Goal: Communication & Community: Connect with others

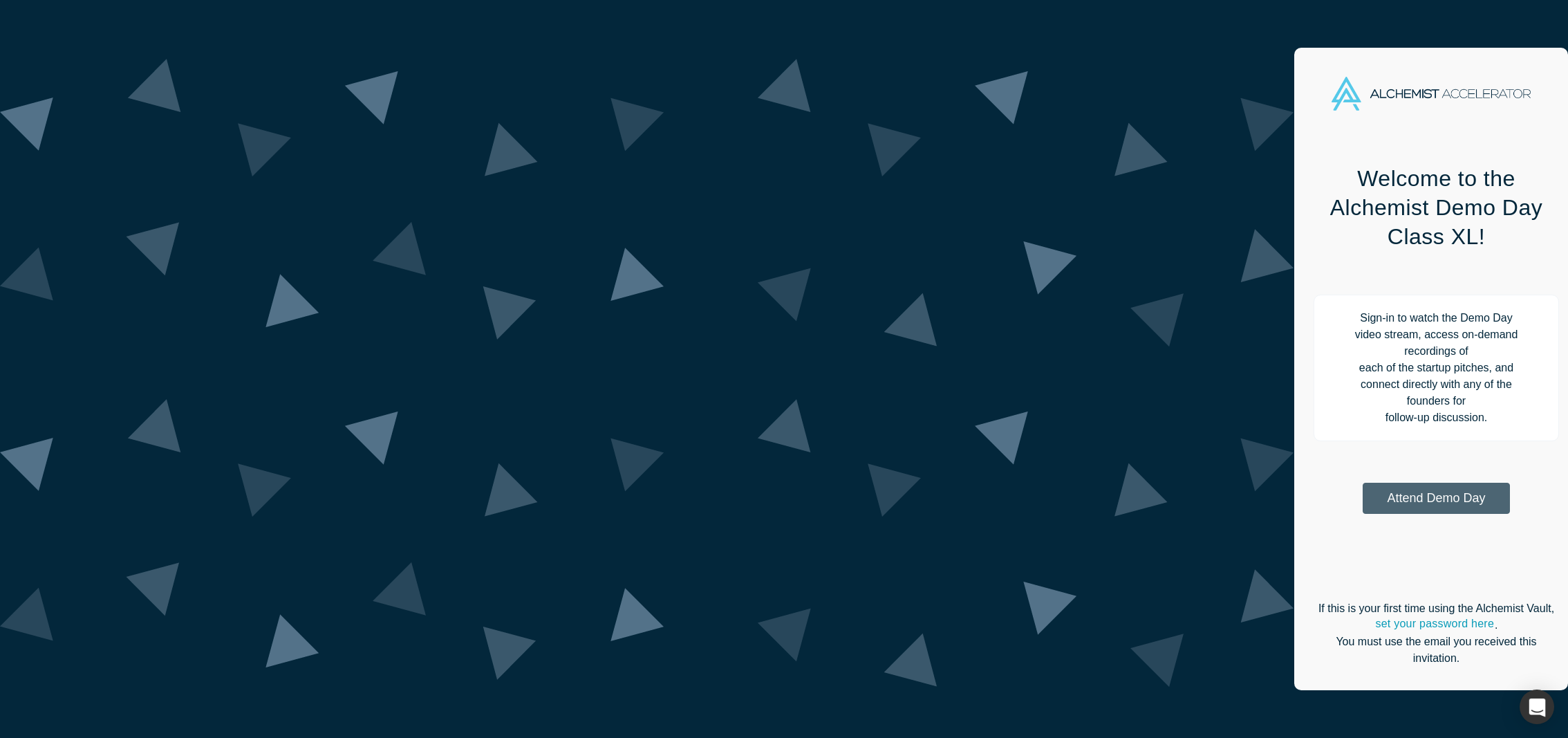
click at [1362, 482] on button "Attend Demo Day" at bounding box center [1436, 498] width 148 height 31
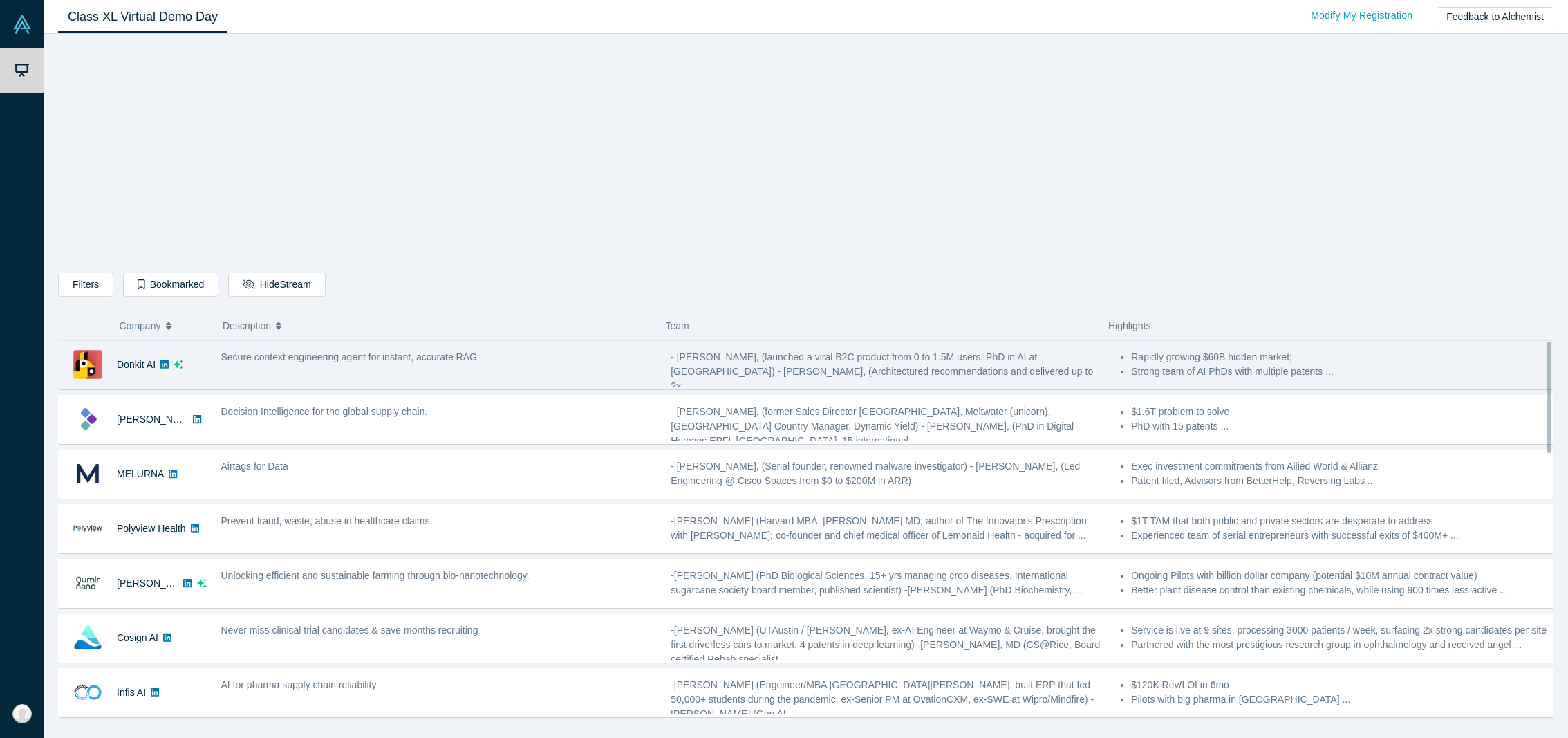
click at [348, 367] on div "Secure context engineering agent for instant, accurate RAG" at bounding box center [439, 365] width 450 height 44
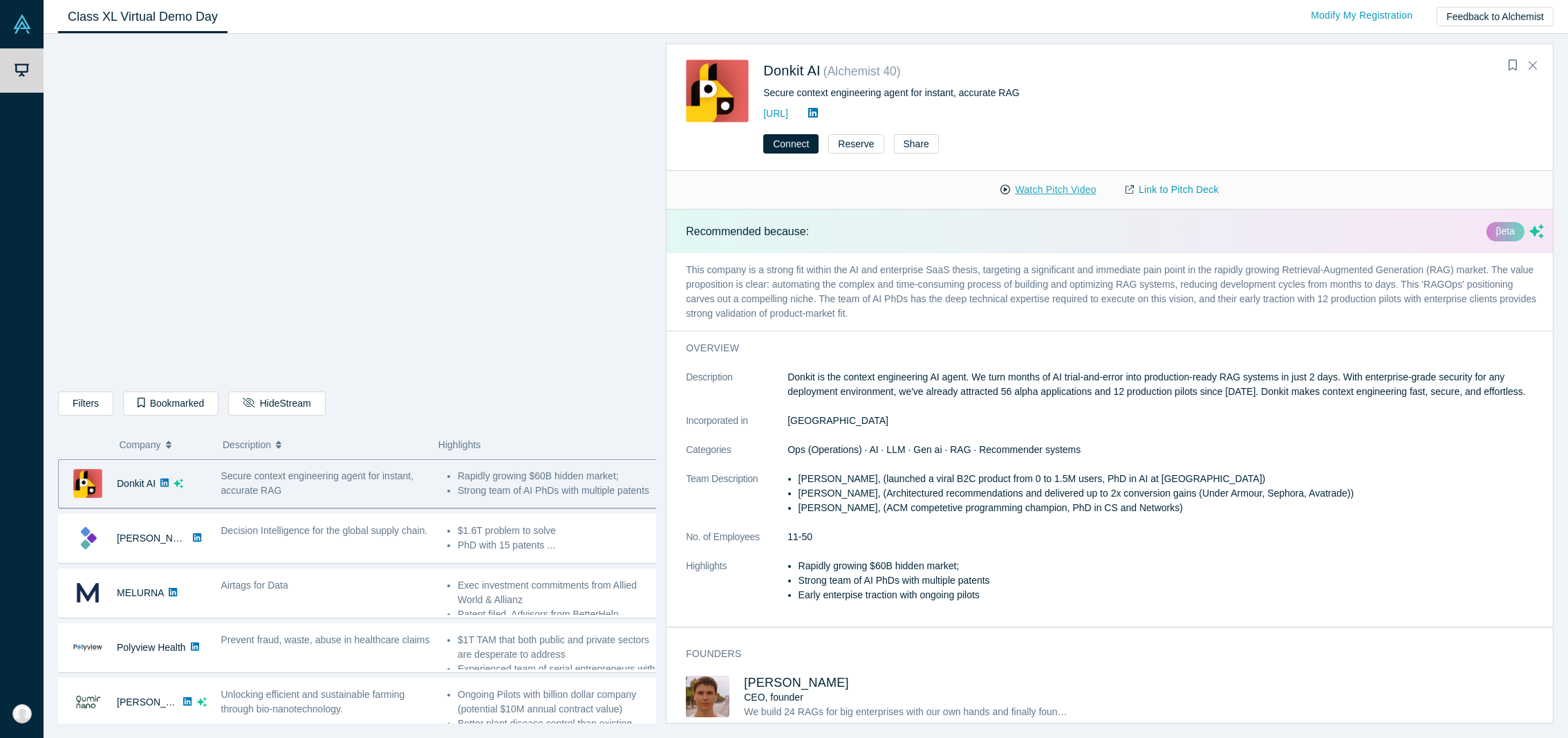
click at [1046, 190] on button "Watch Pitch Video" at bounding box center [1048, 190] width 124 height 24
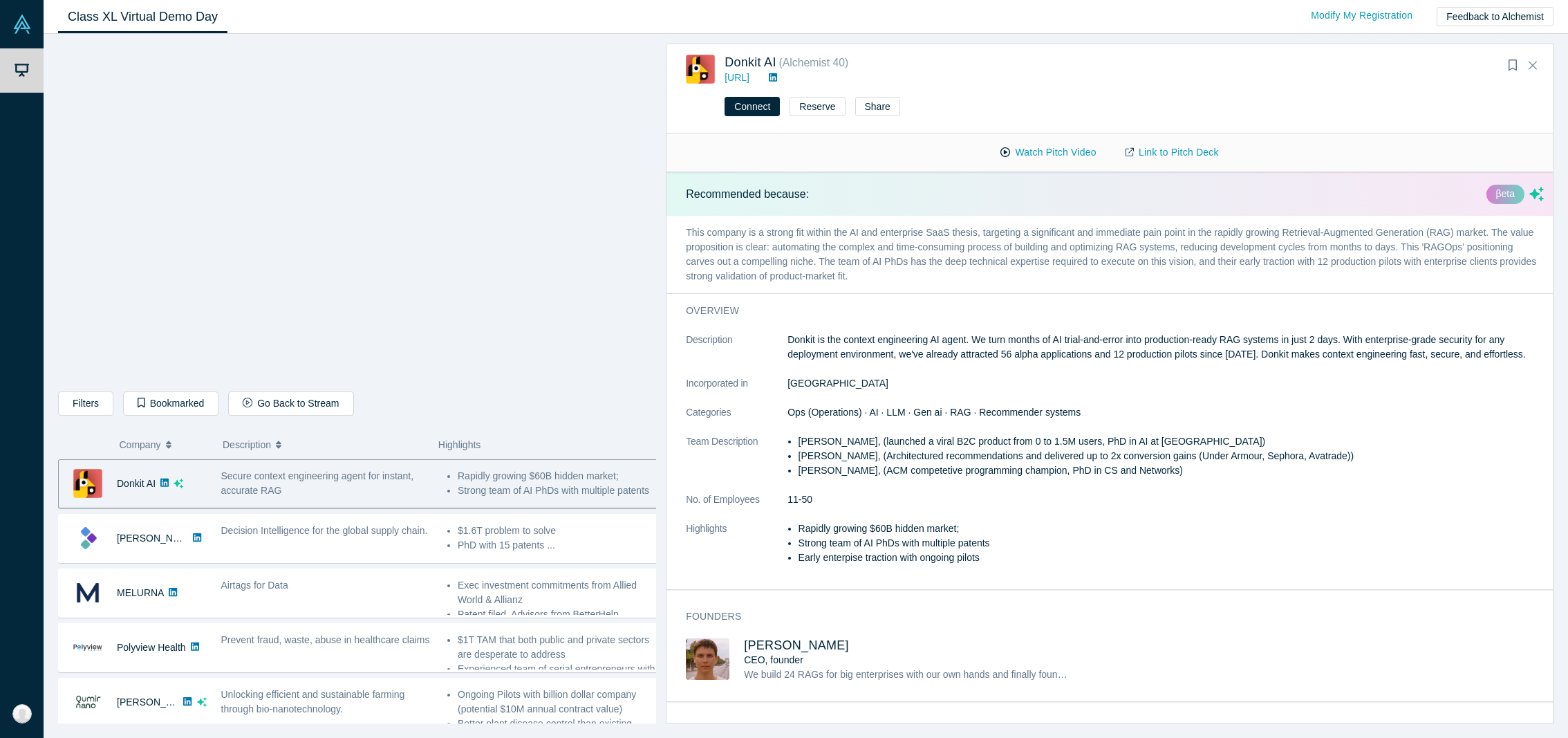
click at [847, 448] on li "[PERSON_NAME], (launched a viral B2C product from 0 to 1.5M users, PhD in AI at…" at bounding box center [1171, 441] width 745 height 15
drag, startPoint x: 872, startPoint y: 457, endPoint x: 777, endPoint y: 464, distance: 95.3
click at [777, 464] on dl "Description Donkit is the context engineering AI agent. We turn months of AI tr…" at bounding box center [1115, 456] width 858 height 247
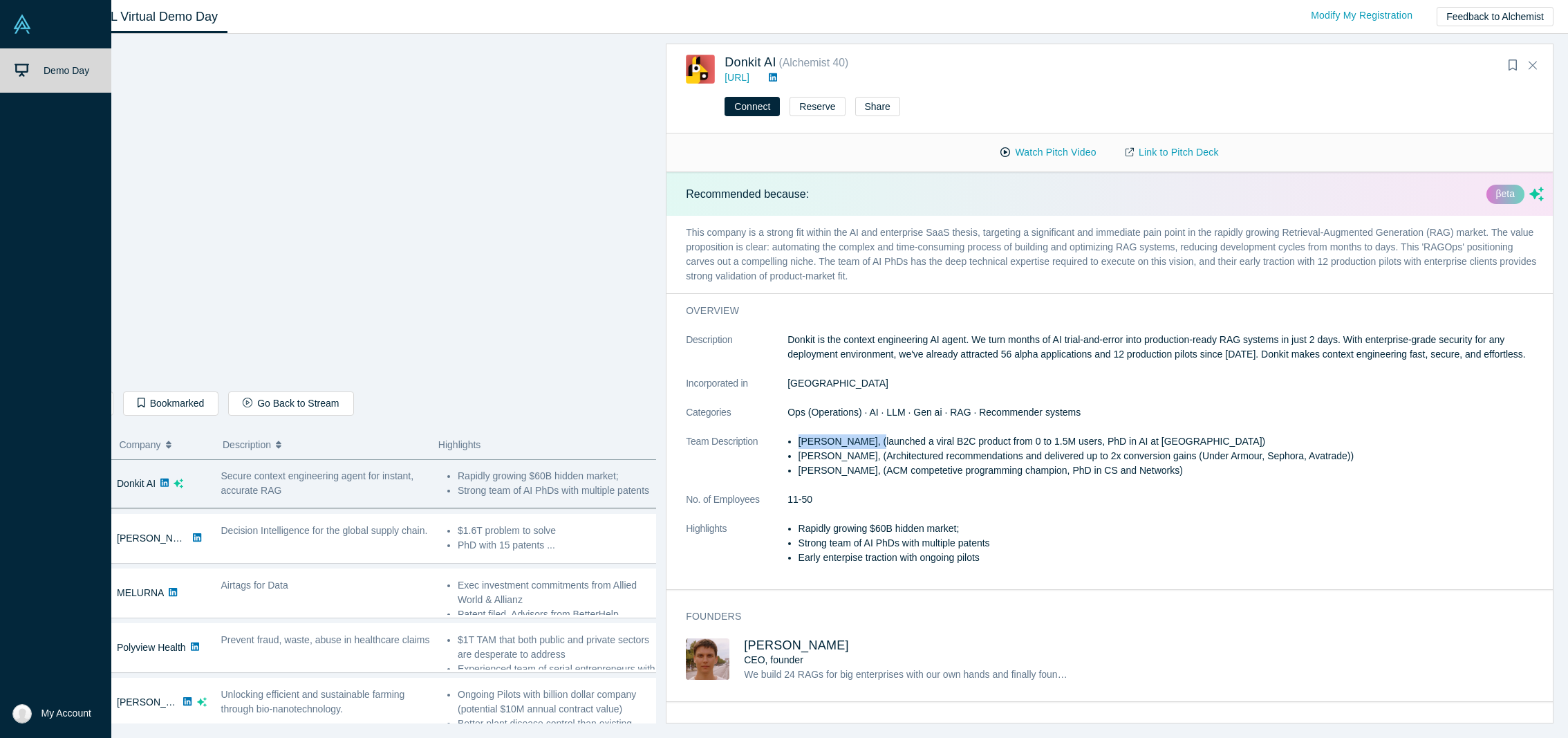
click at [48, 69] on span "Demo Day" at bounding box center [66, 71] width 46 height 11
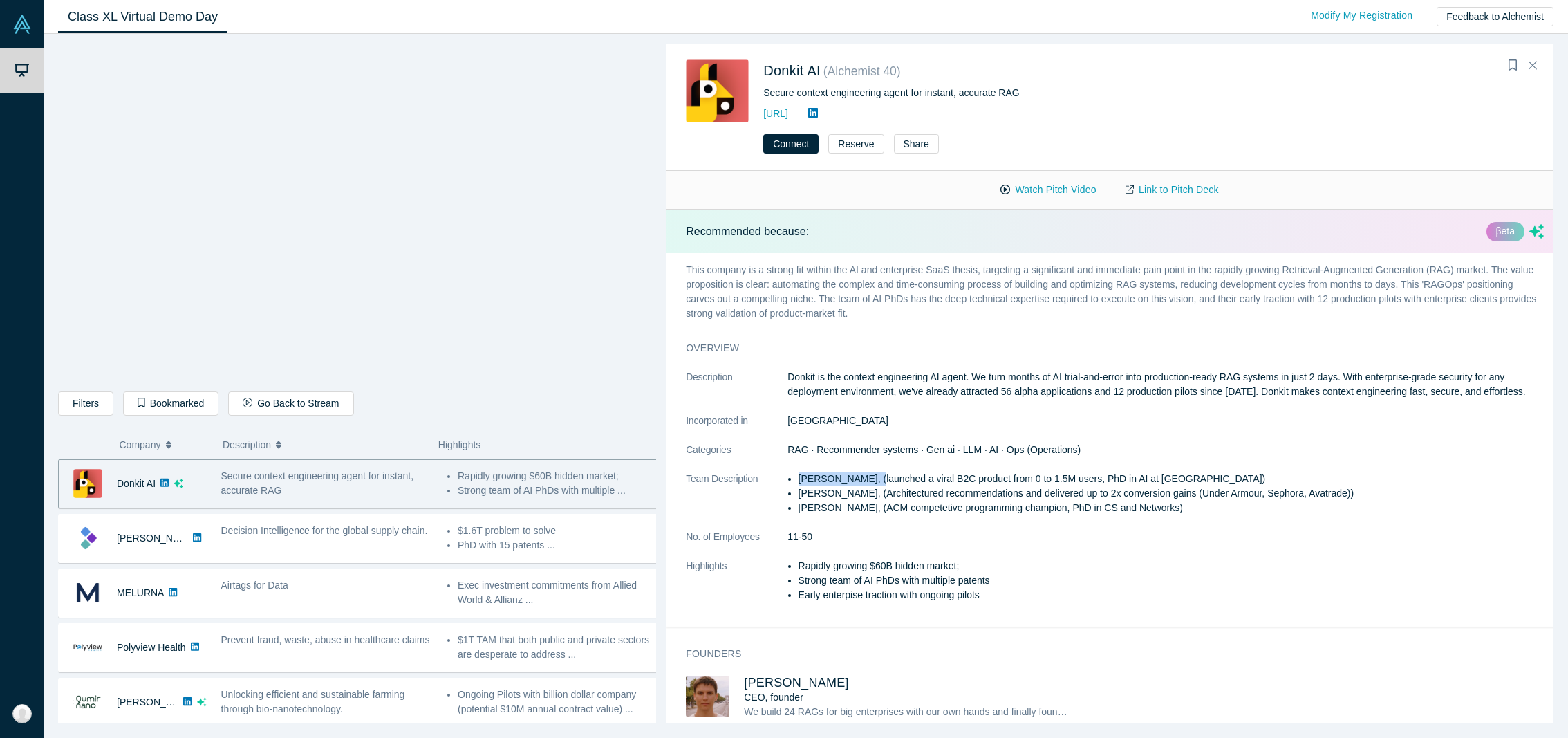
drag, startPoint x: 872, startPoint y: 491, endPoint x: 781, endPoint y: 497, distance: 91.2
click at [781, 497] on dl "Description Donkit is the context engineering AI agent. We turn months of AI tr…" at bounding box center [1115, 494] width 858 height 247
copy dl "[PERSON_NAME]"
drag, startPoint x: 881, startPoint y: 509, endPoint x: 790, endPoint y: 514, distance: 91.1
click at [799, 501] on li "[PERSON_NAME], (Architectured recommendations and delivered up to 2x conversion…" at bounding box center [1171, 494] width 745 height 15
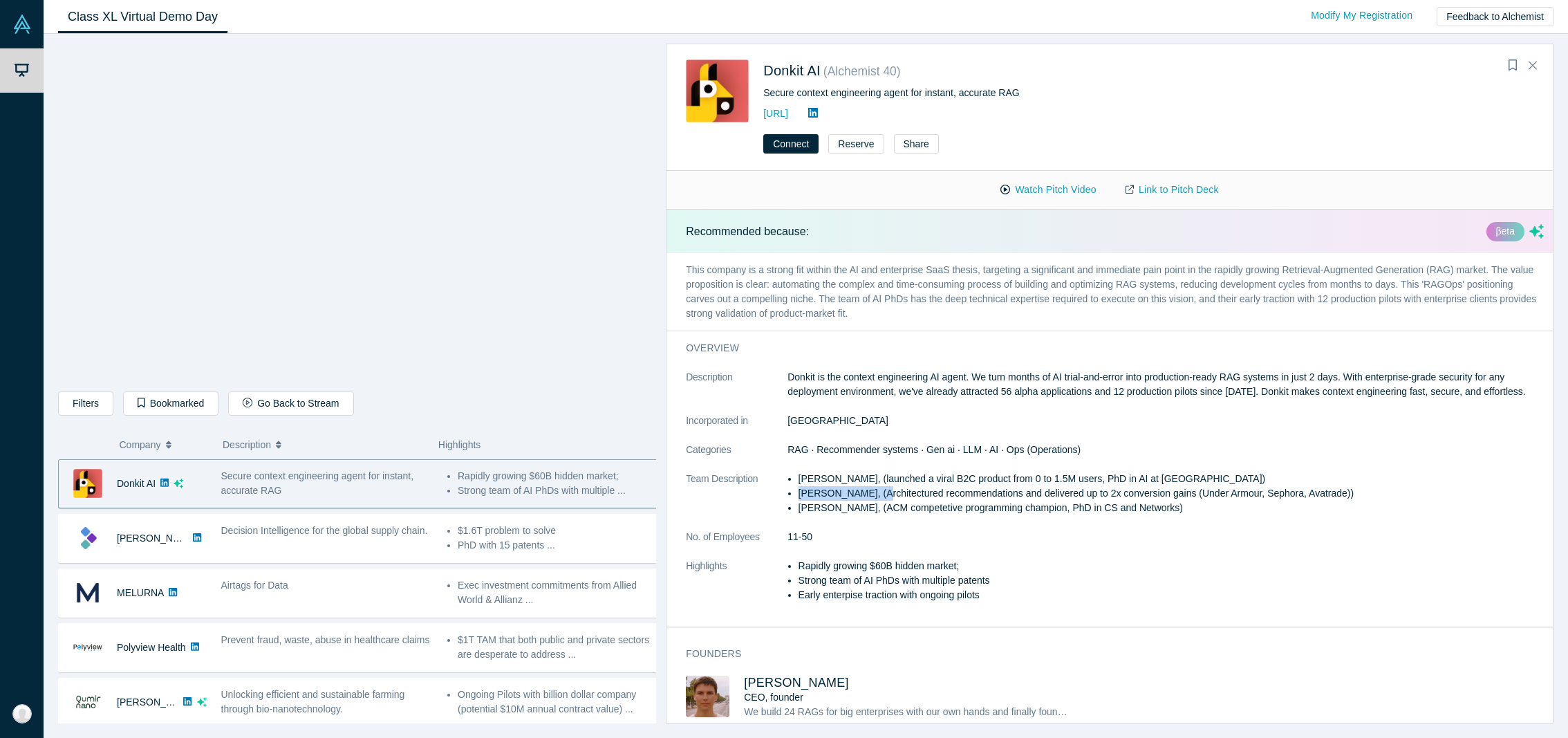
copy li "[PERSON_NAME]"
drag, startPoint x: 861, startPoint y: 523, endPoint x: 792, endPoint y: 526, distance: 69.1
click at [799, 515] on li "[PERSON_NAME], (ACM competetive programming champion, PhD in CS and Networks)" at bounding box center [1171, 508] width 745 height 15
copy li "[PERSON_NAME]"
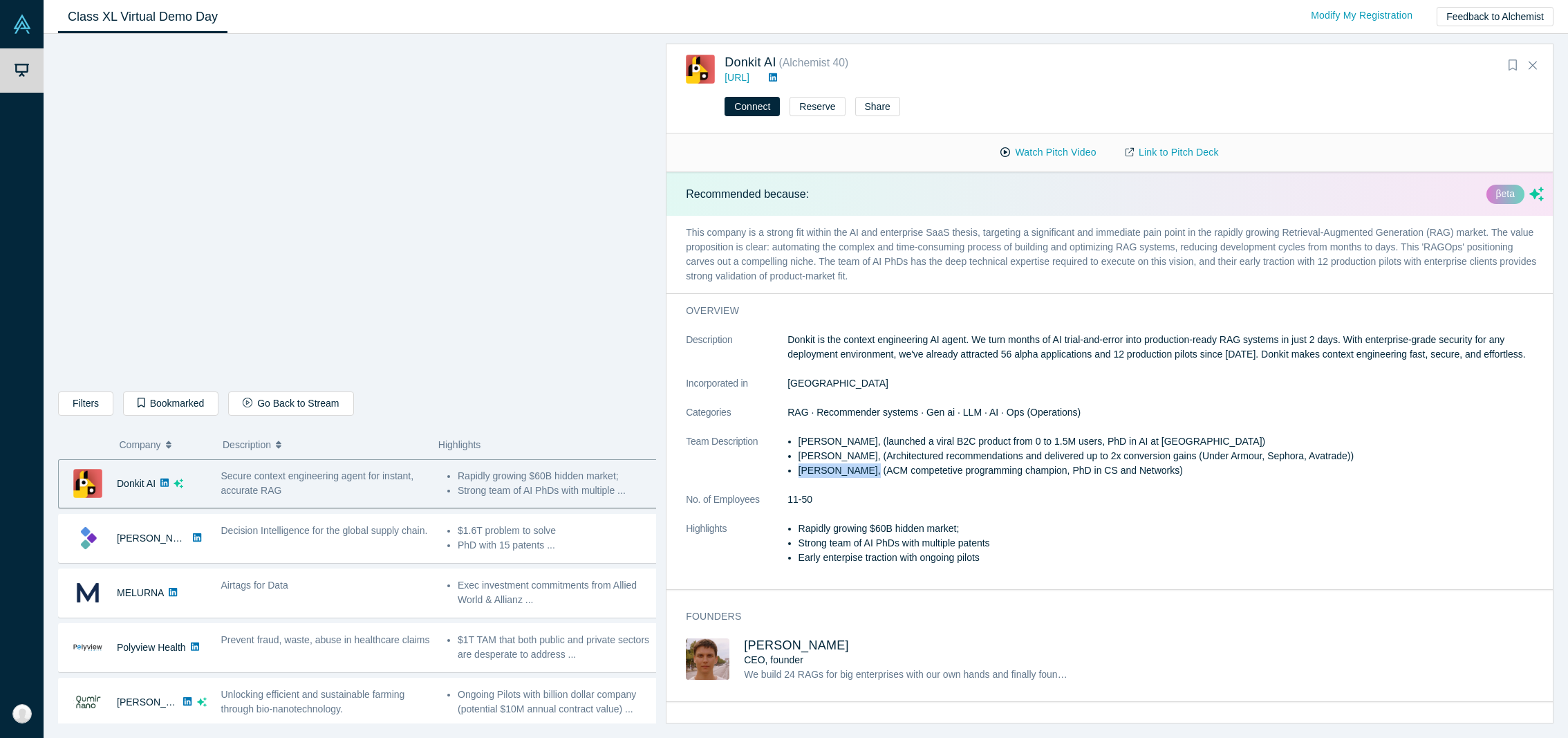
click at [1512, 70] on icon "Bookmark" at bounding box center [1512, 65] width 8 height 11
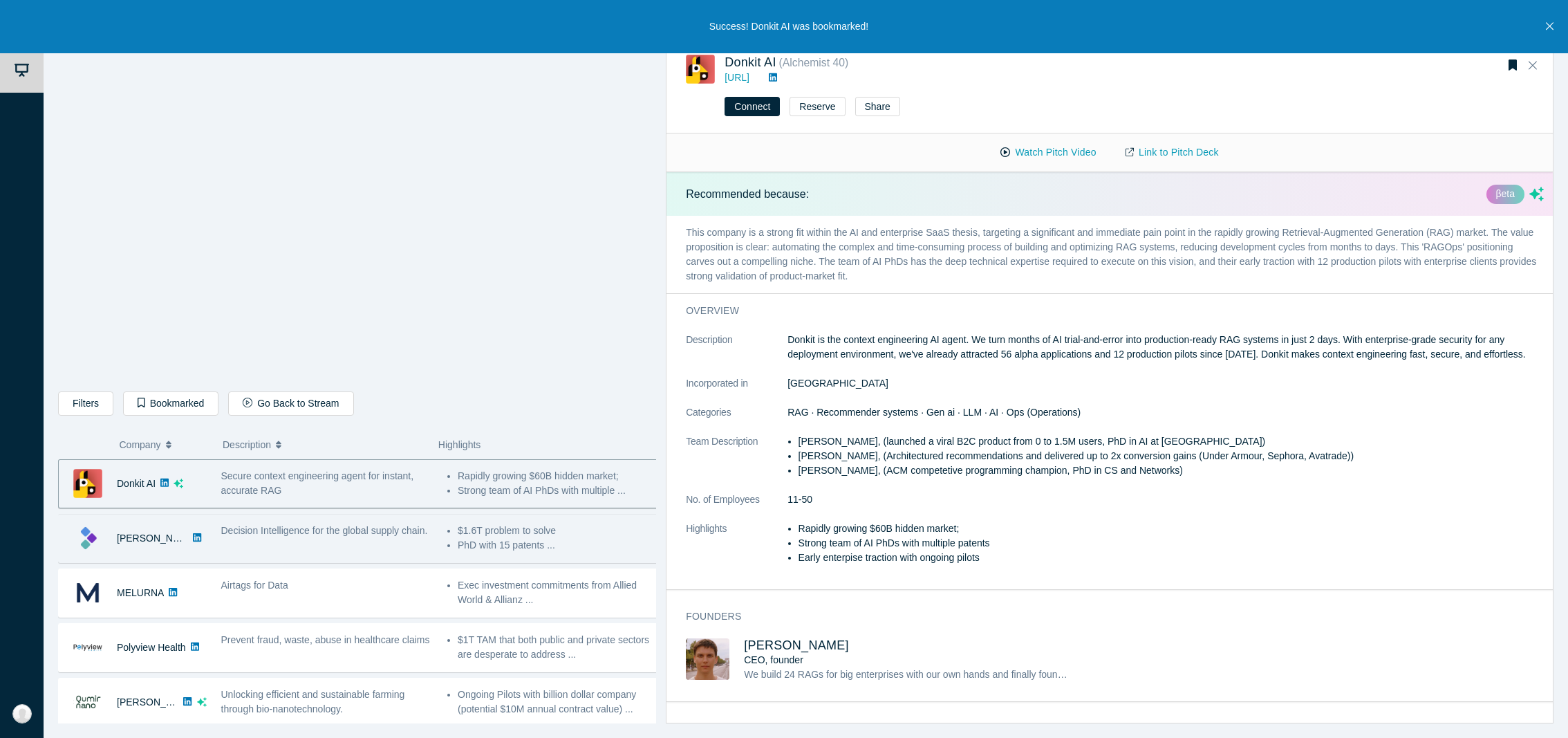
click at [364, 538] on div "Decision Intelligence for the global supply chain." at bounding box center [327, 531] width 211 height 15
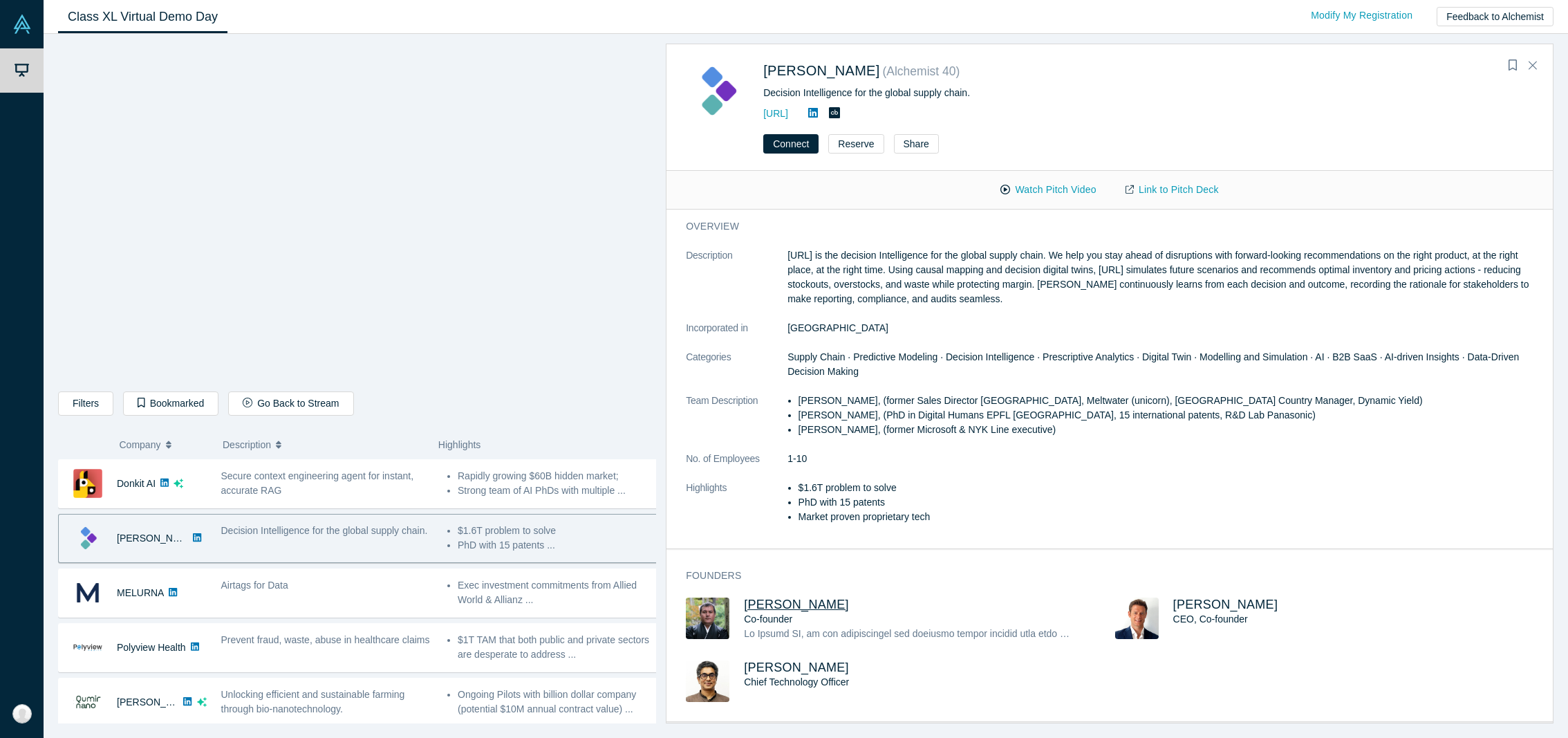
click at [790, 607] on span "[PERSON_NAME]" at bounding box center [796, 604] width 105 height 14
click at [1211, 603] on span "[PERSON_NAME]" at bounding box center [1226, 604] width 105 height 14
click at [823, 670] on span "[PERSON_NAME]" at bounding box center [796, 667] width 105 height 14
click at [1032, 191] on button "Watch Pitch Video" at bounding box center [1048, 190] width 124 height 24
drag, startPoint x: 1507, startPoint y: 65, endPoint x: 1500, endPoint y: 63, distance: 7.3
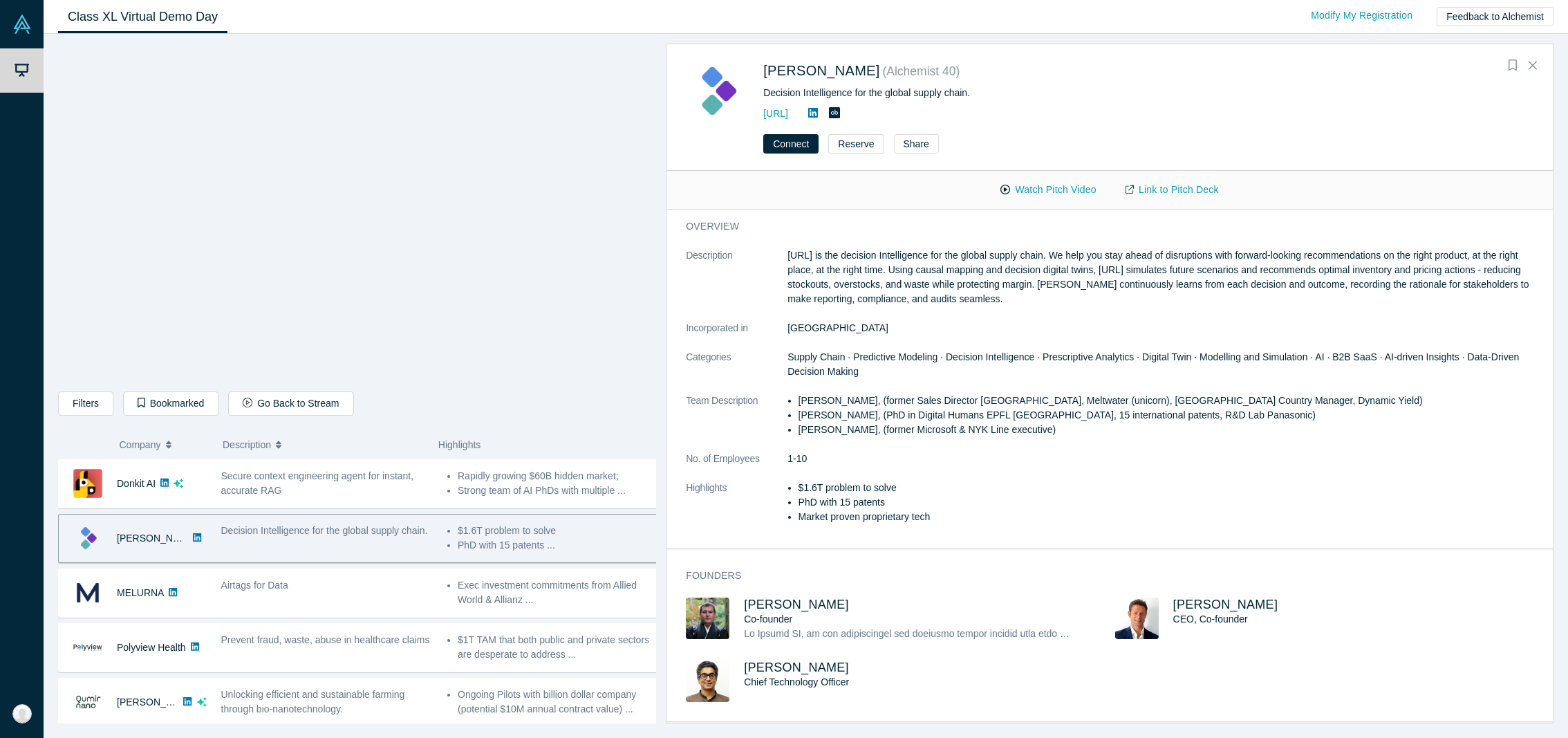
click at [1500, 63] on div "[PERSON_NAME] ( Alchemist 40 ) Decision Intelligence for the global supply chai…" at bounding box center [1109, 84] width 886 height 77
click at [1508, 64] on icon "Bookmark" at bounding box center [1512, 65] width 8 height 11
click at [526, 404] on div "Filters AI Artificial Intelligence B2B SaaS AI (Artificial Intelligence) Data A…" at bounding box center [357, 406] width 598 height 29
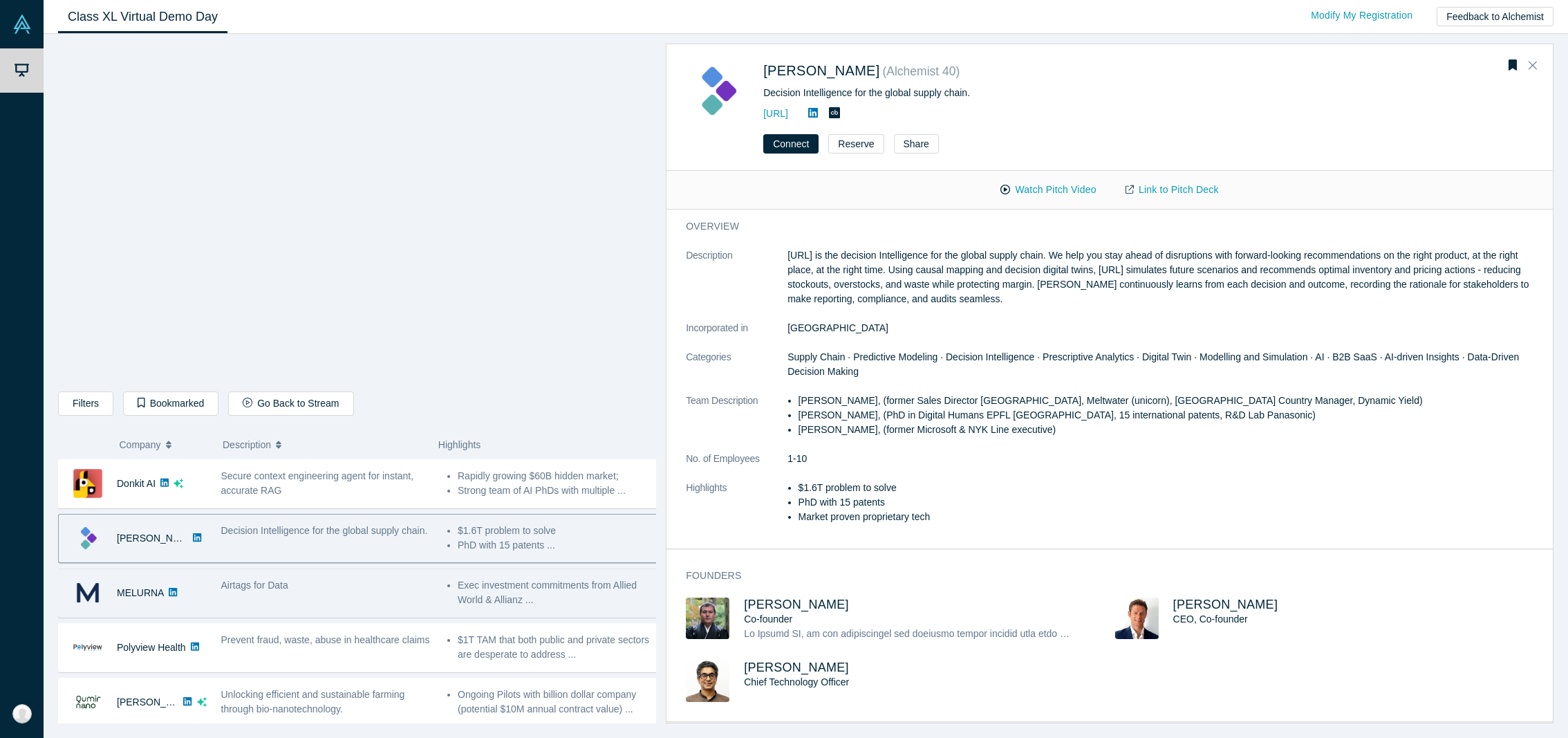
click at [375, 593] on div "Airtags for Data" at bounding box center [327, 593] width 226 height 44
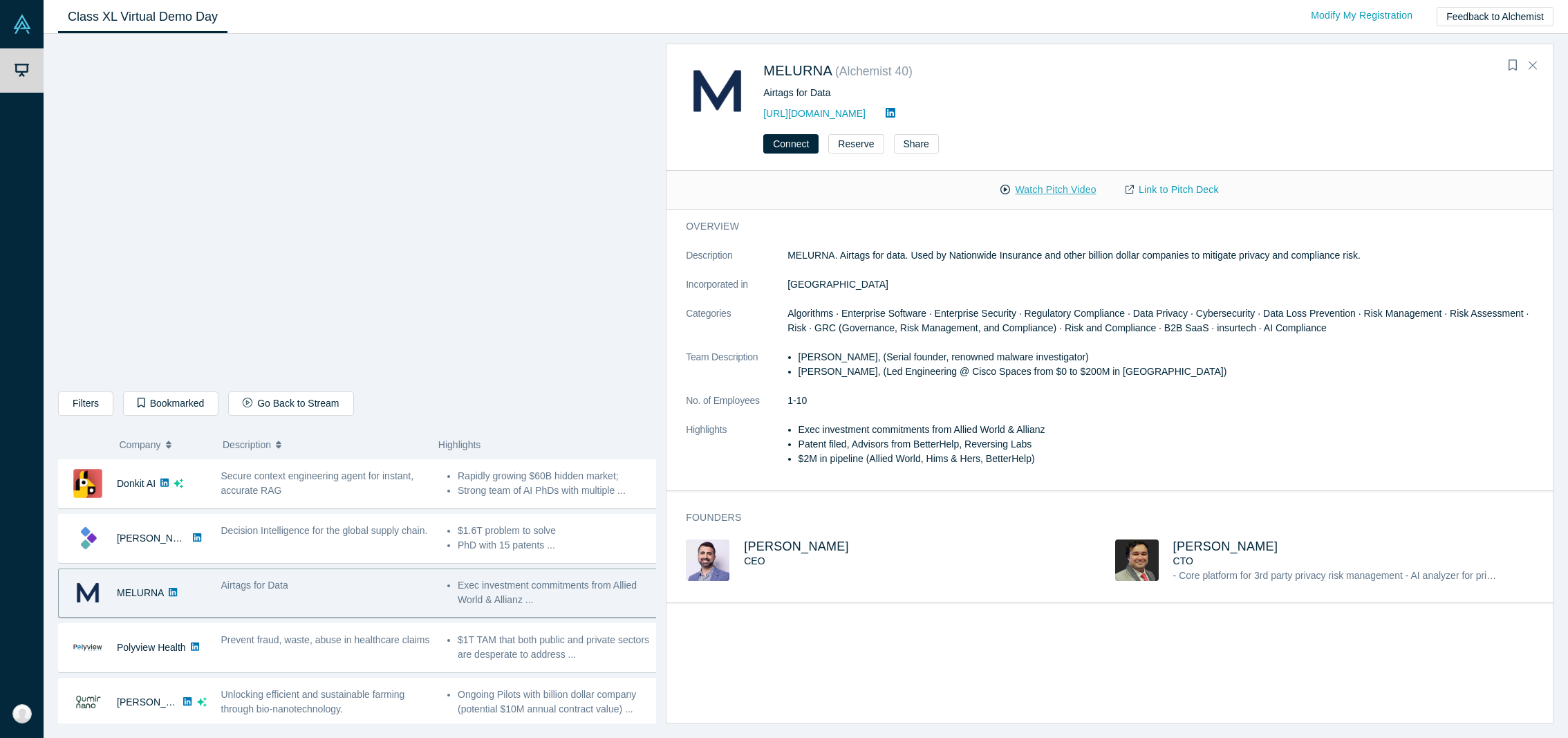
click at [1049, 198] on button "Watch Pitch Video" at bounding box center [1048, 190] width 124 height 24
click at [800, 541] on span "[PERSON_NAME]" at bounding box center [796, 546] width 105 height 14
click at [1247, 549] on span "[PERSON_NAME]" at bounding box center [1226, 546] width 105 height 14
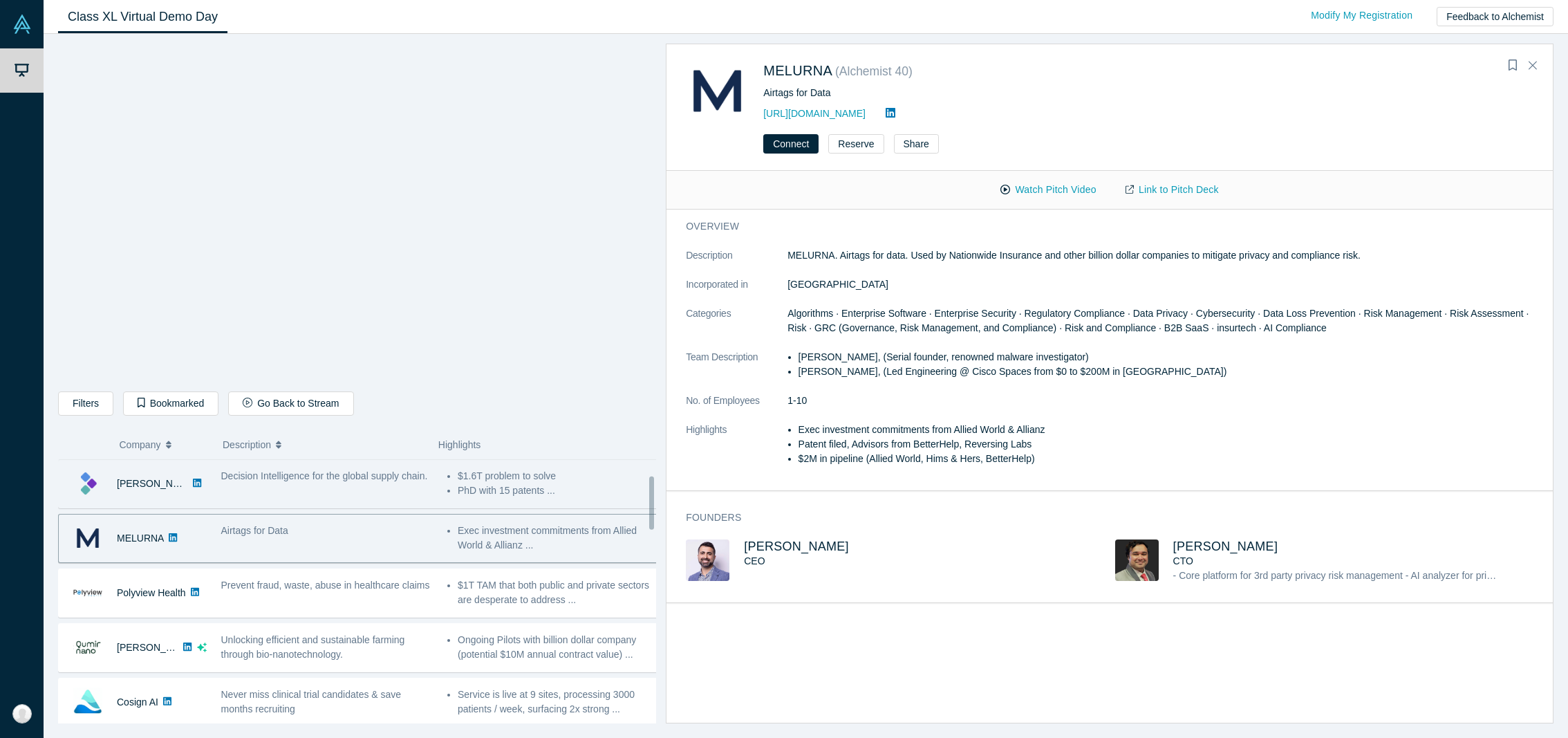
scroll to position [80, 0]
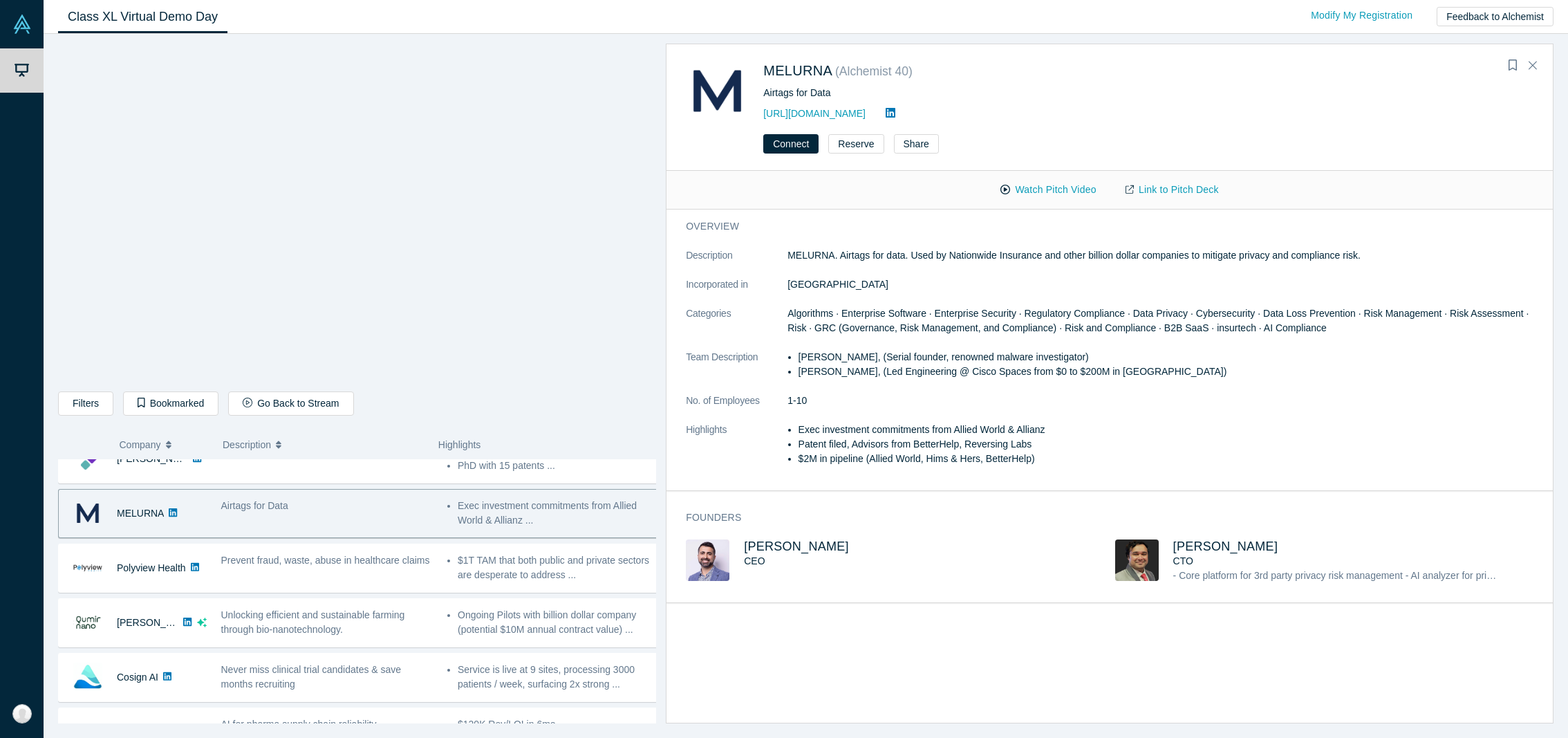
click at [724, 334] on dt "Categories" at bounding box center [736, 328] width 102 height 44
click at [1508, 60] on button "Bookmark" at bounding box center [1512, 65] width 19 height 19
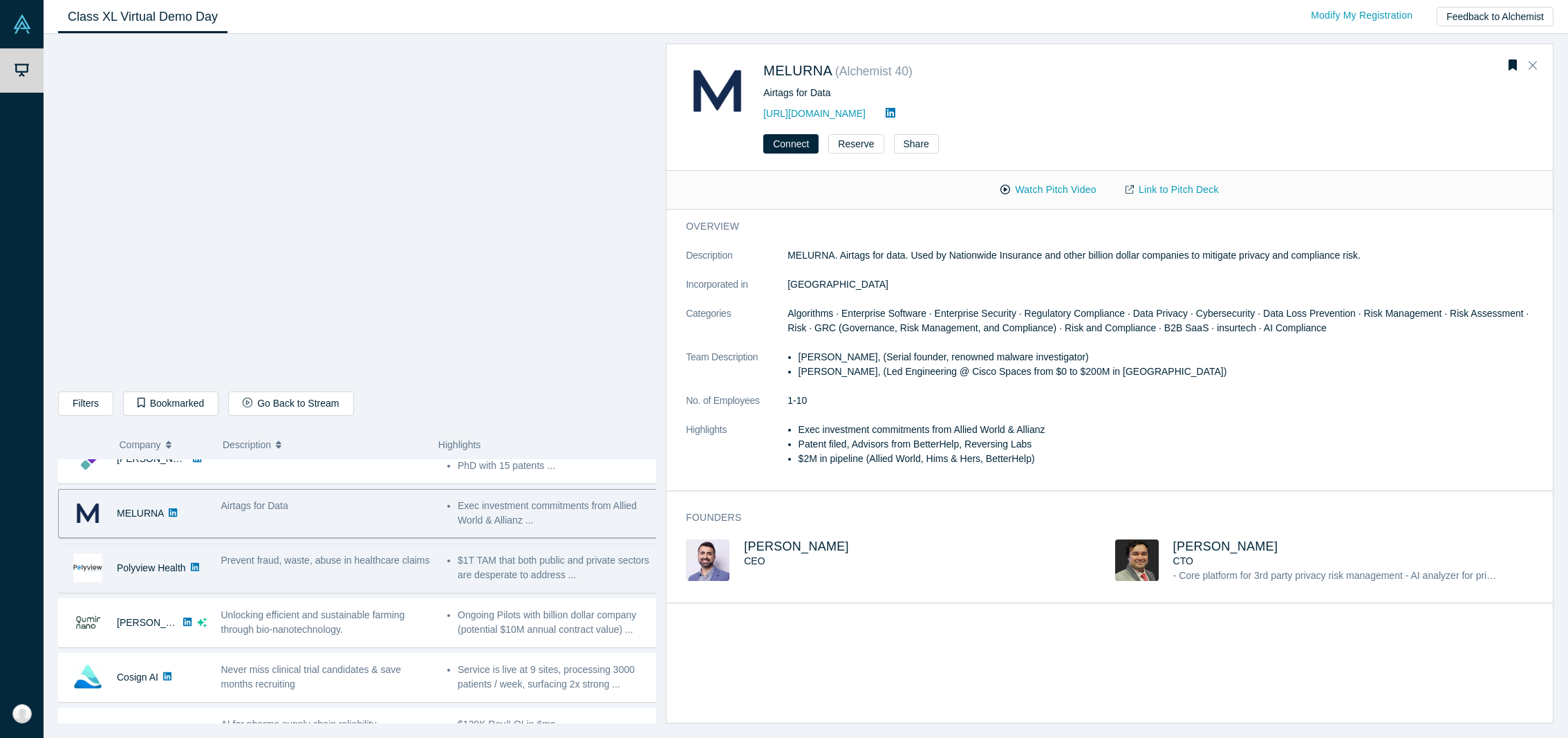
click at [341, 568] on div "Prevent fraud, waste, abuse in healthcare claims" at bounding box center [327, 561] width 211 height 15
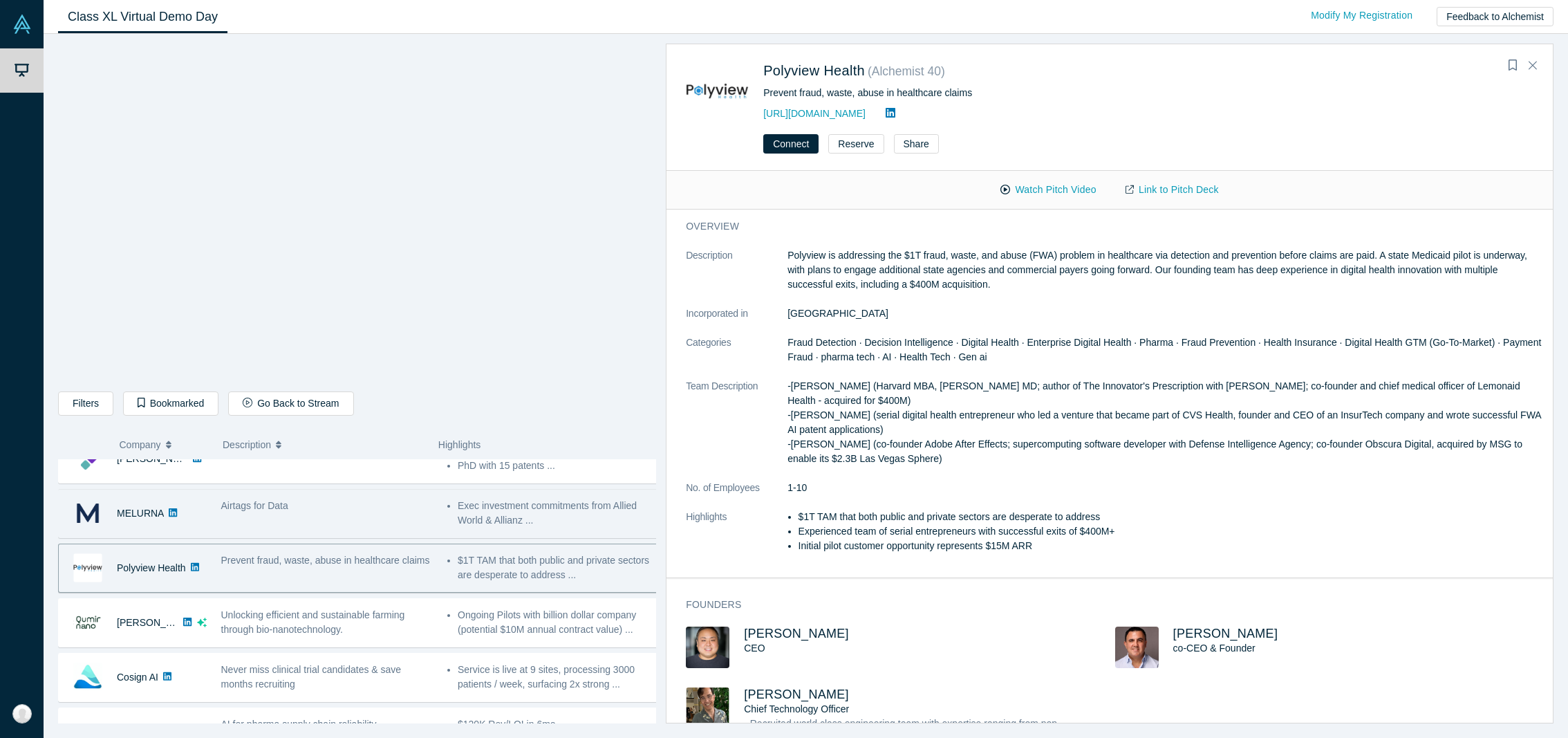
click at [347, 529] on div "Airtags for Data" at bounding box center [327, 513] width 226 height 44
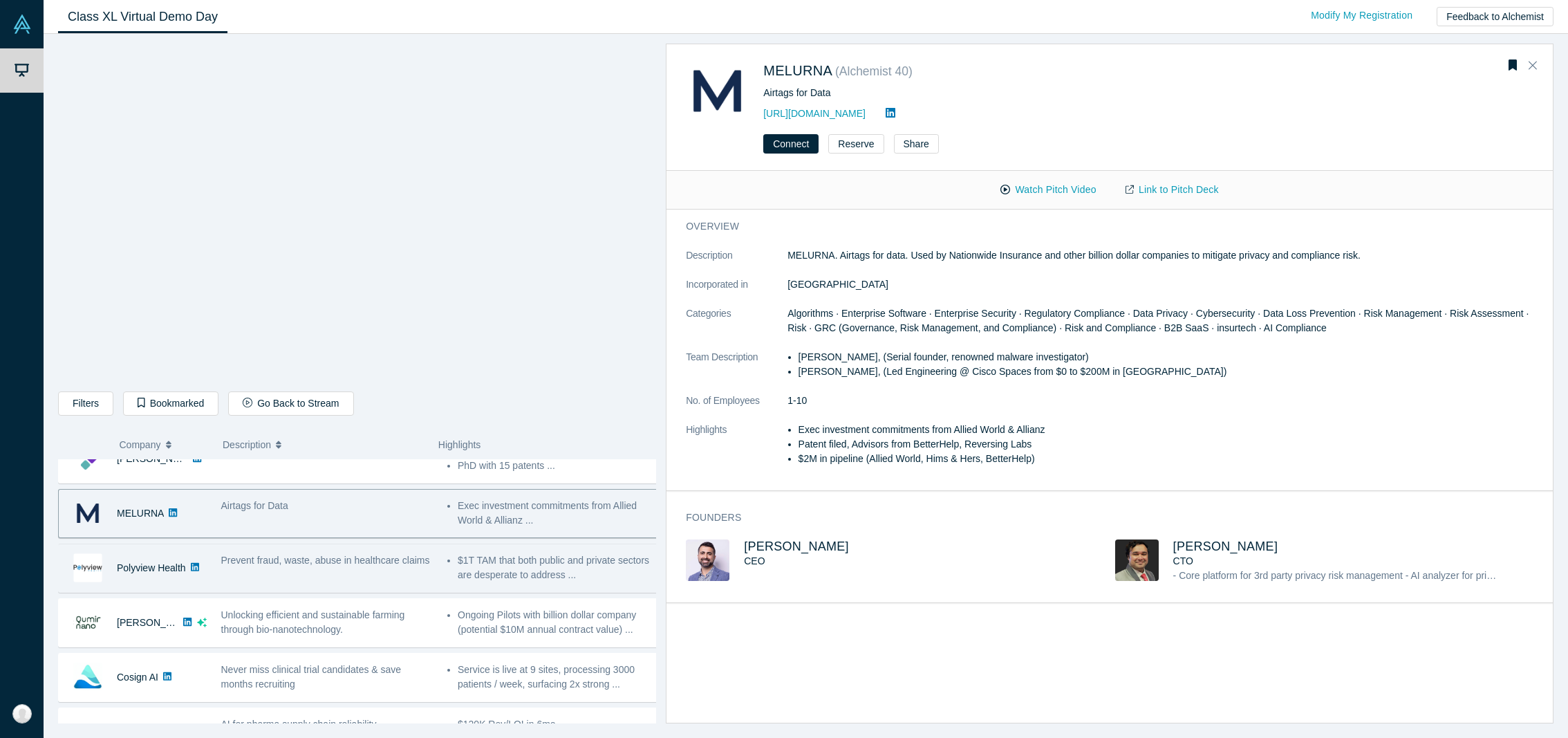
click at [323, 556] on span "Prevent fraud, waste, abuse in healthcare claims" at bounding box center [325, 560] width 209 height 11
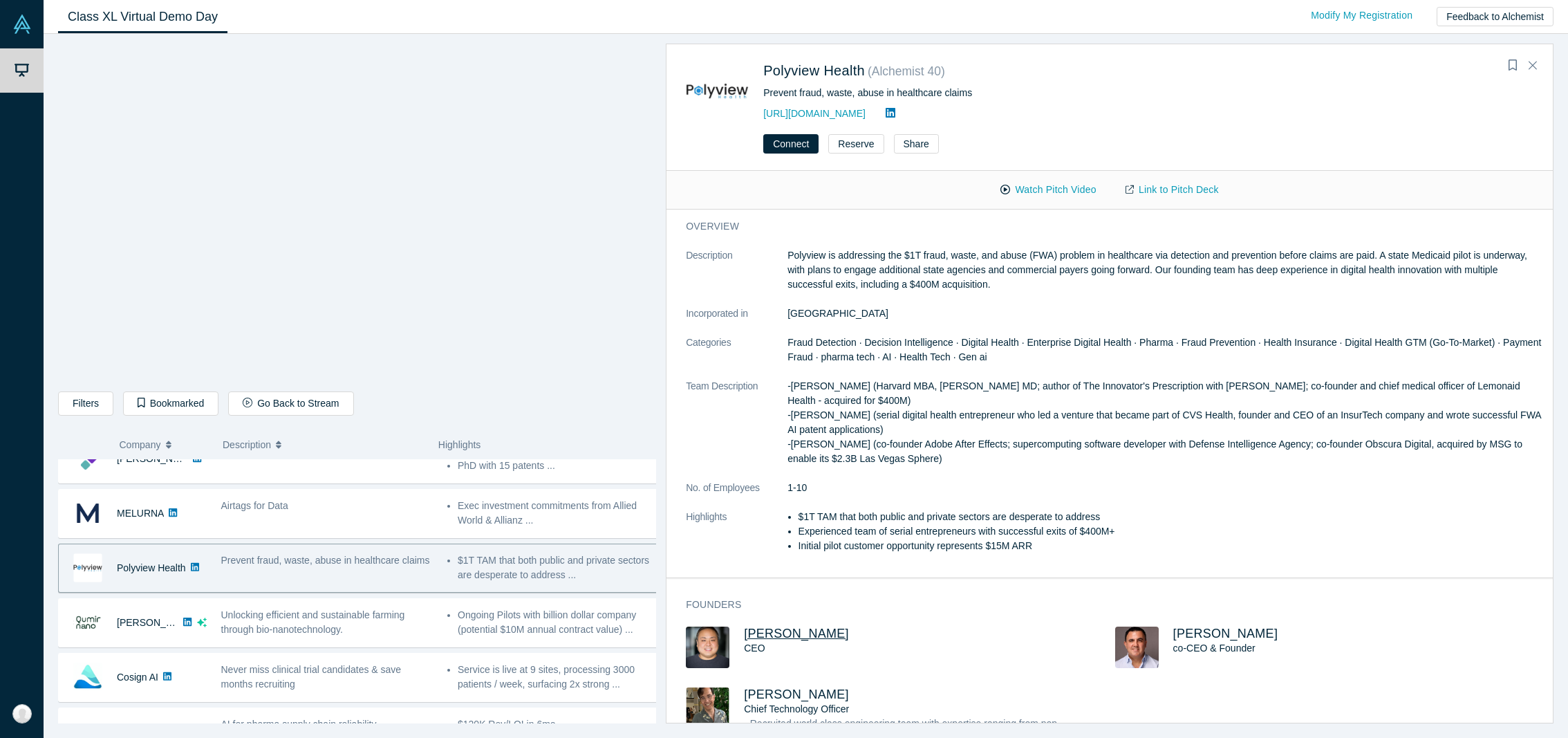
click at [774, 632] on span "[PERSON_NAME]" at bounding box center [796, 633] width 105 height 14
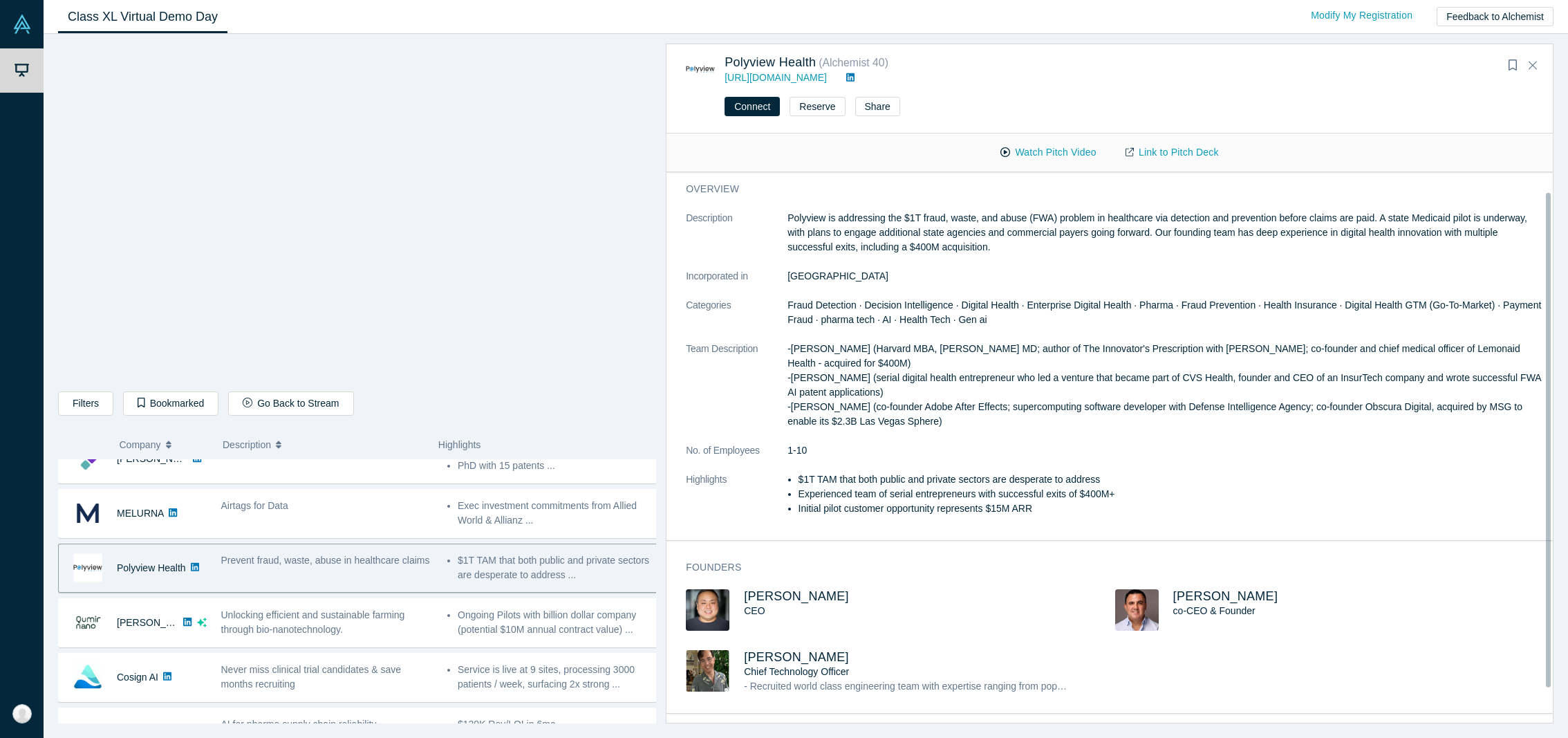
scroll to position [0, 0]
click at [1193, 594] on span "[PERSON_NAME]" at bounding box center [1226, 595] width 105 height 14
click at [774, 653] on span "[PERSON_NAME]" at bounding box center [796, 657] width 105 height 14
click at [1045, 156] on button "Watch Pitch Video" at bounding box center [1048, 152] width 124 height 24
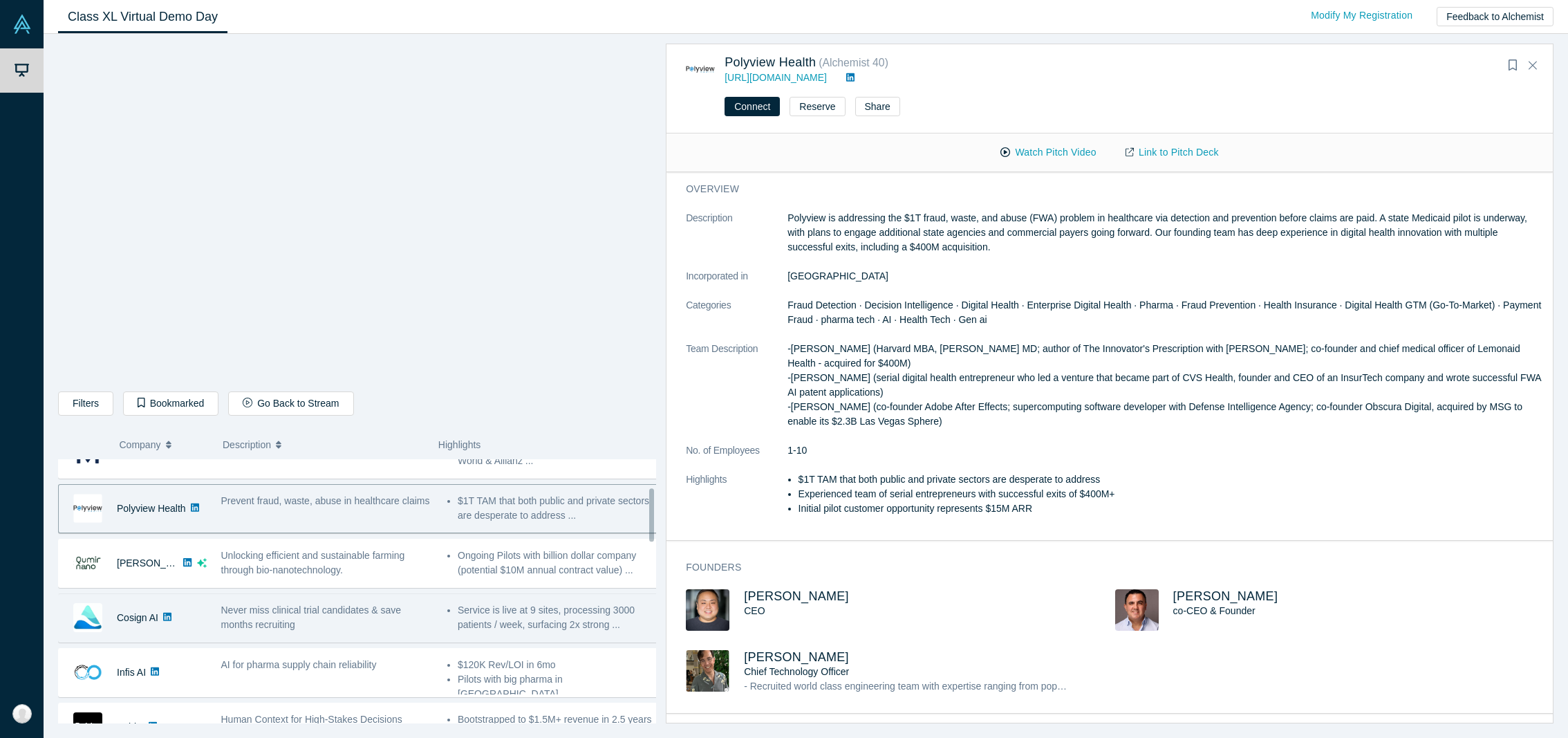
scroll to position [140, 0]
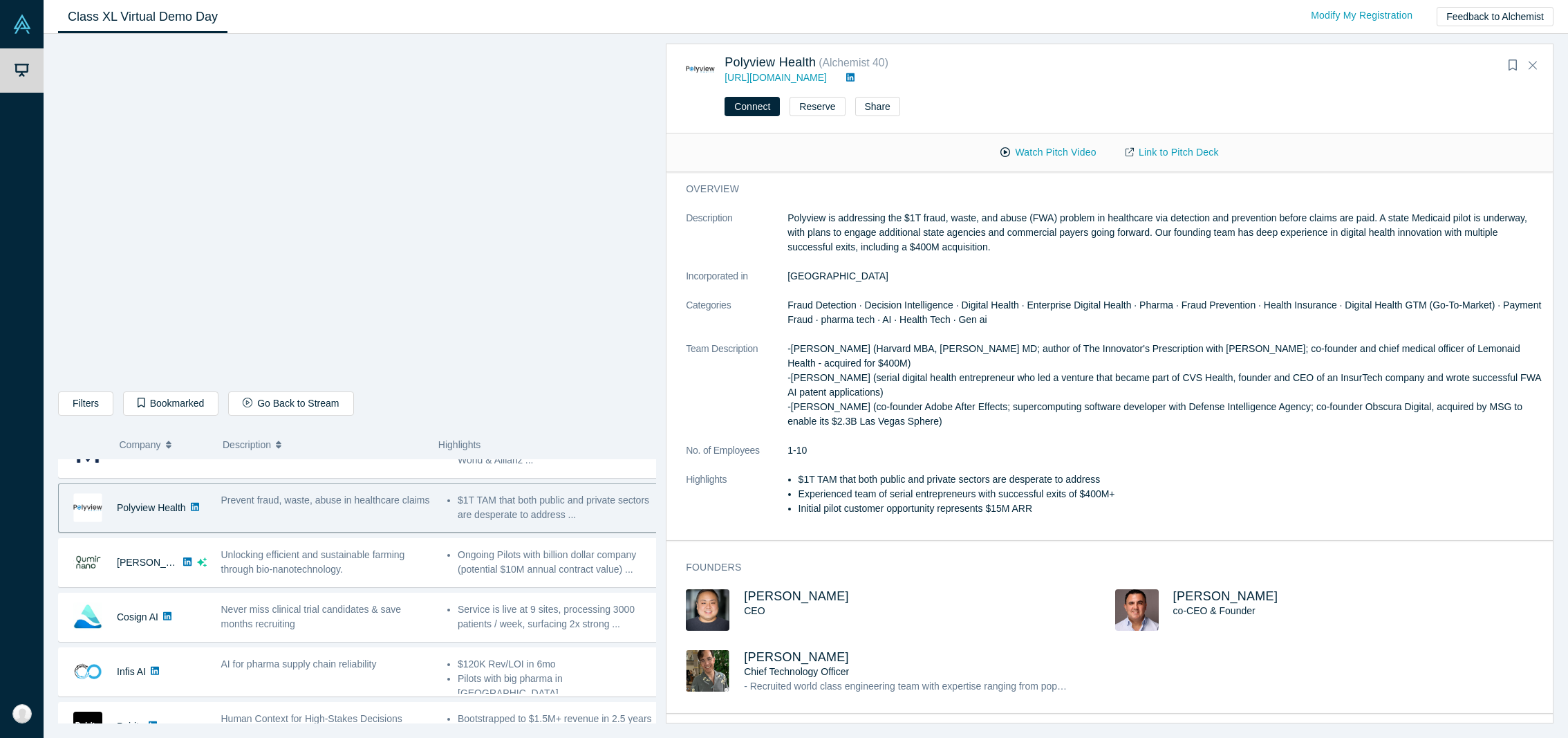
click at [882, 285] on dl "Description Polyview is addressing the $1T fraud, waste, and abuse (FWA) proble…" at bounding box center [1115, 370] width 858 height 319
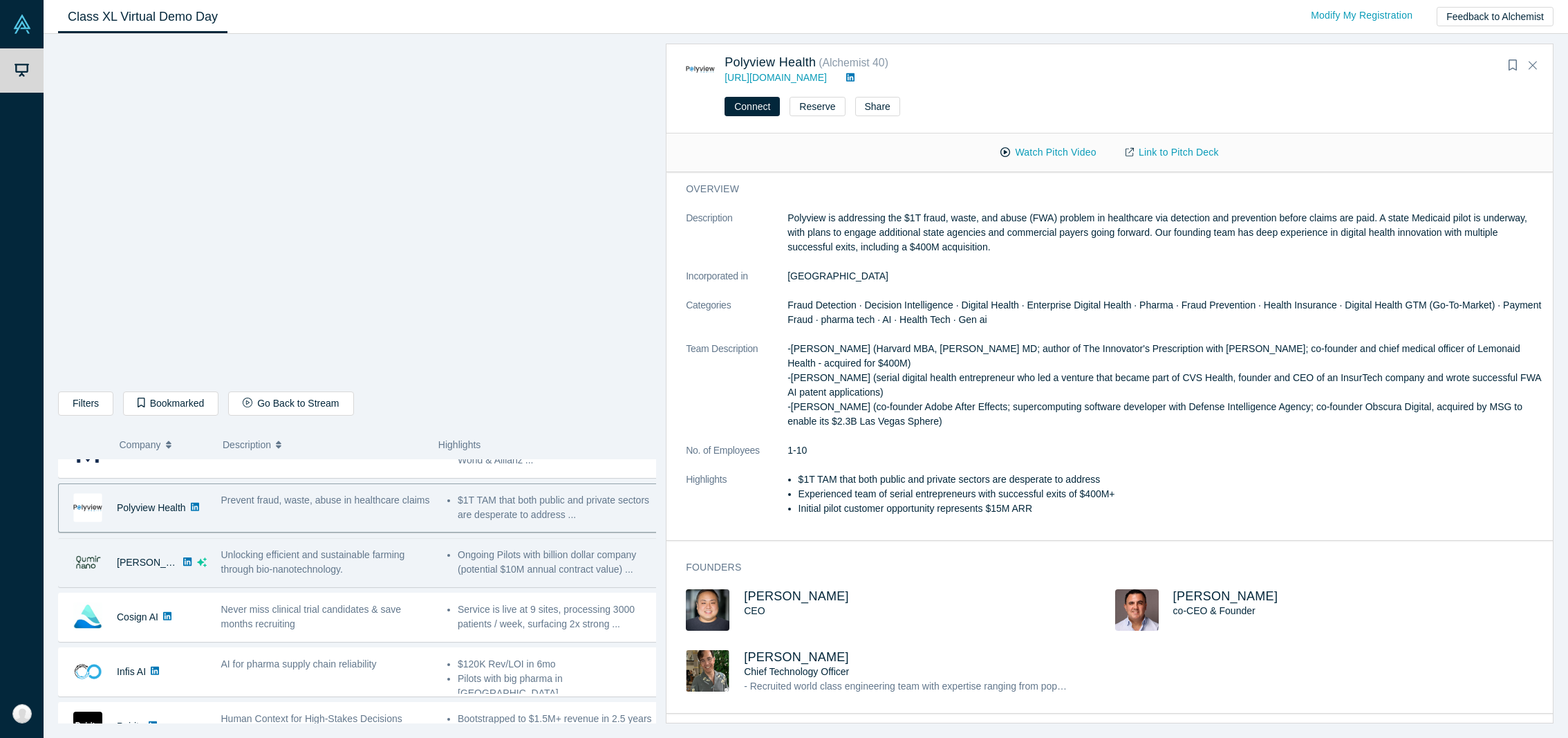
click at [379, 541] on div "Unlocking efficient and sustainable farming through bio-nanotechnology." at bounding box center [327, 562] width 226 height 44
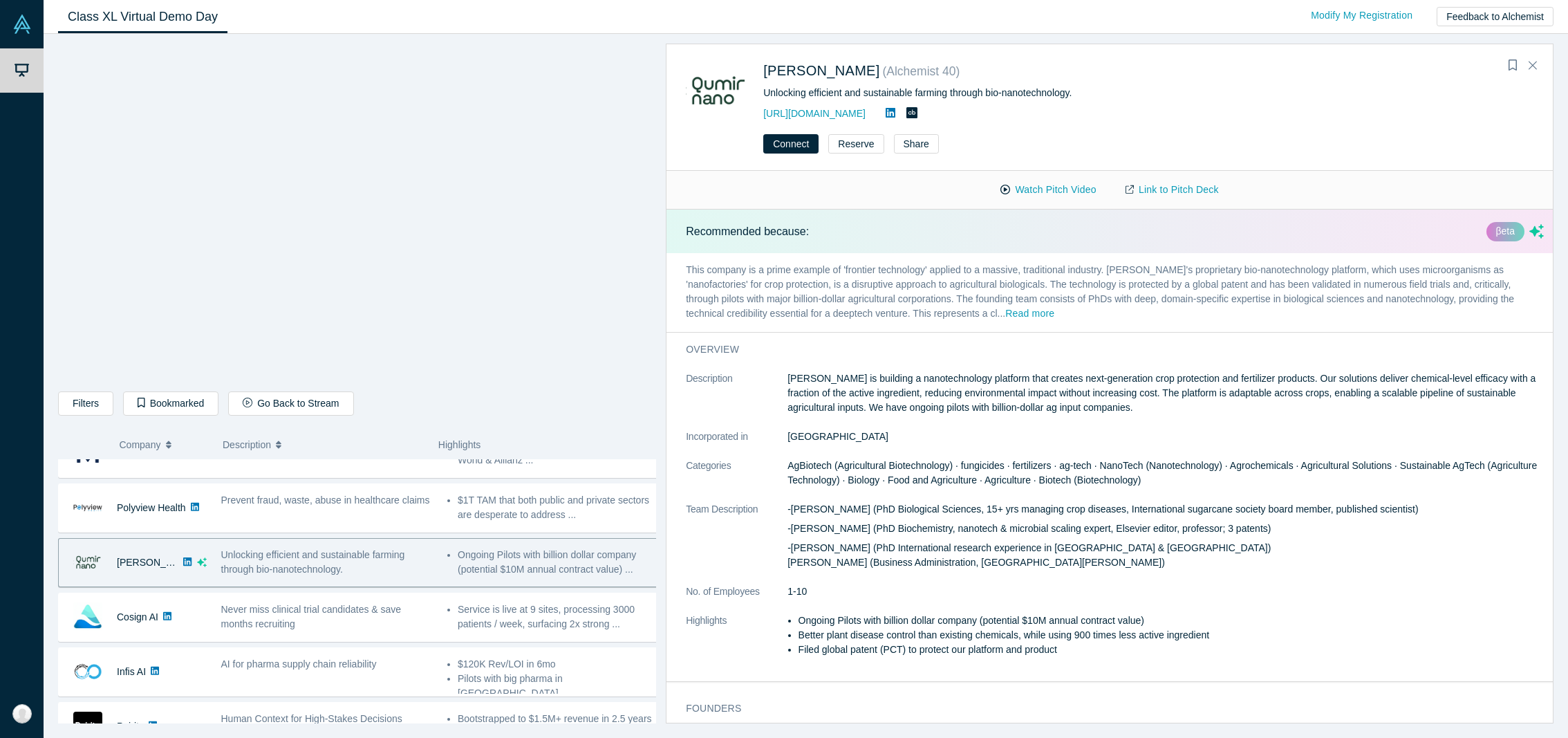
click at [378, 548] on div "Unlocking efficient and sustainable farming through bio-nanotechnology." at bounding box center [327, 562] width 211 height 29
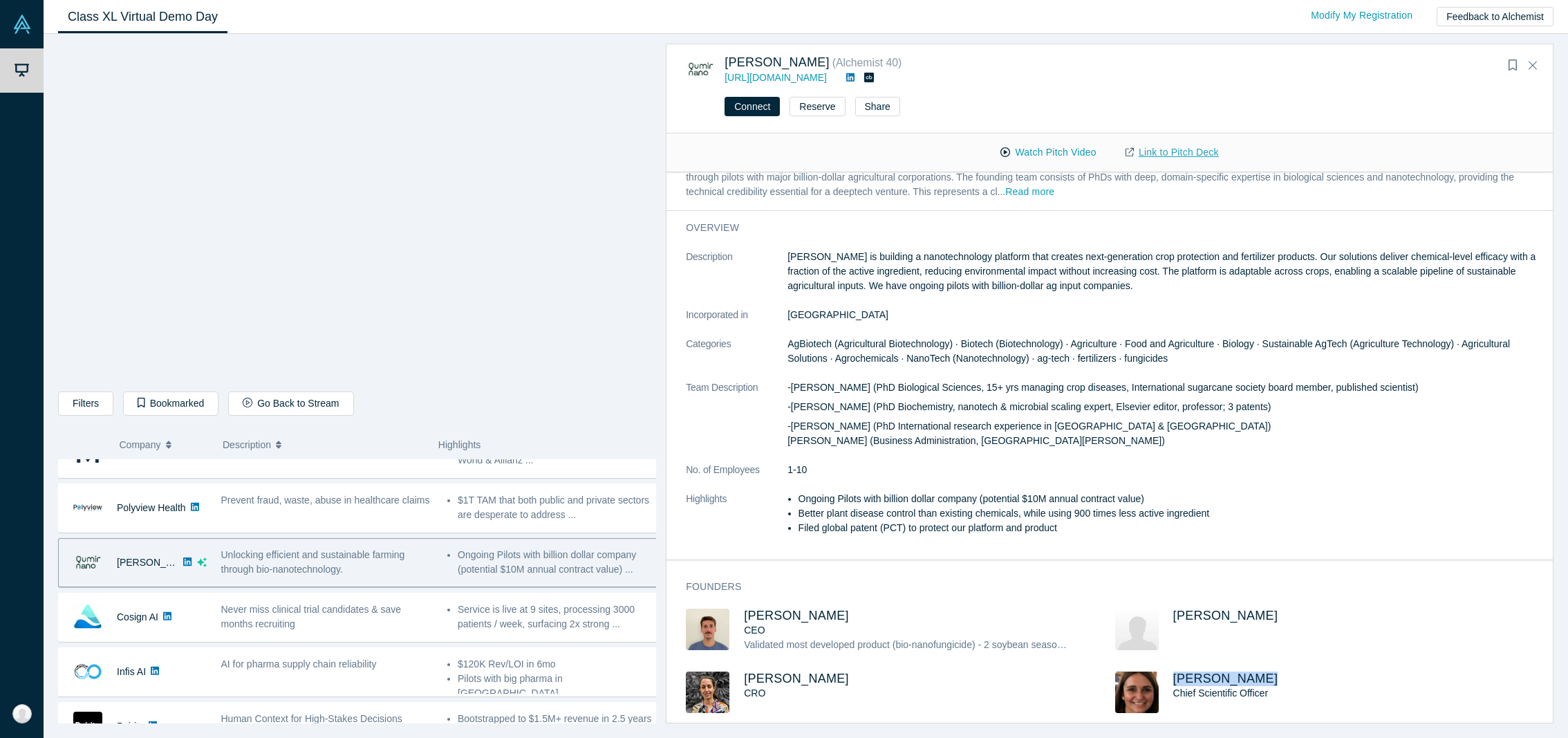
click at [1208, 151] on link "Link to Pitch Deck" at bounding box center [1172, 152] width 123 height 24
click at [313, 475] on div "MELURNA Airtags for Data - [PERSON_NAME], (Serial founder, renowned malware inv…" at bounding box center [362, 452] width 608 height 49
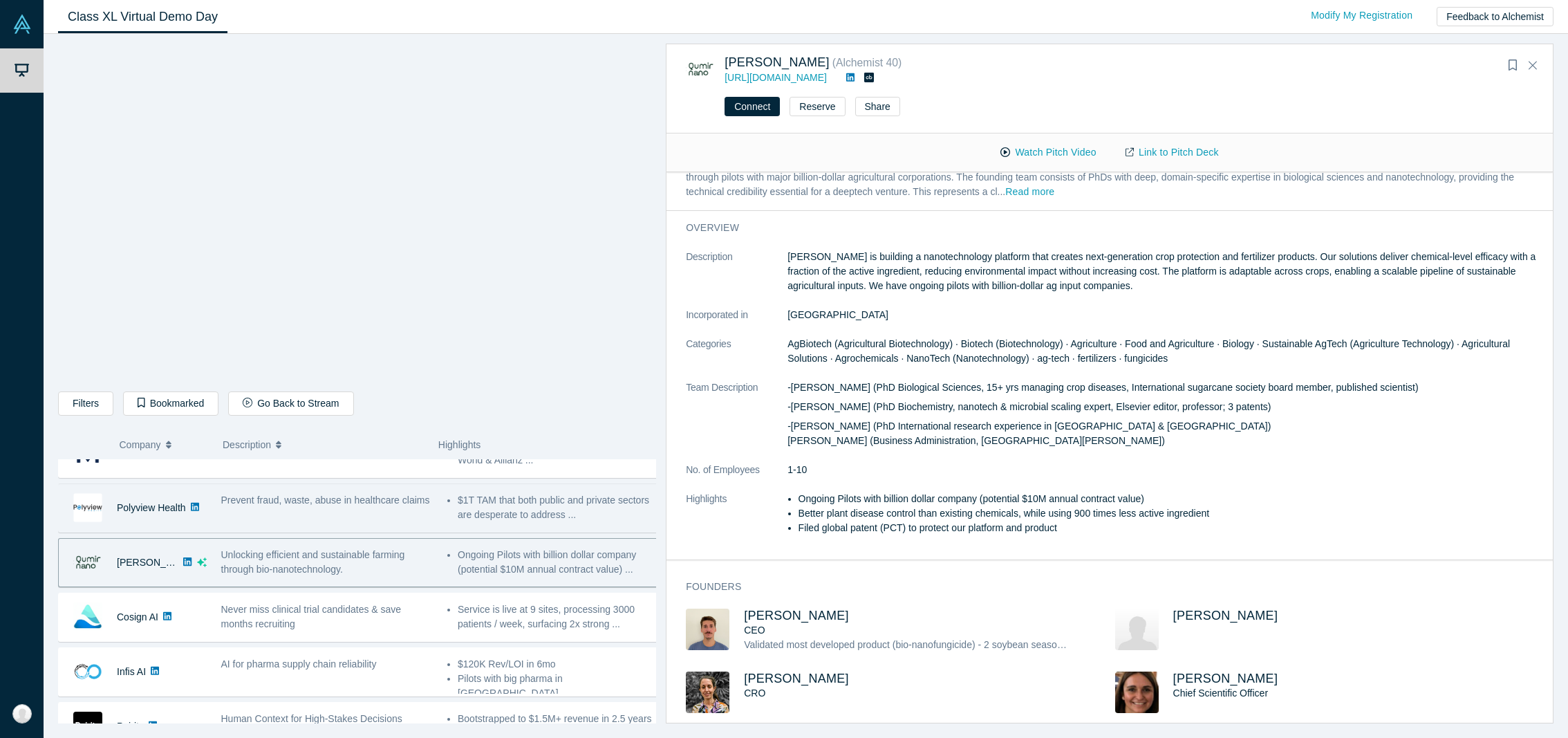
click at [317, 507] on div "Prevent fraud, waste, abuse in healthcare claims" at bounding box center [327, 500] width 211 height 15
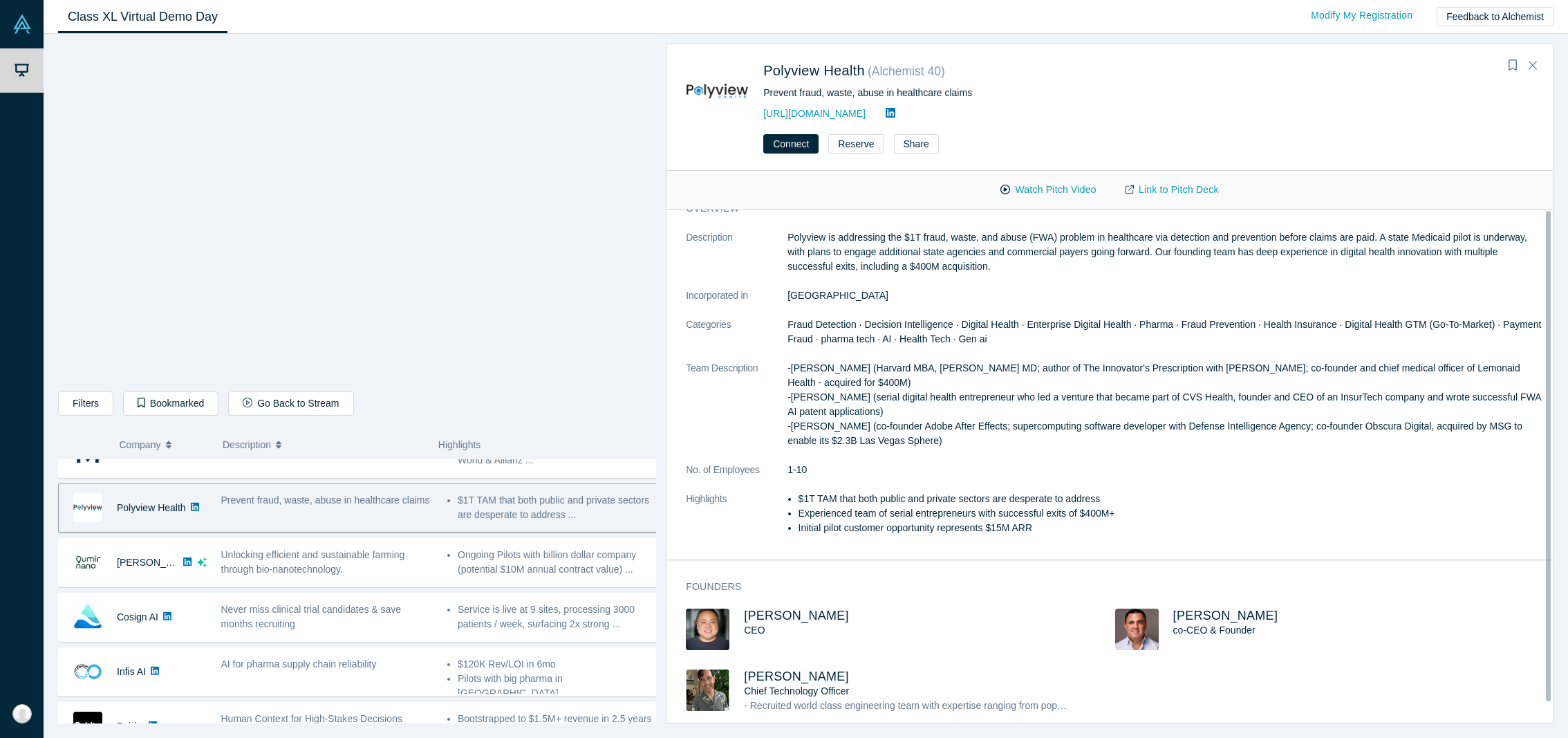
scroll to position [0, 0]
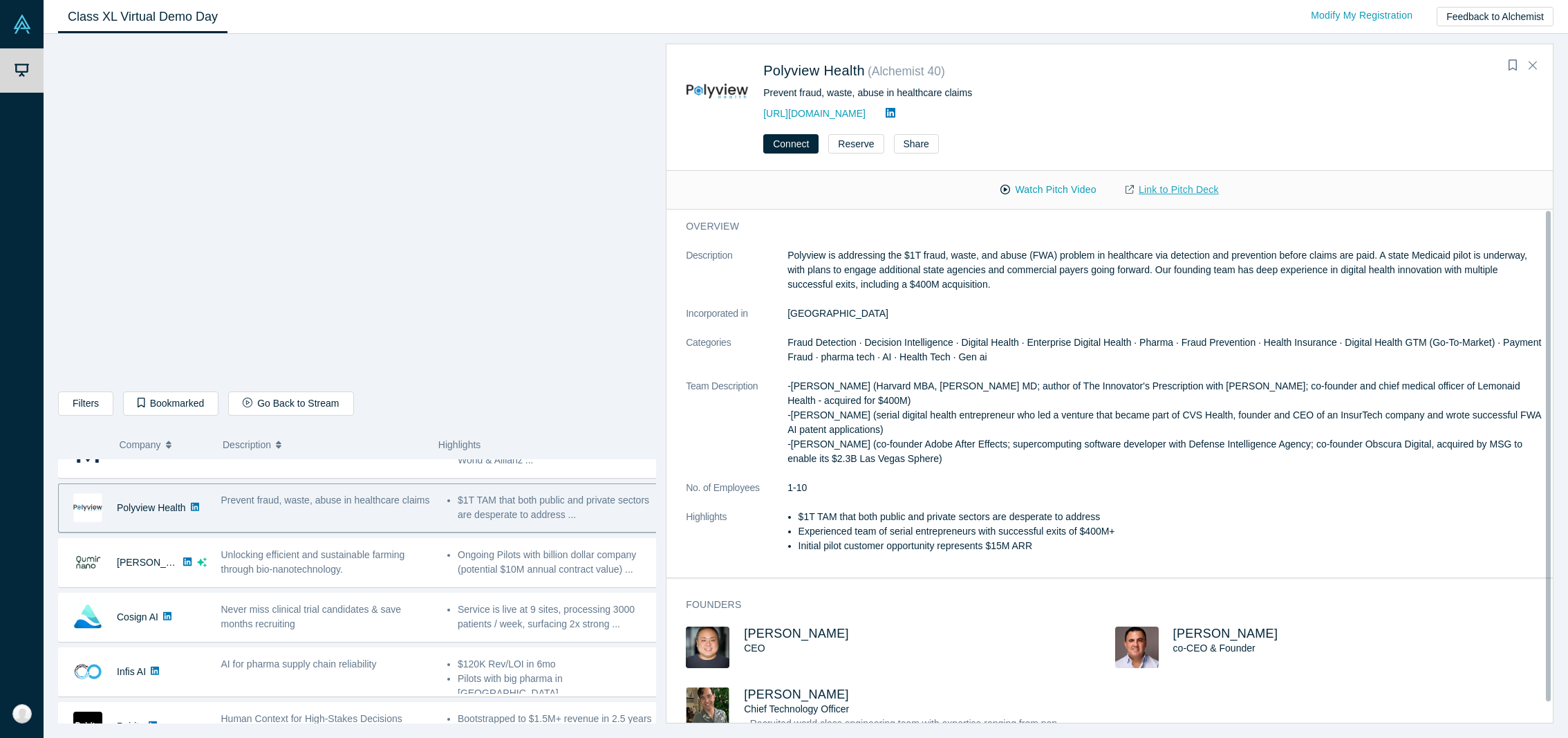
click at [1143, 186] on link "Link to Pitch Deck" at bounding box center [1172, 190] width 123 height 24
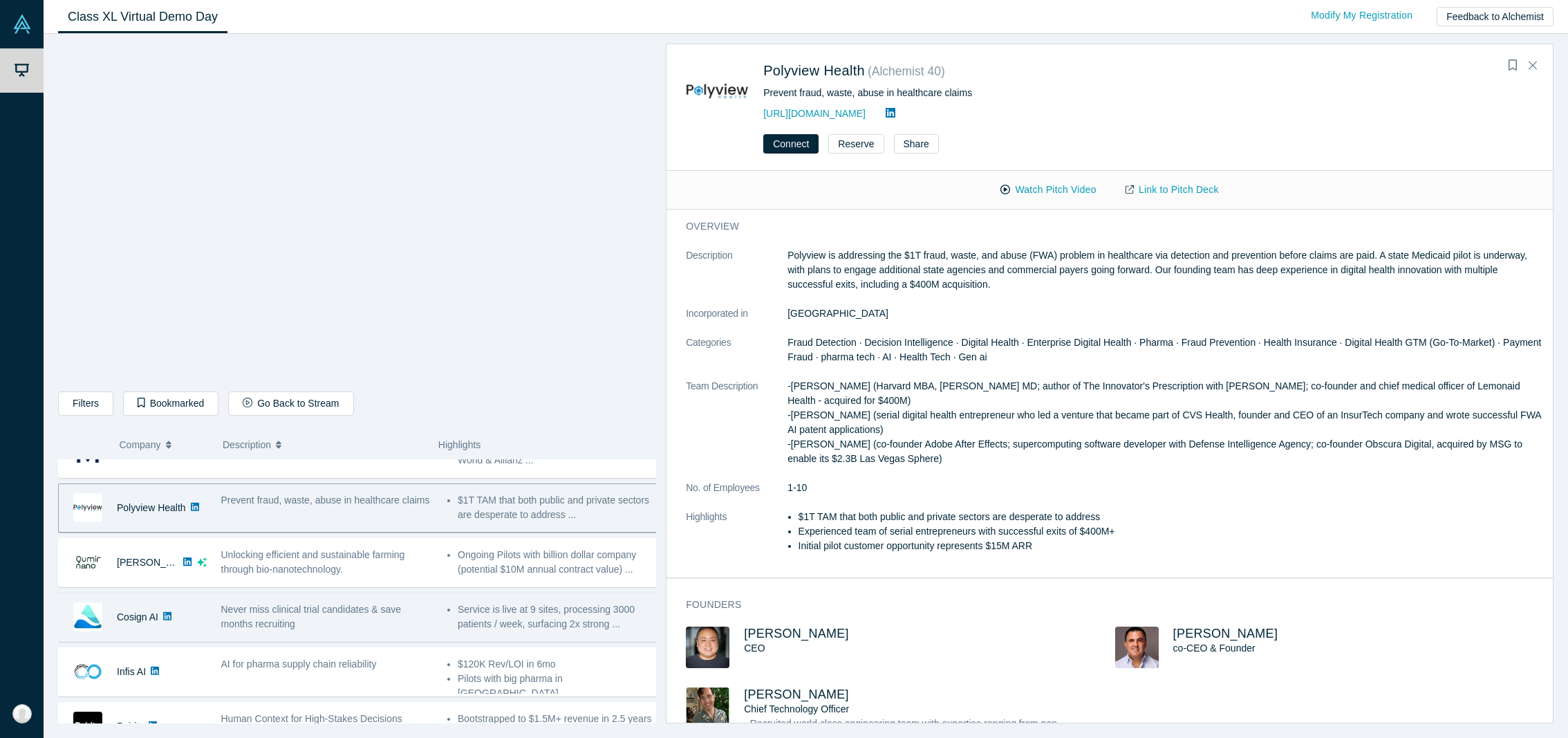
click at [352, 602] on div "Never miss clinical trial candidates & save months recruiting" at bounding box center [327, 617] width 226 height 44
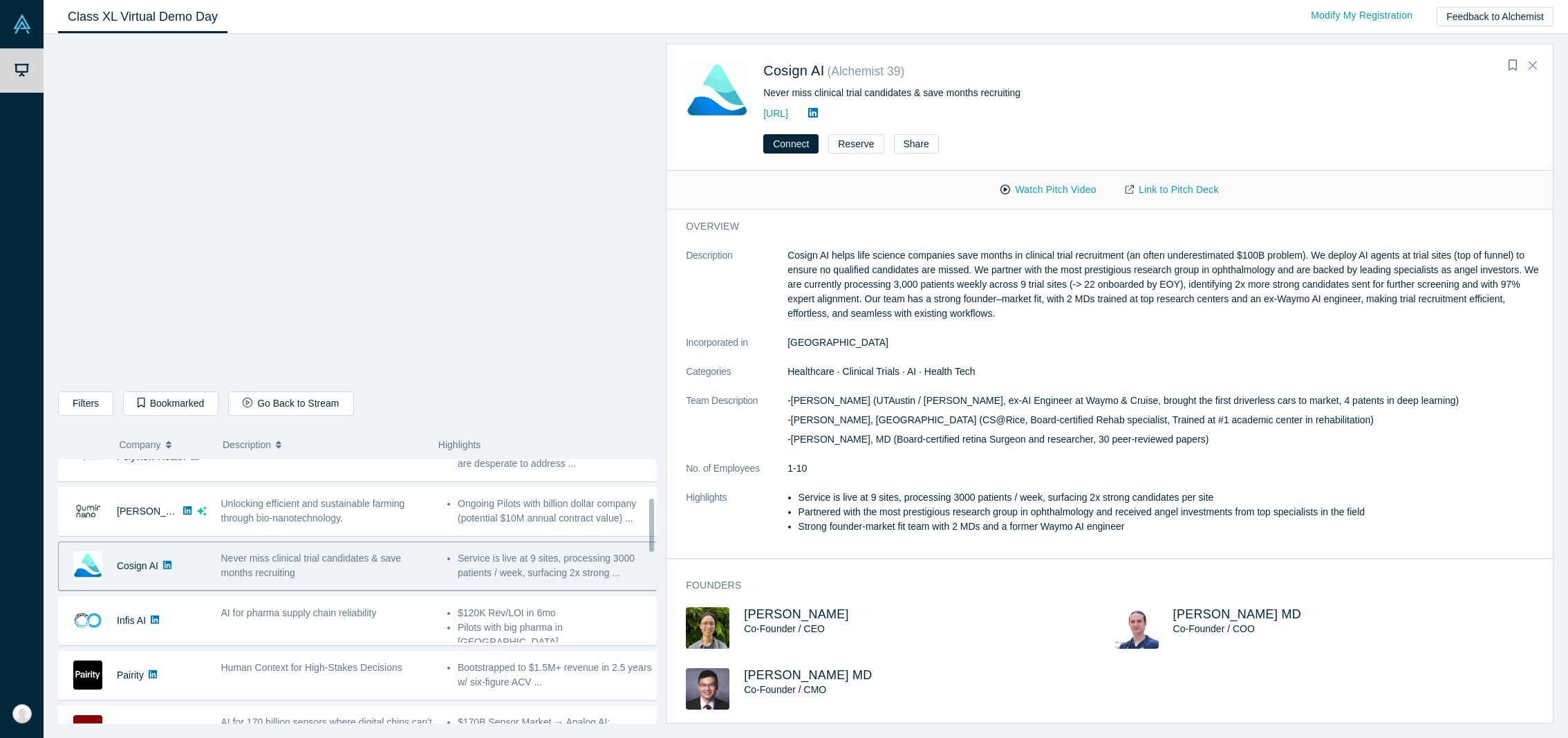
scroll to position [213, 0]
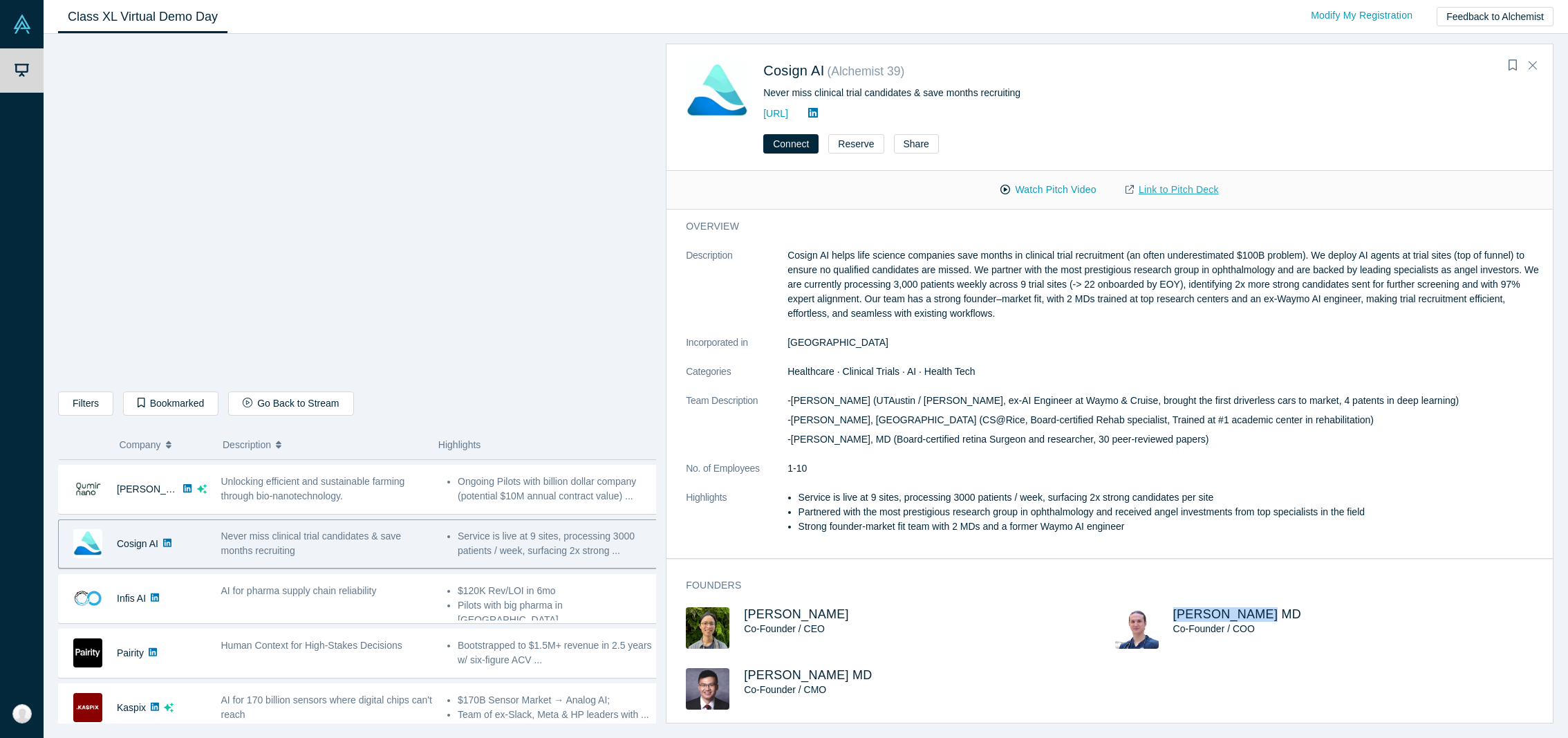
click at [1188, 188] on link "Link to Pitch Deck" at bounding box center [1172, 190] width 123 height 24
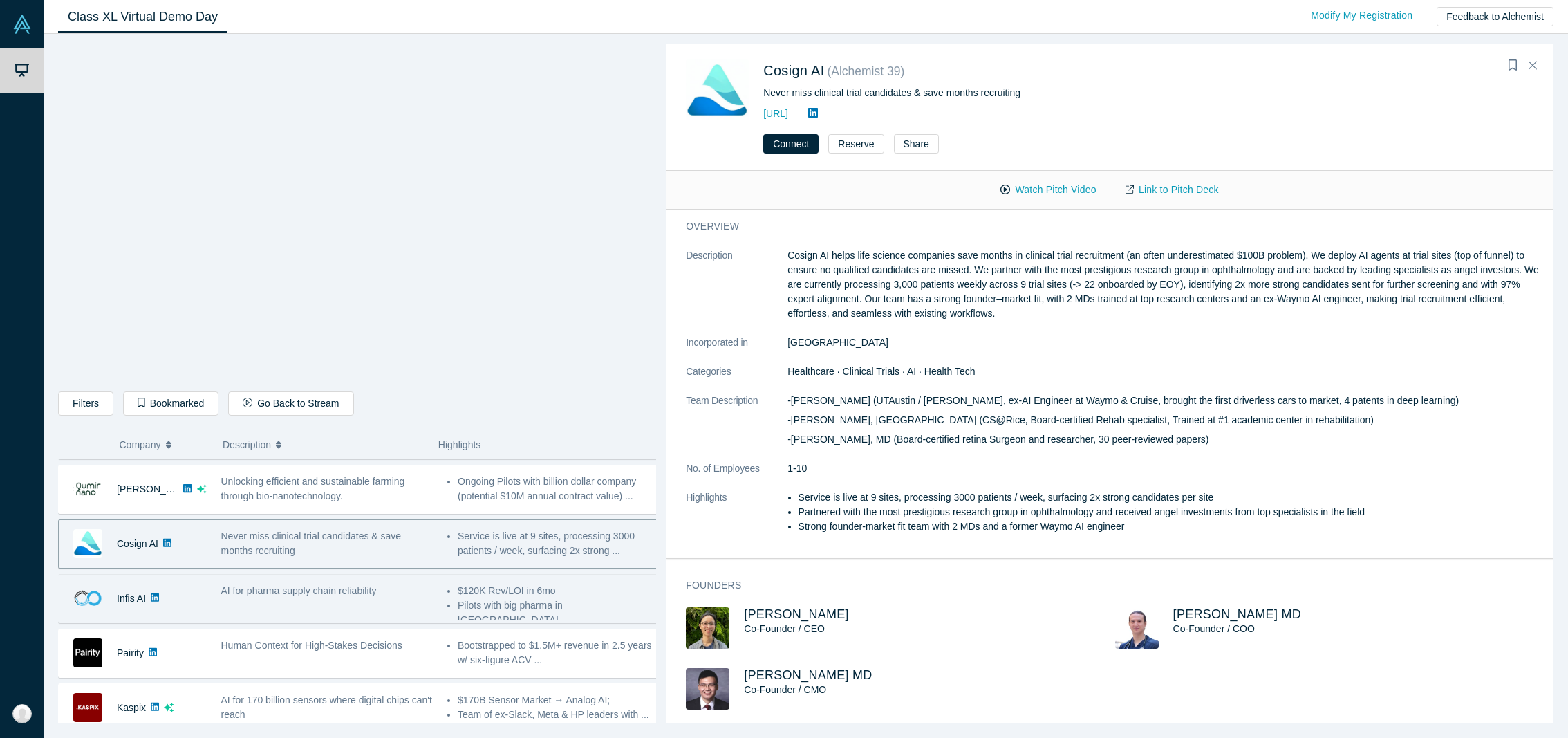
click at [389, 613] on div "AI for pharma supply chain reliability" at bounding box center [327, 598] width 226 height 44
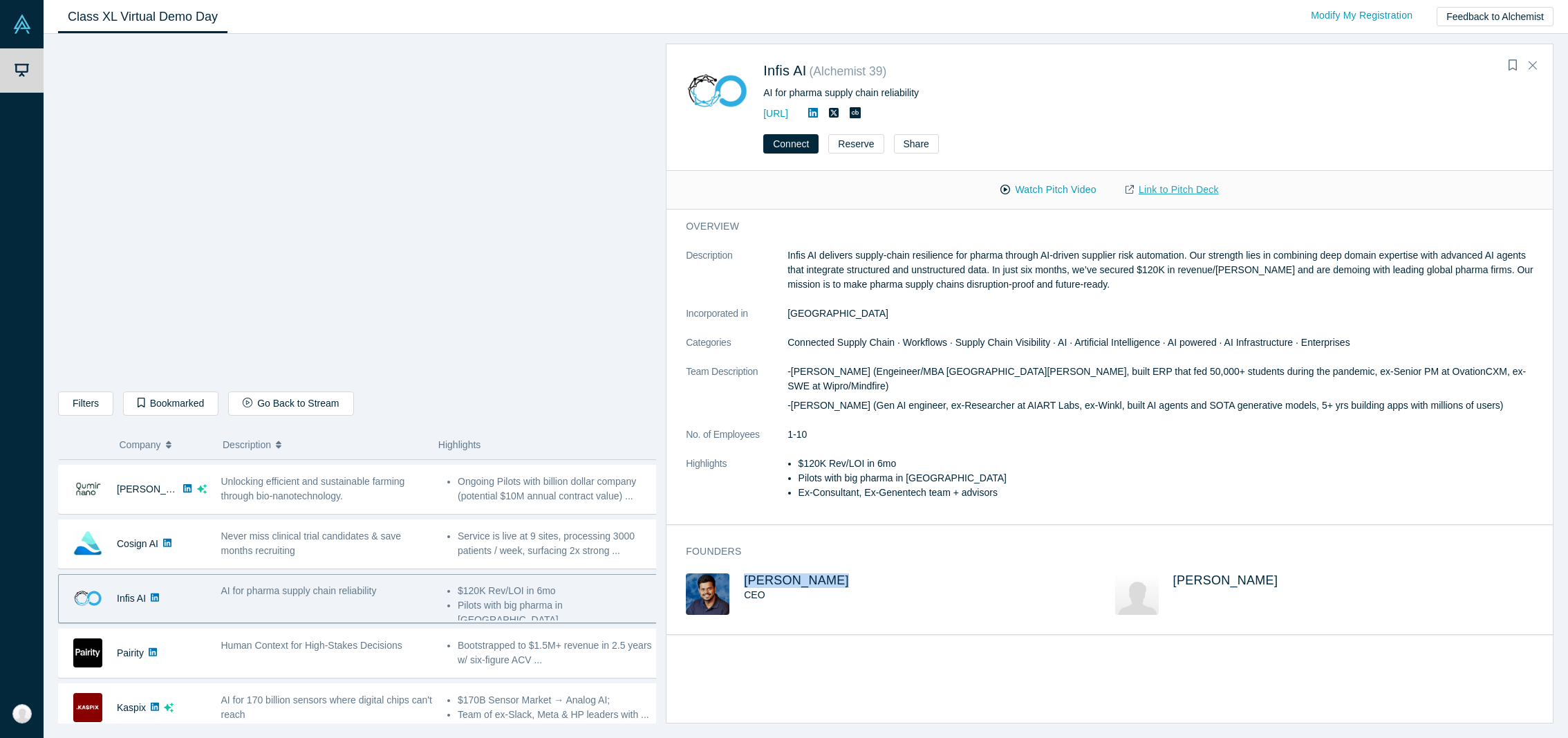
click at [1158, 190] on link "Link to Pitch Deck" at bounding box center [1172, 190] width 123 height 24
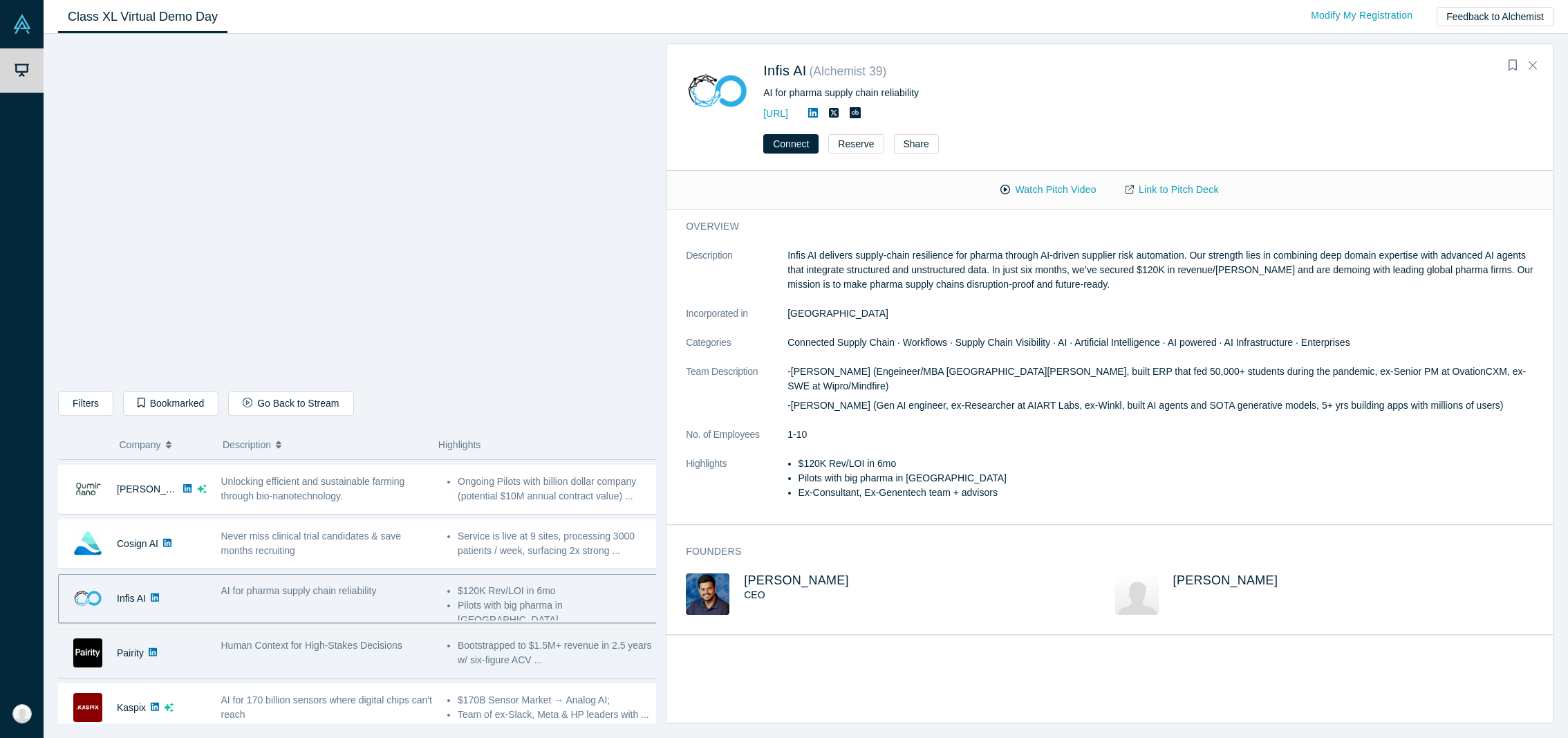
click at [277, 646] on span "Human Context for High-Stakes Decisions" at bounding box center [311, 645] width 181 height 11
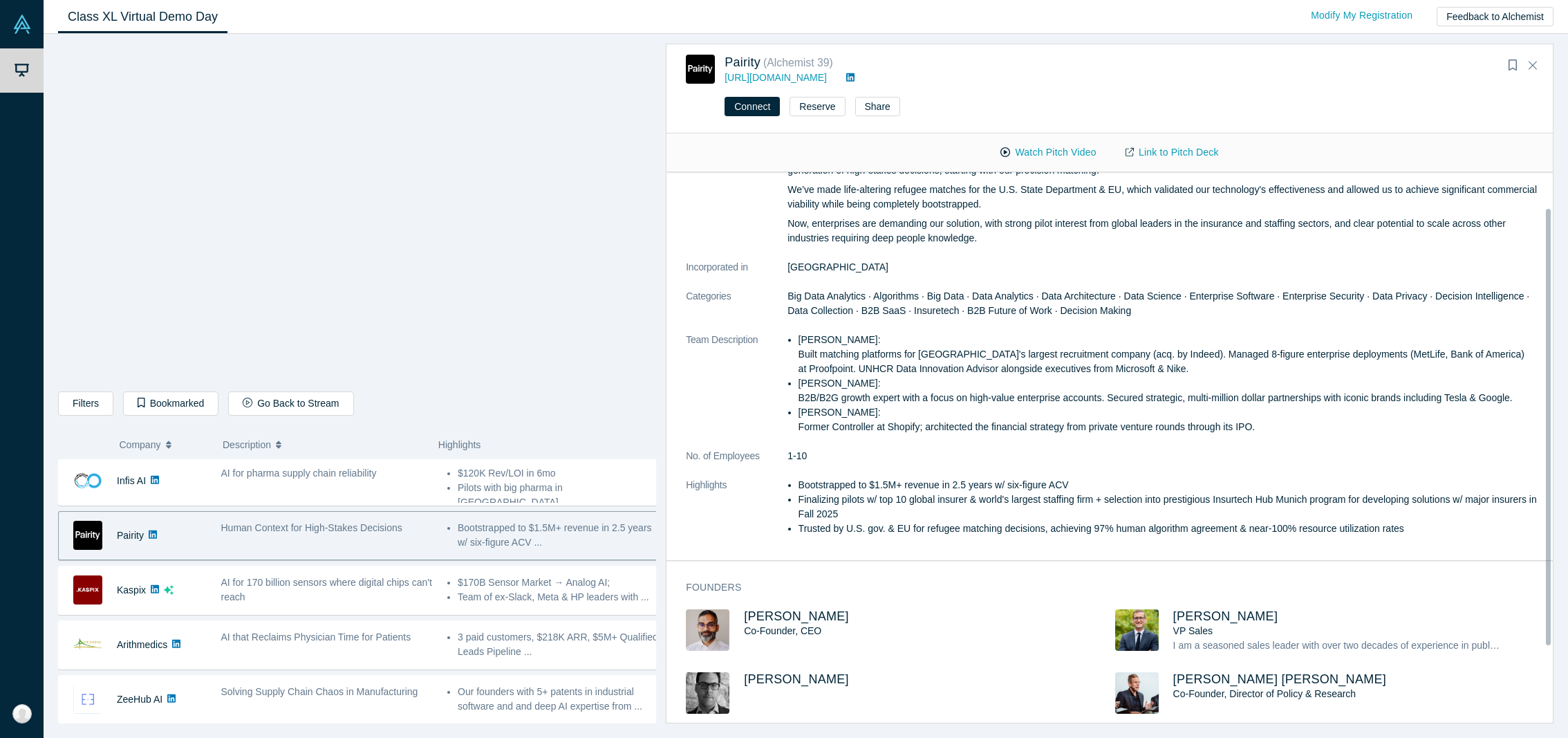
scroll to position [73, 0]
click at [1507, 67] on button "Bookmark" at bounding box center [1512, 65] width 19 height 19
click at [1027, 151] on button "Watch Pitch Video" at bounding box center [1048, 152] width 124 height 24
click at [729, 386] on dt "Team Description" at bounding box center [736, 390] width 102 height 116
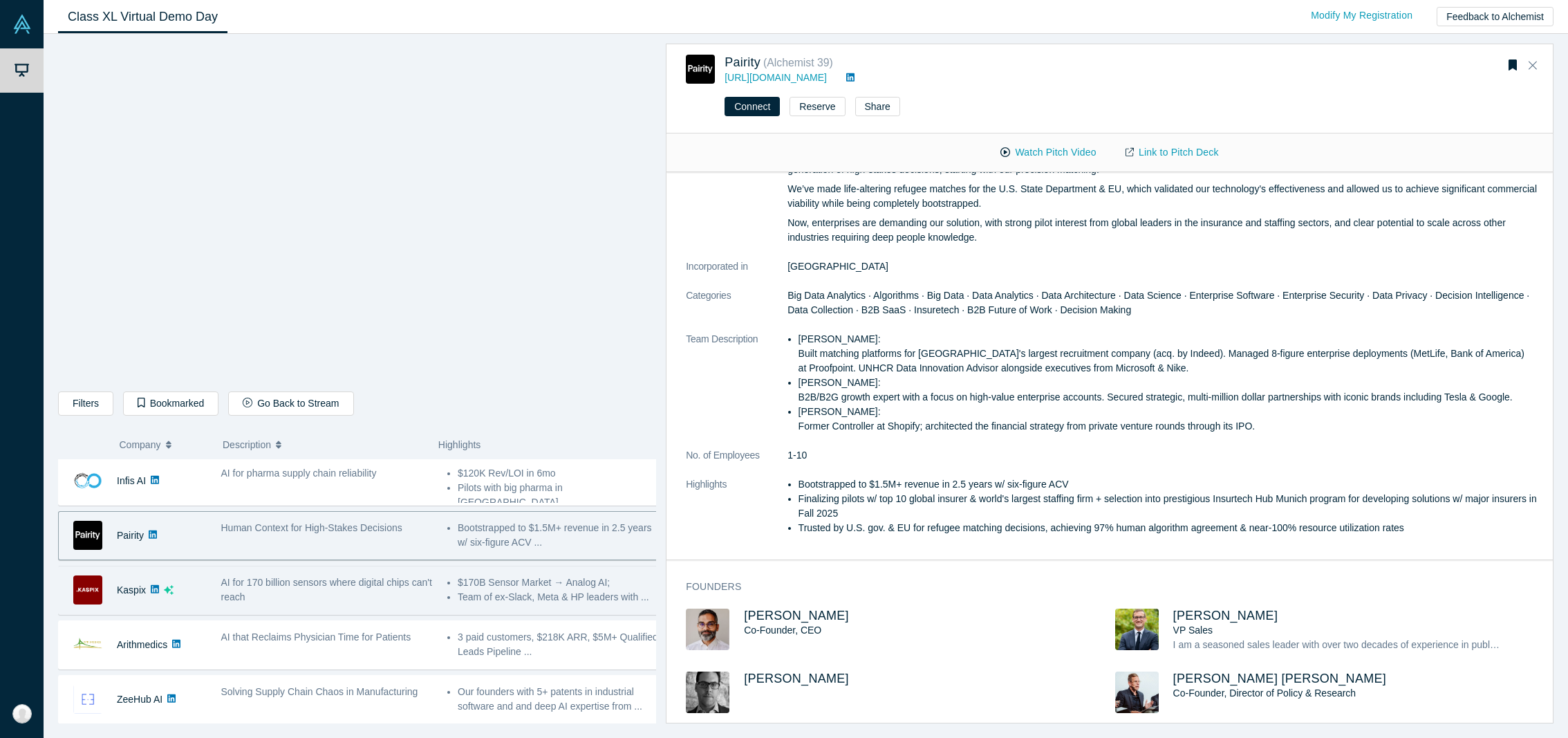
click at [340, 599] on div "AI for 170 billion sensors where digital chips can't reach" at bounding box center [327, 590] width 211 height 29
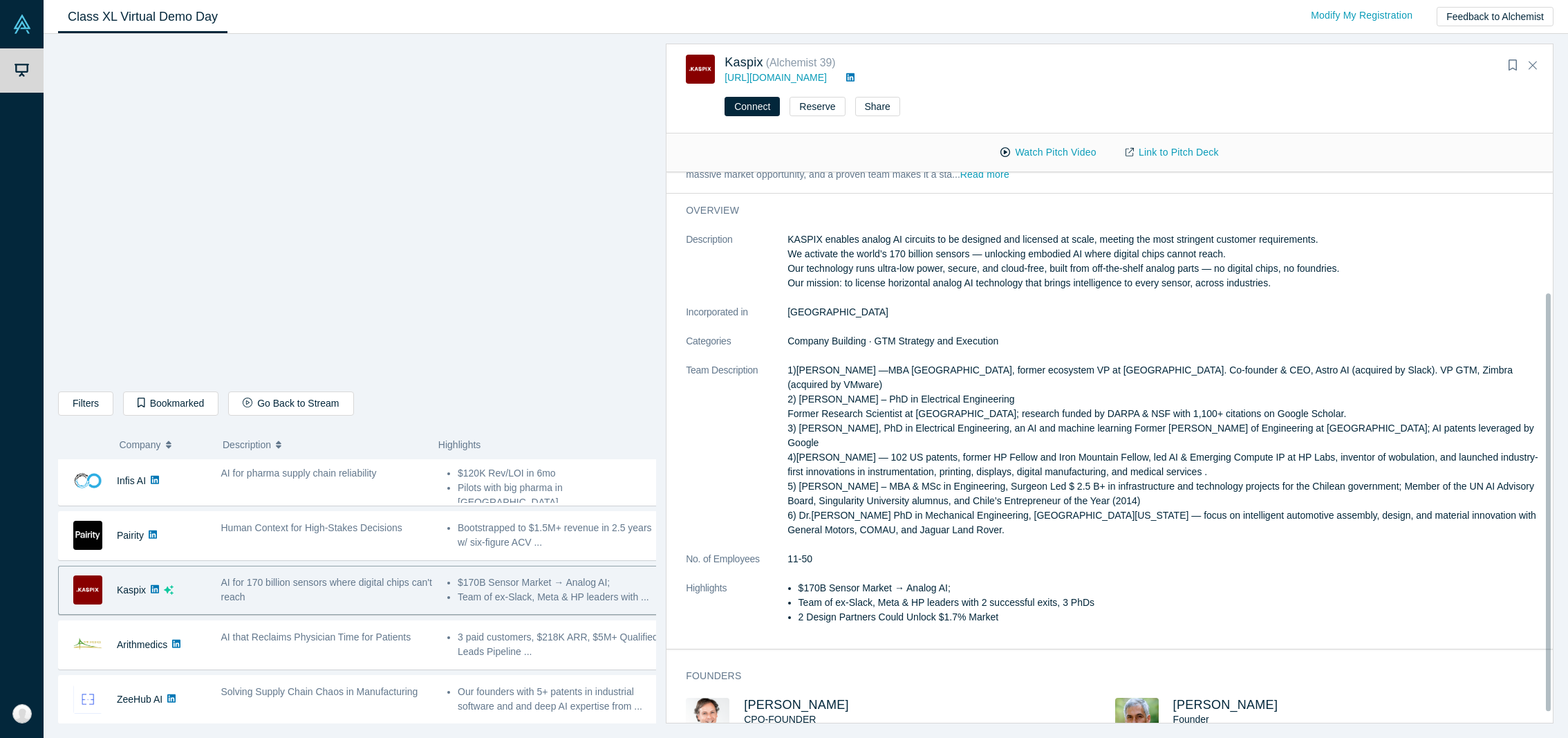
scroll to position [172, 0]
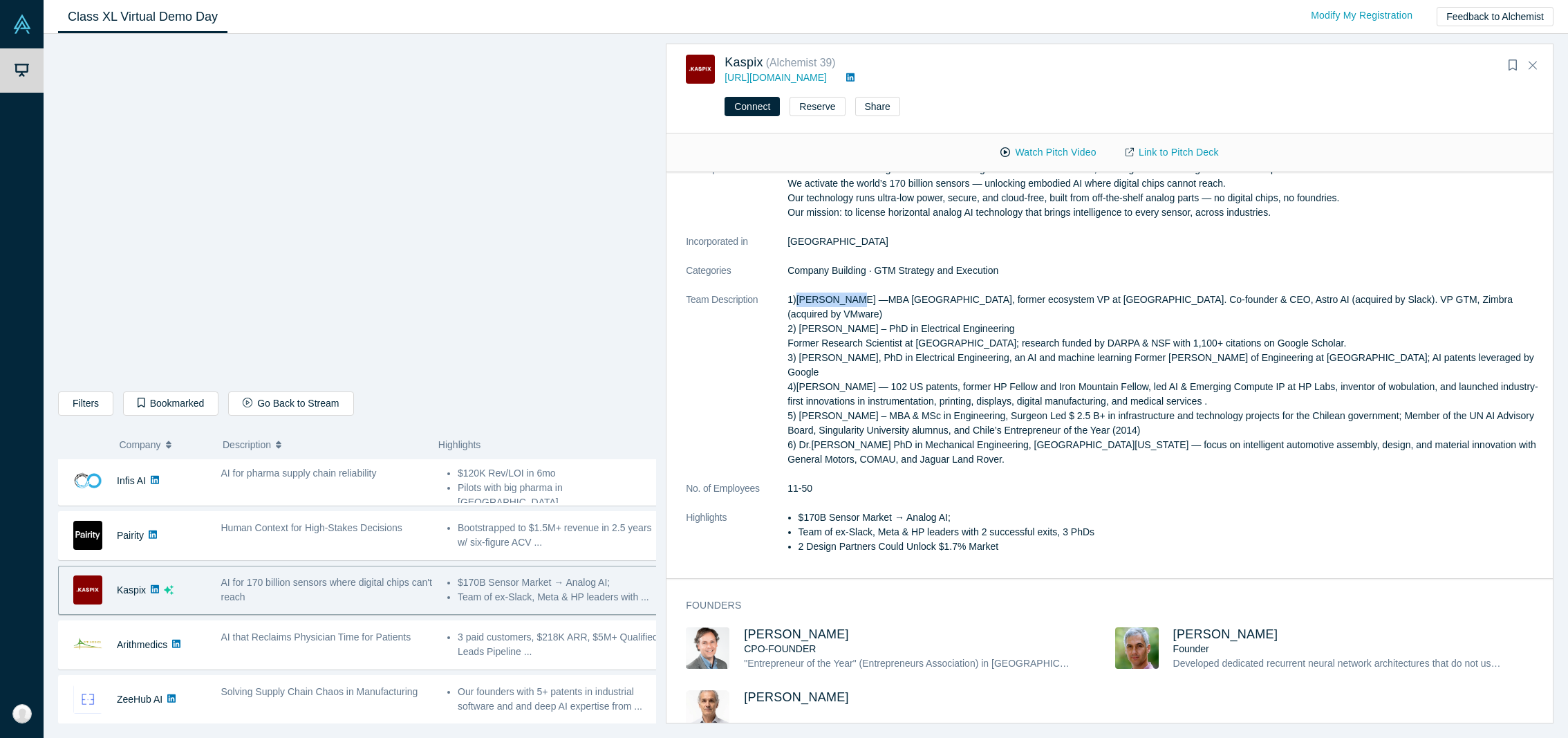
drag, startPoint x: 849, startPoint y: 299, endPoint x: 794, endPoint y: 299, distance: 55.0
click at [794, 299] on p "1)[PERSON_NAME] —MBA [GEOGRAPHIC_DATA], former ecosystem VP at [GEOGRAPHIC_DATA…" at bounding box center [1166, 380] width 757 height 174
copy p "[PERSON_NAME]"
click at [891, 359] on p "1)[PERSON_NAME] —MBA [GEOGRAPHIC_DATA], former ecosystem VP at [GEOGRAPHIC_DATA…" at bounding box center [1166, 380] width 757 height 174
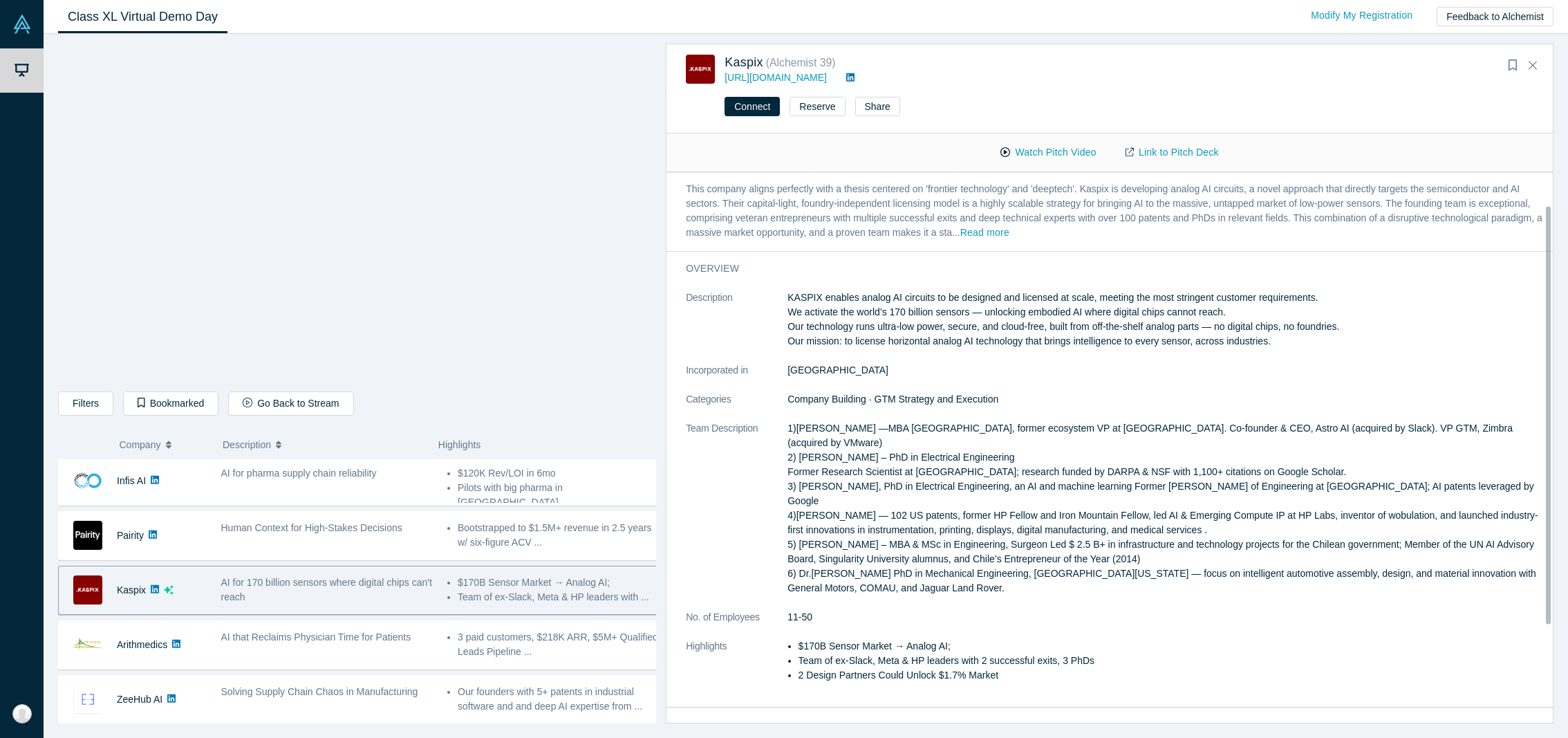
scroll to position [0, 0]
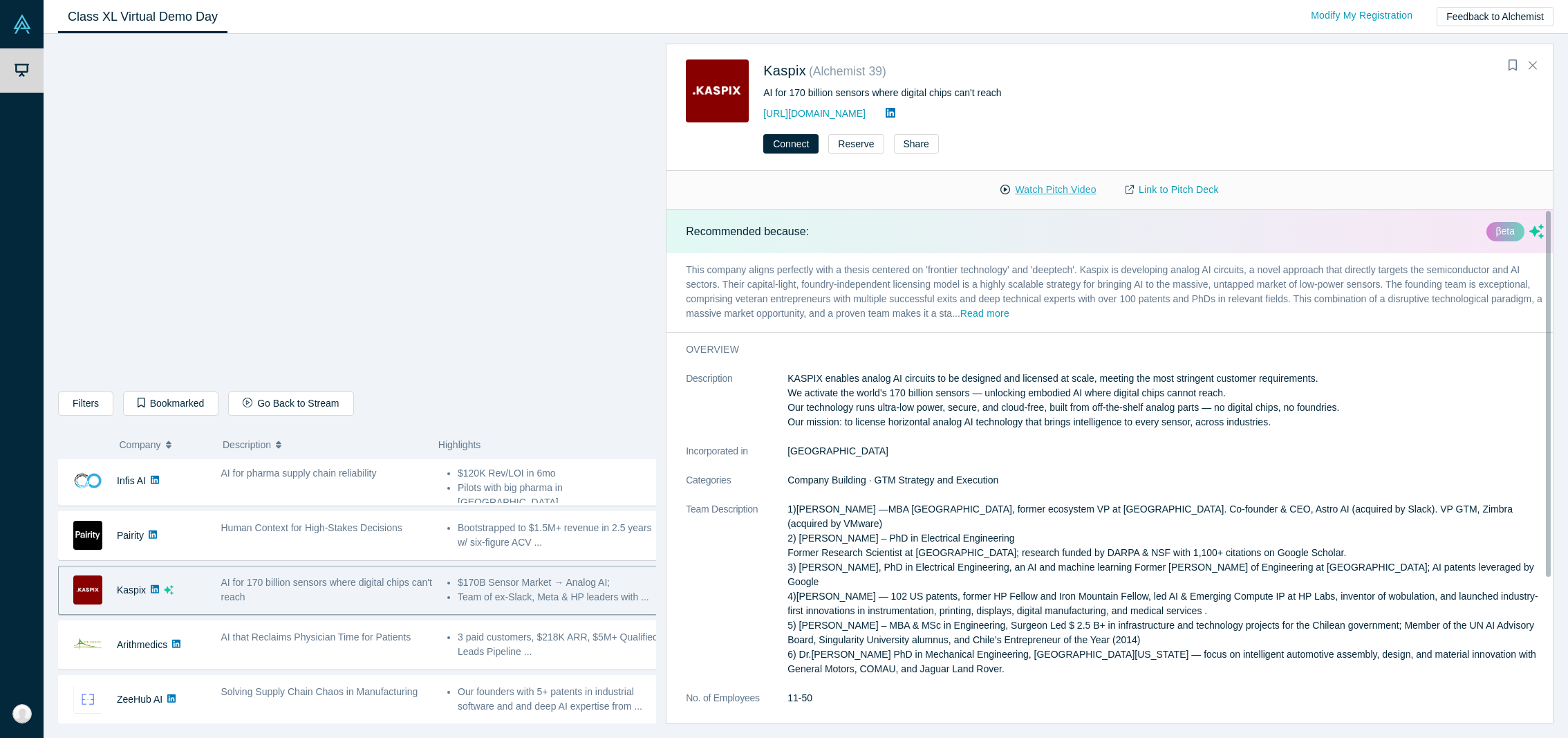
click at [1043, 196] on button "Watch Pitch Video" at bounding box center [1048, 190] width 124 height 24
click at [794, 269] on p "This company aligns perfectly with a thesis centered on 'frontier technology' a…" at bounding box center [1115, 293] width 897 height 79
click at [1512, 73] on button "Bookmark" at bounding box center [1512, 65] width 19 height 19
click at [769, 337] on div "overview Description KASPIX enables analog AI circuits to be designed and licen…" at bounding box center [1115, 560] width 897 height 455
click at [1151, 184] on link "Link to Pitch Deck" at bounding box center [1172, 190] width 123 height 24
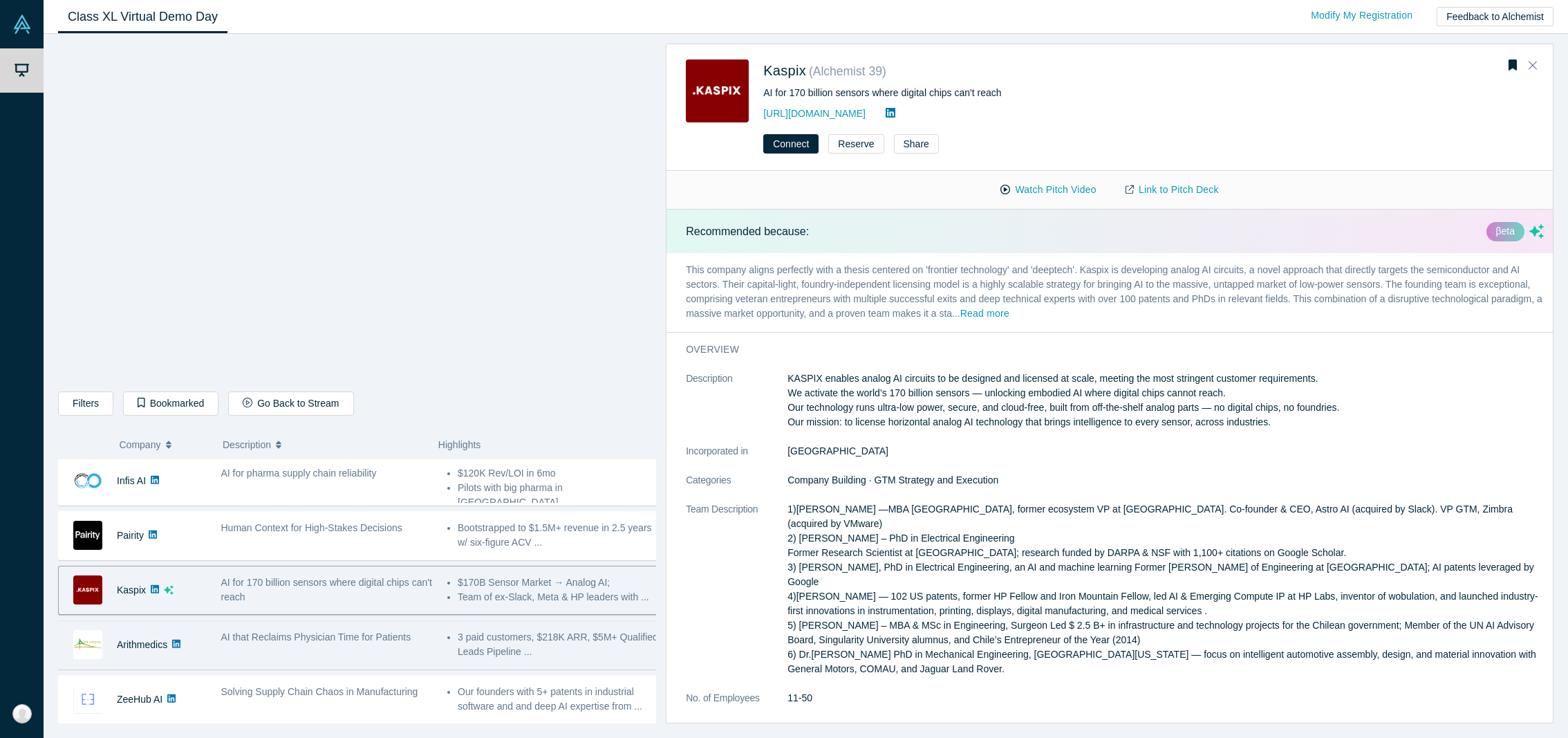
click at [294, 640] on span "AI that Reclaims Physician Time for Patients" at bounding box center [316, 637] width 190 height 11
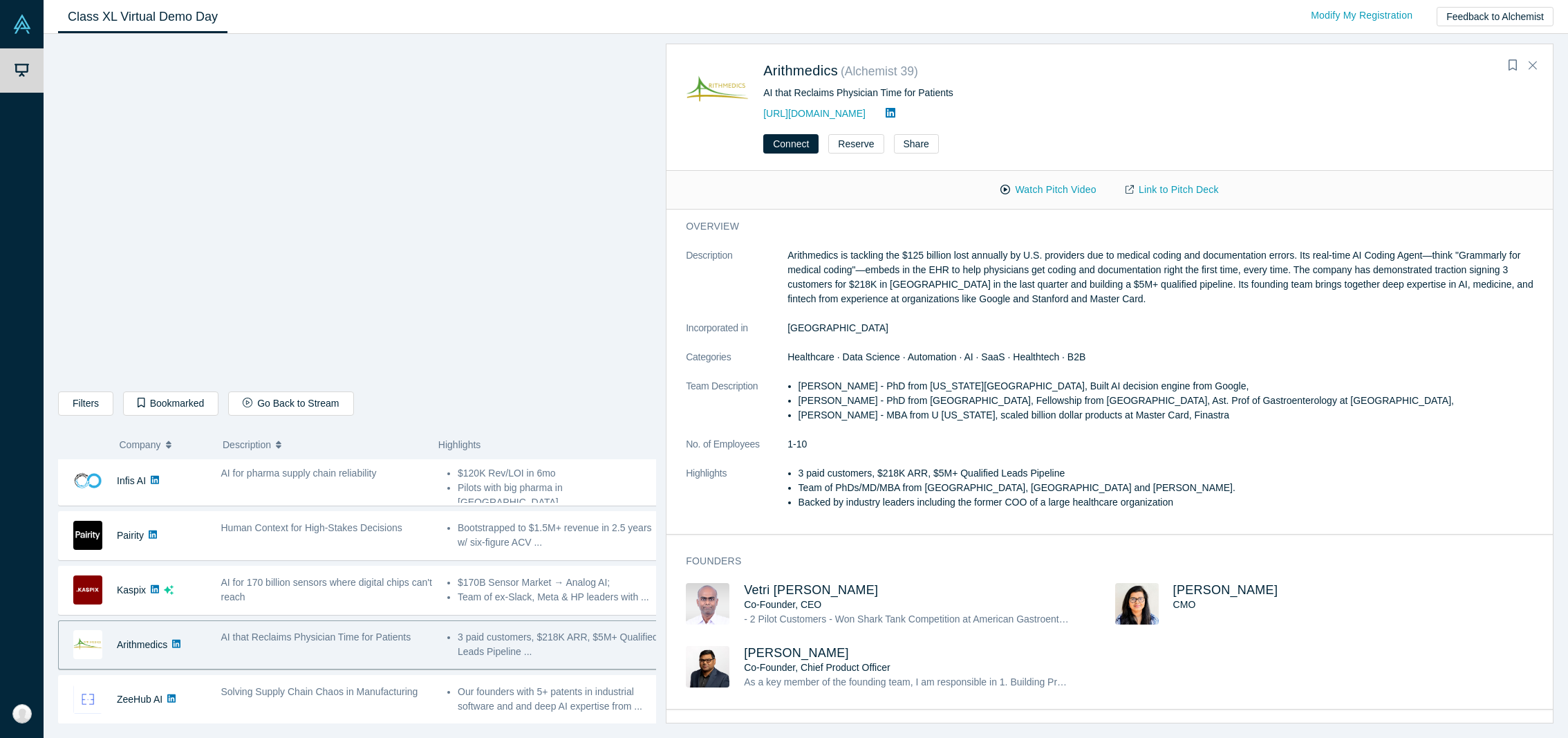
click at [380, 650] on div "AI that Reclaims Physician Time for Patients" at bounding box center [327, 644] width 226 height 44
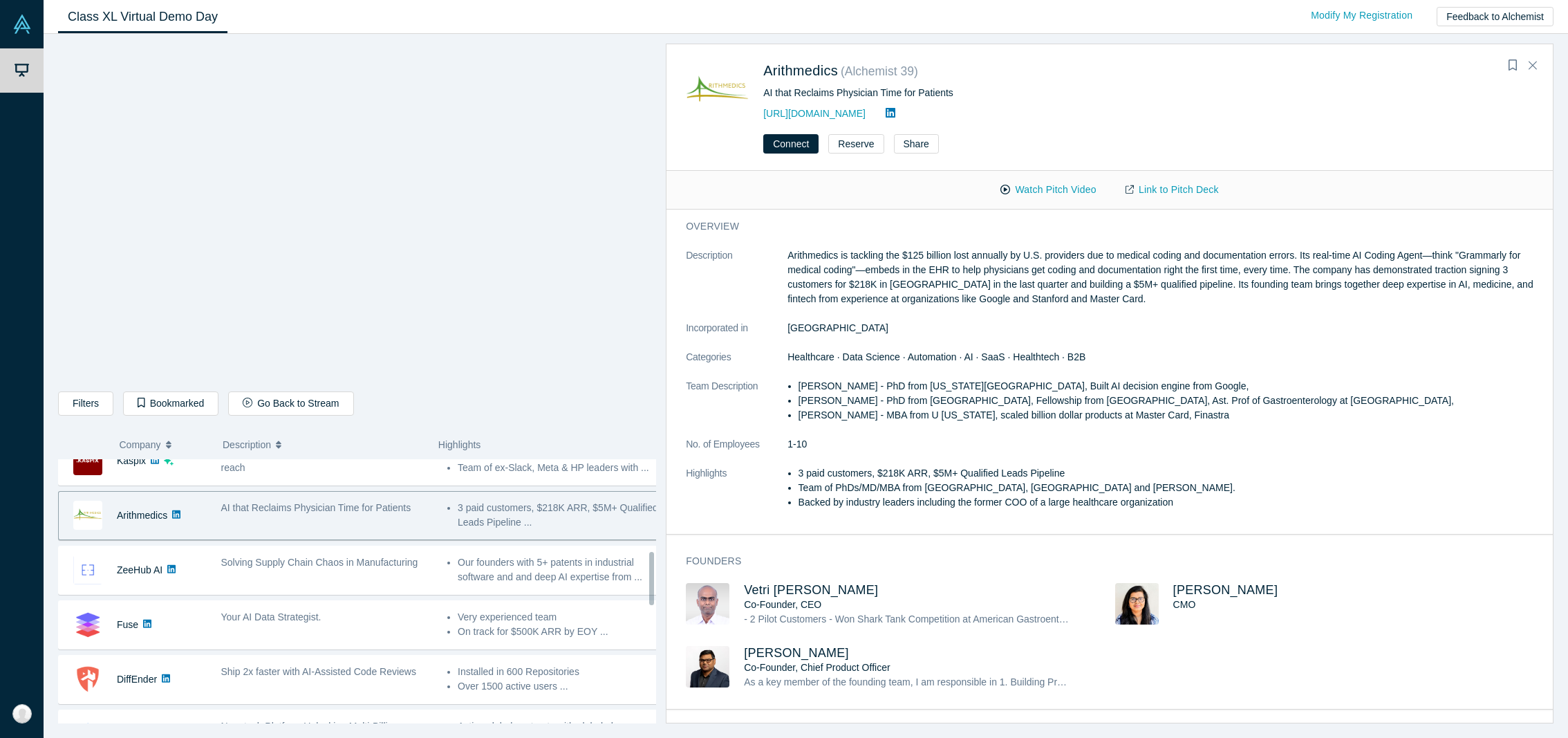
scroll to position [459, 0]
click at [1169, 181] on link "Link to Pitch Deck" at bounding box center [1172, 190] width 123 height 24
click at [1091, 184] on button "Watch Pitch Video" at bounding box center [1048, 190] width 124 height 24
click at [1514, 68] on icon "Bookmark" at bounding box center [1512, 65] width 8 height 11
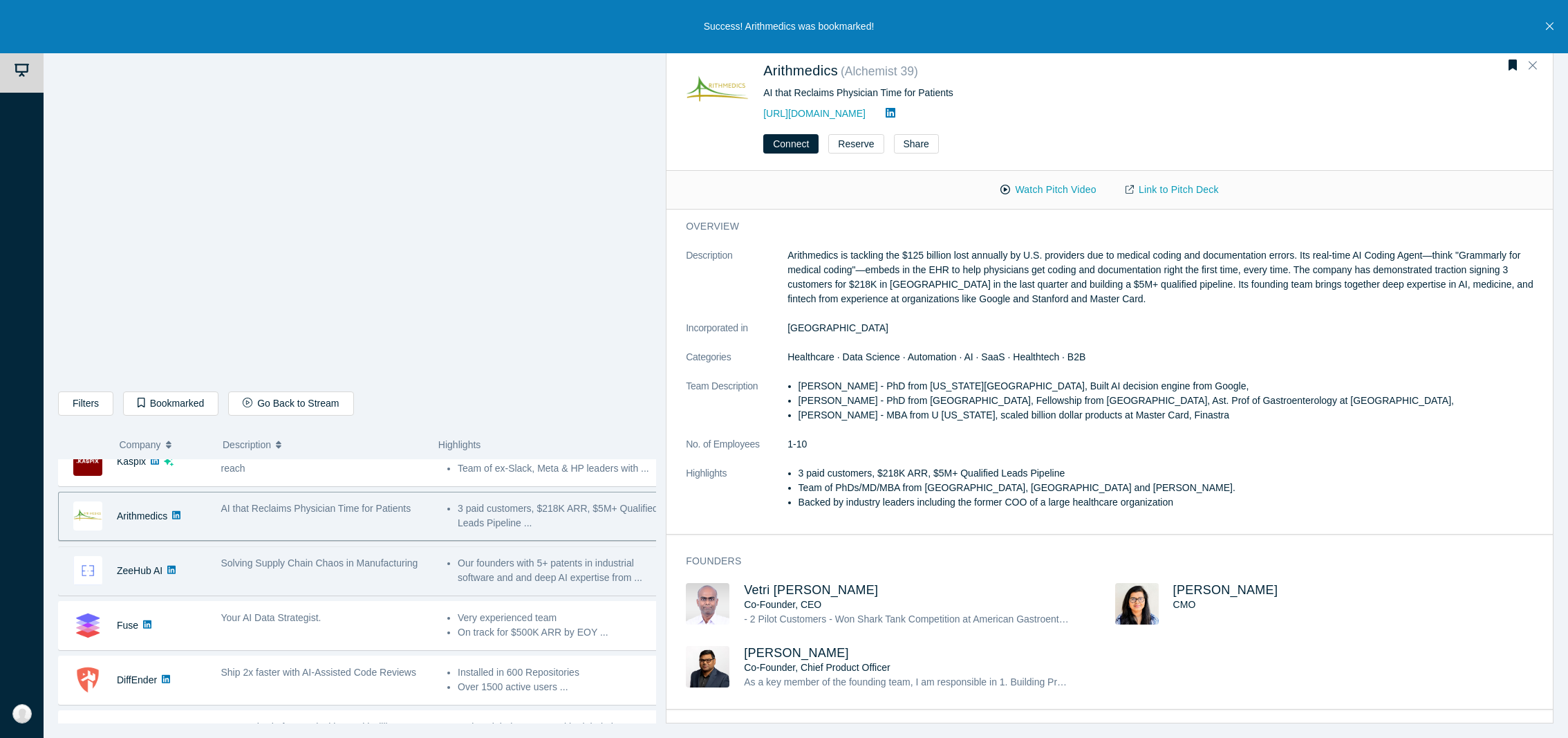
click at [244, 569] on span "Solving Supply Chain Chaos in Manufacturing" at bounding box center [319, 563] width 197 height 11
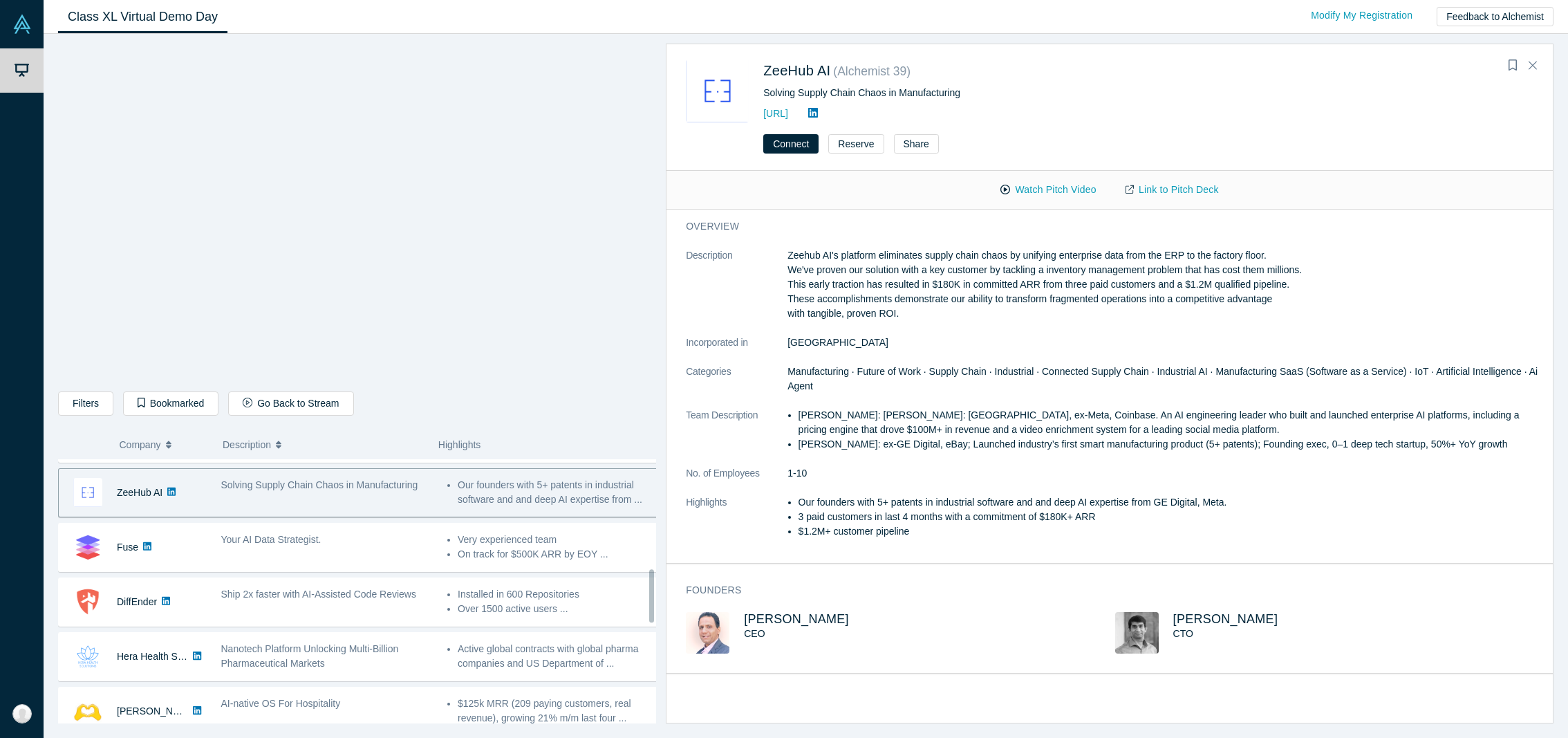
scroll to position [536, 0]
click at [1020, 198] on button "Watch Pitch Video" at bounding box center [1048, 190] width 124 height 24
click at [1514, 66] on icon "Bookmark" at bounding box center [1512, 65] width 8 height 11
click at [640, 433] on div "Highlights" at bounding box center [542, 444] width 223 height 29
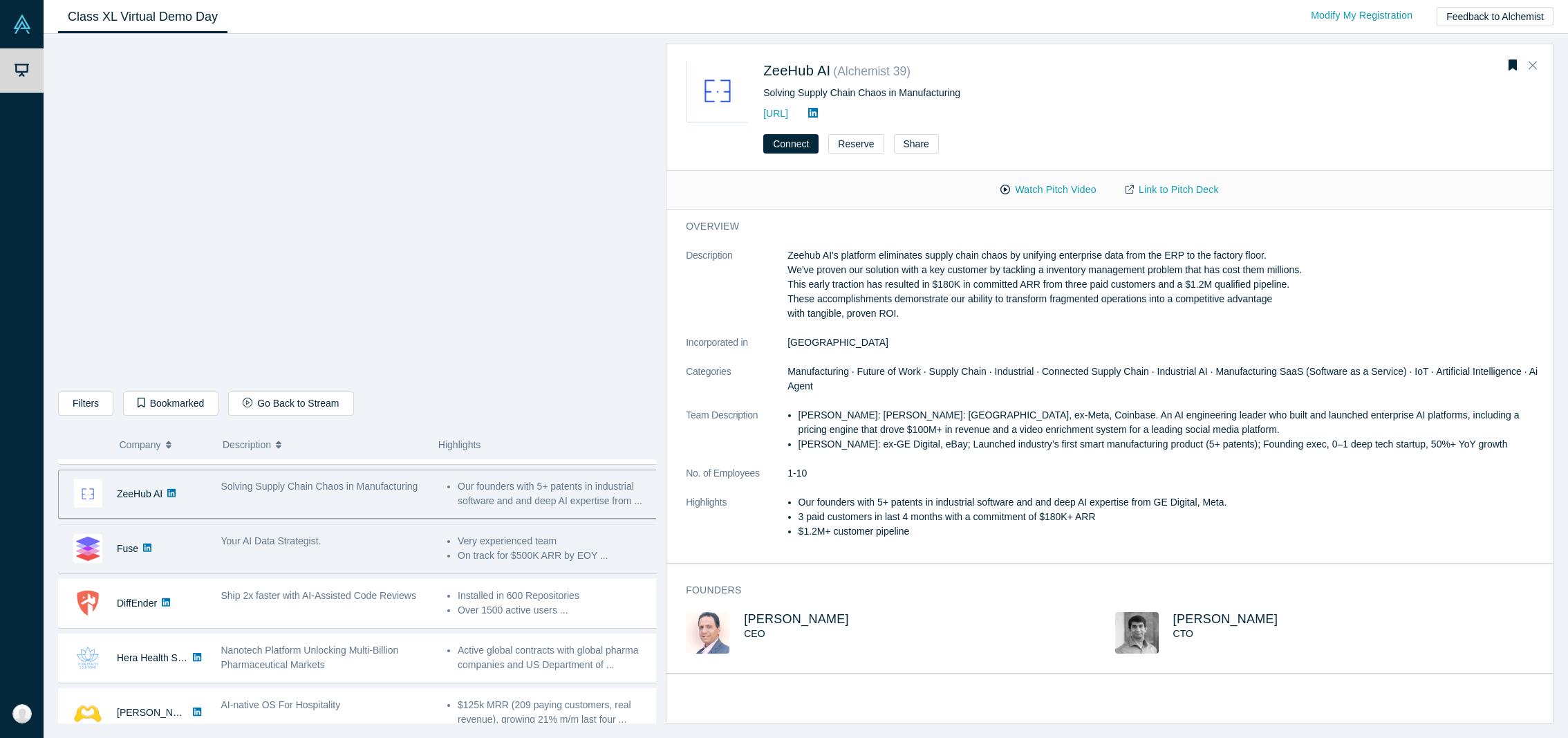
click at [375, 566] on div "Your AI Data Strategist." at bounding box center [327, 548] width 226 height 44
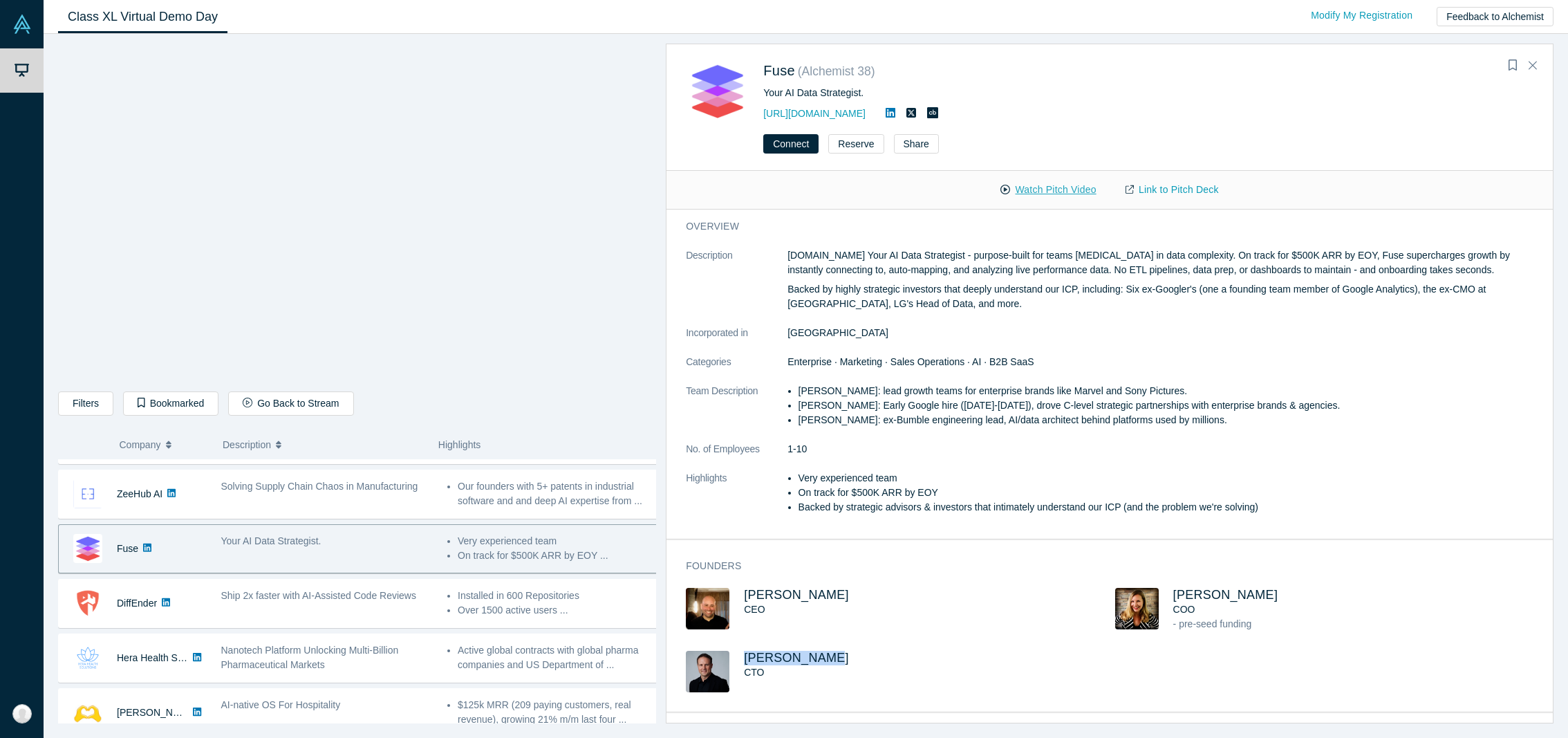
click at [1065, 193] on button "Watch Pitch Video" at bounding box center [1048, 190] width 124 height 24
click at [1065, 188] on button "Watch Pitch Video" at bounding box center [1048, 190] width 124 height 24
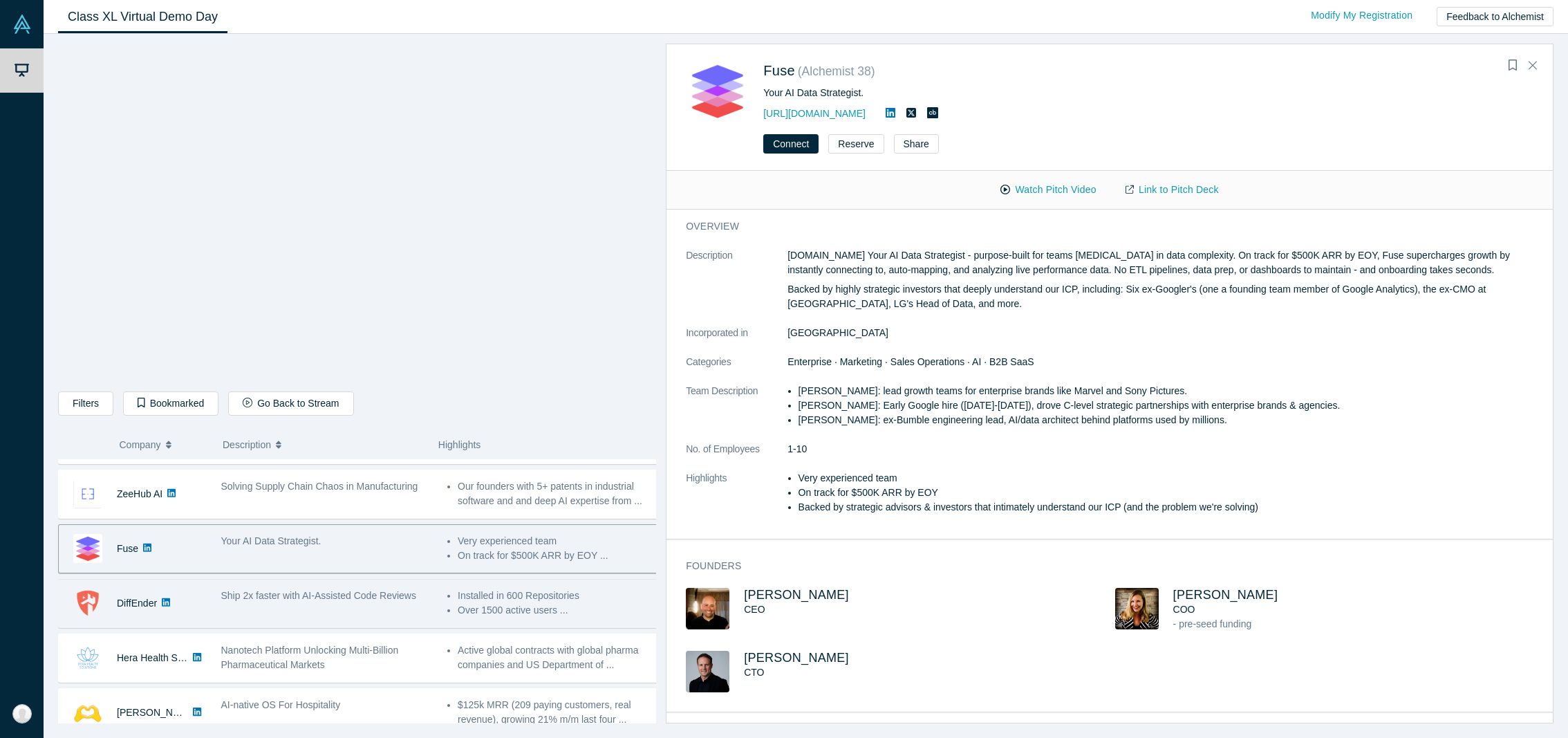
click at [336, 619] on div "Ship 2x faster with AI-Assisted Code Reviews" at bounding box center [327, 603] width 226 height 44
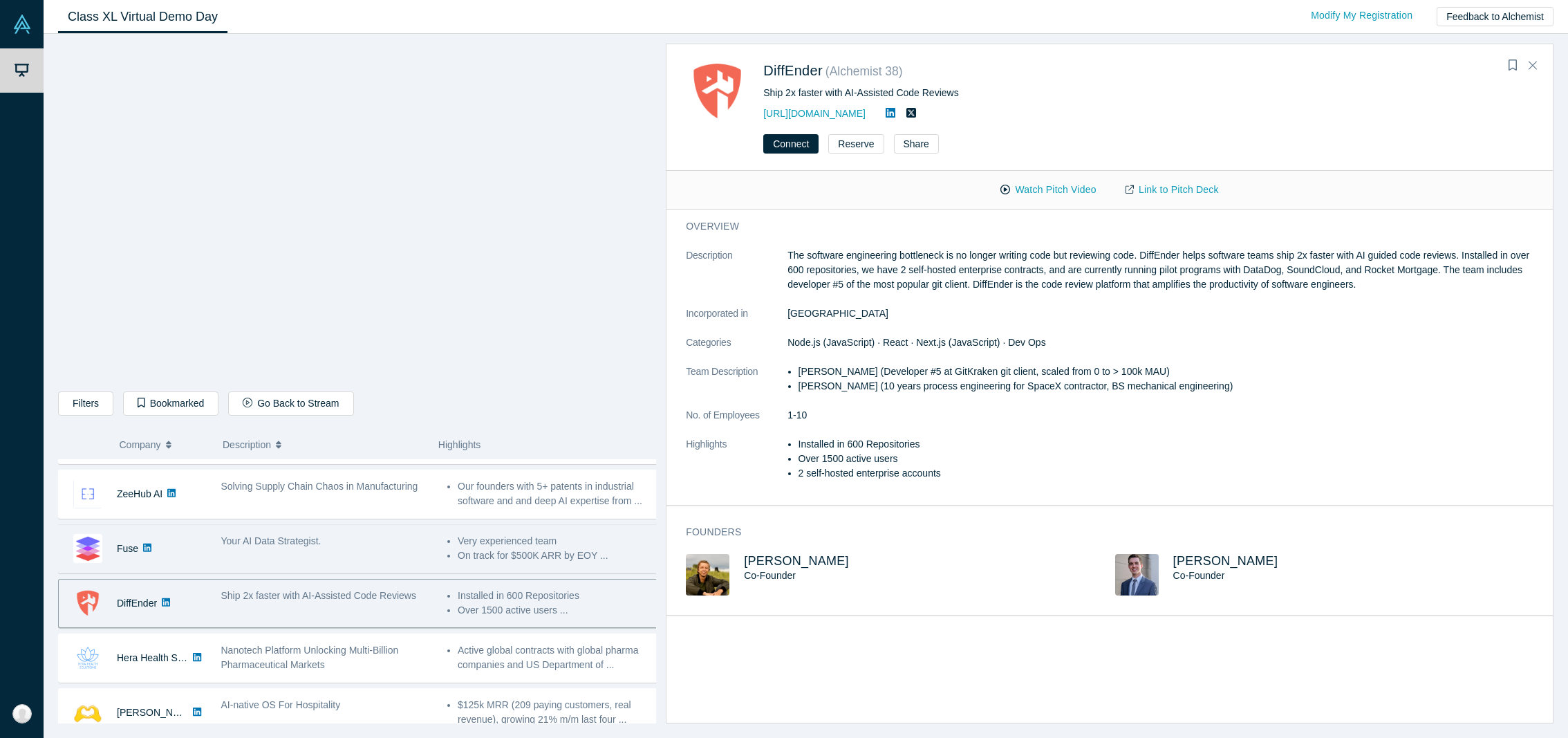
click at [304, 530] on div "Your AI Data Strategist." at bounding box center [327, 548] width 226 height 44
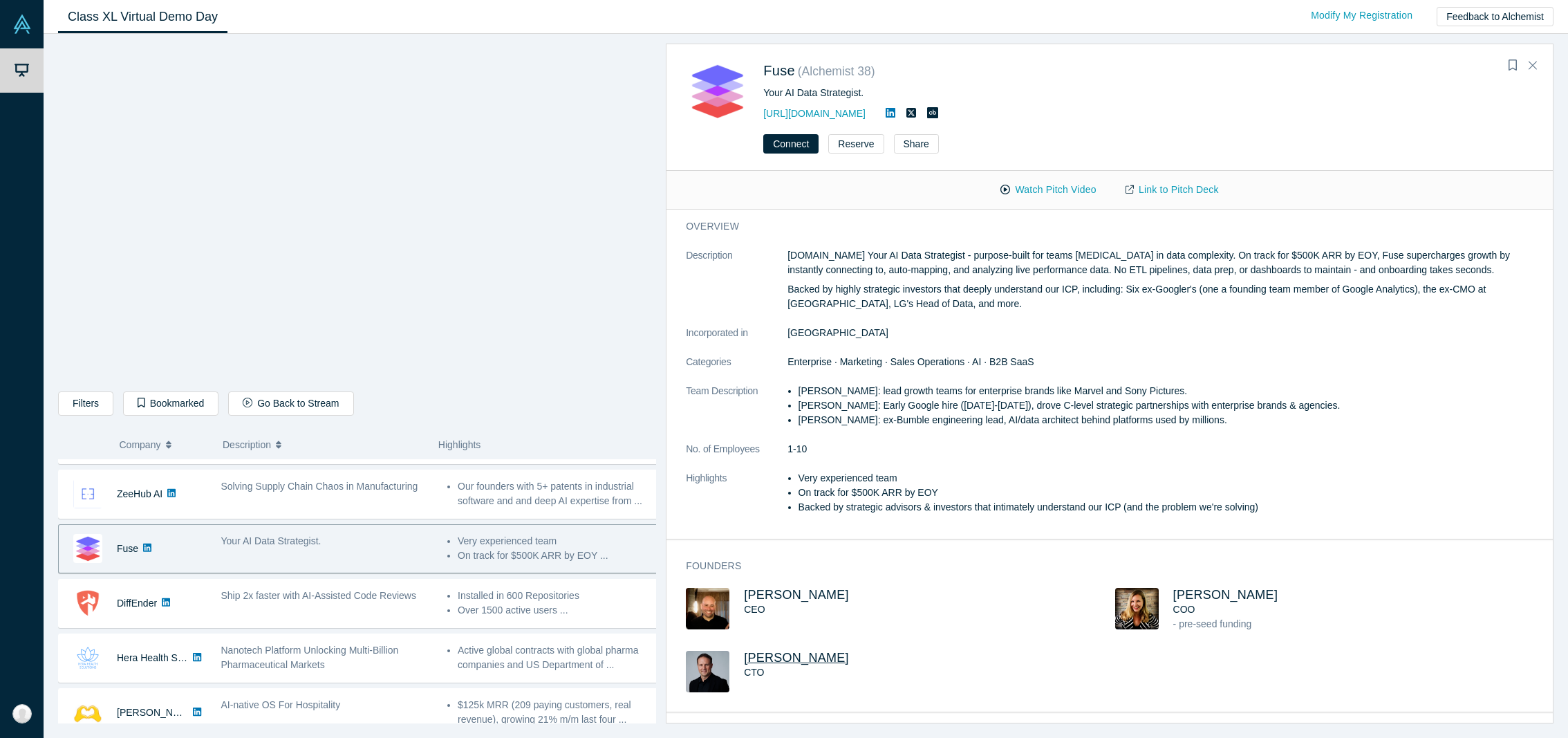
click at [759, 658] on span "[PERSON_NAME]" at bounding box center [796, 657] width 105 height 14
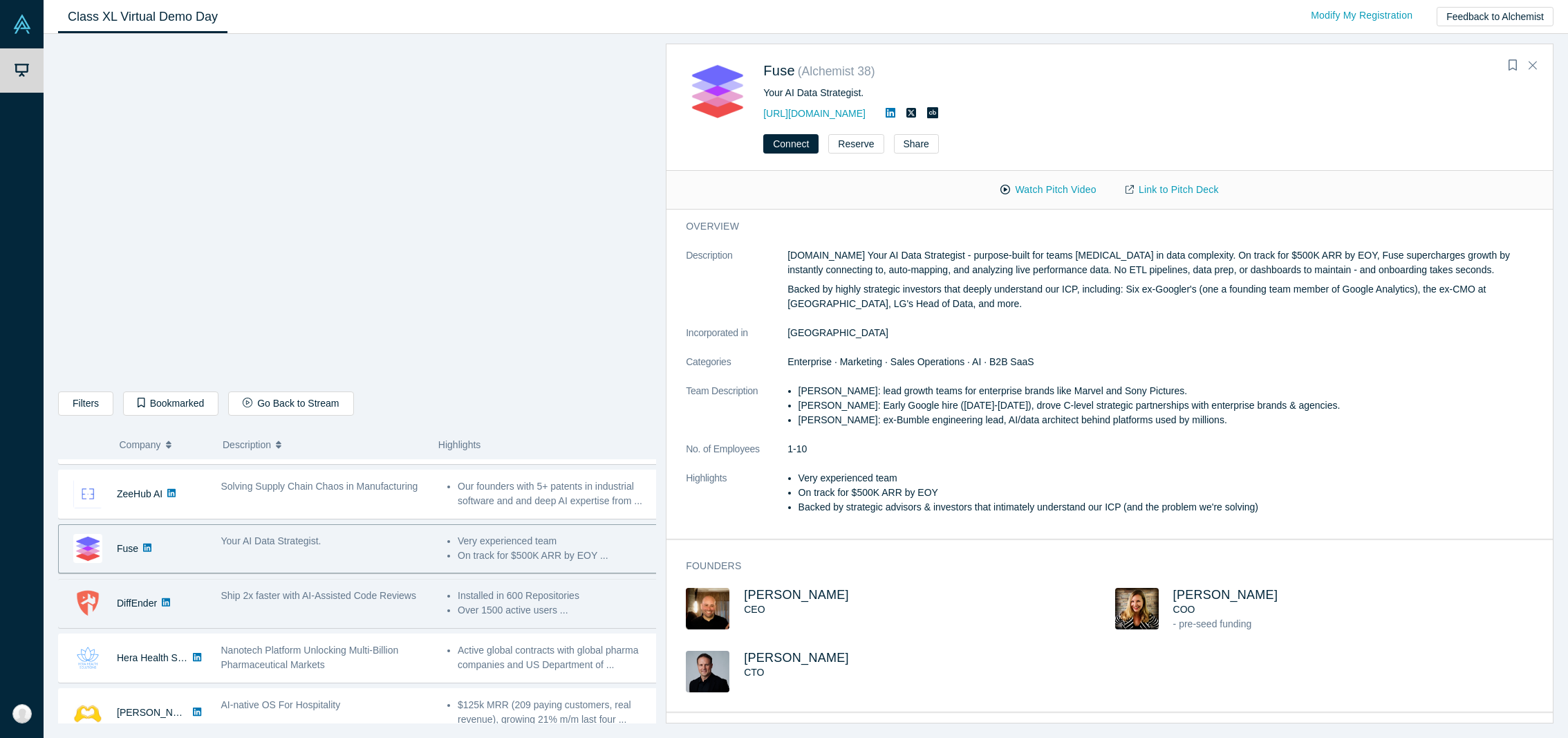
click at [376, 590] on span "Ship 2x faster with AI-Assisted Code Reviews" at bounding box center [319, 595] width 195 height 11
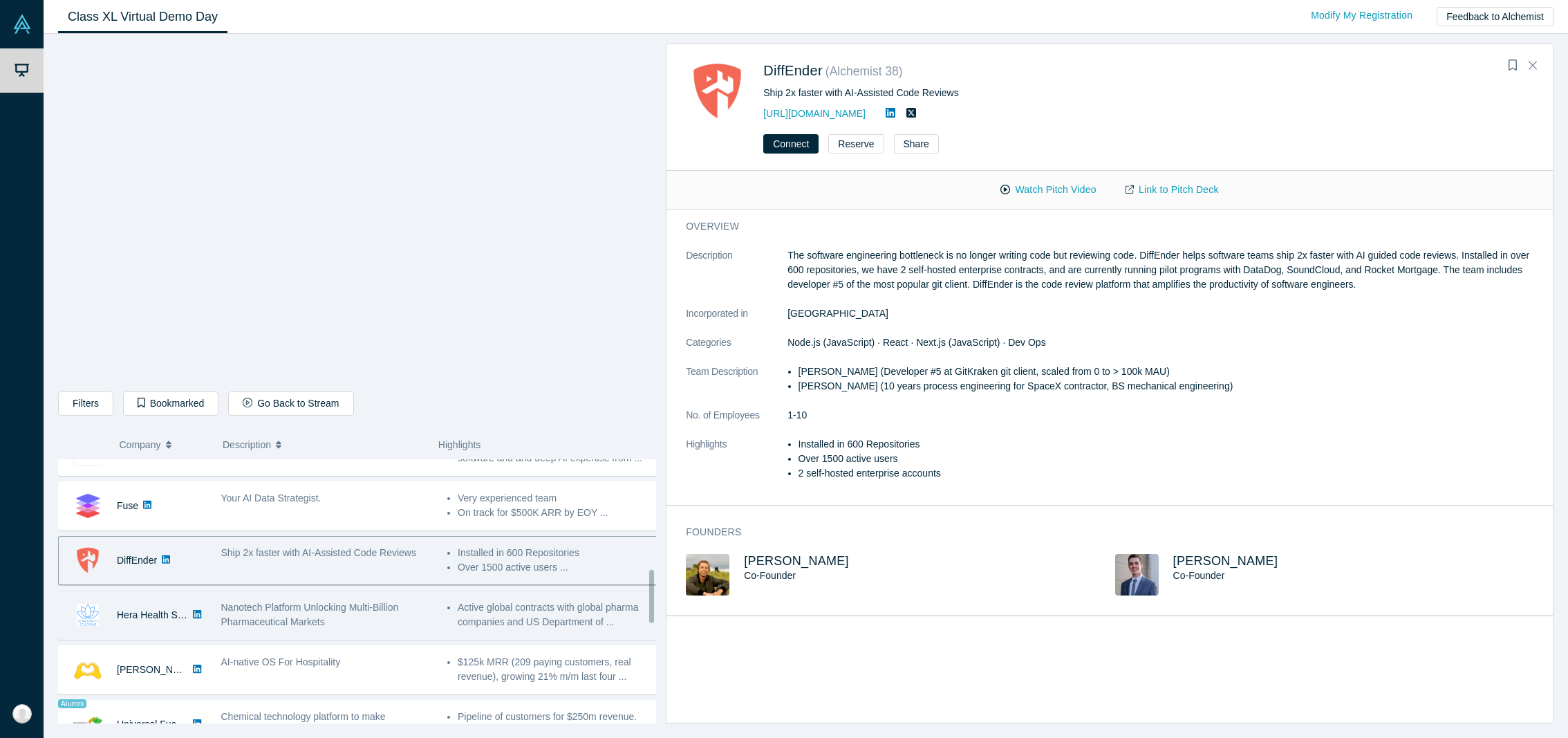
scroll to position [602, 0]
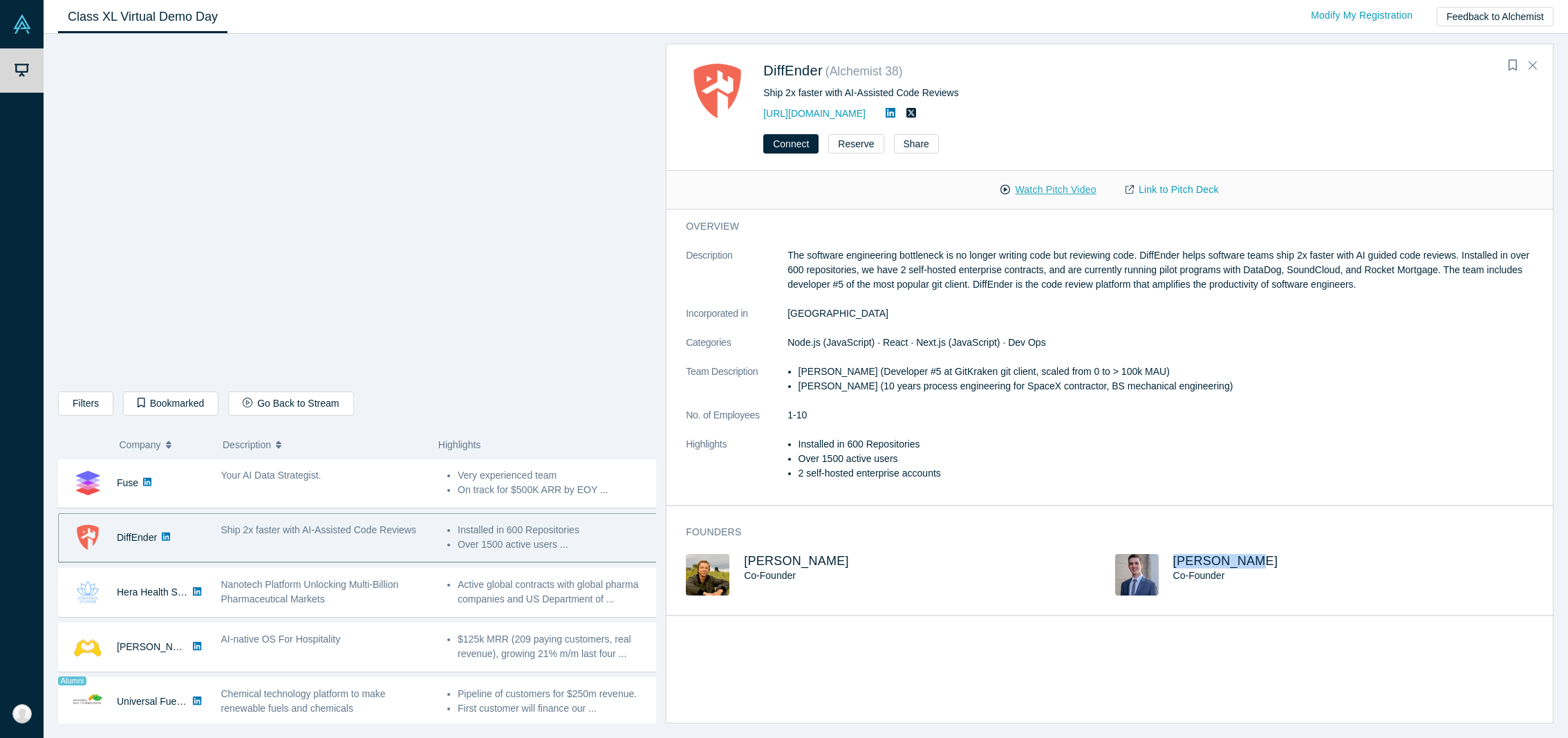
click at [1072, 186] on button "Watch Pitch Video" at bounding box center [1048, 190] width 124 height 24
click at [1208, 438] on li "Installed in 600 Repositories" at bounding box center [1171, 444] width 745 height 15
click at [616, 409] on div "Filters AI Artificial Intelligence B2B SaaS AI (Artificial Intelligence) Data A…" at bounding box center [357, 406] width 598 height 29
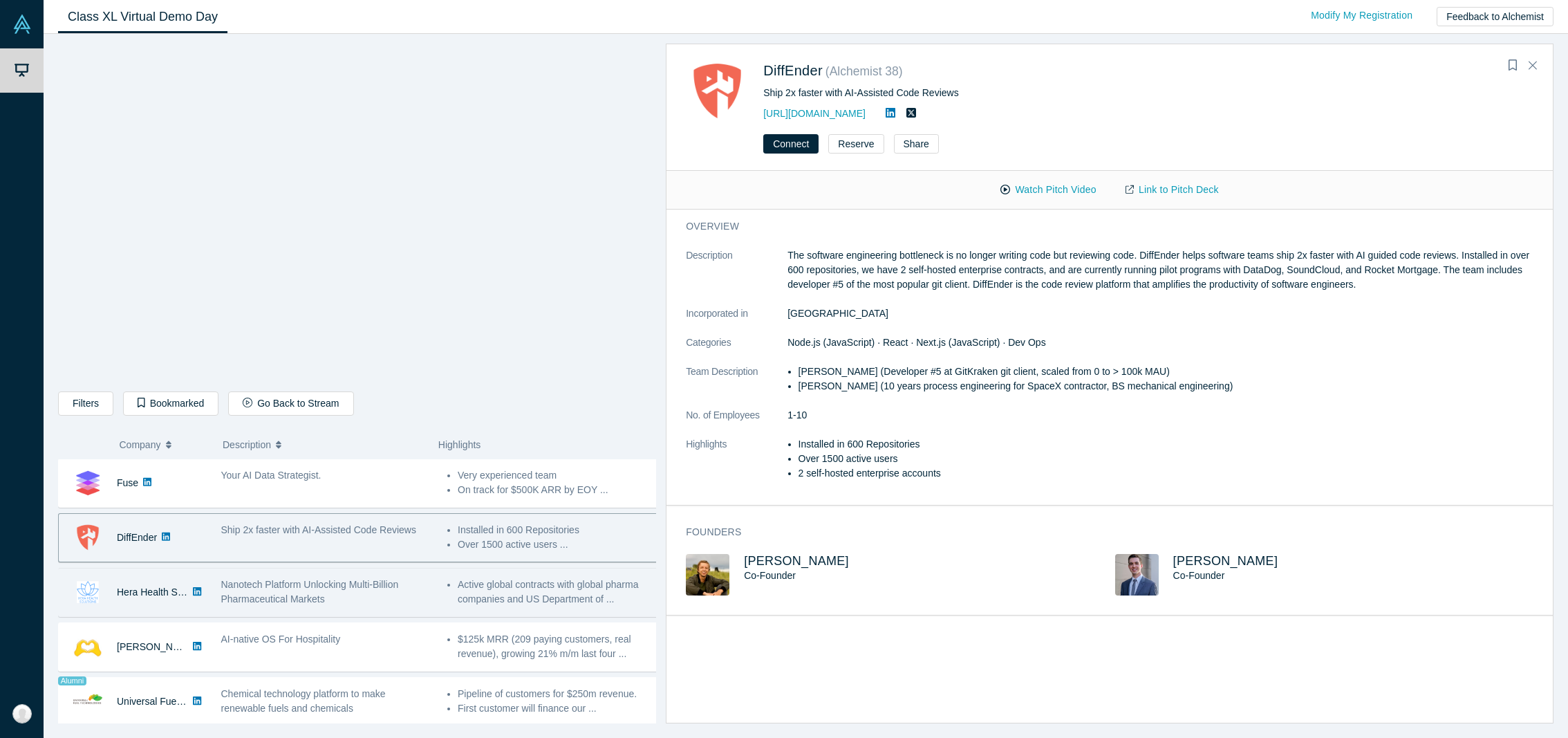
click at [297, 581] on span "Nanotech Platform Unlocking Multi-Billion Pharmaceutical Markets" at bounding box center [310, 591] width 177 height 26
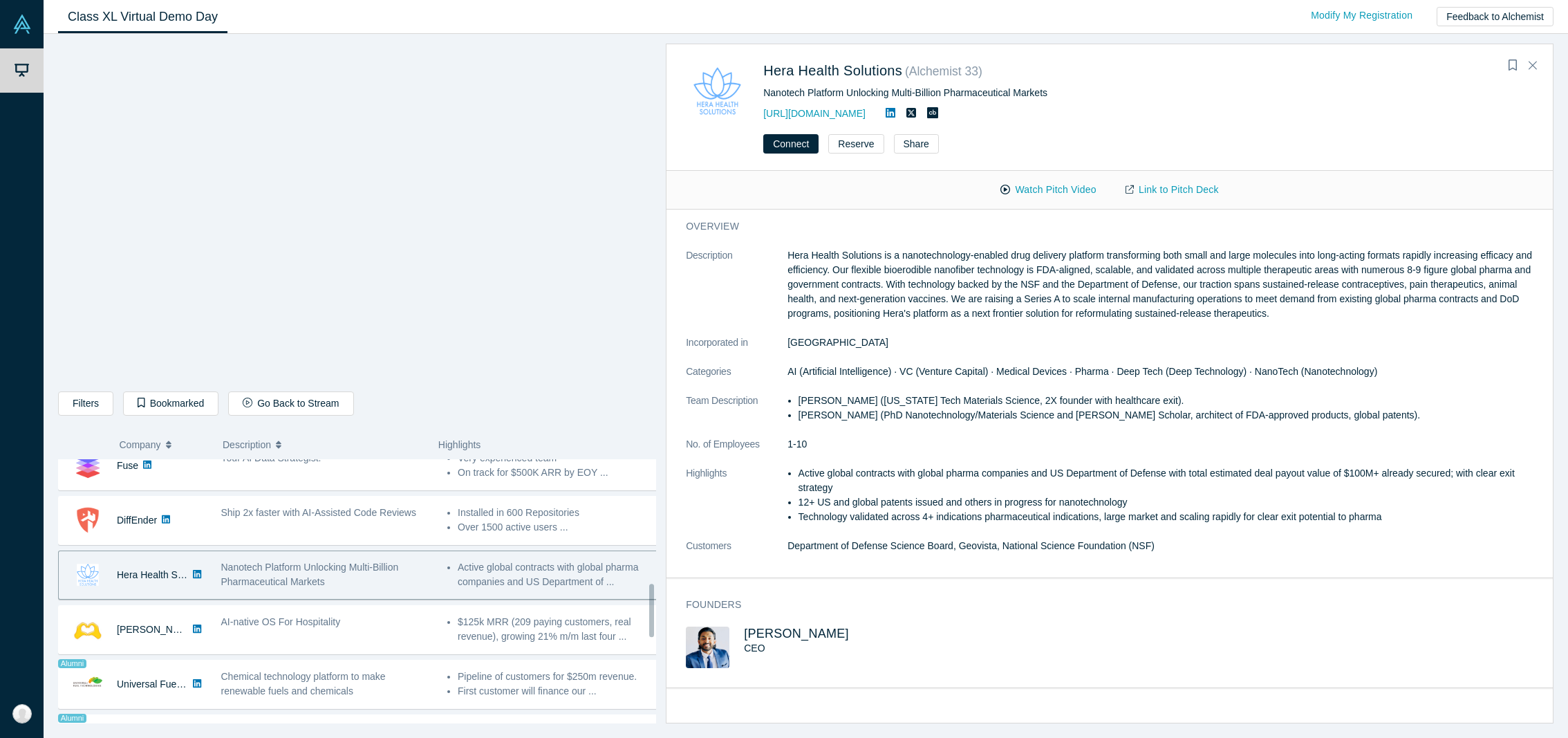
scroll to position [619, 0]
click at [807, 636] on span "[PERSON_NAME]" at bounding box center [796, 633] width 105 height 14
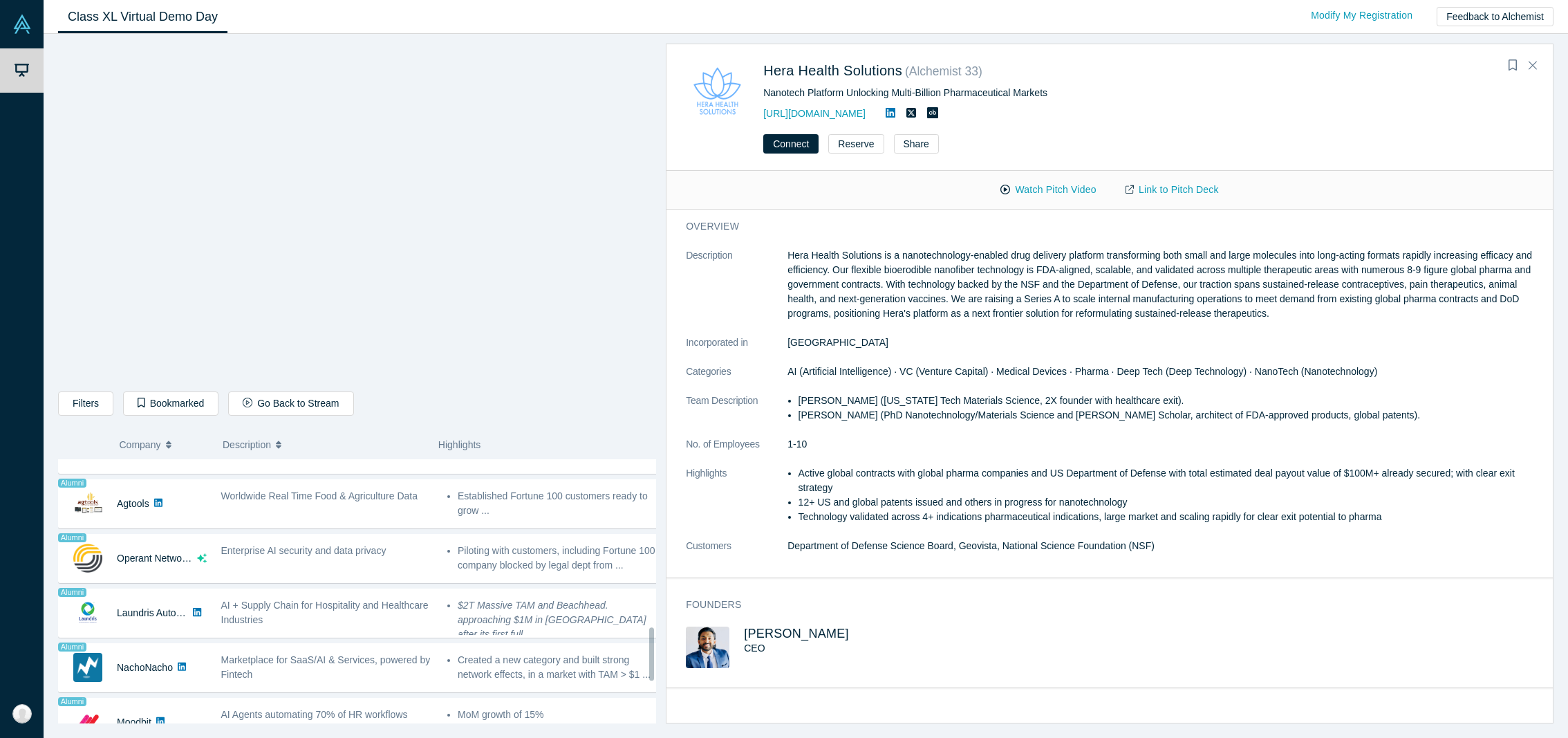
scroll to position [601, 0]
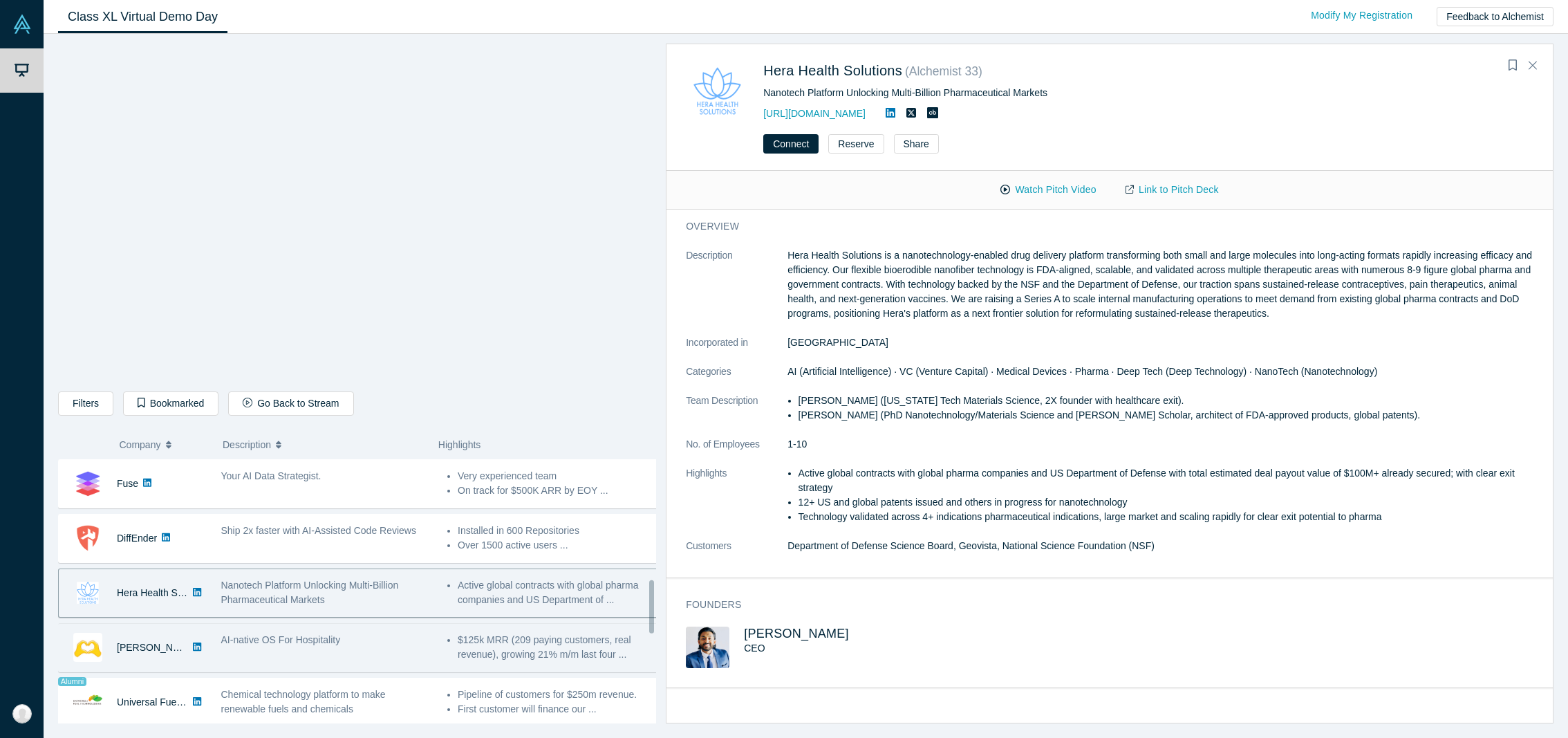
click at [361, 656] on div "AI-native OS For Hospitality" at bounding box center [327, 648] width 226 height 44
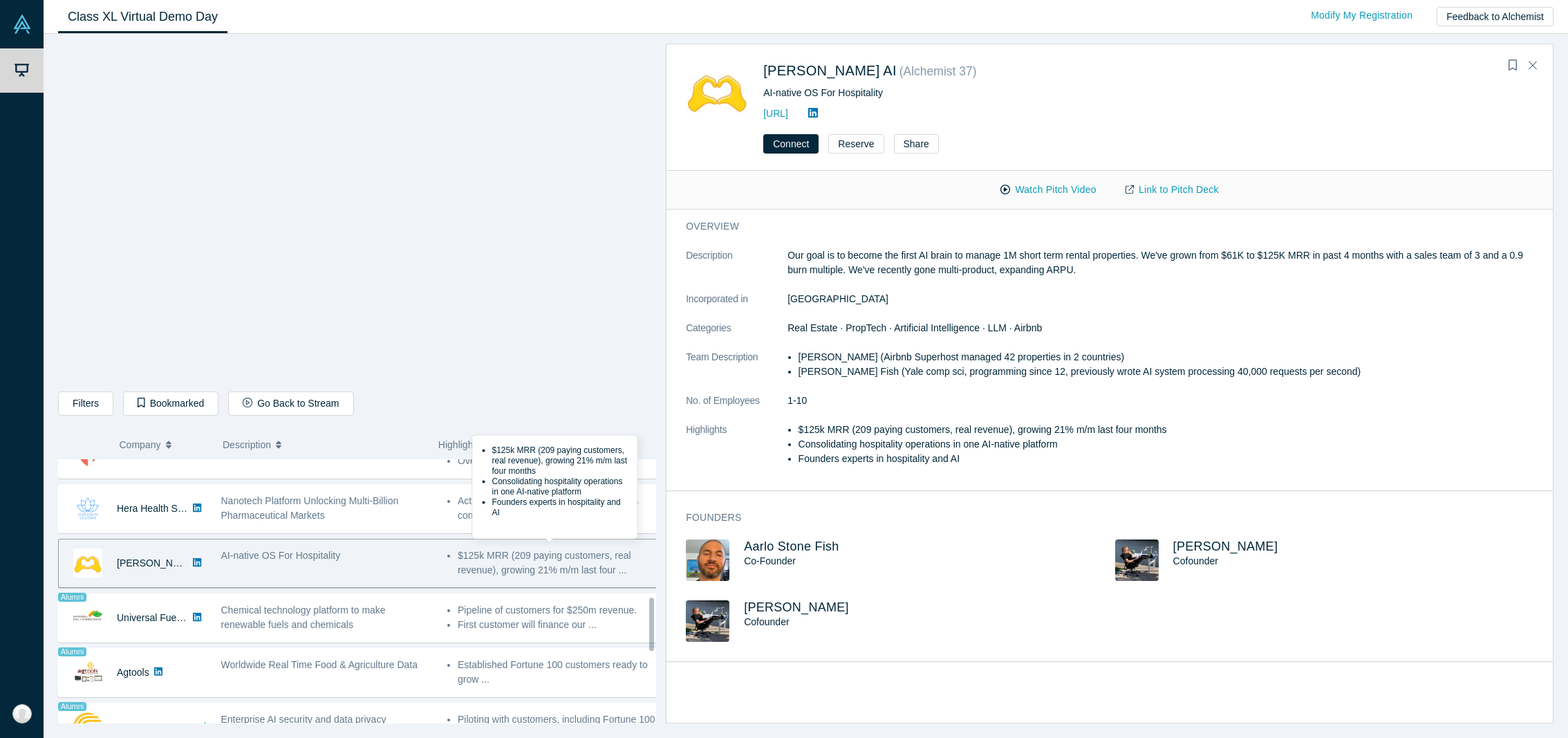
scroll to position [690, 0]
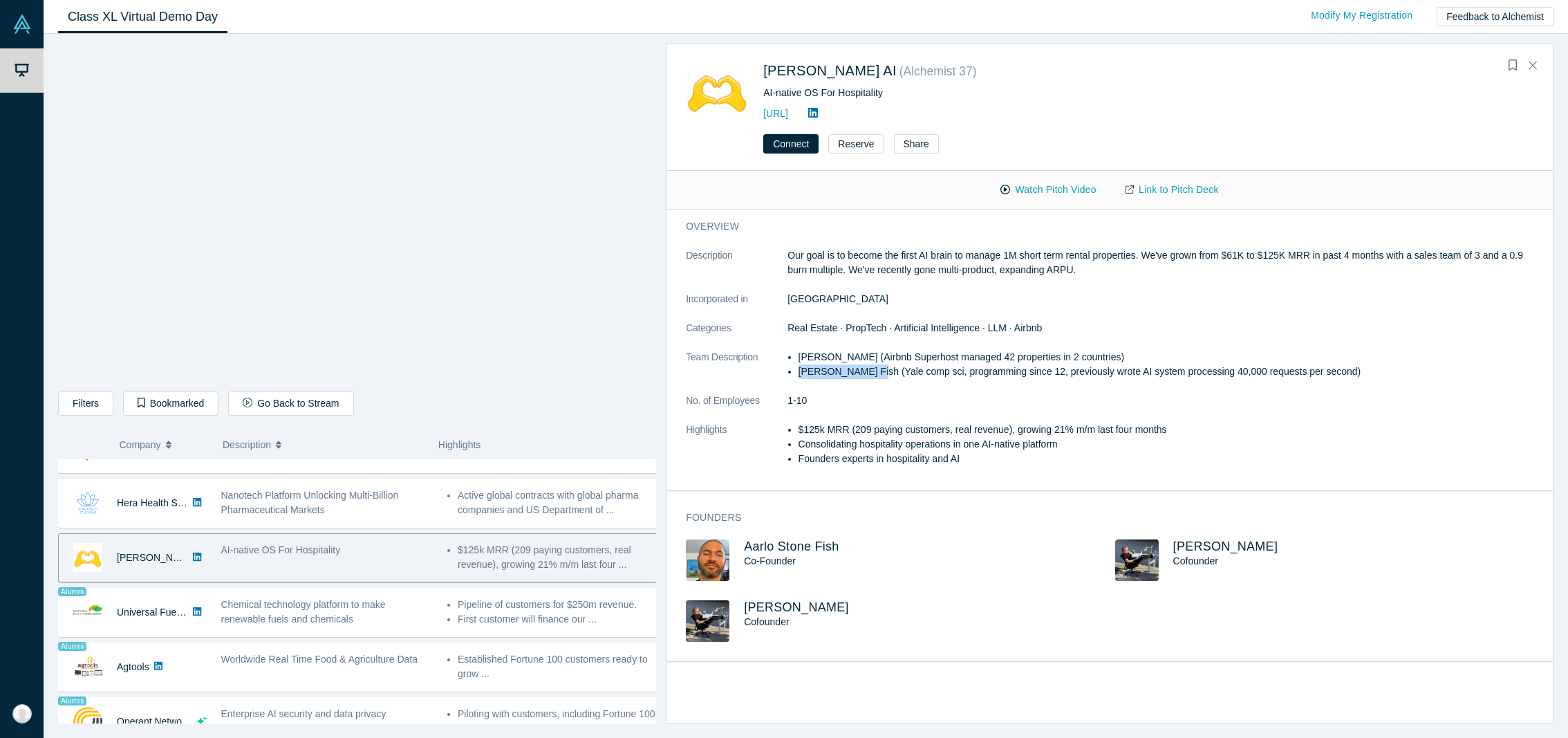
drag, startPoint x: 869, startPoint y: 372, endPoint x: 799, endPoint y: 377, distance: 70.2
click at [799, 377] on li "[PERSON_NAME] Fish (Yale comp sci, programming since 12, previously wrote AI sy…" at bounding box center [1171, 372] width 745 height 15
copy li "Aarlo Stone Fish"
click at [1034, 190] on button "Watch Pitch Video" at bounding box center [1048, 190] width 124 height 24
click at [718, 312] on dt "Incorporated in" at bounding box center [736, 306] width 102 height 29
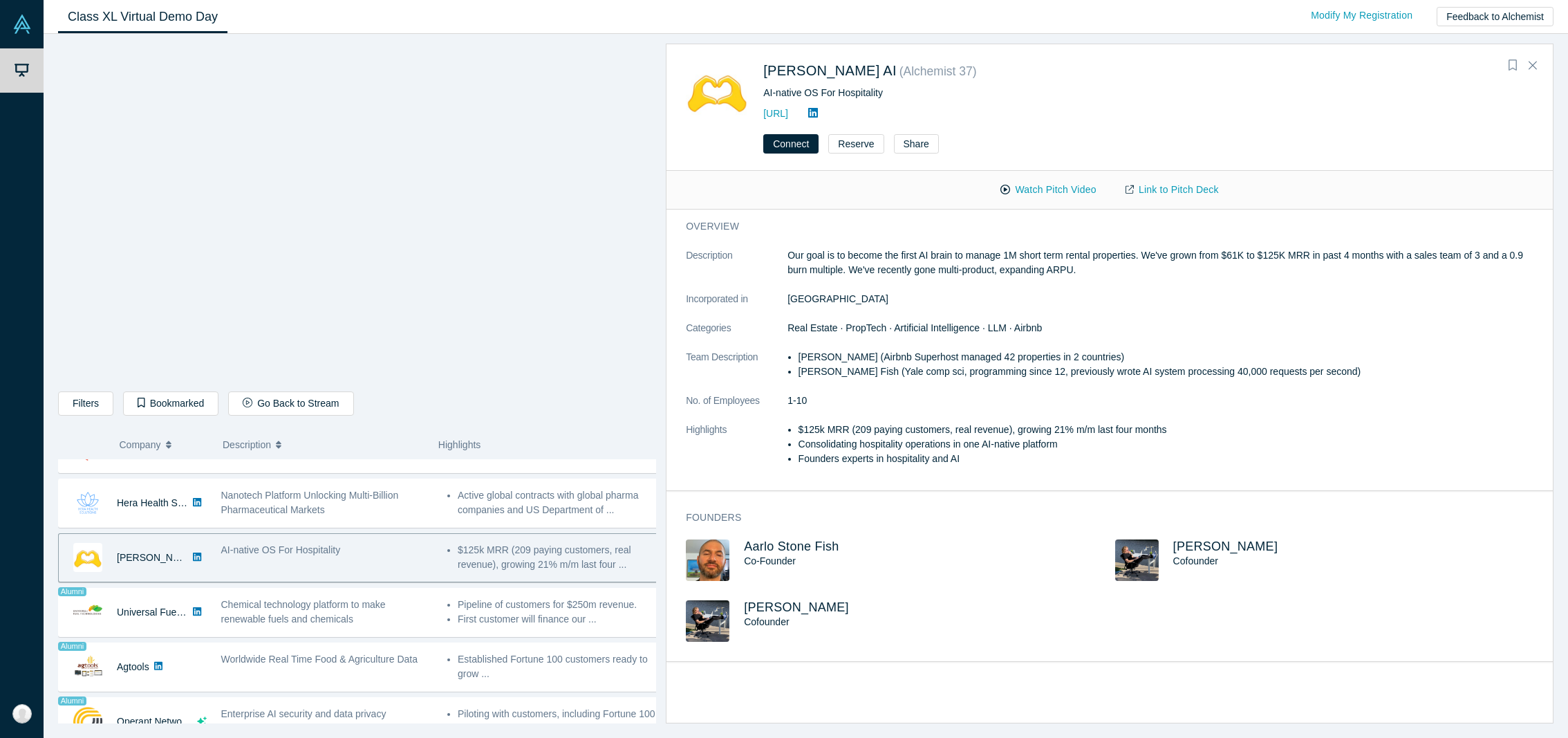
click at [1512, 67] on icon "Bookmark" at bounding box center [1512, 65] width 8 height 11
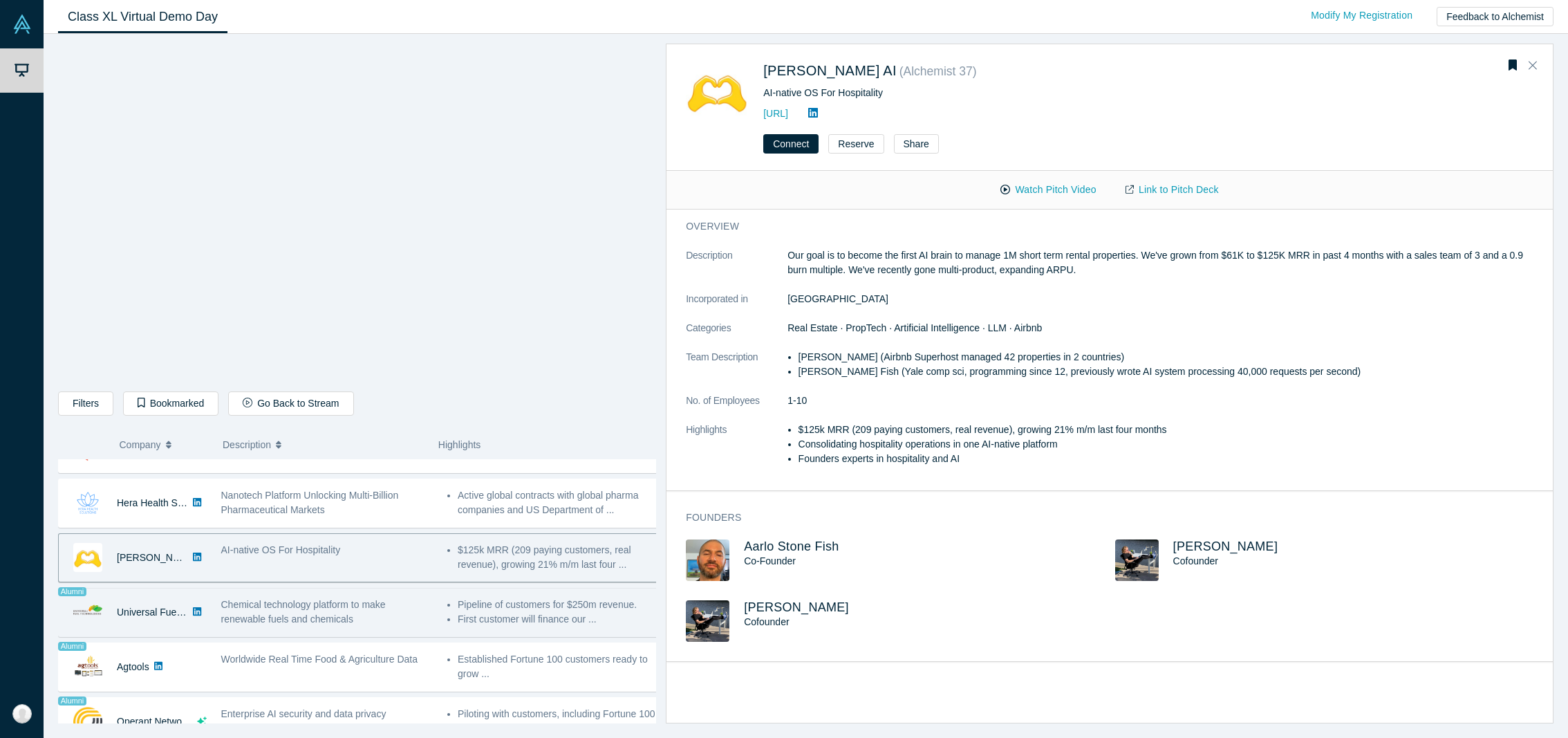
click at [205, 623] on link at bounding box center [197, 611] width 18 height 48
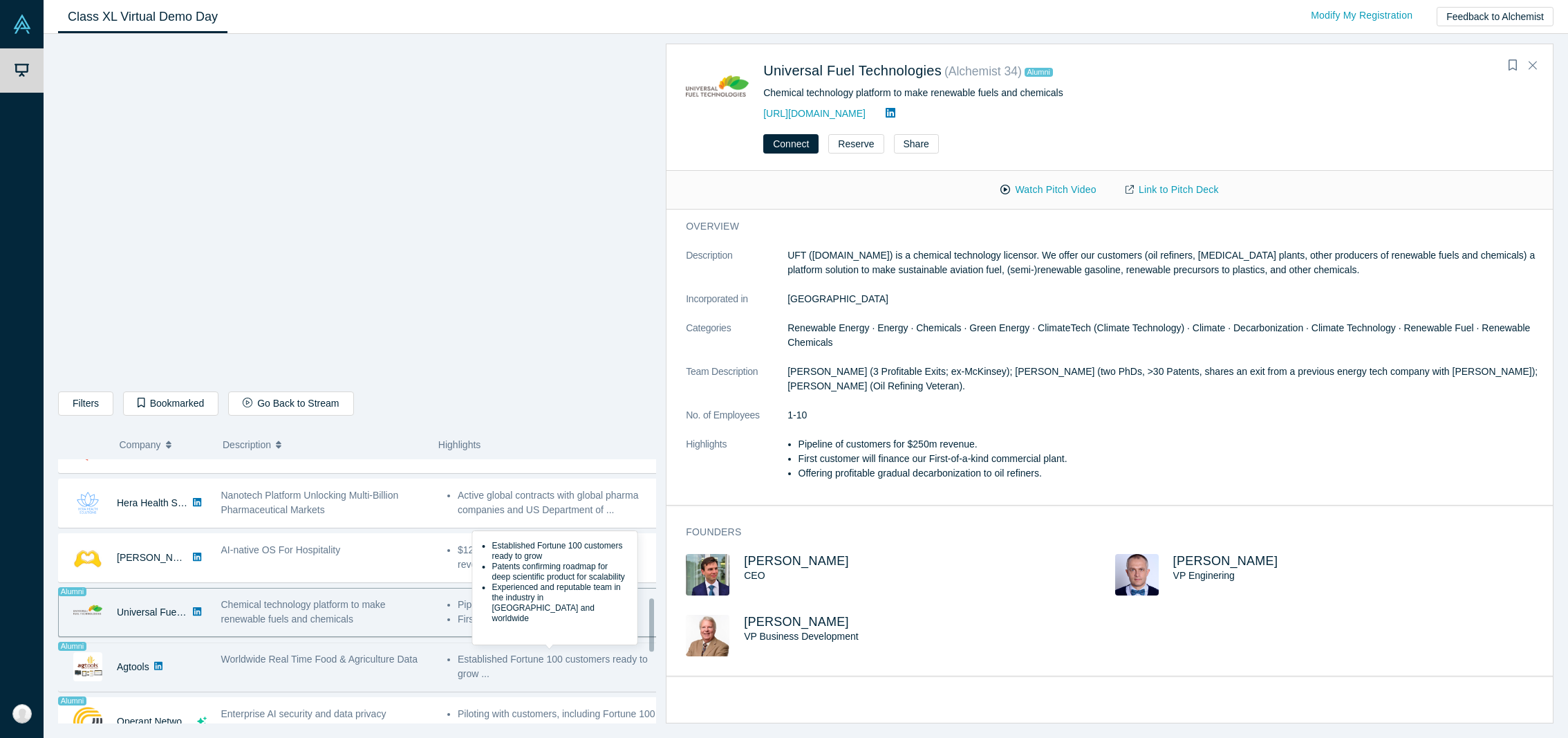
scroll to position [807, 0]
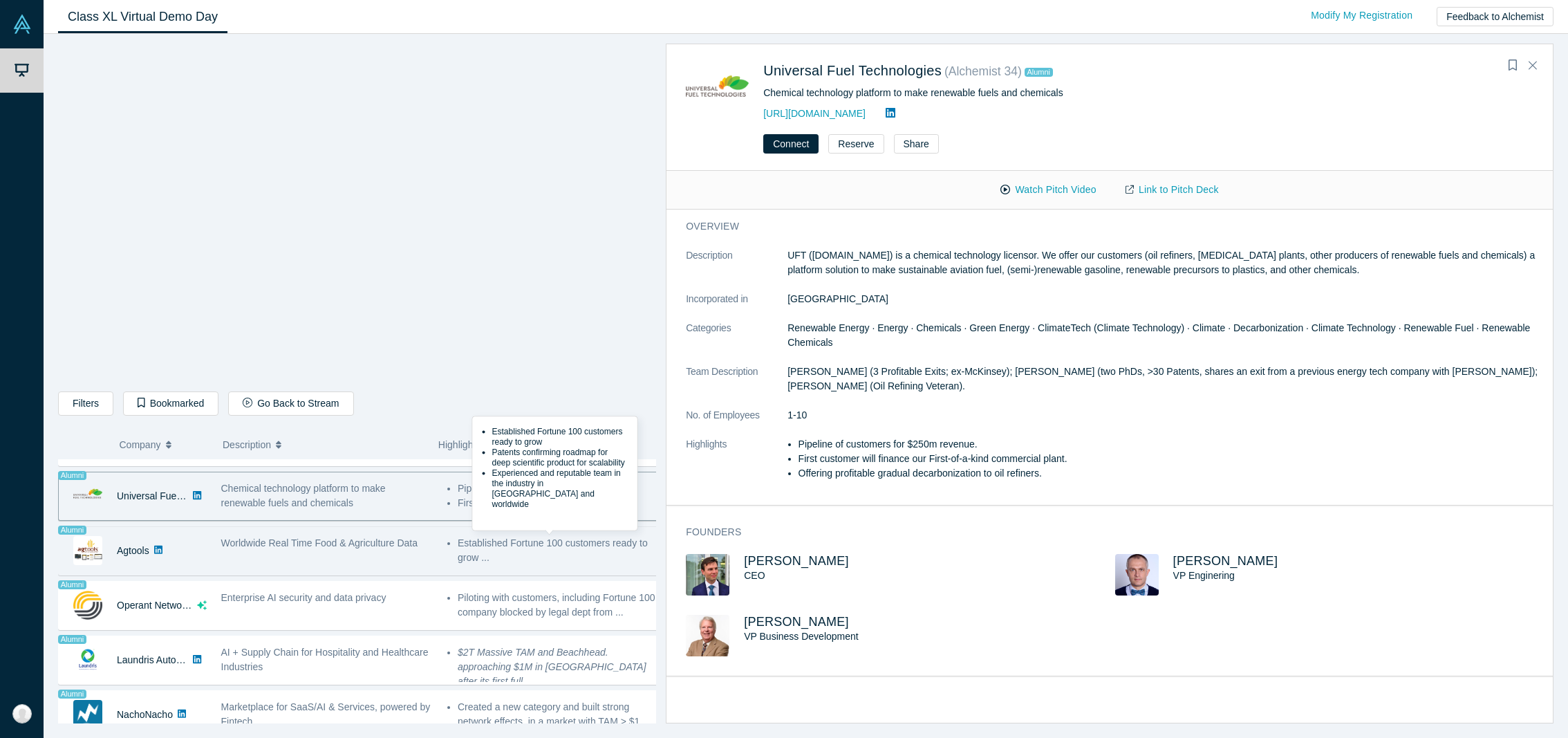
click at [500, 557] on li "Established Fortune 100 customers ready to grow ..." at bounding box center [557, 550] width 201 height 29
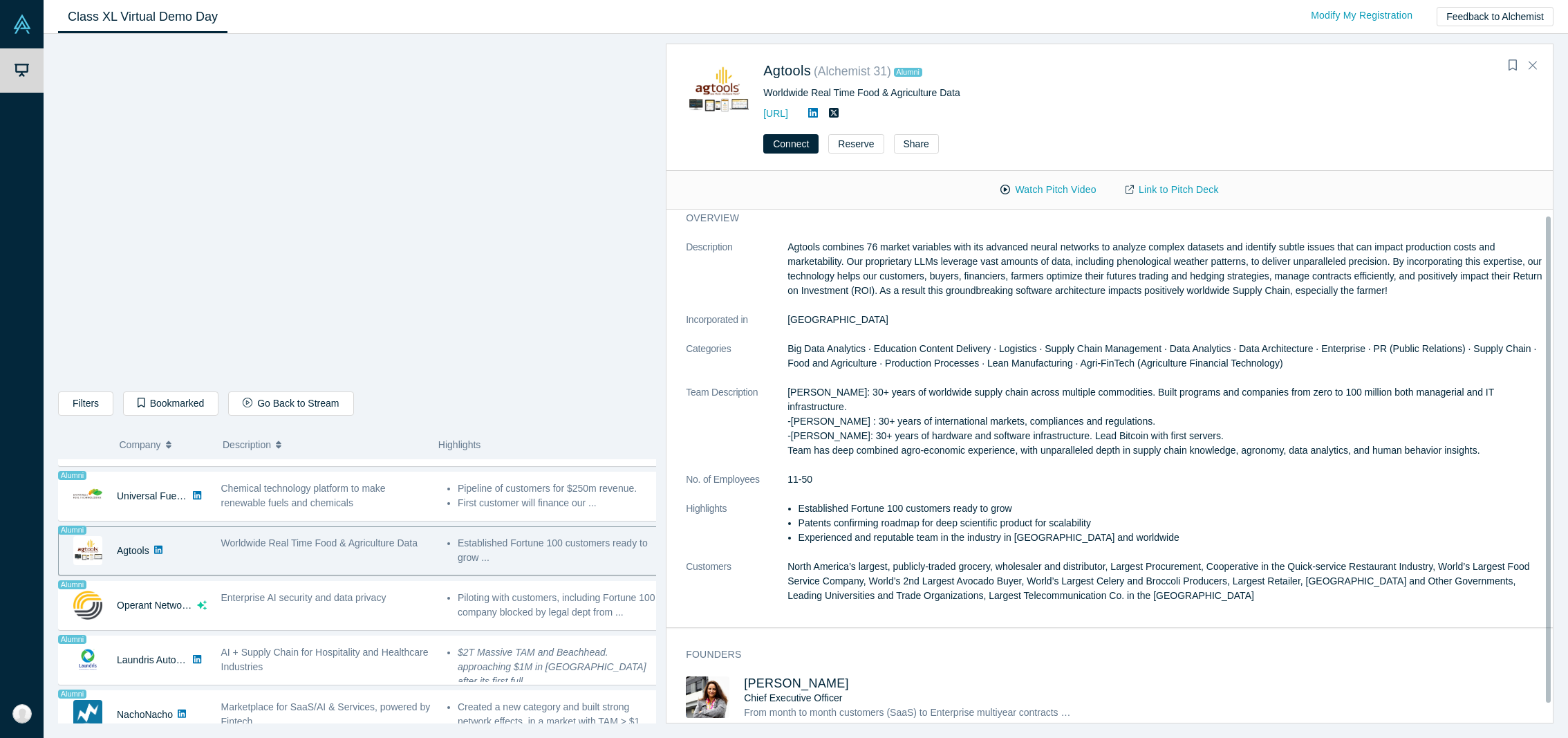
scroll to position [0, 0]
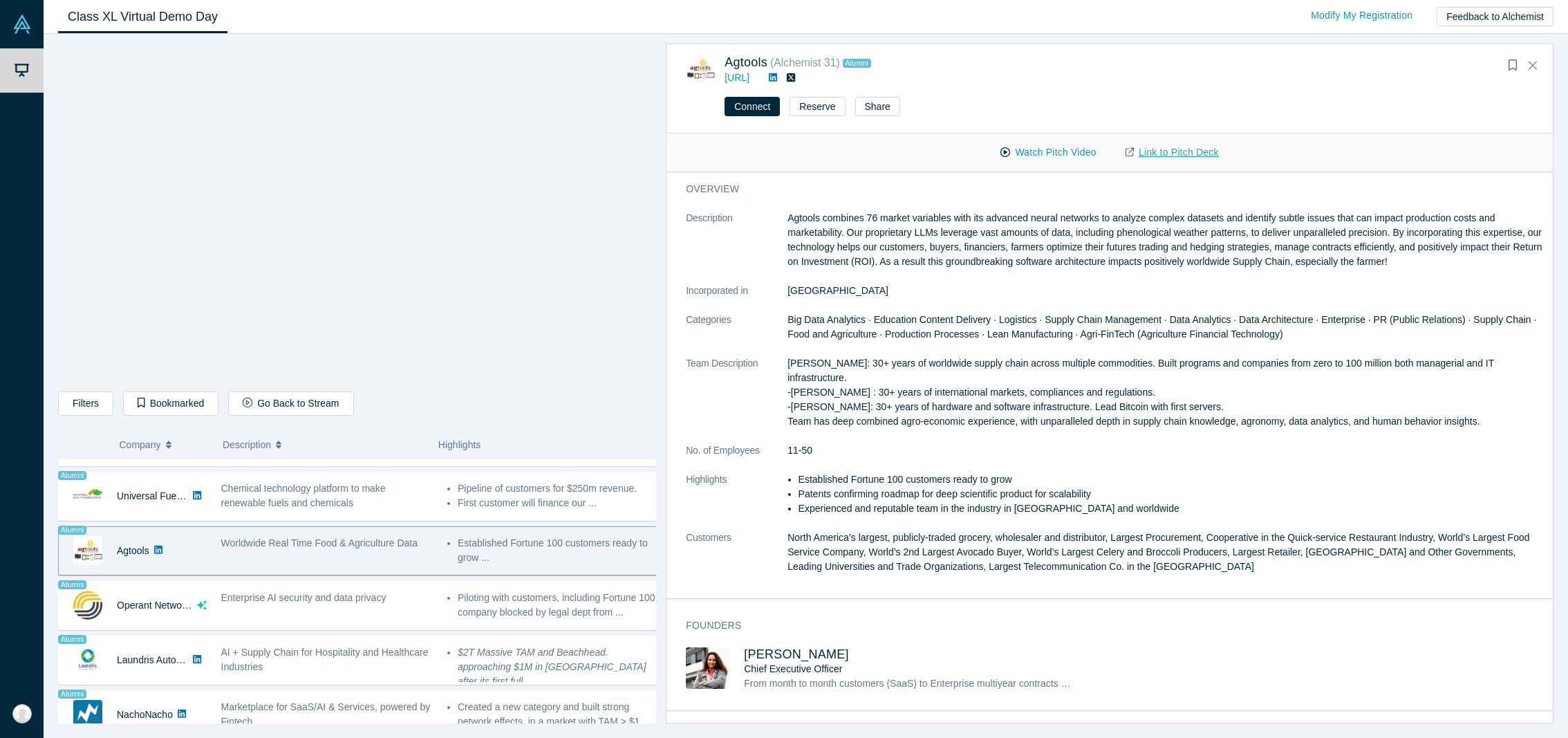
click at [1187, 153] on link "Link to Pitch Deck" at bounding box center [1172, 152] width 123 height 24
click at [1086, 144] on button "Watch Pitch Video" at bounding box center [1048, 152] width 124 height 24
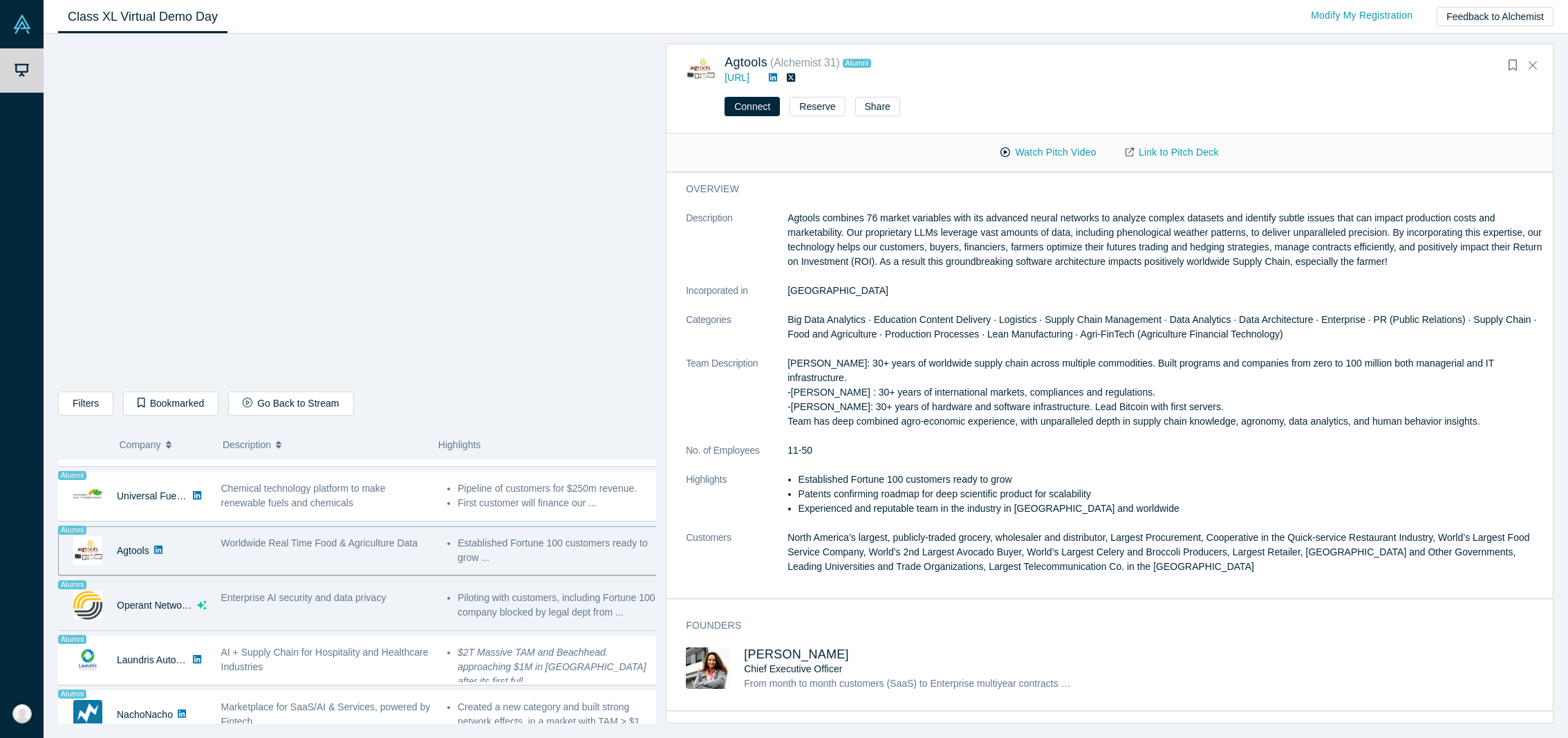
click at [410, 602] on div "Enterprise AI security and data privacy" at bounding box center [327, 598] width 211 height 15
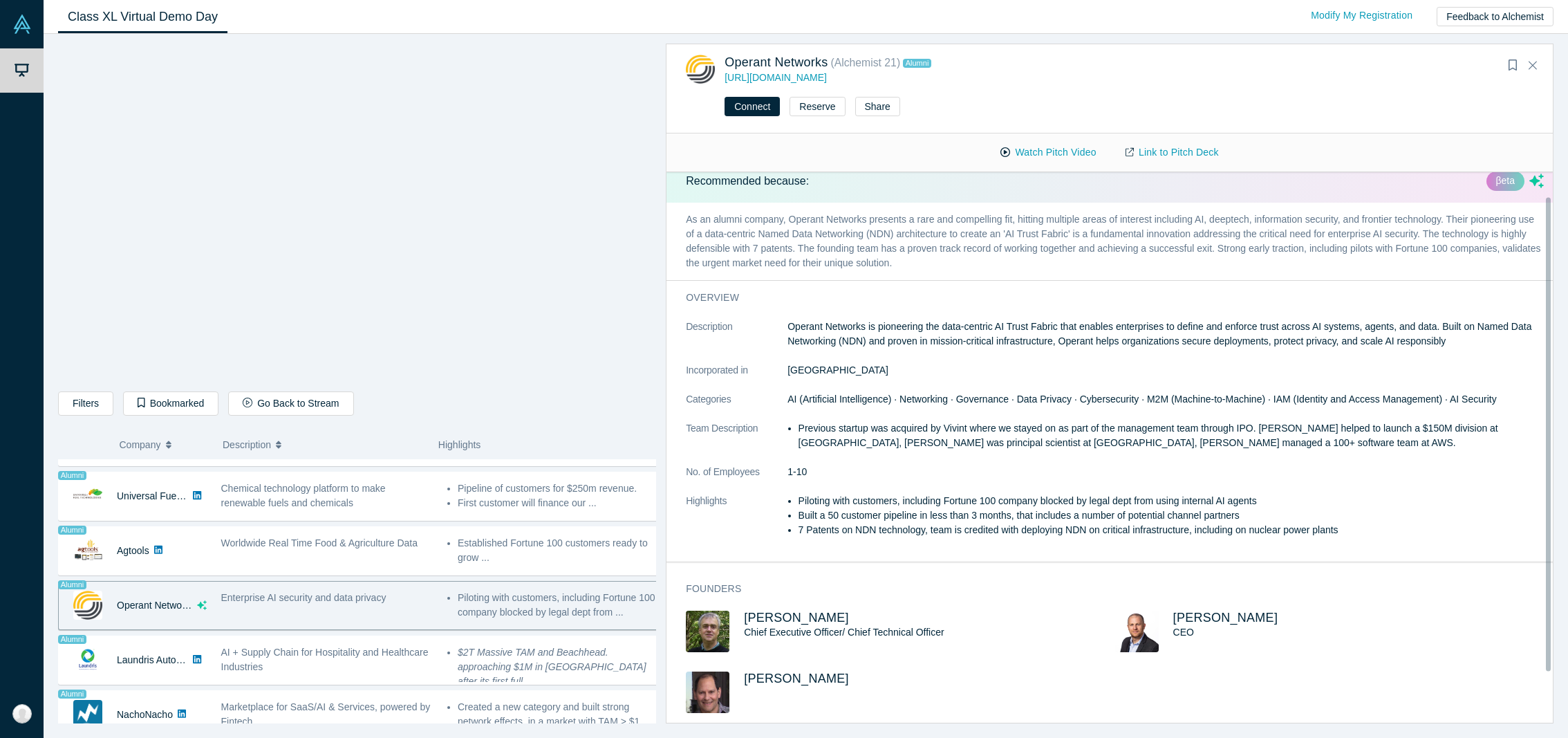
scroll to position [23, 0]
click at [1217, 611] on span "[PERSON_NAME]" at bounding box center [1226, 617] width 105 height 14
click at [757, 671] on span "[PERSON_NAME]" at bounding box center [796, 678] width 105 height 14
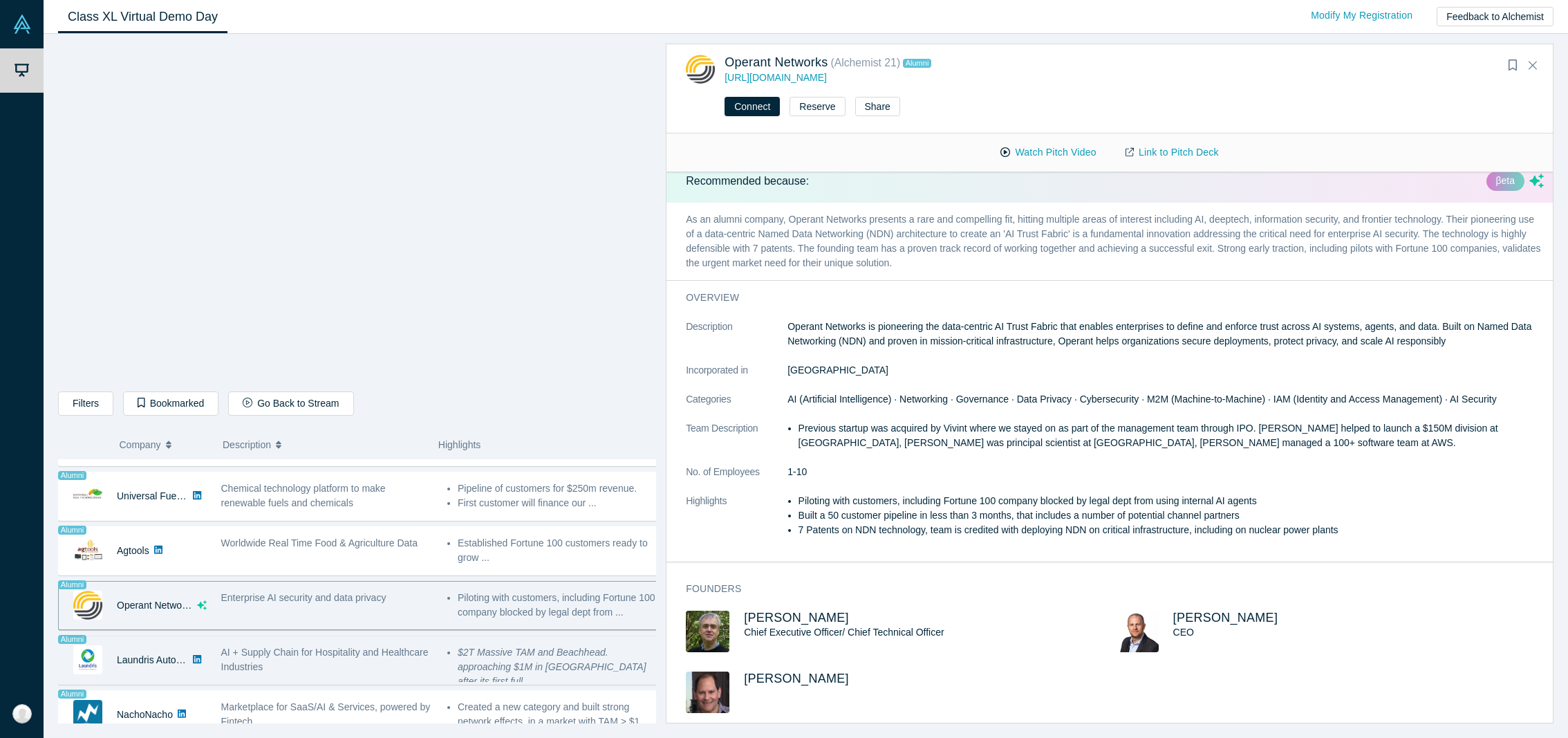
click at [303, 657] on div "AI + Supply Chain for Hospitality and Healthcare Industries" at bounding box center [327, 660] width 211 height 29
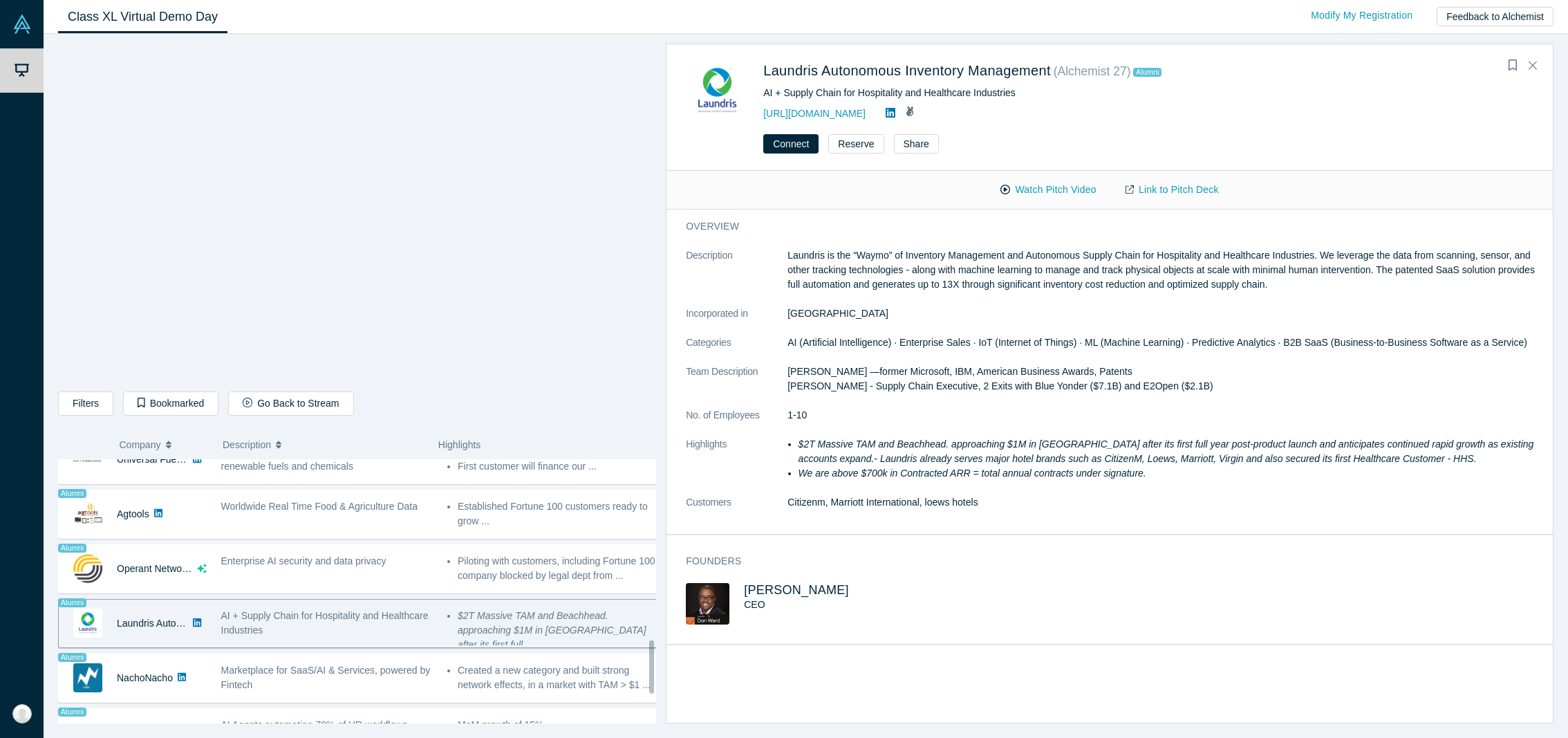
scroll to position [903, 0]
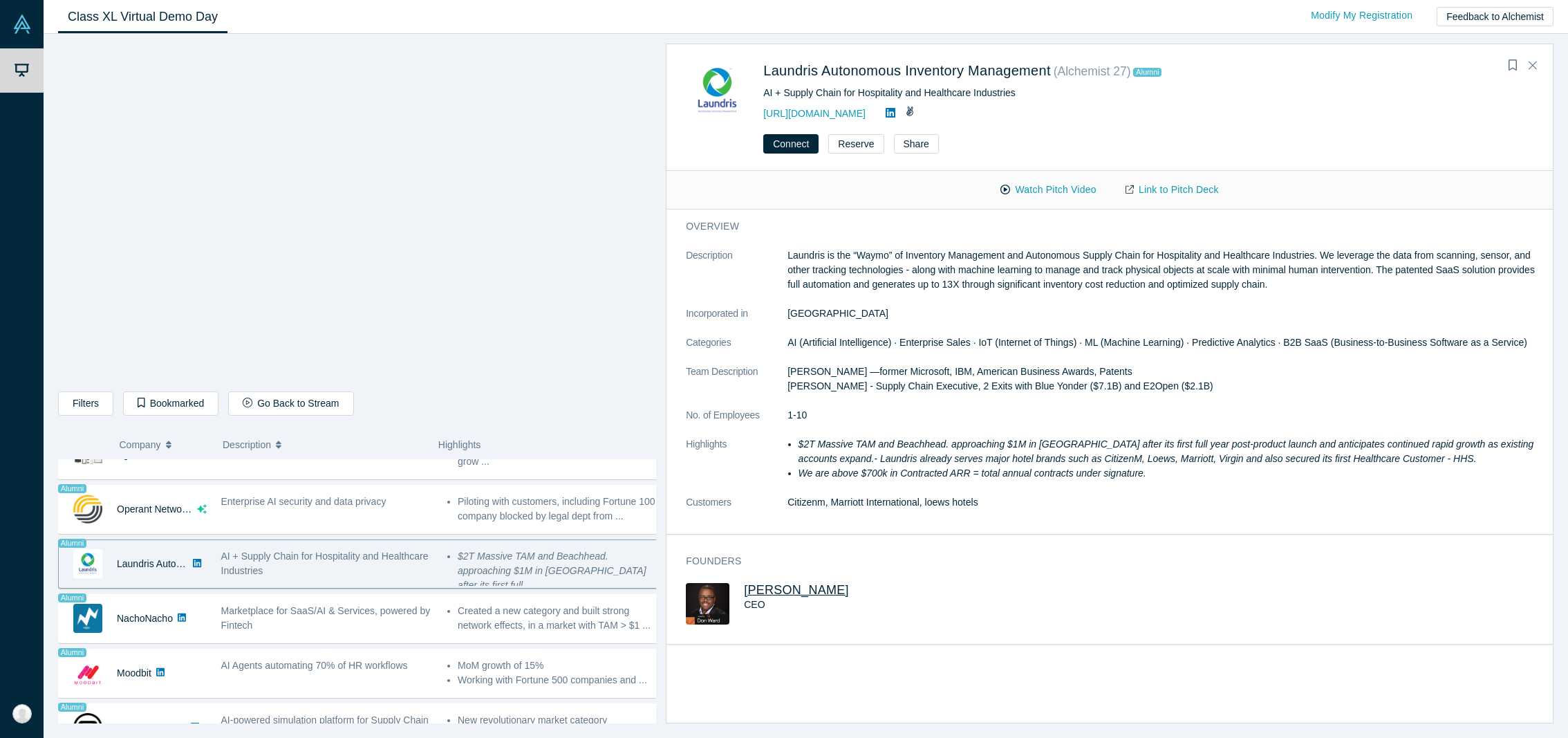
click at [786, 583] on span "[PERSON_NAME]" at bounding box center [796, 590] width 105 height 14
drag, startPoint x: 1067, startPoint y: 71, endPoint x: 763, endPoint y: 76, distance: 304.0
click at [763, 76] on div "Laundris Autonomous Inventory Management ( Alchemist 27 ) Alumni" at bounding box center [989, 73] width 452 height 26
copy div "Laundris Autonomous Inventory Management ("
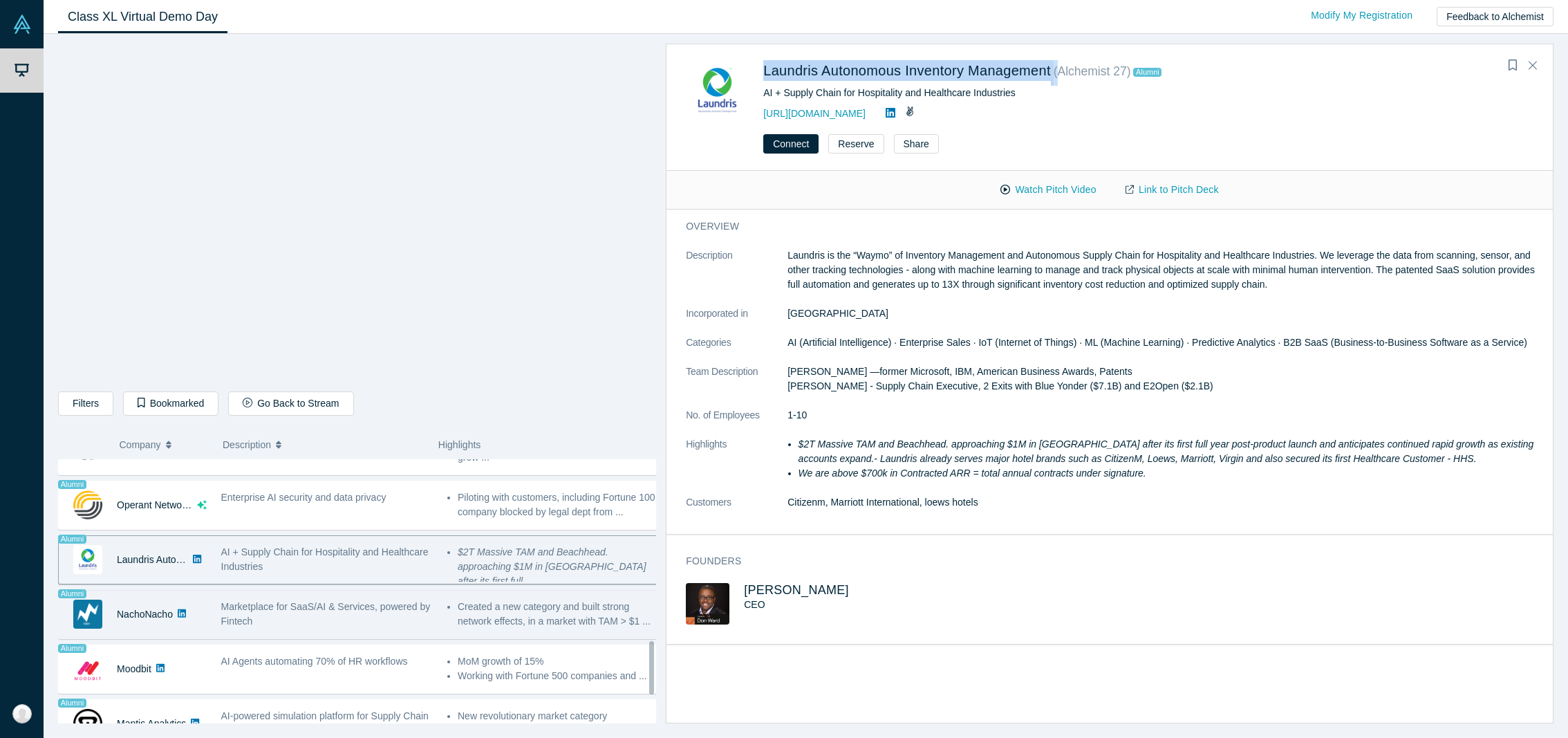
scroll to position [908, 0]
click at [335, 622] on div "Marketplace for SaaS/AI & Services, powered by Fintech" at bounding box center [327, 612] width 211 height 29
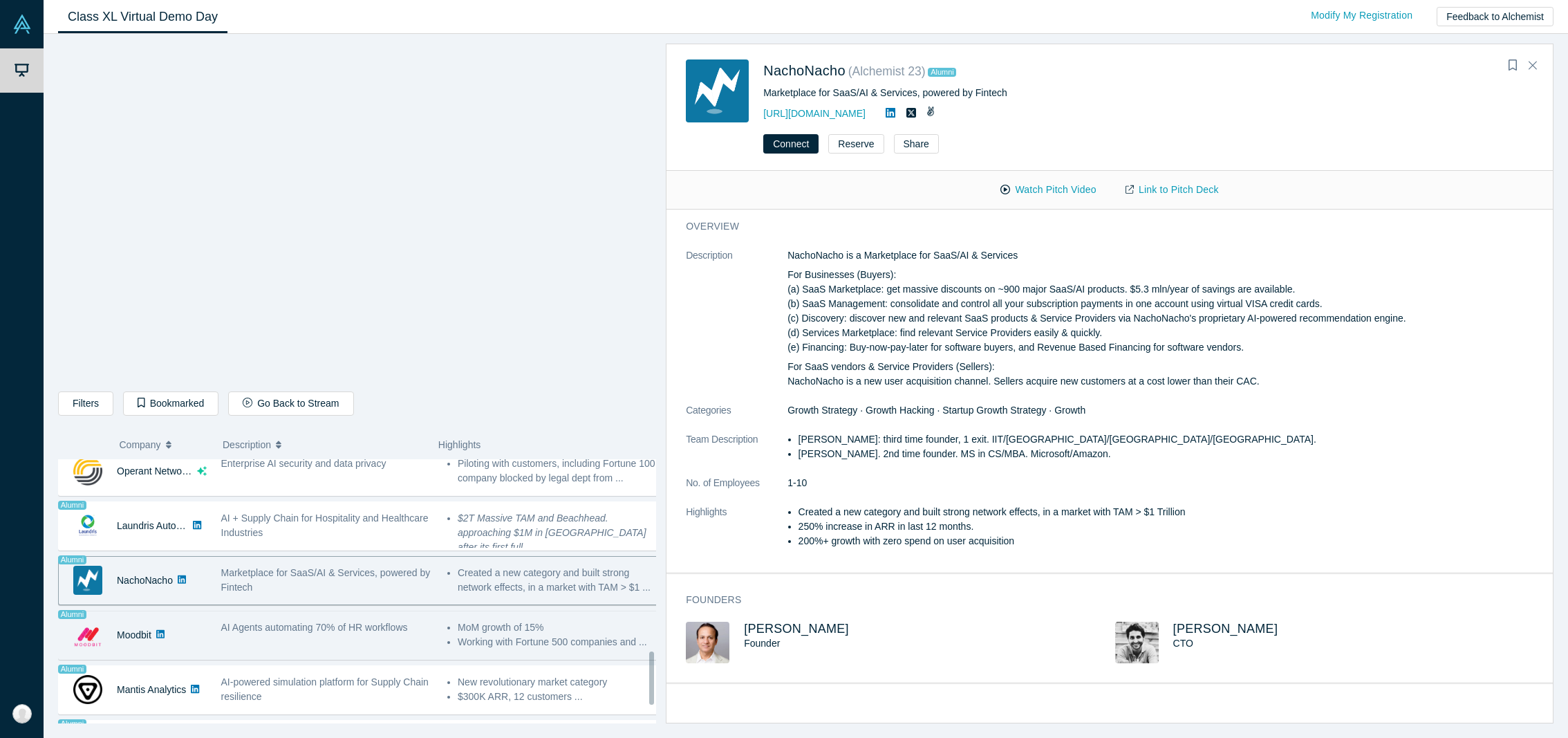
scroll to position [960, 0]
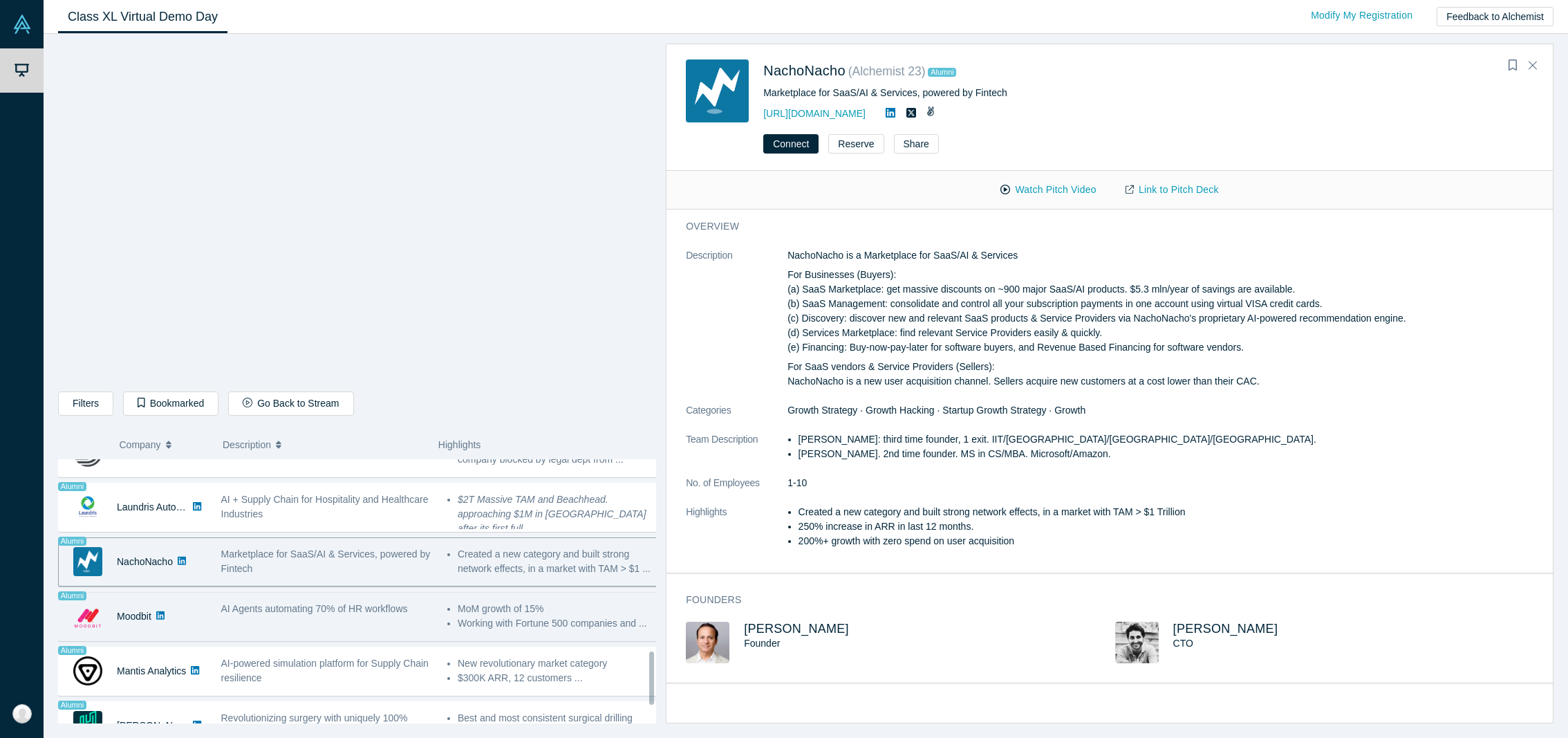
click at [332, 620] on div "AI Agents automating 70% of HR workflows" at bounding box center [327, 616] width 226 height 44
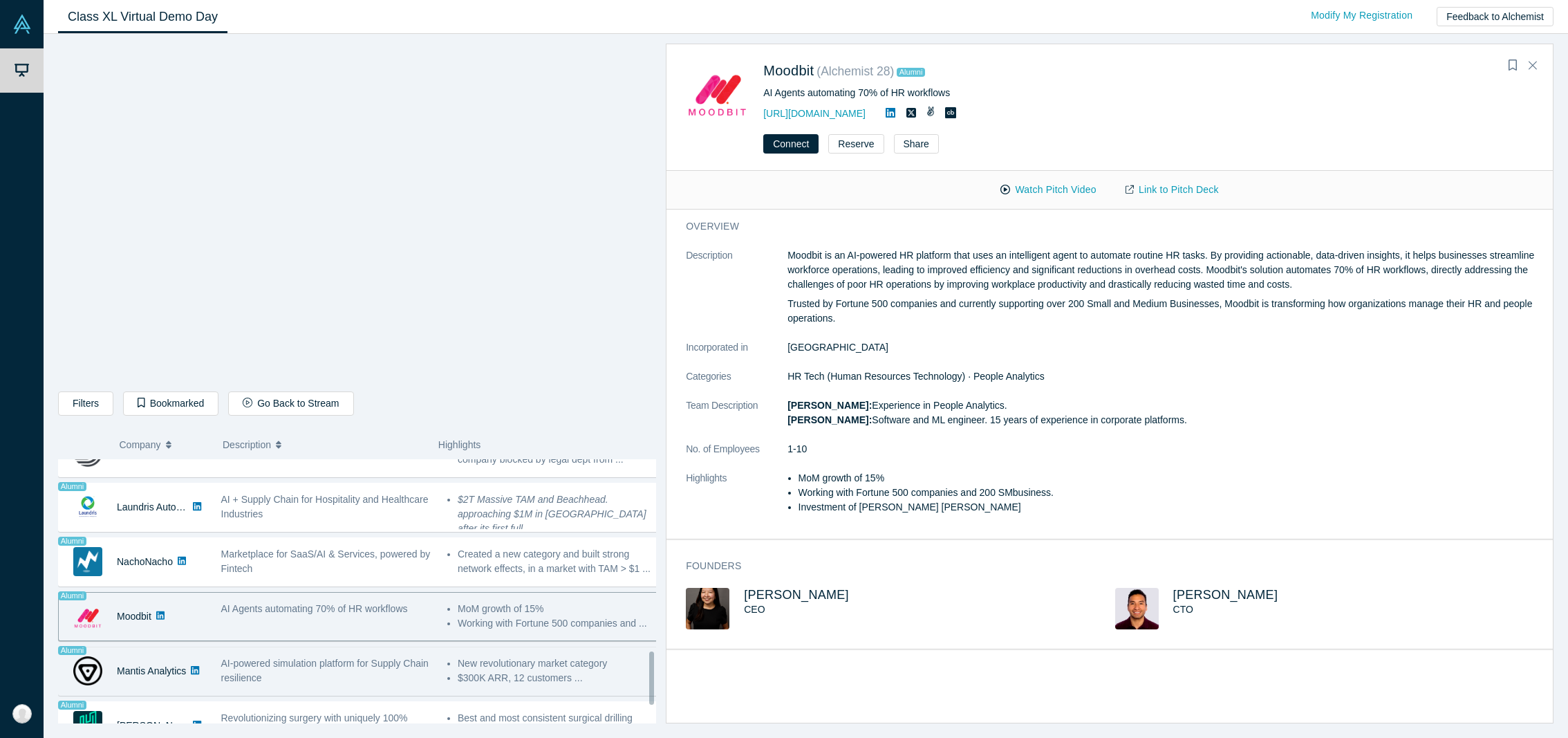
click at [352, 663] on span "AI-powered simulation platform for Supply Chain resilience" at bounding box center [324, 670] width 207 height 26
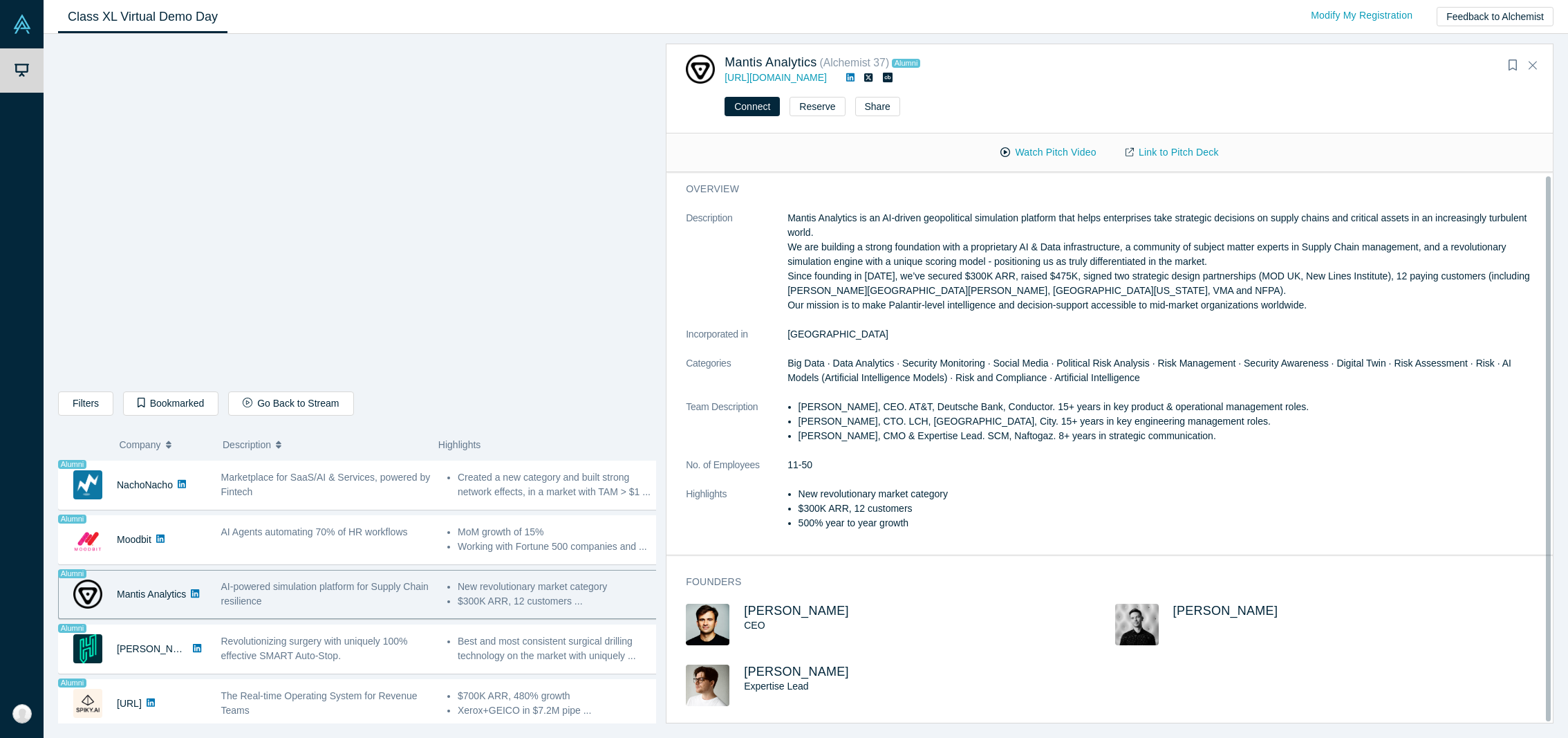
scroll to position [3, 0]
click at [803, 603] on span "[PERSON_NAME]" at bounding box center [796, 610] width 105 height 14
click at [1081, 144] on button "Watch Pitch Video" at bounding box center [1048, 152] width 124 height 24
click at [990, 336] on dd "[GEOGRAPHIC_DATA]" at bounding box center [1166, 334] width 757 height 15
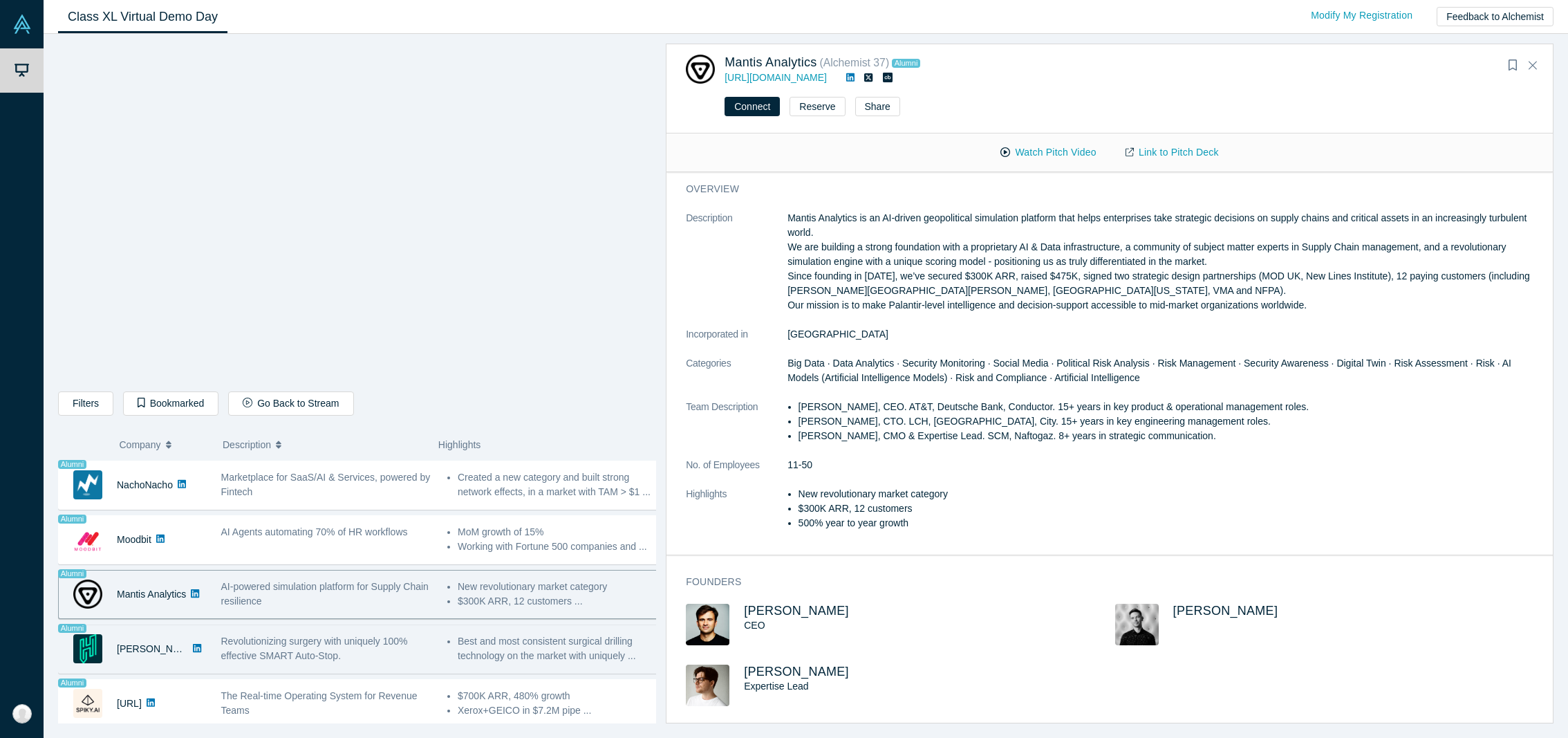
click at [346, 640] on div "Revolutionizing surgery with uniquely 100% effective SMART Auto-Stop." at bounding box center [327, 648] width 211 height 29
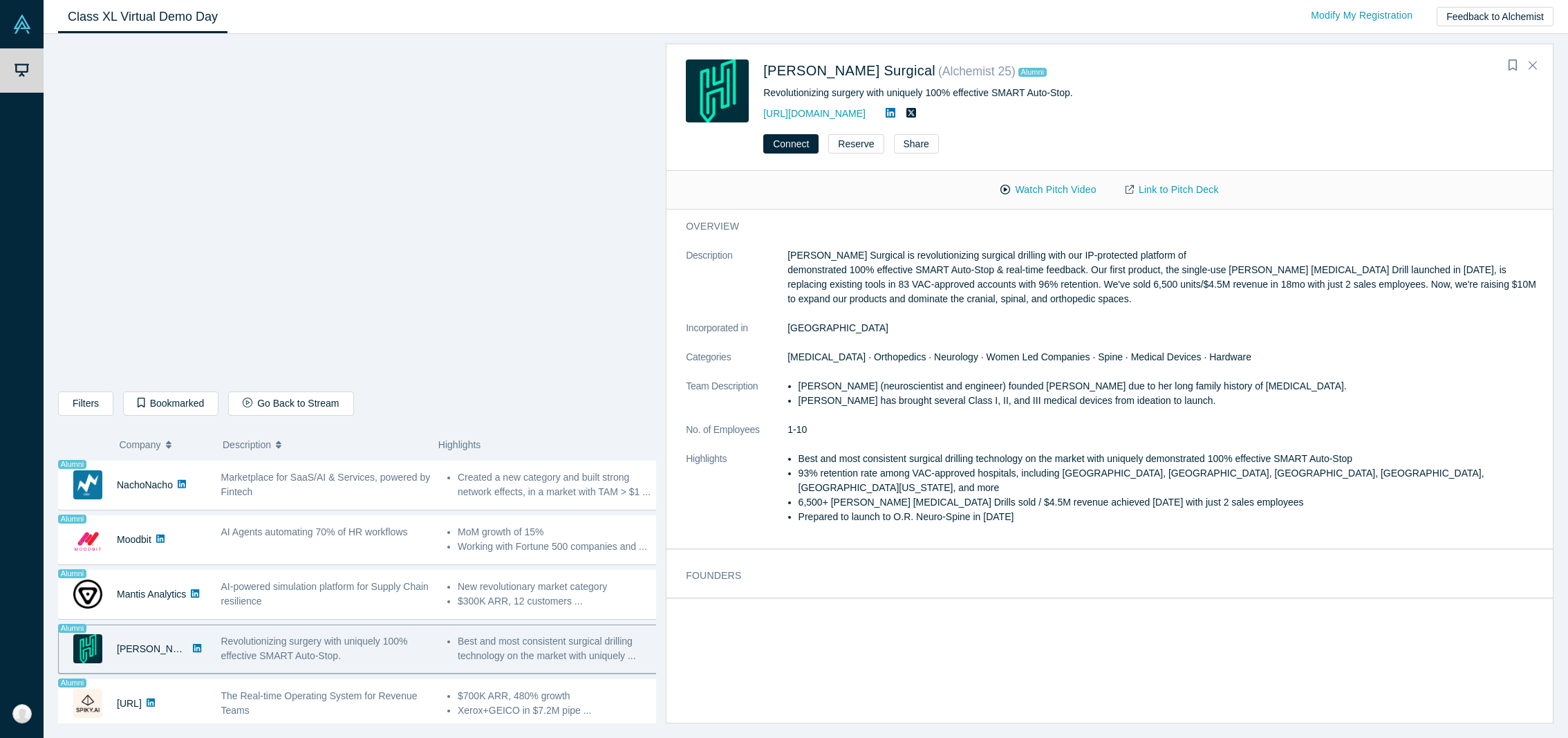
scroll to position [0, 0]
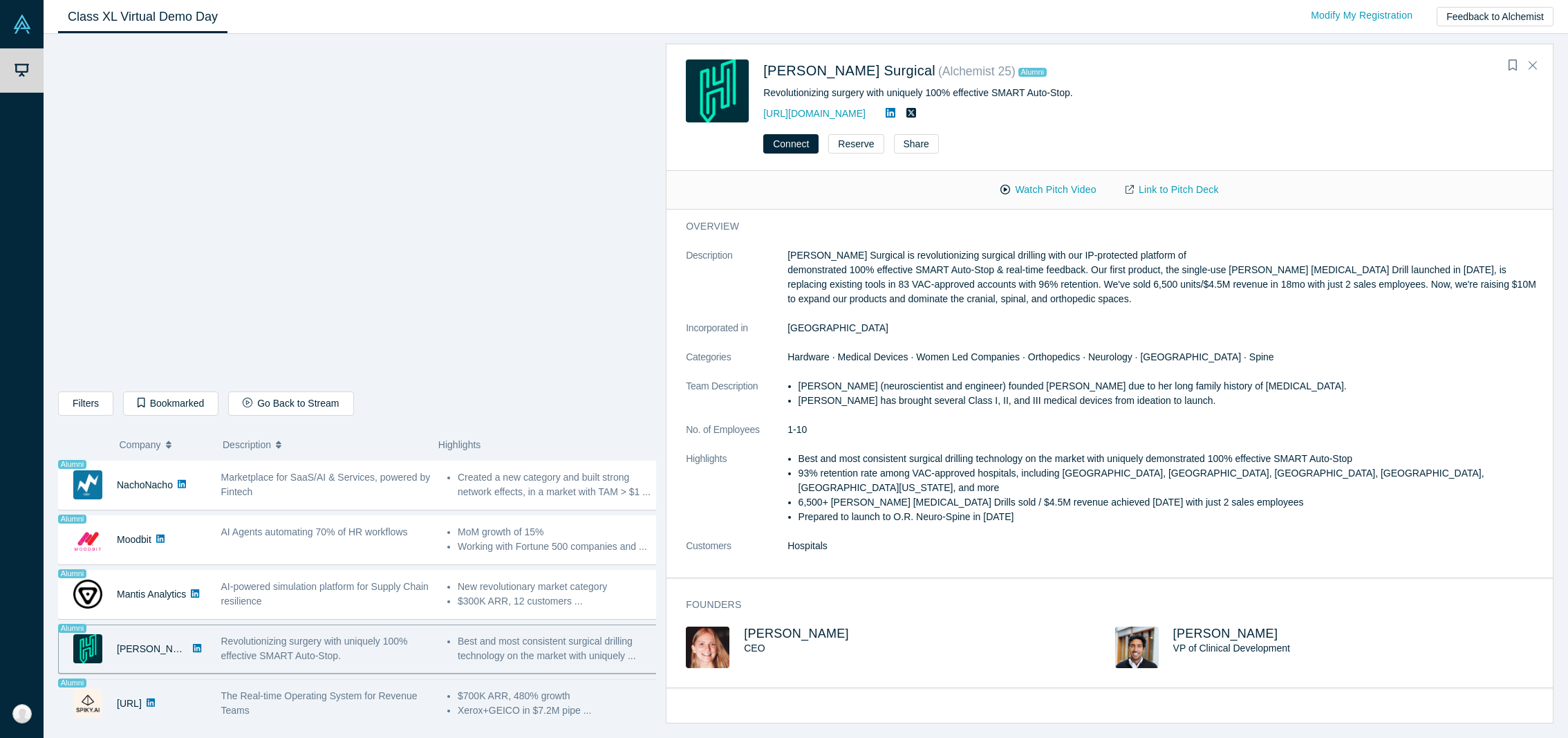
click at [342, 690] on span "The Real-time Operating System for Revenue Teams" at bounding box center [319, 703] width 196 height 26
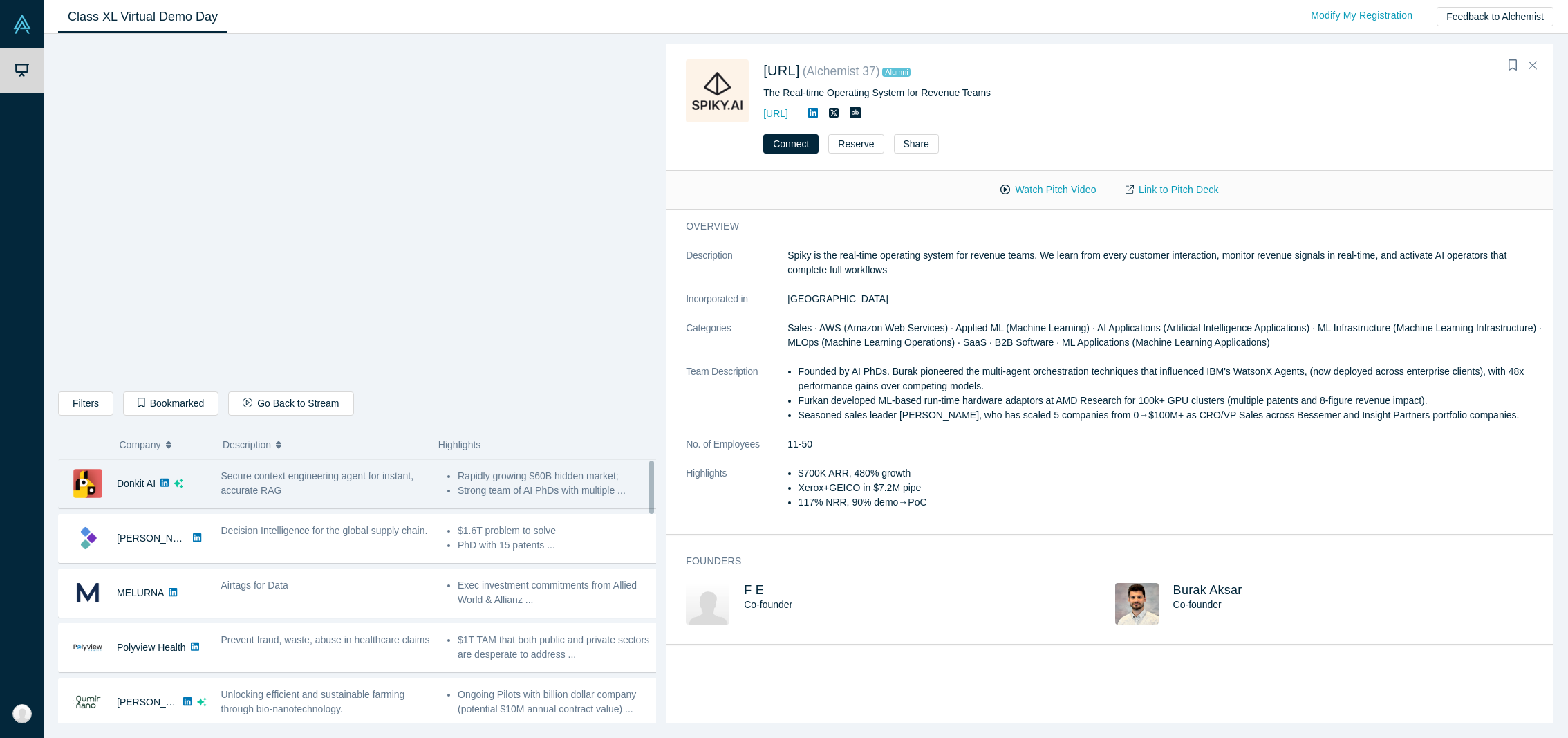
click at [365, 498] on div "Secure context engineering agent for instant, accurate RAG" at bounding box center [327, 484] width 226 height 44
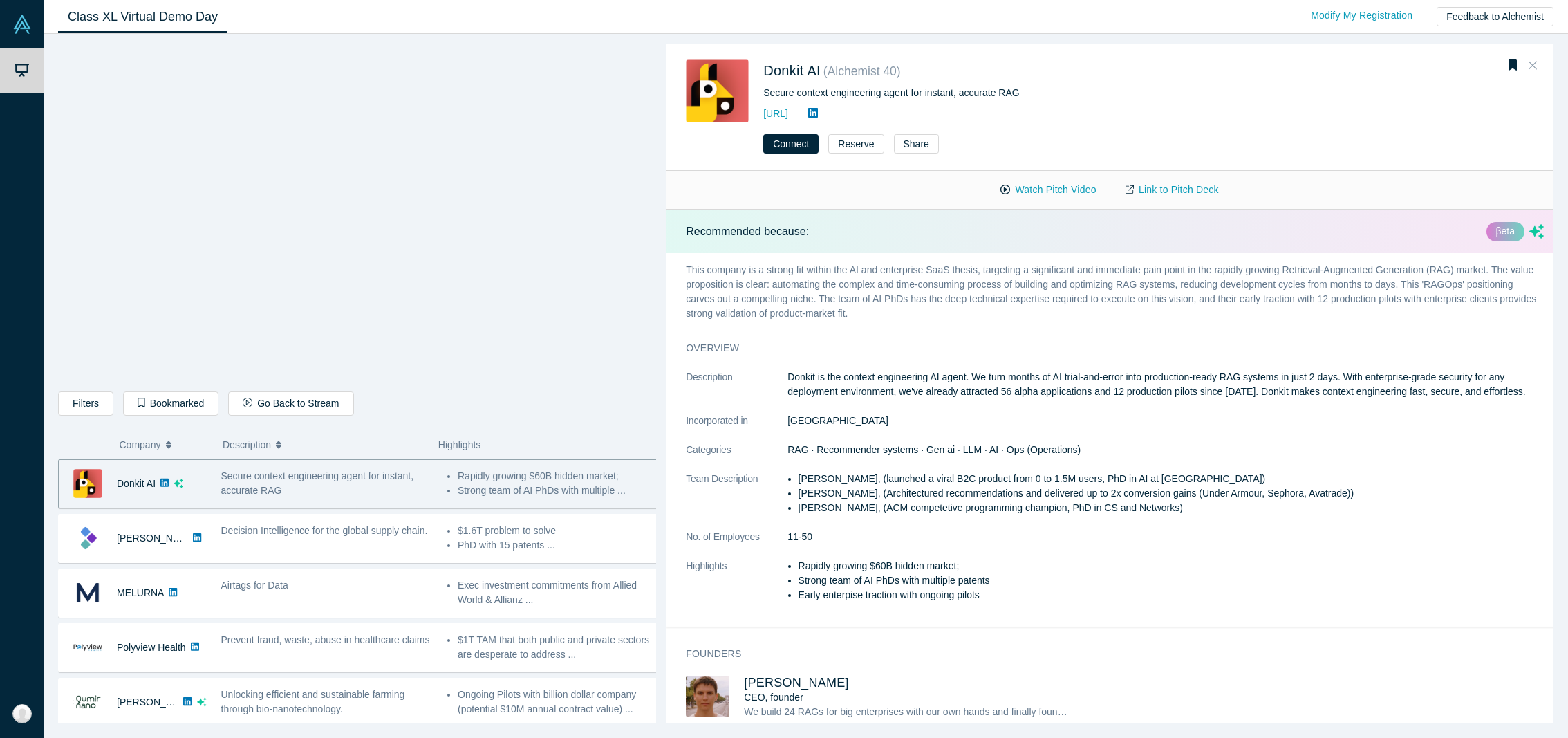
click at [1536, 65] on button "Close" at bounding box center [1533, 65] width 21 height 22
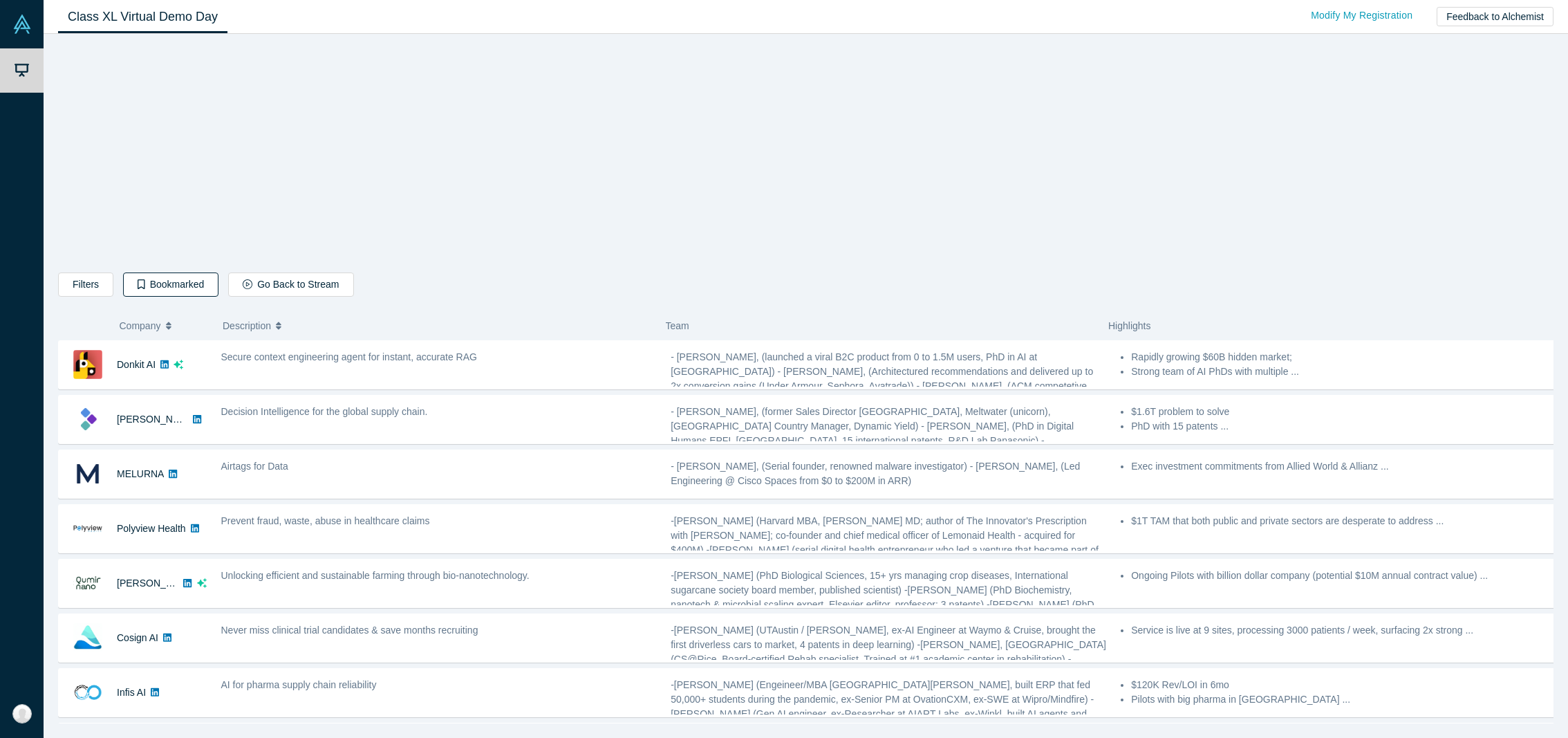
click at [166, 290] on button "Bookmarked" at bounding box center [171, 285] width 95 height 24
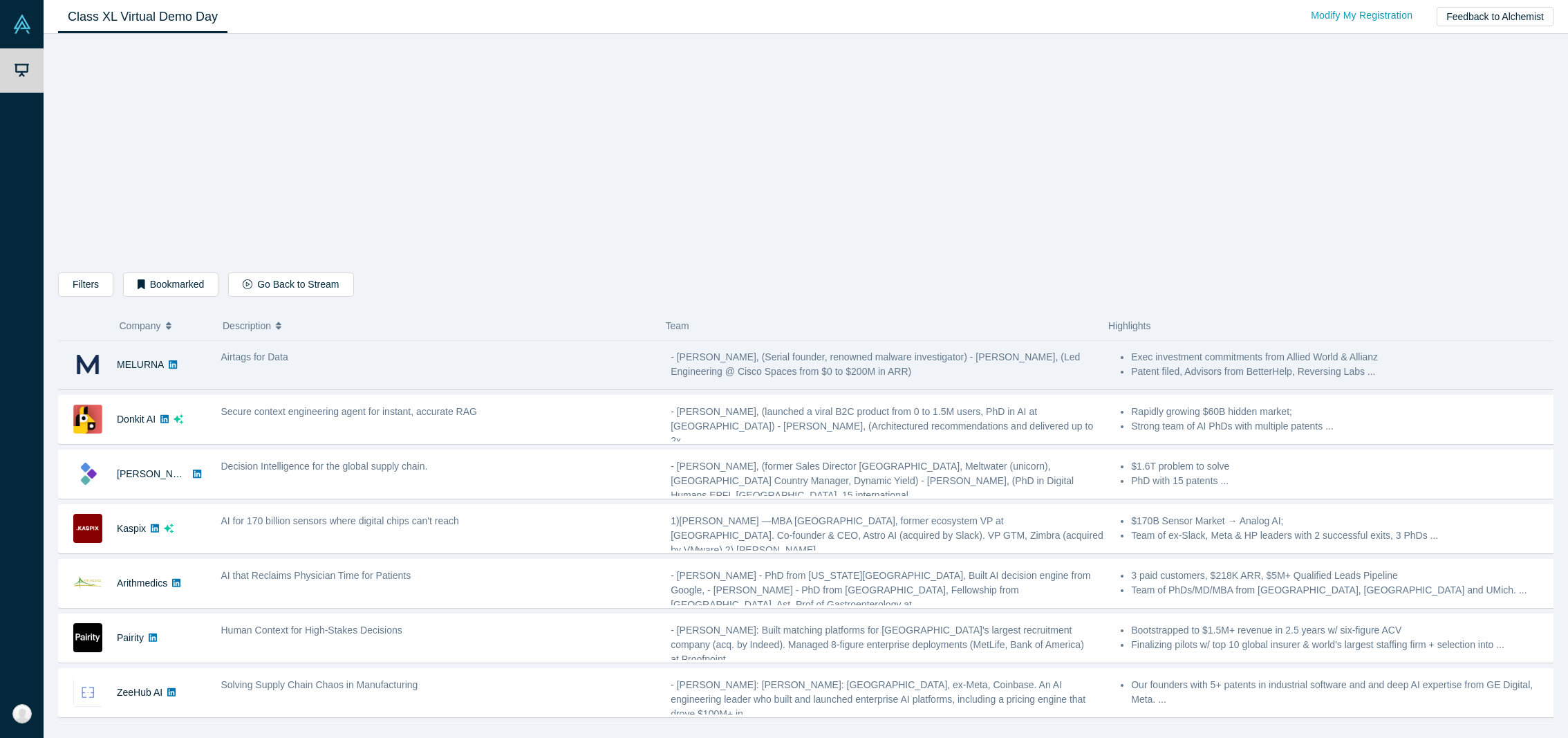
click at [401, 361] on div "Airtags for Data" at bounding box center [439, 357] width 436 height 15
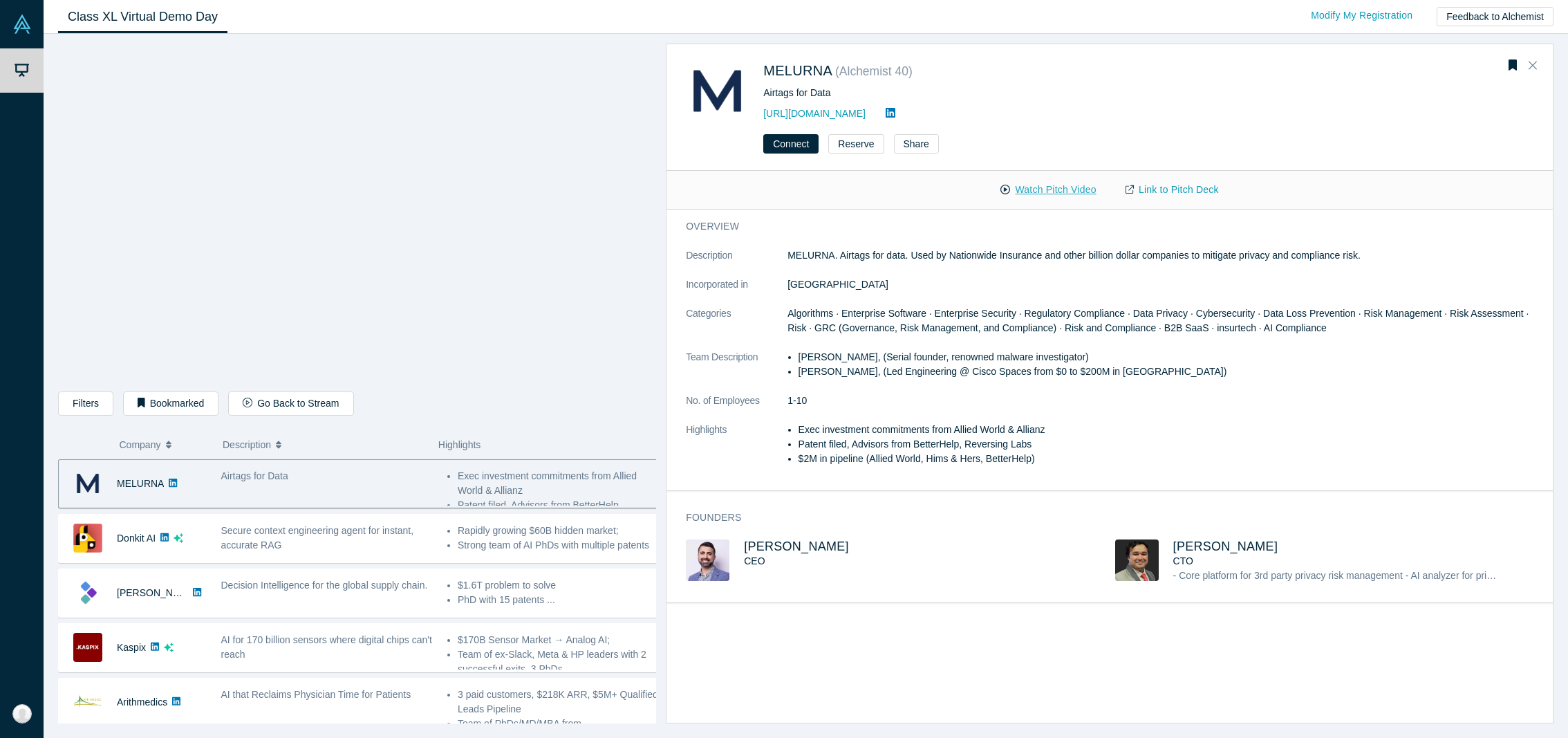
click at [1045, 187] on button "Watch Pitch Video" at bounding box center [1048, 190] width 124 height 24
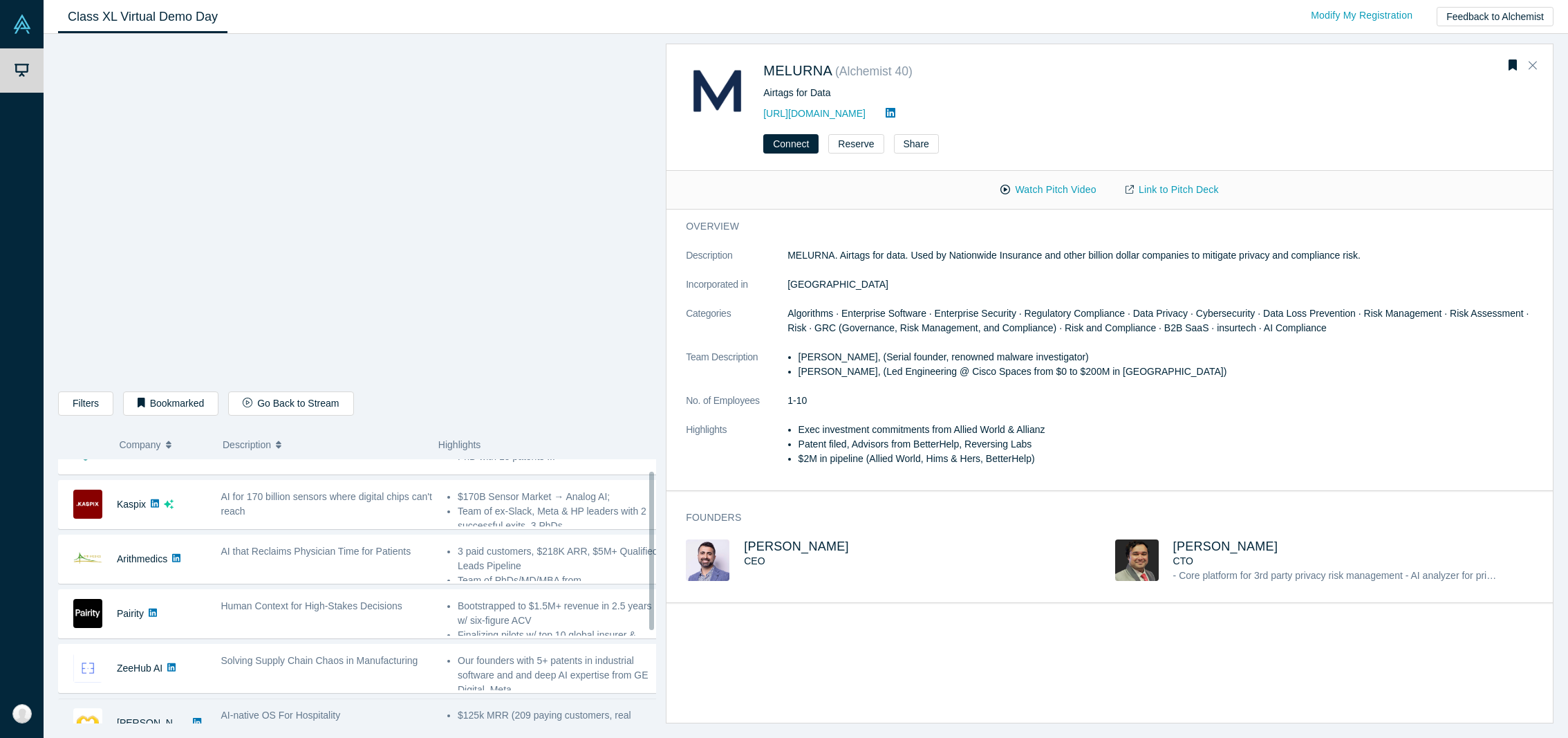
scroll to position [172, 0]
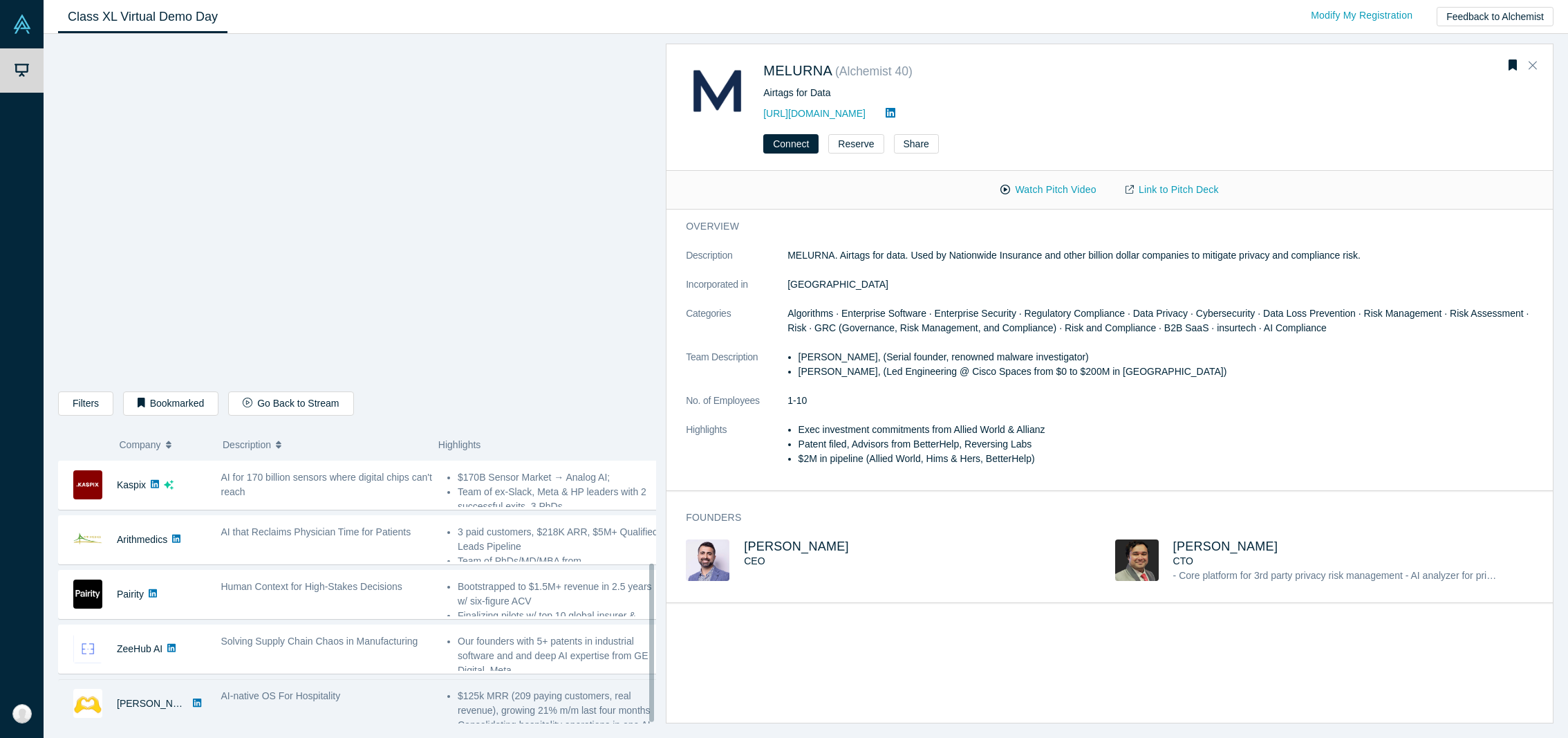
click at [331, 690] on span "AI-native OS For Hospitality" at bounding box center [281, 695] width 119 height 11
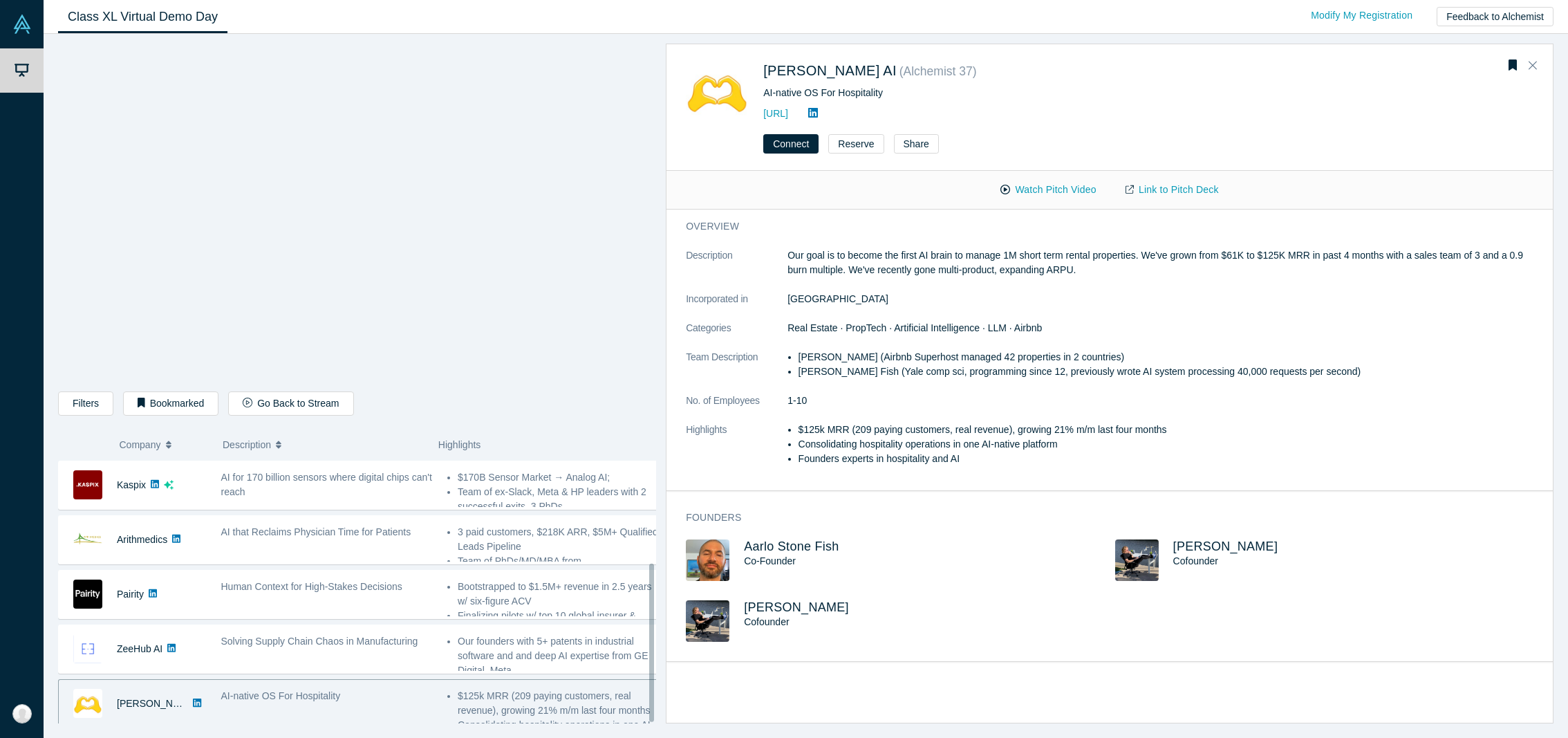
click at [385, 694] on div "AI-native OS For Hospitality" at bounding box center [327, 703] width 226 height 44
click at [990, 330] on span "Real Estate · PropTech · Artificial Intelligence · LLM · Airbnb" at bounding box center [914, 327] width 254 height 11
drag, startPoint x: 870, startPoint y: 372, endPoint x: 806, endPoint y: 375, distance: 64.1
click at [806, 375] on li "[PERSON_NAME] Fish (Yale comp sci, programming since 12, previously wrote AI sy…" at bounding box center [1171, 372] width 745 height 15
copy li "[PERSON_NAME] Fish"
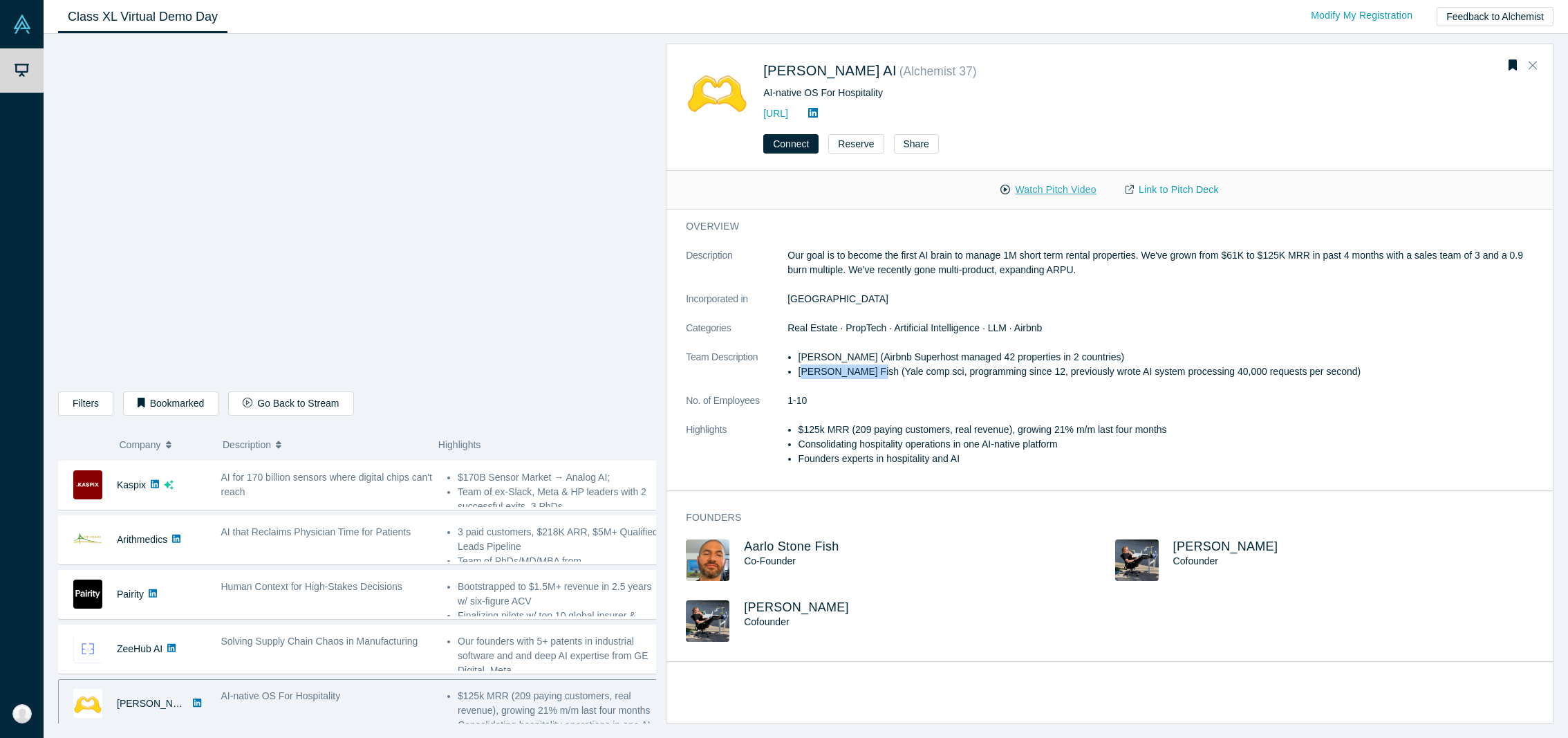
click at [1053, 196] on button "Watch Pitch Video" at bounding box center [1048, 190] width 124 height 24
click at [675, 323] on div "overview Description Our goal is to become the first AI brain to manage 1M shor…" at bounding box center [1115, 350] width 897 height 281
drag, startPoint x: 1512, startPoint y: 65, endPoint x: 1206, endPoint y: 306, distance: 389.5
click at [1512, 65] on icon "Bookmark" at bounding box center [1512, 65] width 8 height 11
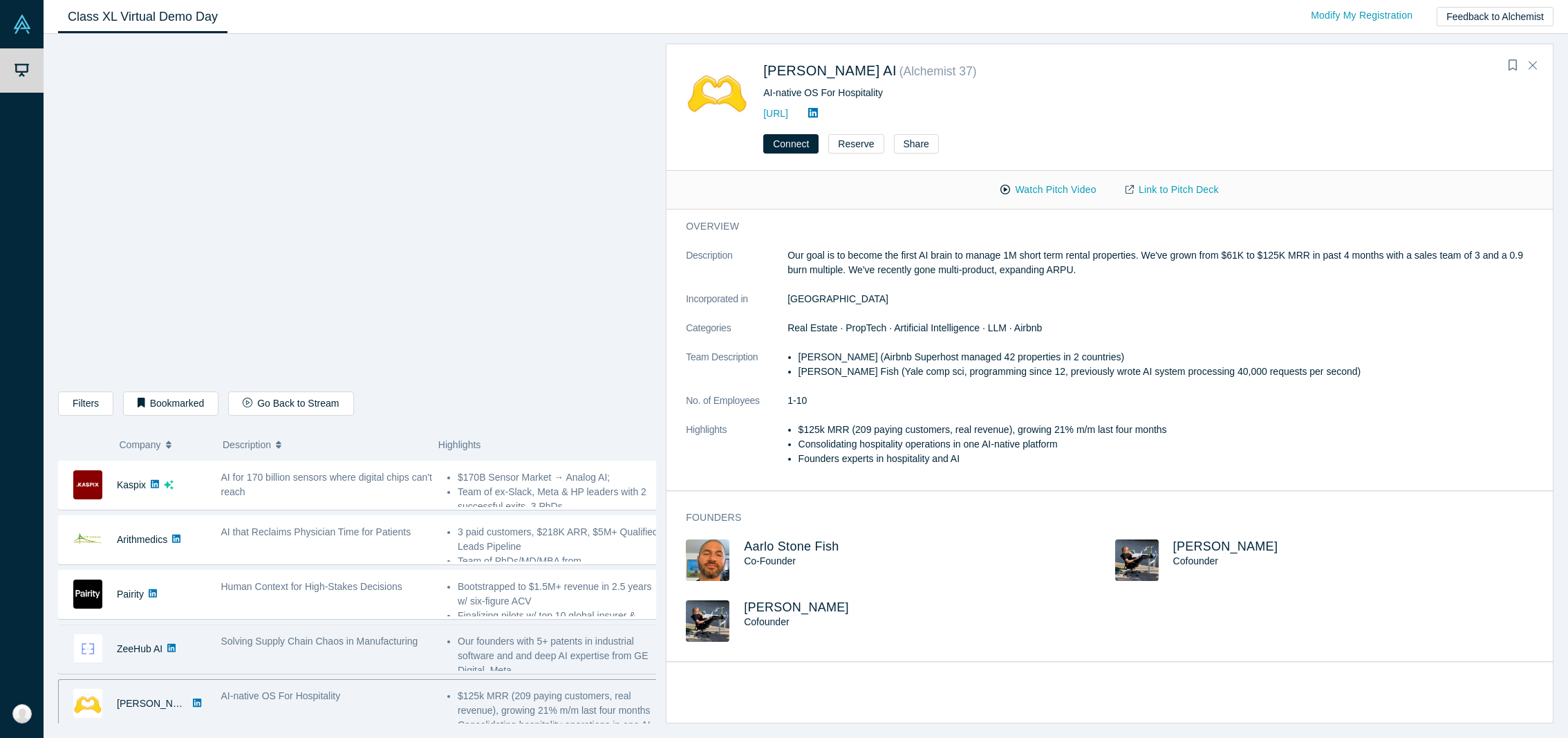
click at [414, 637] on div "Solving Supply Chain Chaos in Manufacturing" at bounding box center [327, 641] width 211 height 15
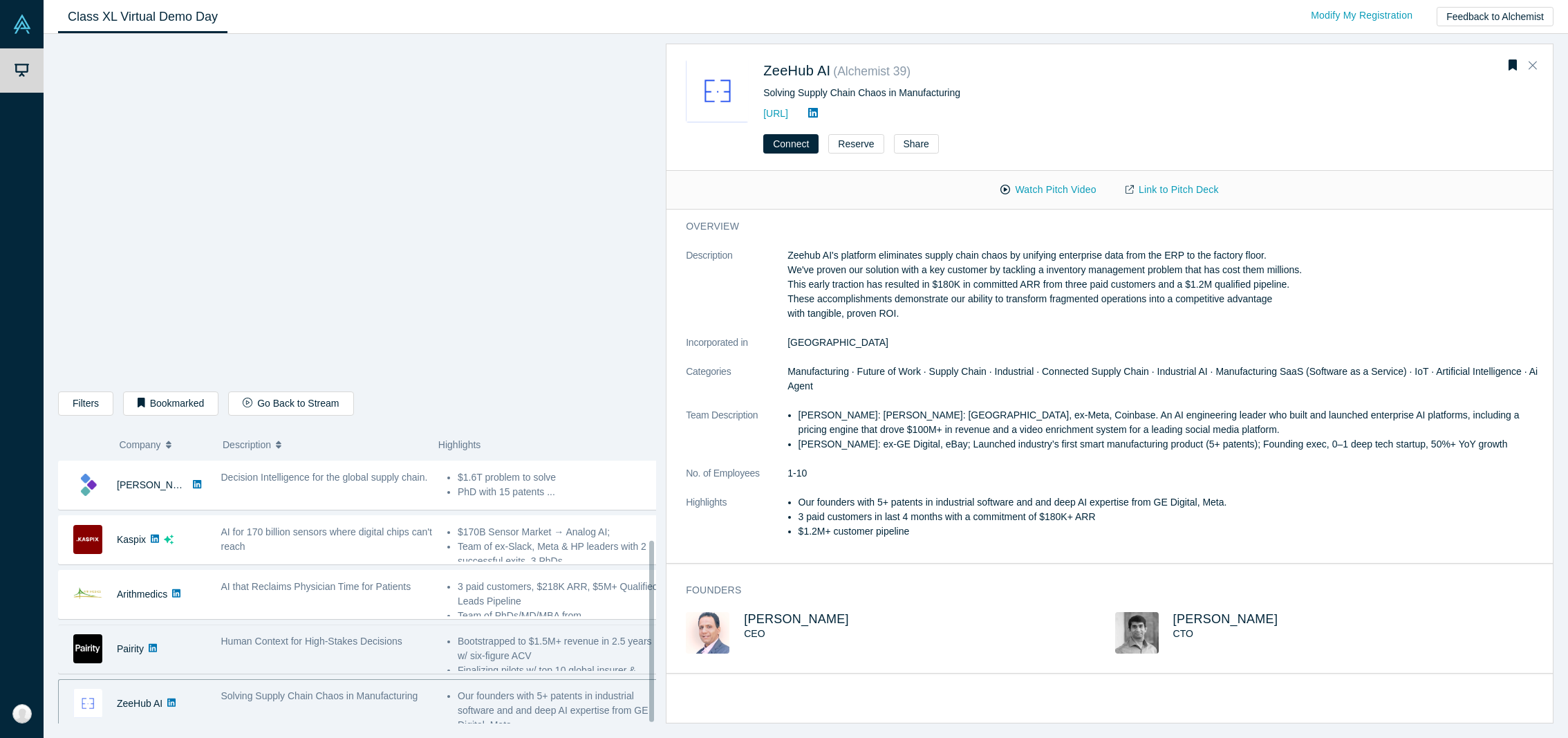
scroll to position [118, 0]
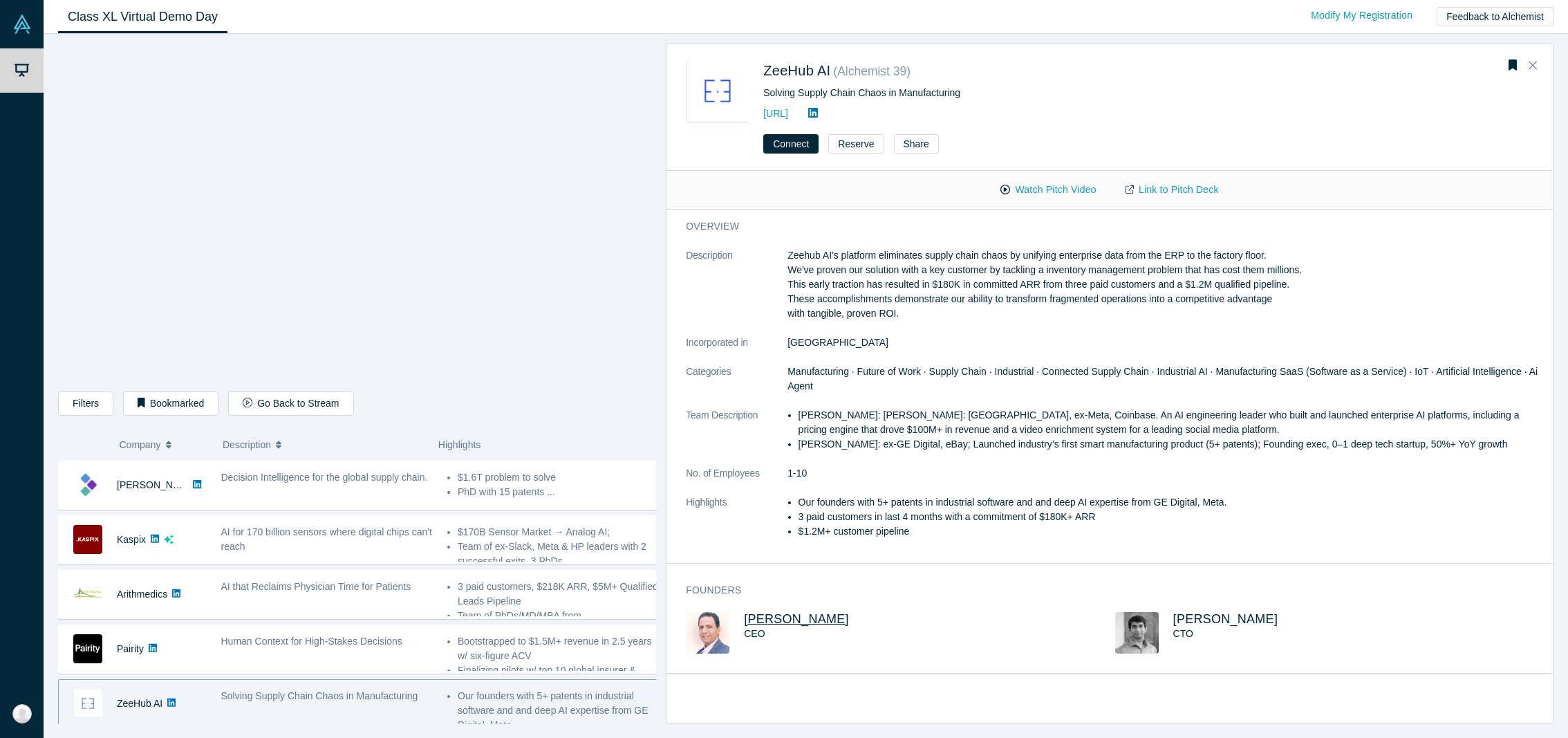
click at [762, 612] on span "[PERSON_NAME]" at bounding box center [796, 619] width 105 height 14
click at [1198, 625] on span "[PERSON_NAME]" at bounding box center [1226, 619] width 105 height 14
click at [1203, 181] on link "Link to Pitch Deck" at bounding box center [1172, 190] width 123 height 24
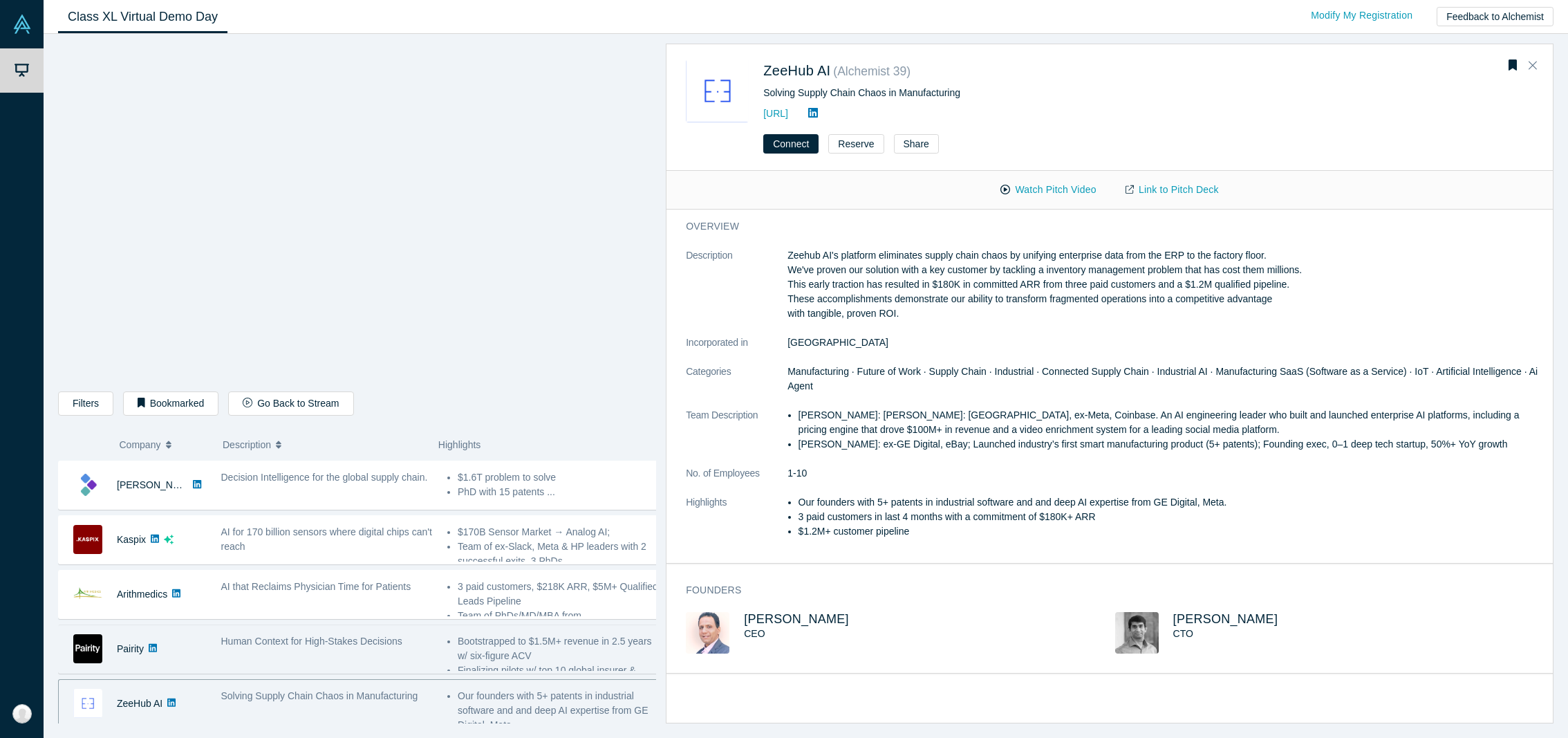
click at [375, 647] on div "Human Context for High-Stakes Decisions" at bounding box center [327, 648] width 226 height 44
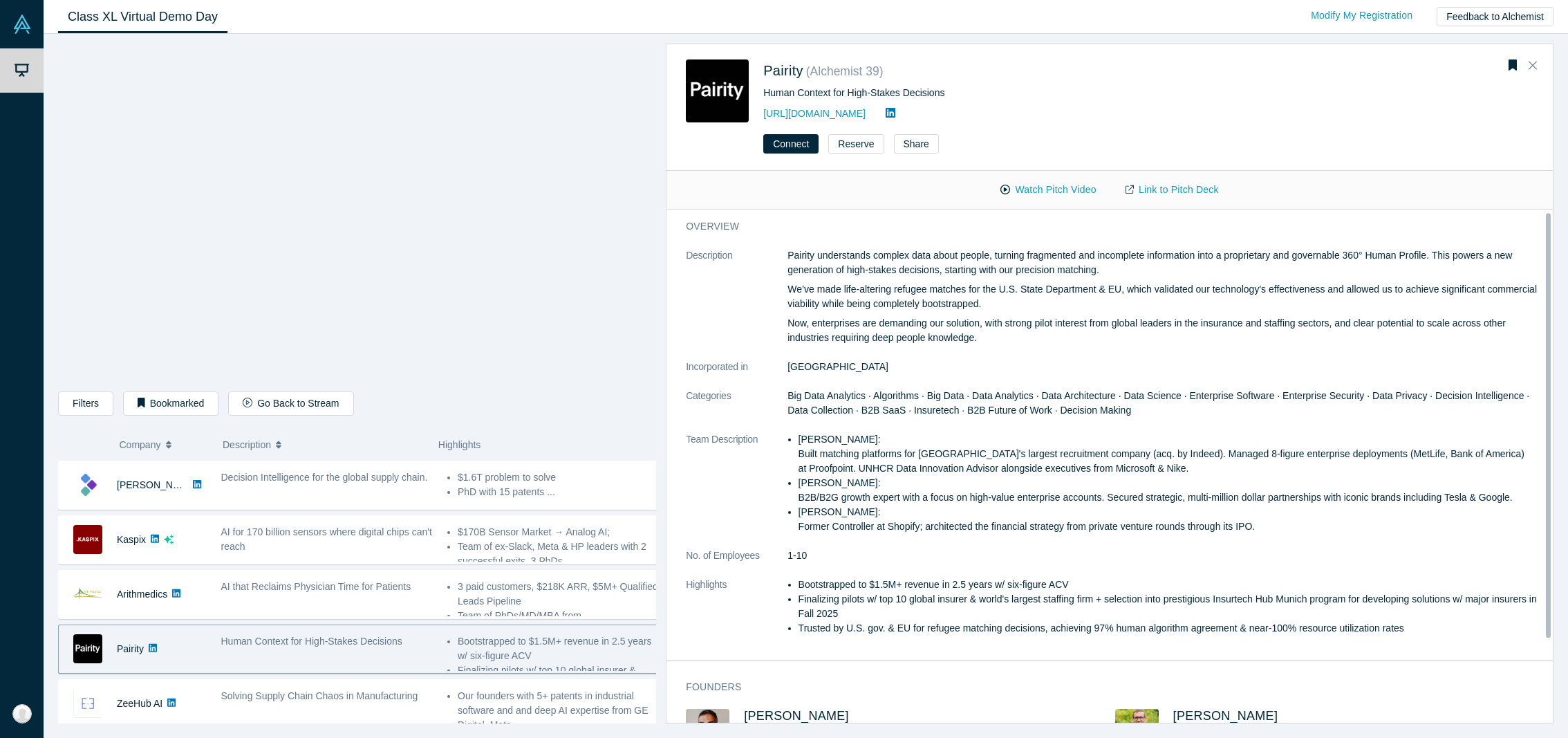
scroll to position [0, 0]
click at [1181, 180] on link "Link to Pitch Deck" at bounding box center [1172, 190] width 123 height 24
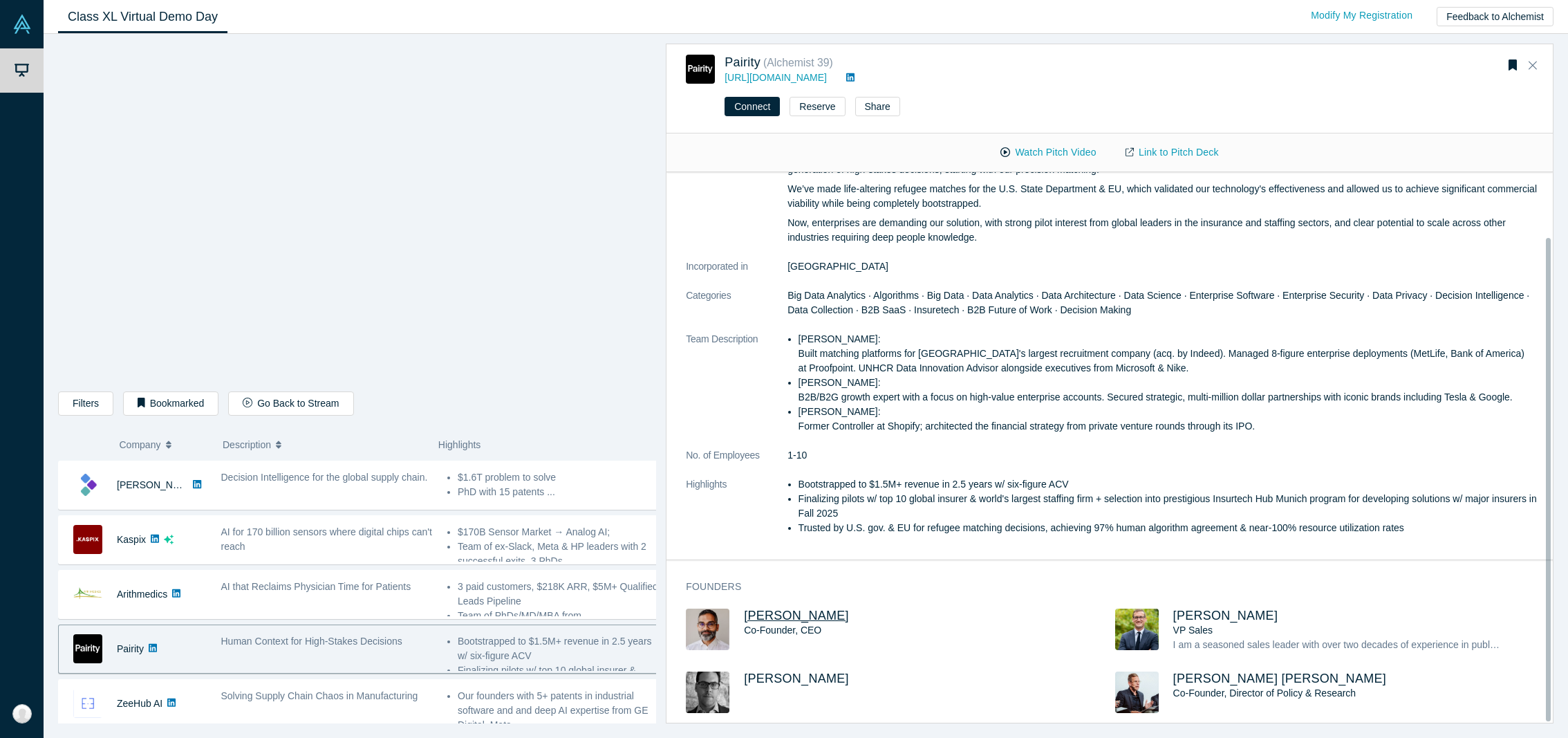
click at [815, 608] on span "[PERSON_NAME]" at bounding box center [796, 615] width 105 height 14
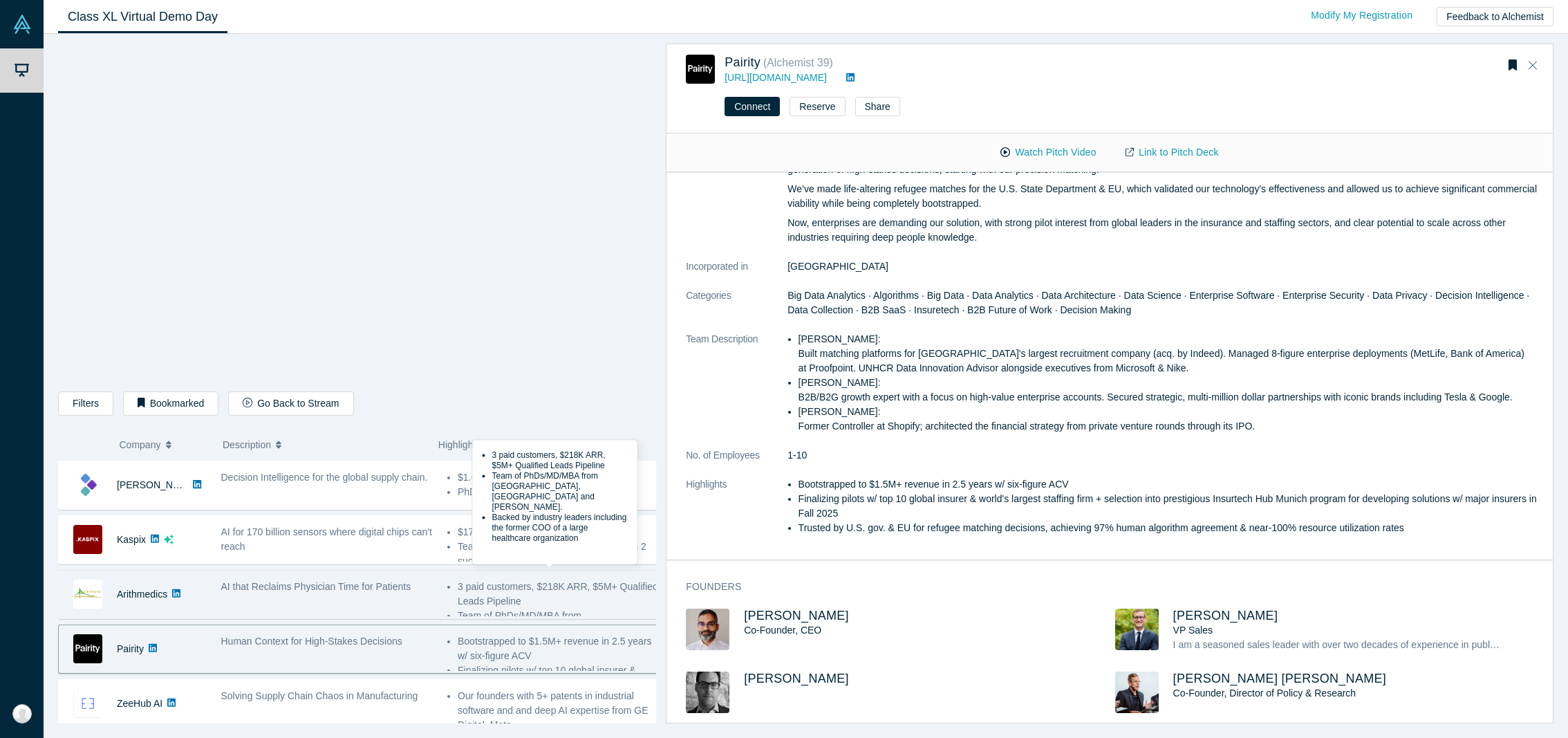
click at [448, 579] on ul "3 paid customers, $218K ARR, $5M+ Qualified Leads Pipeline Team of PhDs/MD/MBA …" at bounding box center [553, 615] width 211 height 73
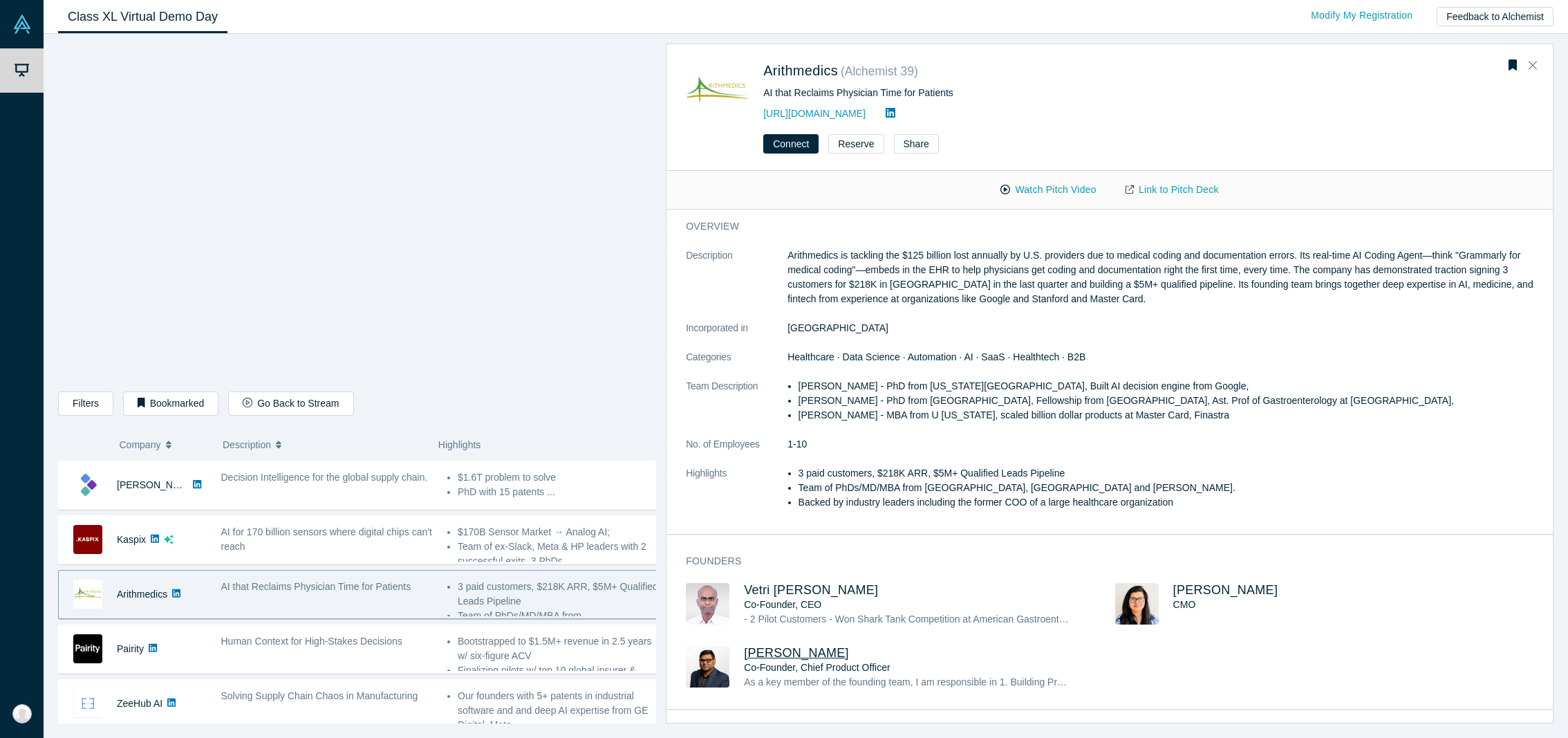
click at [803, 654] on span "[PERSON_NAME]" at bounding box center [796, 653] width 105 height 14
click at [1216, 593] on span "[PERSON_NAME]" at bounding box center [1226, 590] width 105 height 14
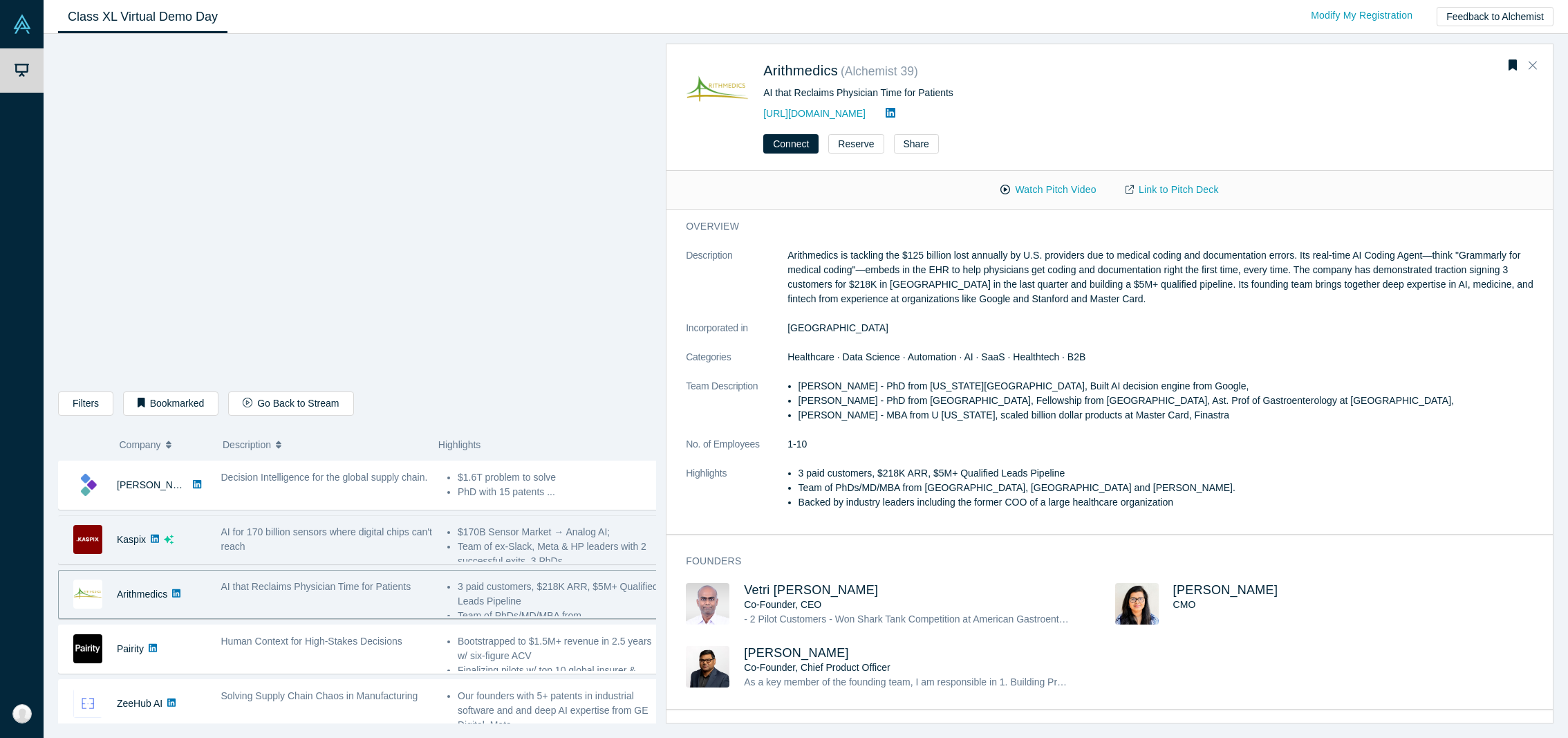
click at [352, 527] on span "AI for 170 billion sensors where digital chips can't reach" at bounding box center [326, 539] width 211 height 26
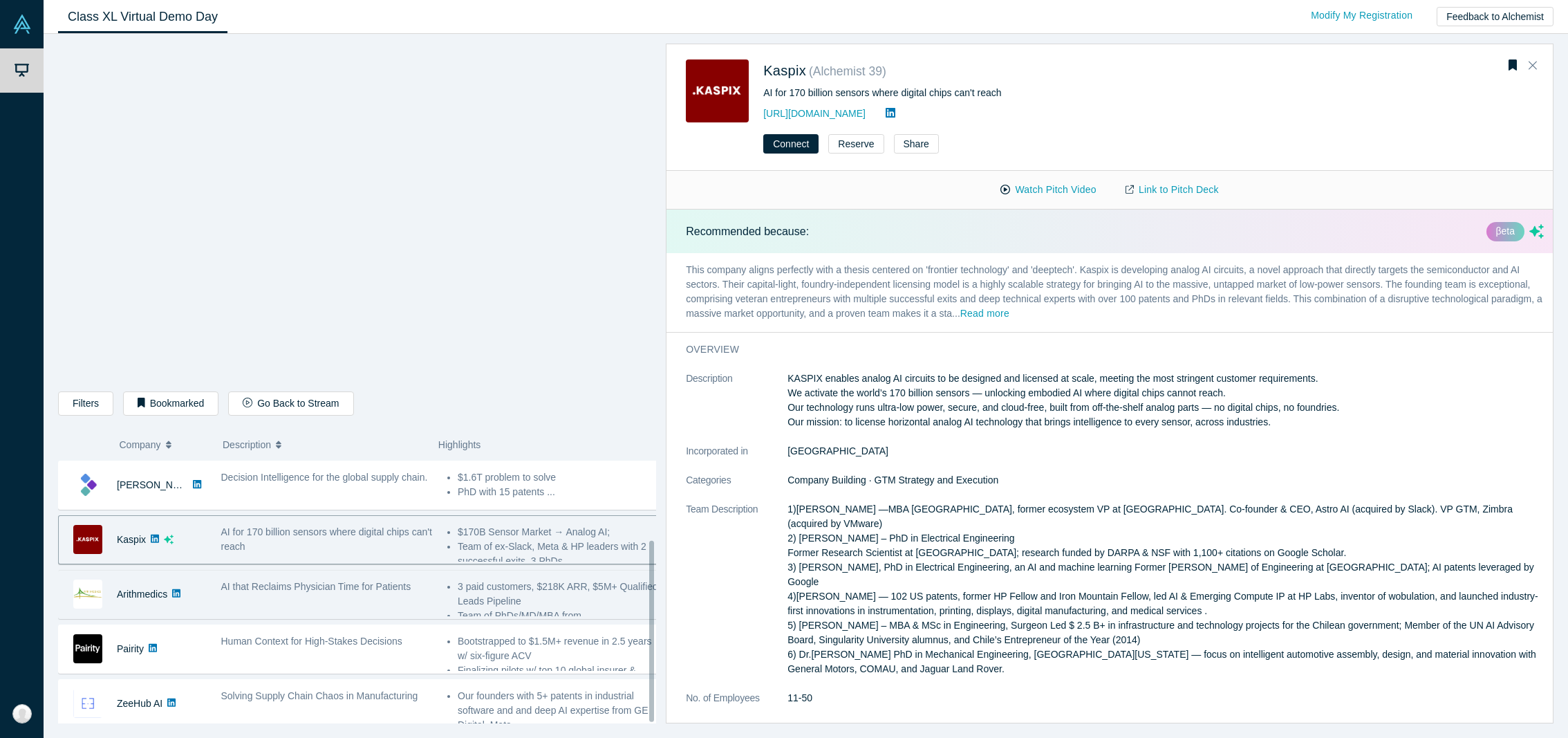
scroll to position [115, 0]
click at [398, 589] on div "AI that Reclaims Physician Time for Patients" at bounding box center [327, 594] width 226 height 44
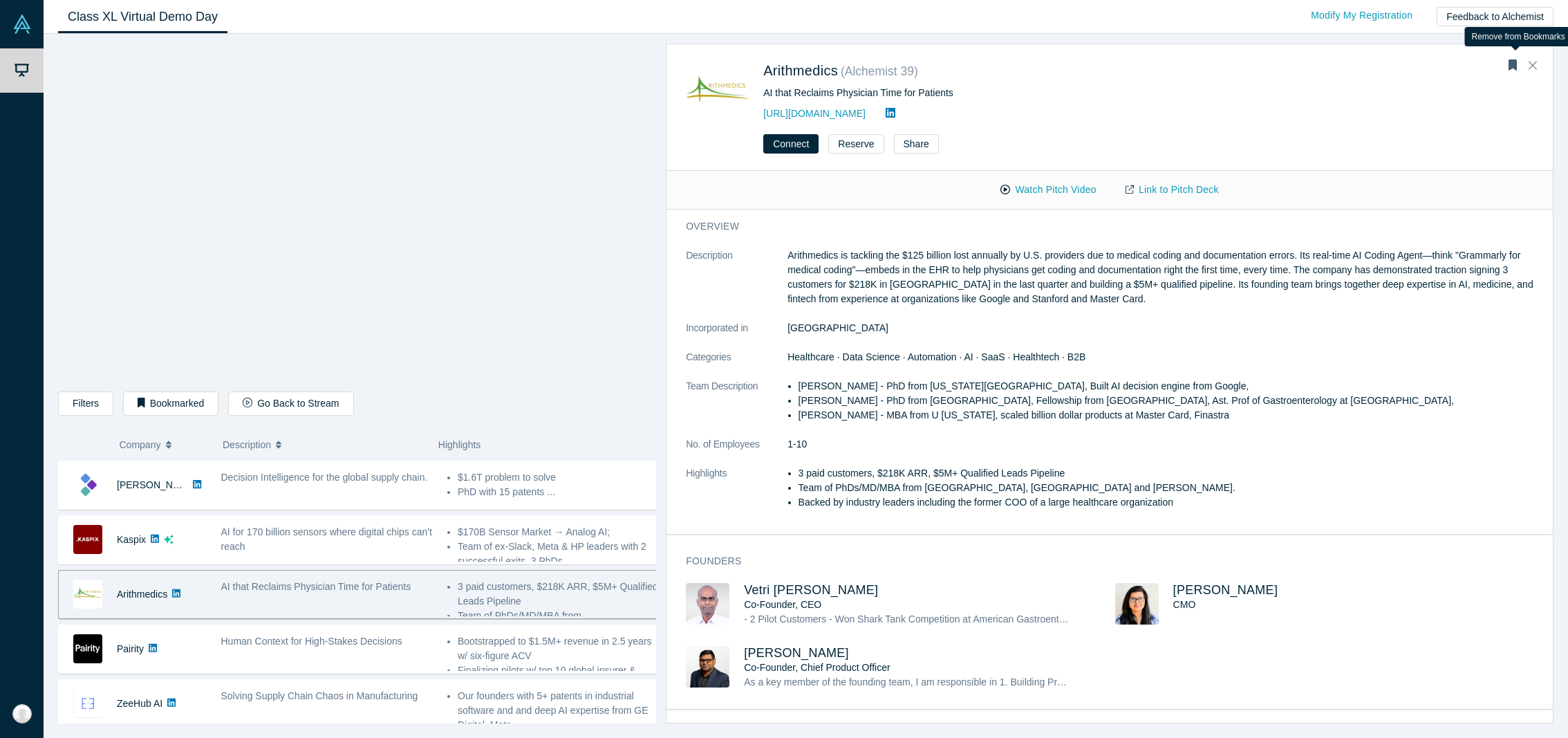
click at [1514, 65] on icon "Bookmark" at bounding box center [1512, 65] width 8 height 11
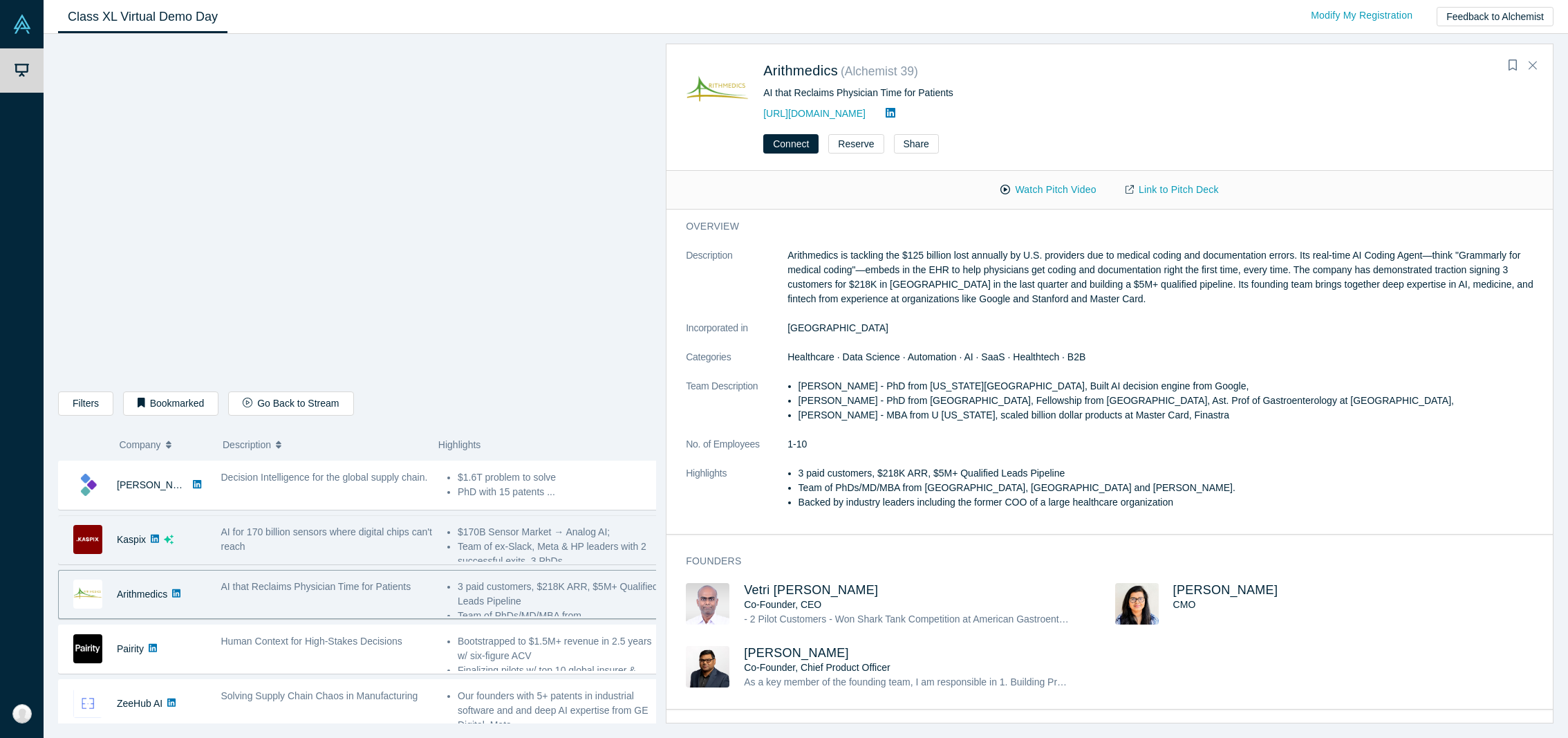
click at [294, 540] on div "AI for 170 billion sensors where digital chips can't reach" at bounding box center [327, 540] width 211 height 29
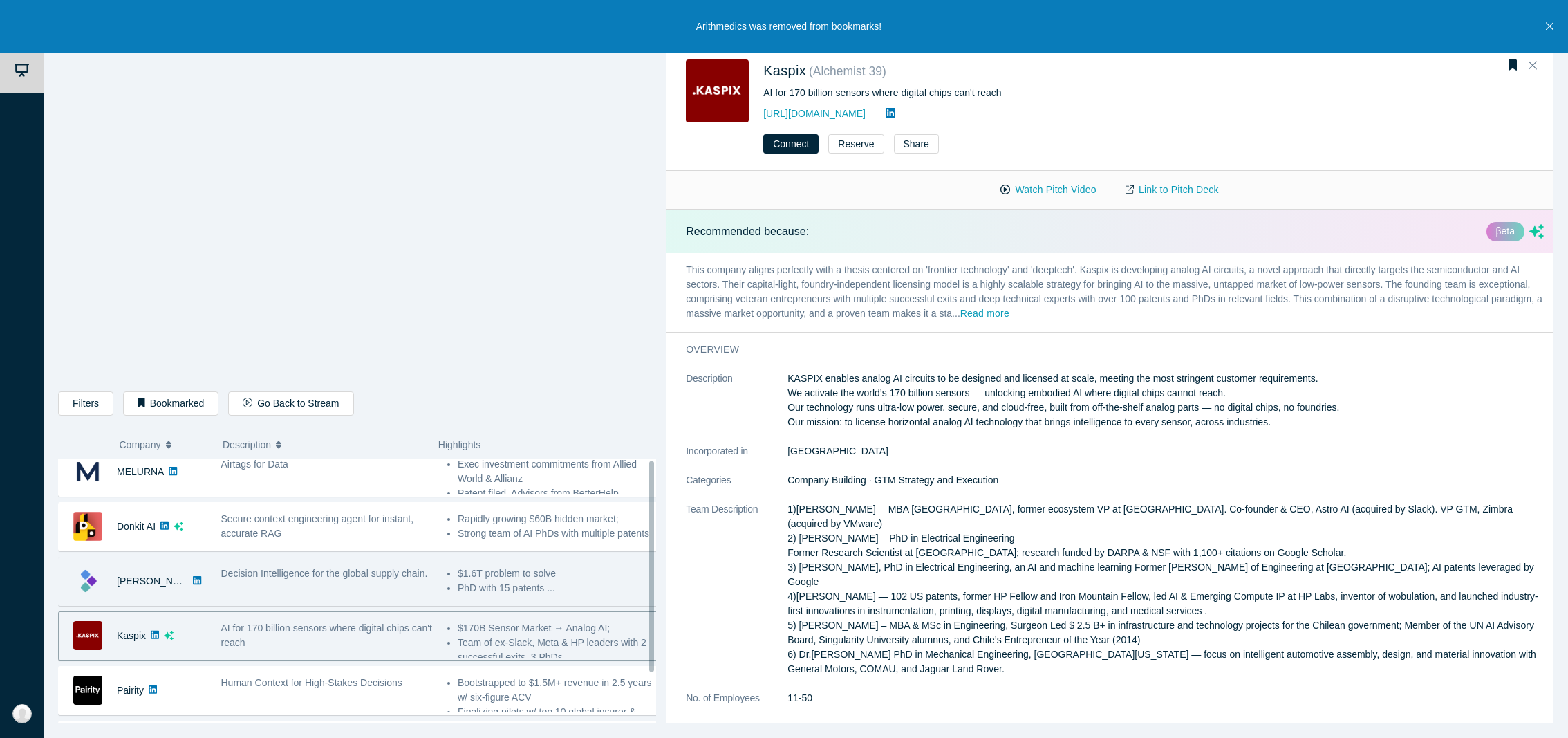
scroll to position [0, 0]
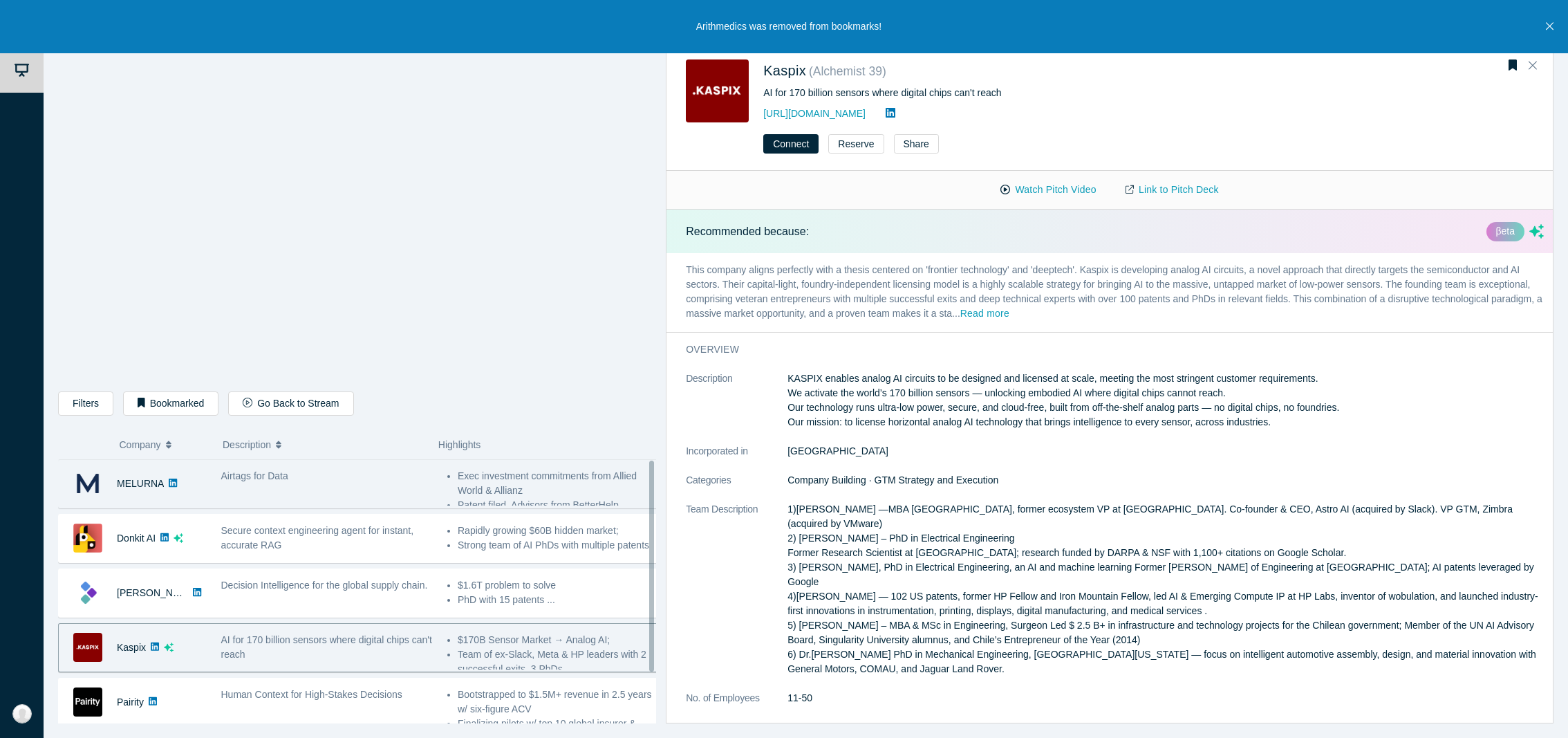
click at [322, 506] on div "MELURNA Airtags for Data - [PERSON_NAME], (Serial founder, renowned malware inv…" at bounding box center [362, 483] width 608 height 49
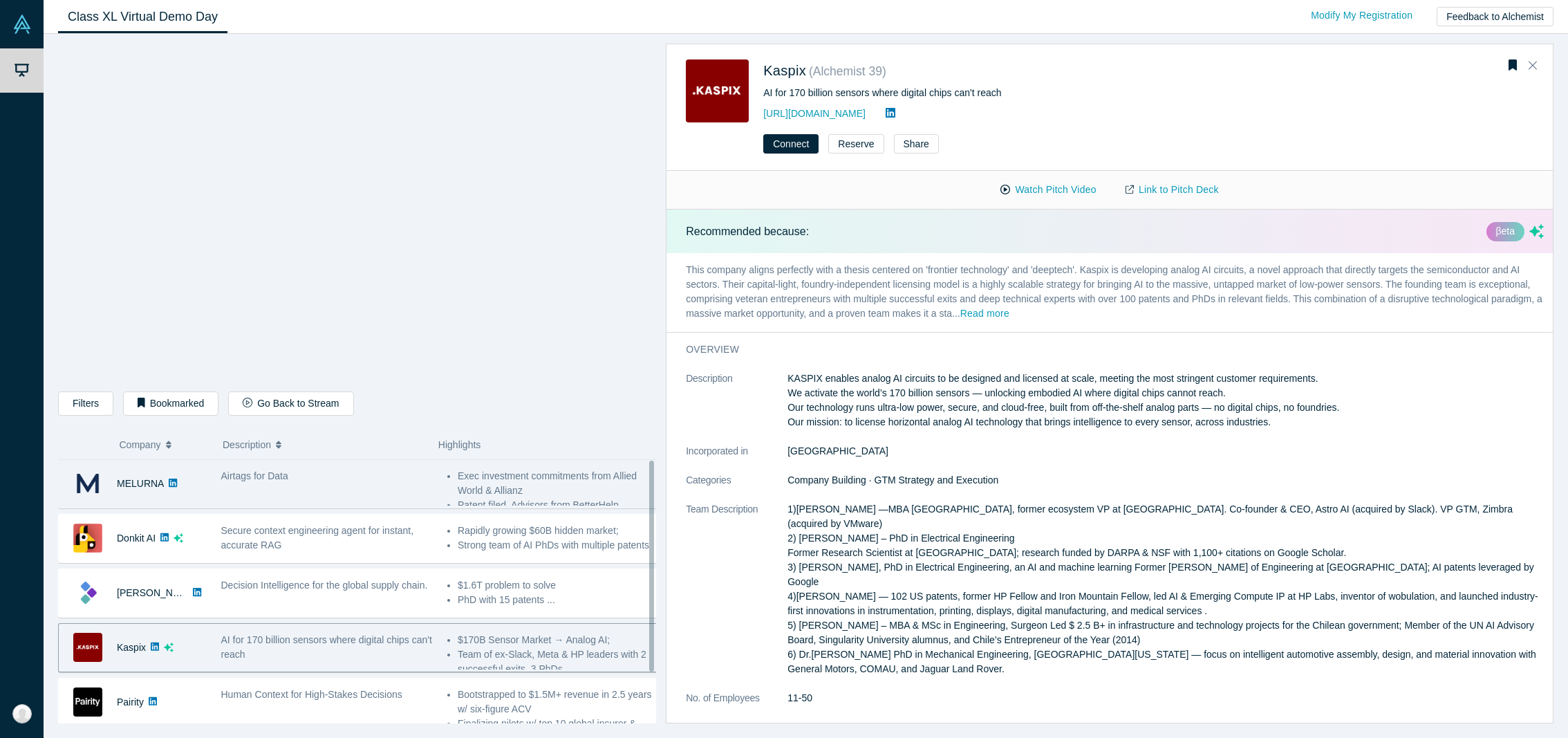
click at [409, 484] on div "Airtags for Data" at bounding box center [327, 484] width 226 height 44
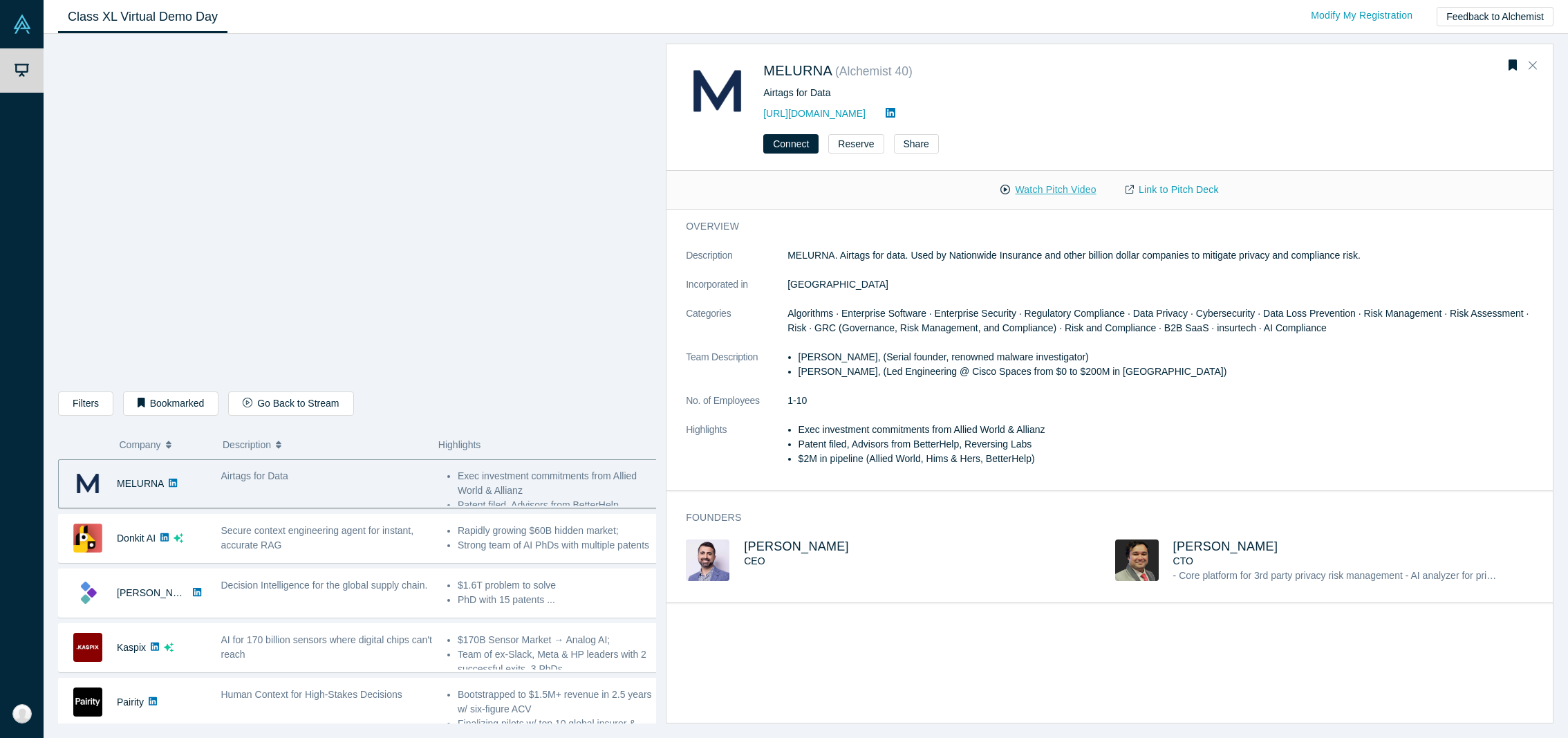
click at [1077, 196] on button "Watch Pitch Video" at bounding box center [1048, 190] width 124 height 24
click at [1049, 398] on dd "1-10" at bounding box center [1166, 401] width 757 height 15
click at [1158, 194] on link "Link to Pitch Deck" at bounding box center [1172, 190] width 123 height 24
click at [1182, 543] on span "[PERSON_NAME]" at bounding box center [1226, 546] width 105 height 14
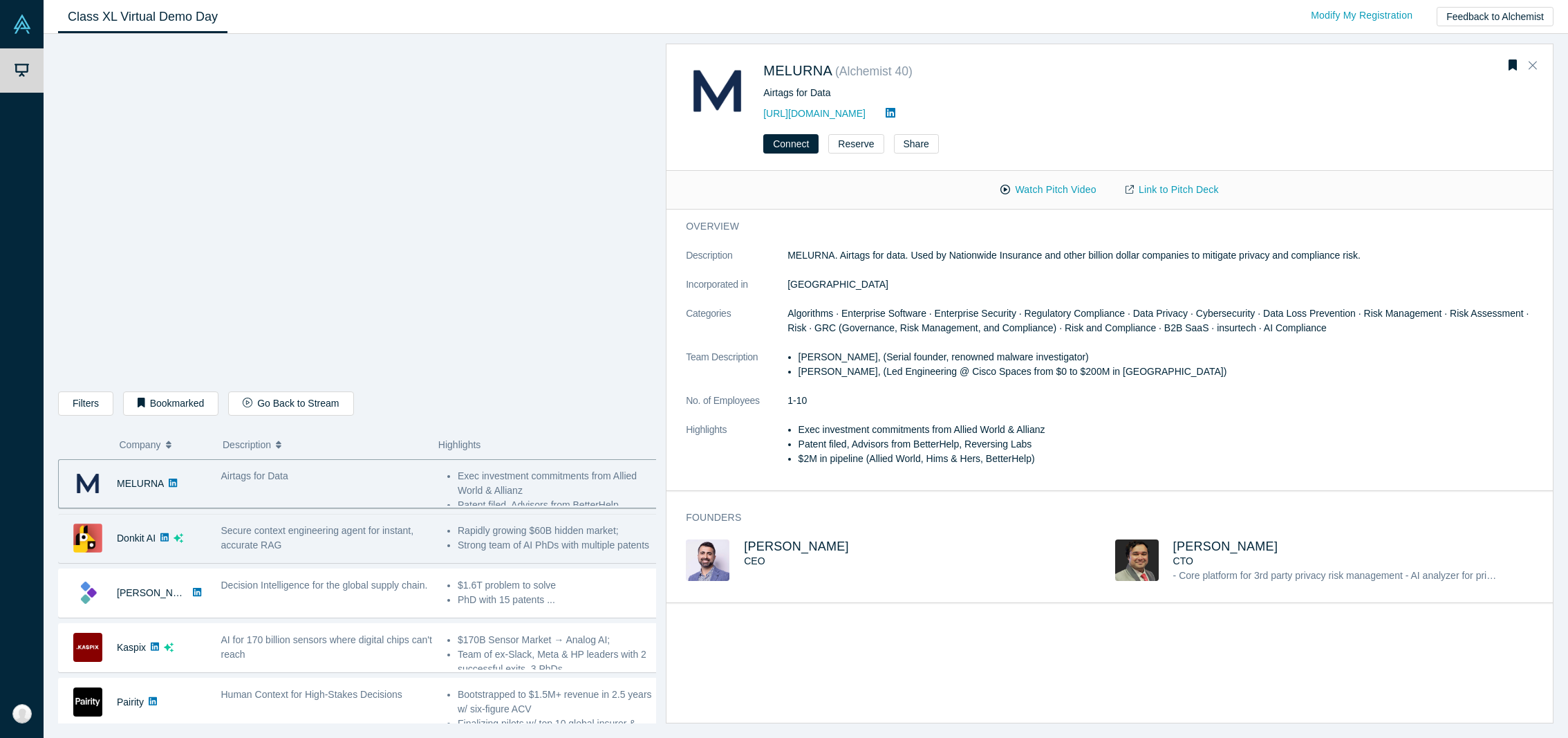
click at [340, 554] on div "Secure context engineering agent for instant, accurate RAG" at bounding box center [327, 538] width 226 height 44
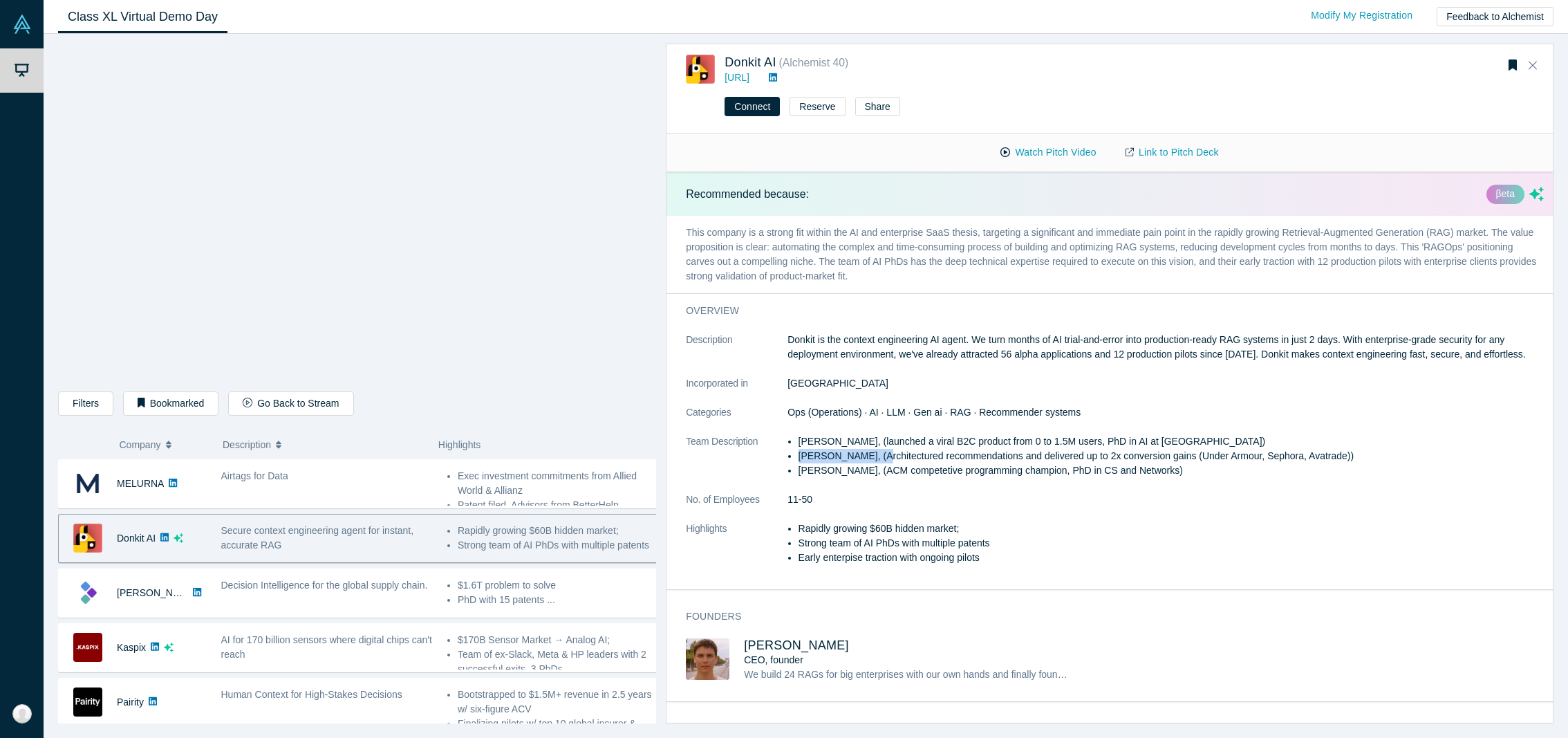
drag, startPoint x: 879, startPoint y: 471, endPoint x: 795, endPoint y: 473, distance: 84.0
click at [795, 473] on ul "[PERSON_NAME], (launched a viral B2C product from 0 to 1.5M users, PhD in AI at…" at bounding box center [1166, 456] width 757 height 44
copy li "[PERSON_NAME]"
drag, startPoint x: 859, startPoint y: 483, endPoint x: 790, endPoint y: 490, distance: 69.4
click at [799, 477] on li "[PERSON_NAME], (ACM competetive programming champion, PhD in CS and Networks)" at bounding box center [1171, 470] width 745 height 15
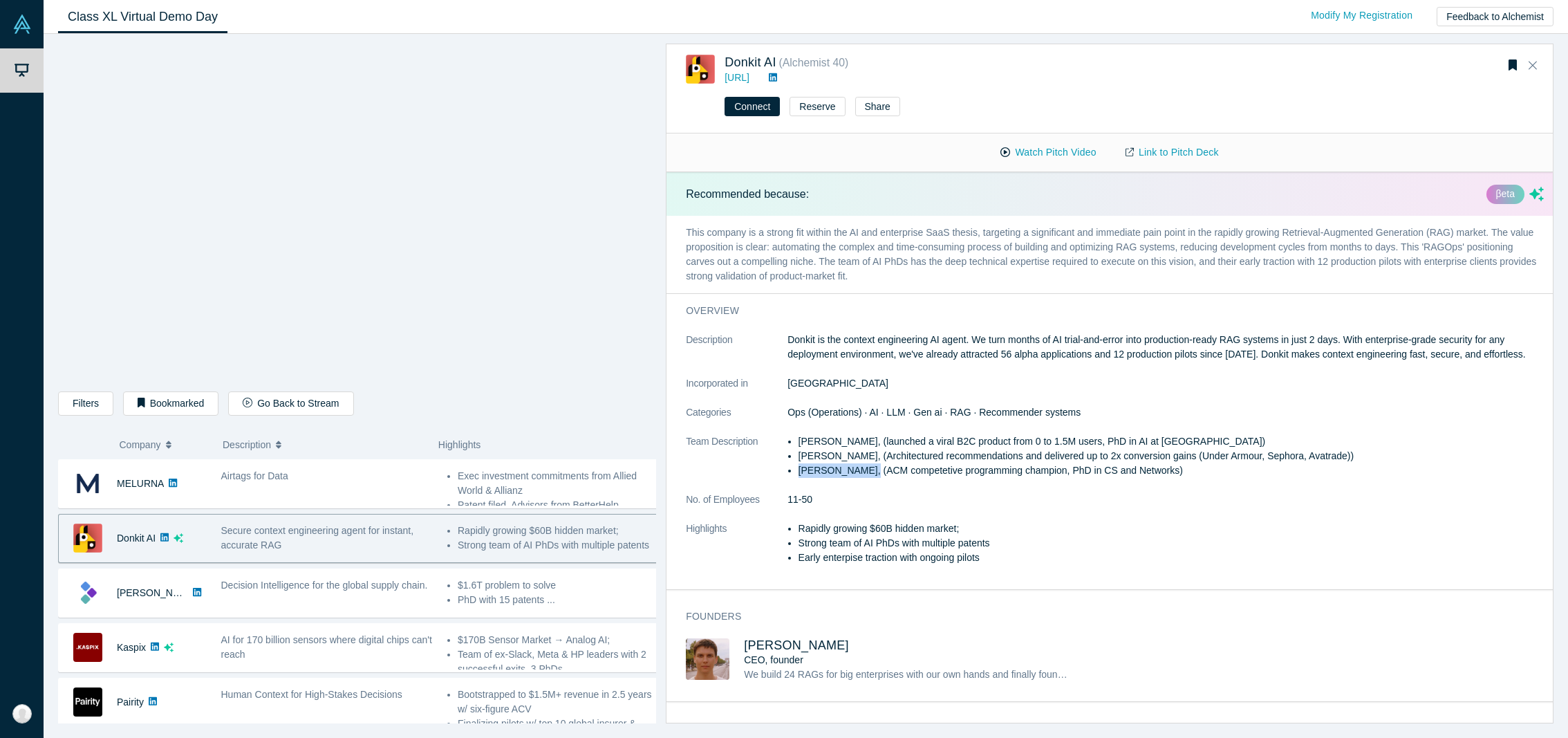
copy li "[PERSON_NAME]"
click at [780, 652] on span "[PERSON_NAME]" at bounding box center [796, 644] width 105 height 14
copy li "[PERSON_NAME]"
click at [1509, 65] on icon "Bookmark" at bounding box center [1512, 65] width 8 height 11
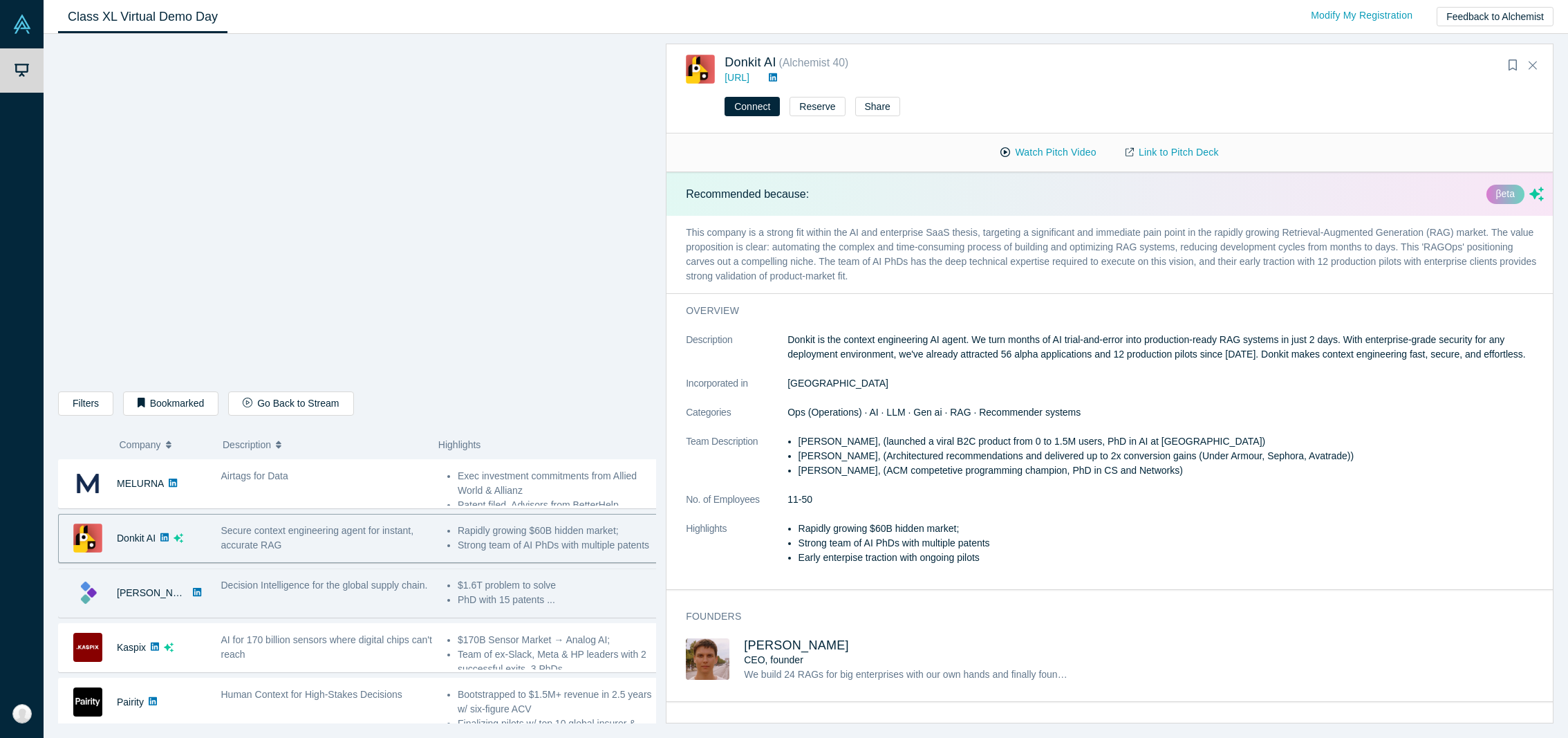
click at [319, 593] on div "Decision Intelligence for the global supply chain." at bounding box center [327, 586] width 211 height 15
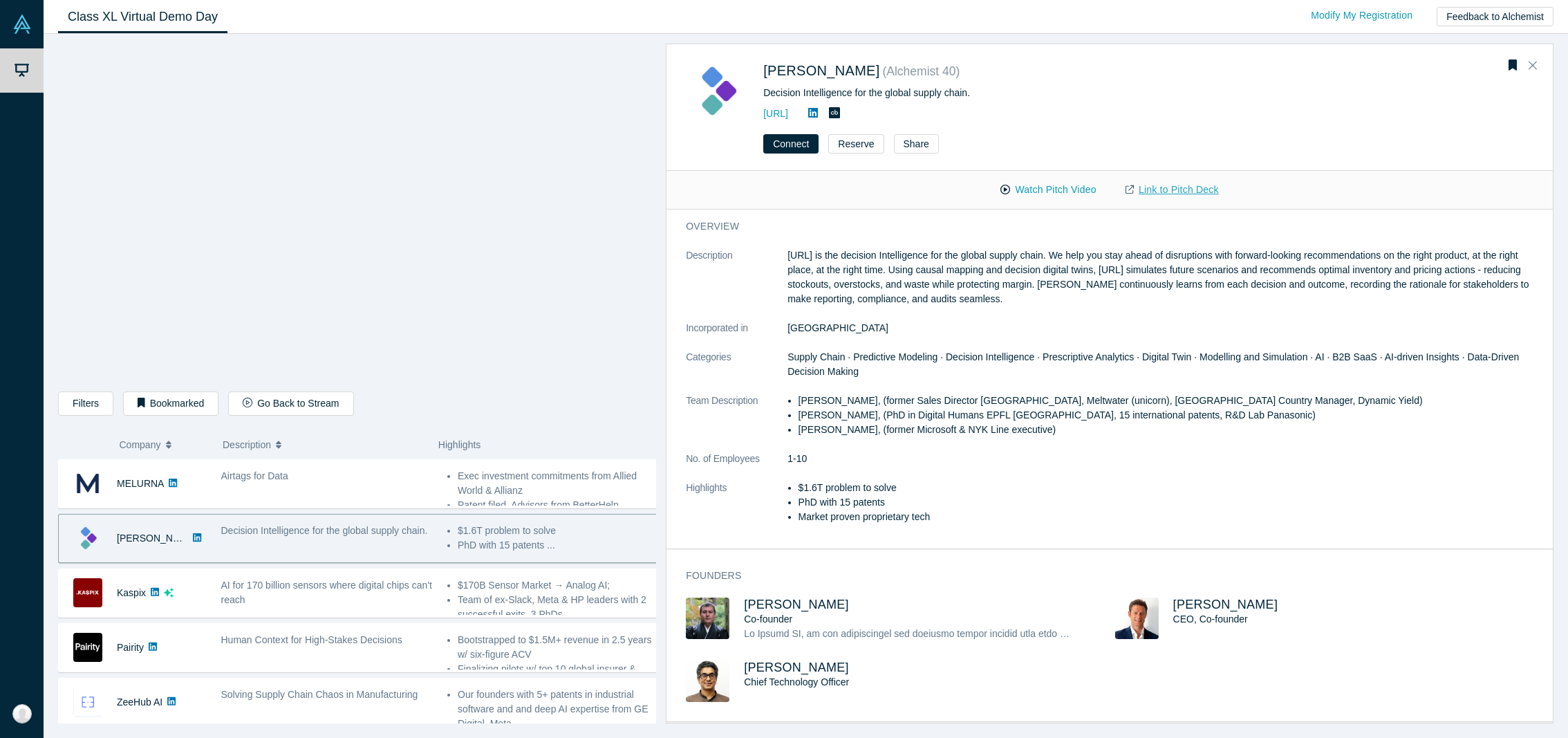
click at [1163, 187] on link "Link to Pitch Deck" at bounding box center [1172, 190] width 123 height 24
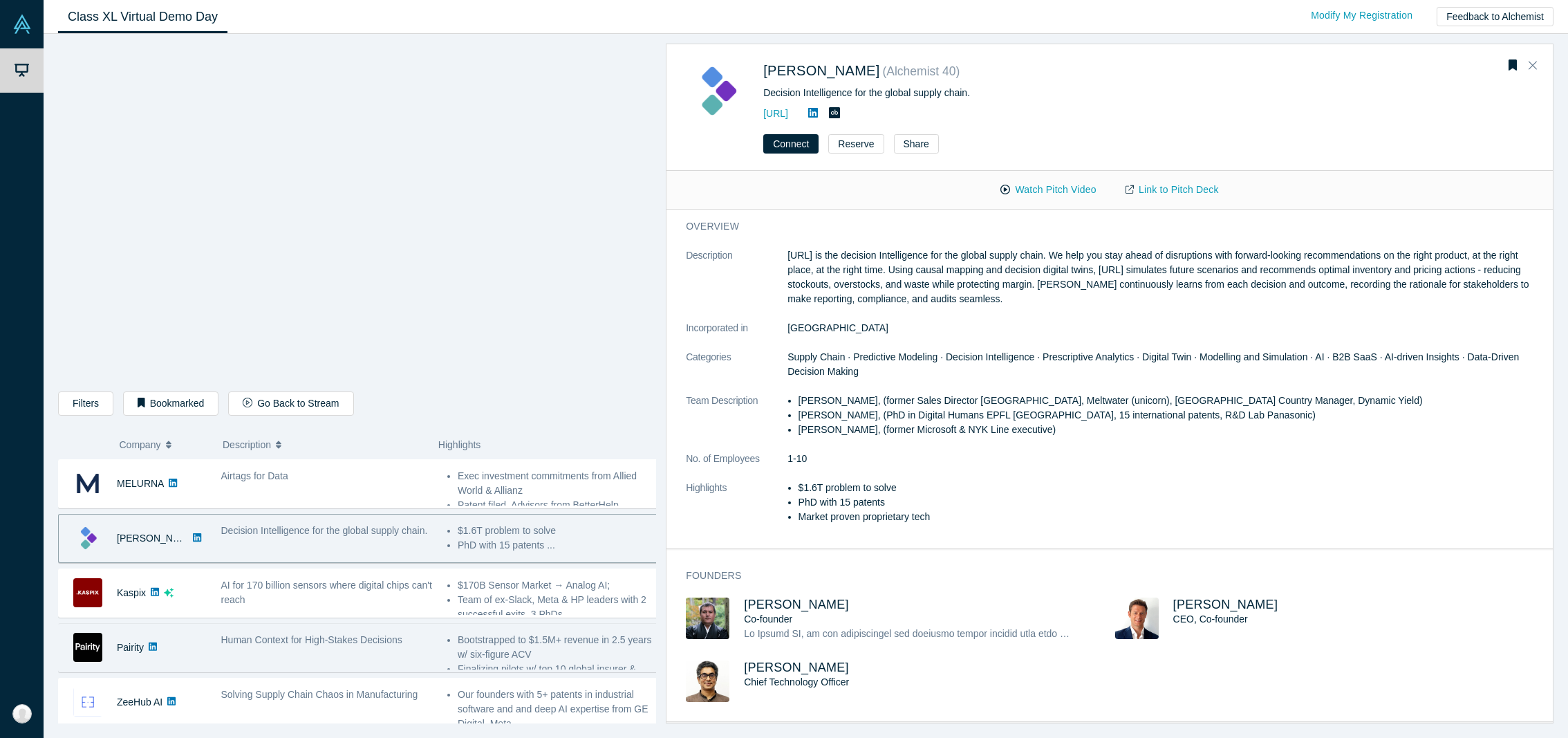
click at [353, 661] on div "Human Context for High-Stakes Decisions" at bounding box center [327, 648] width 226 height 44
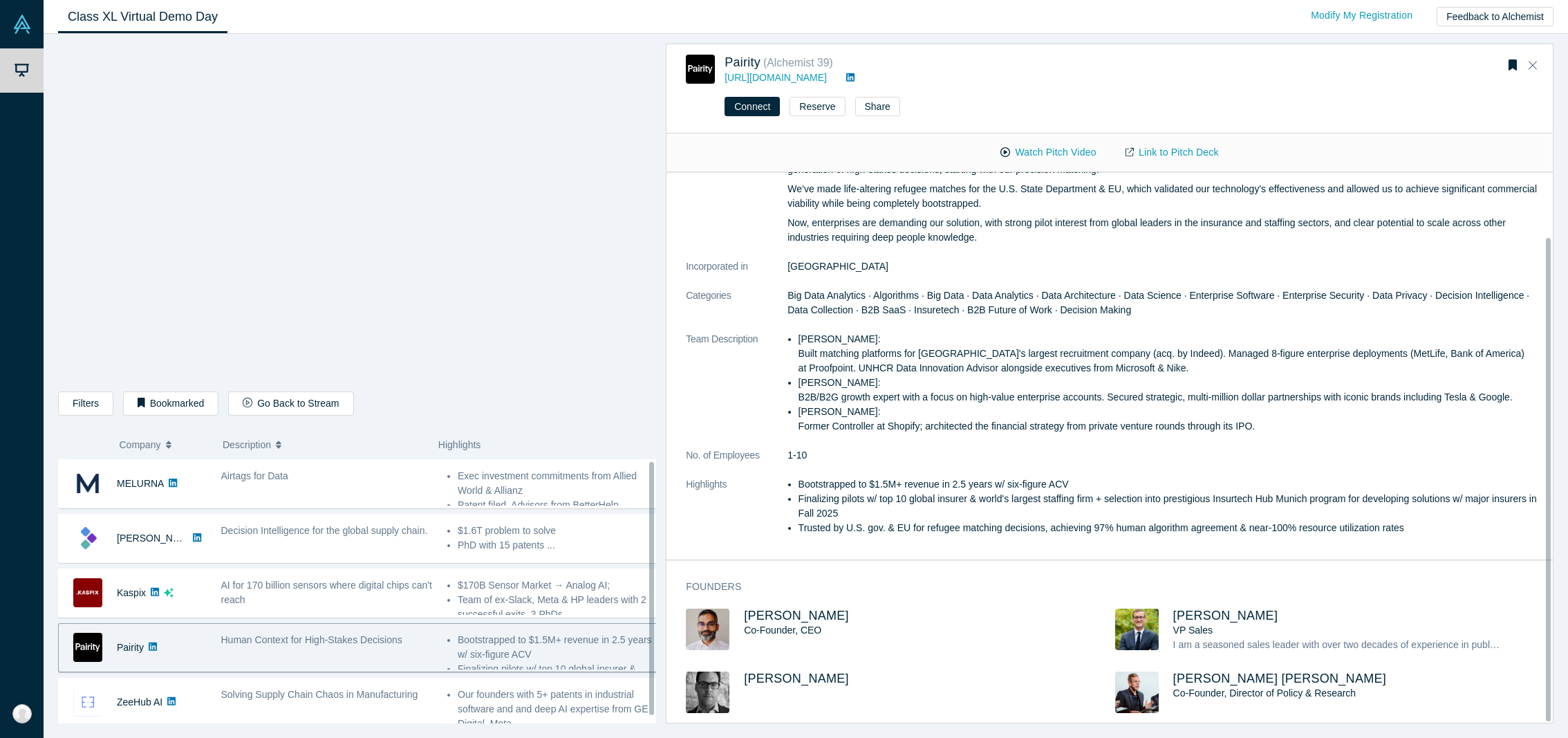
scroll to position [8, 0]
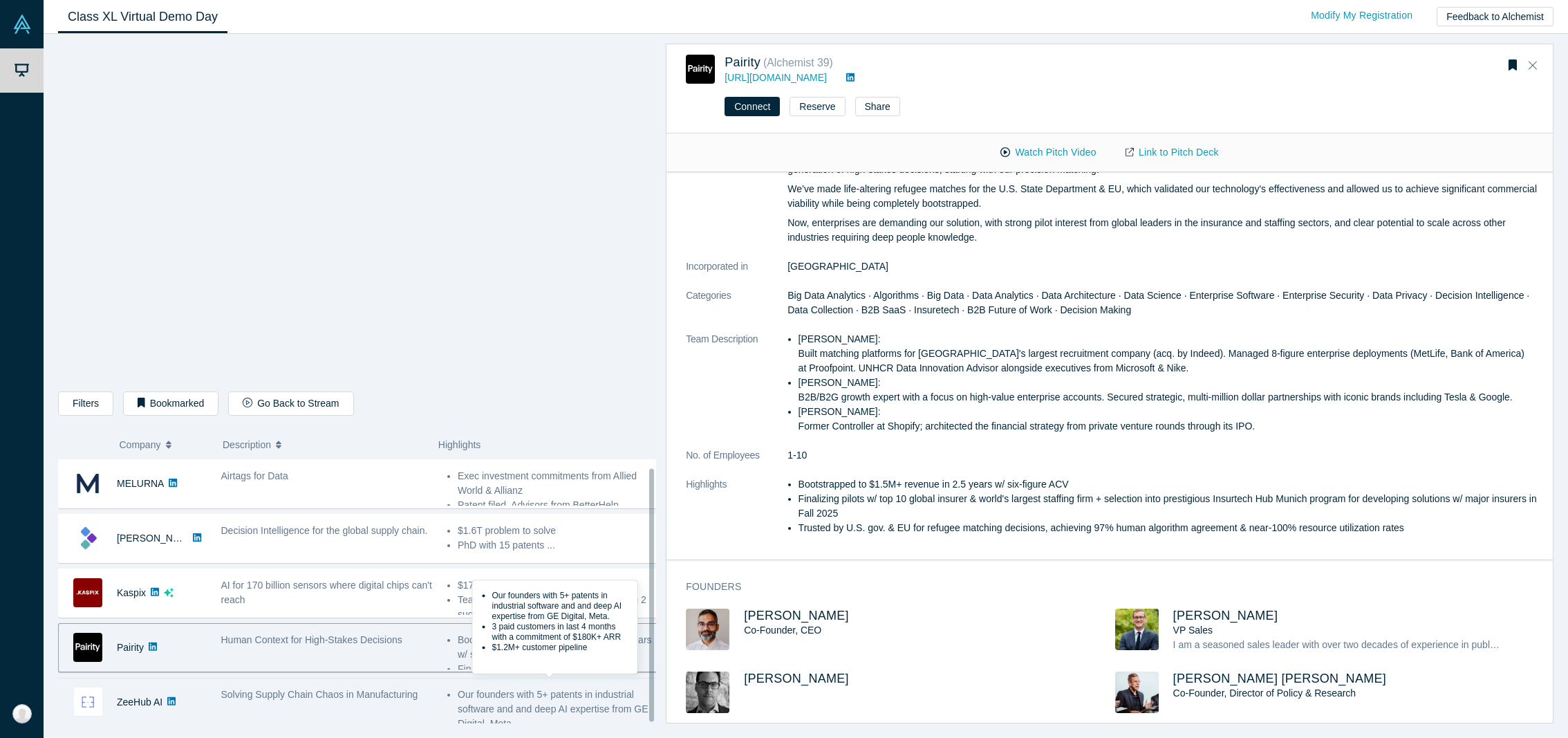
click at [481, 698] on li "Our founders with 5+ patents in industrial software and and deep AI expertise f…" at bounding box center [557, 709] width 201 height 44
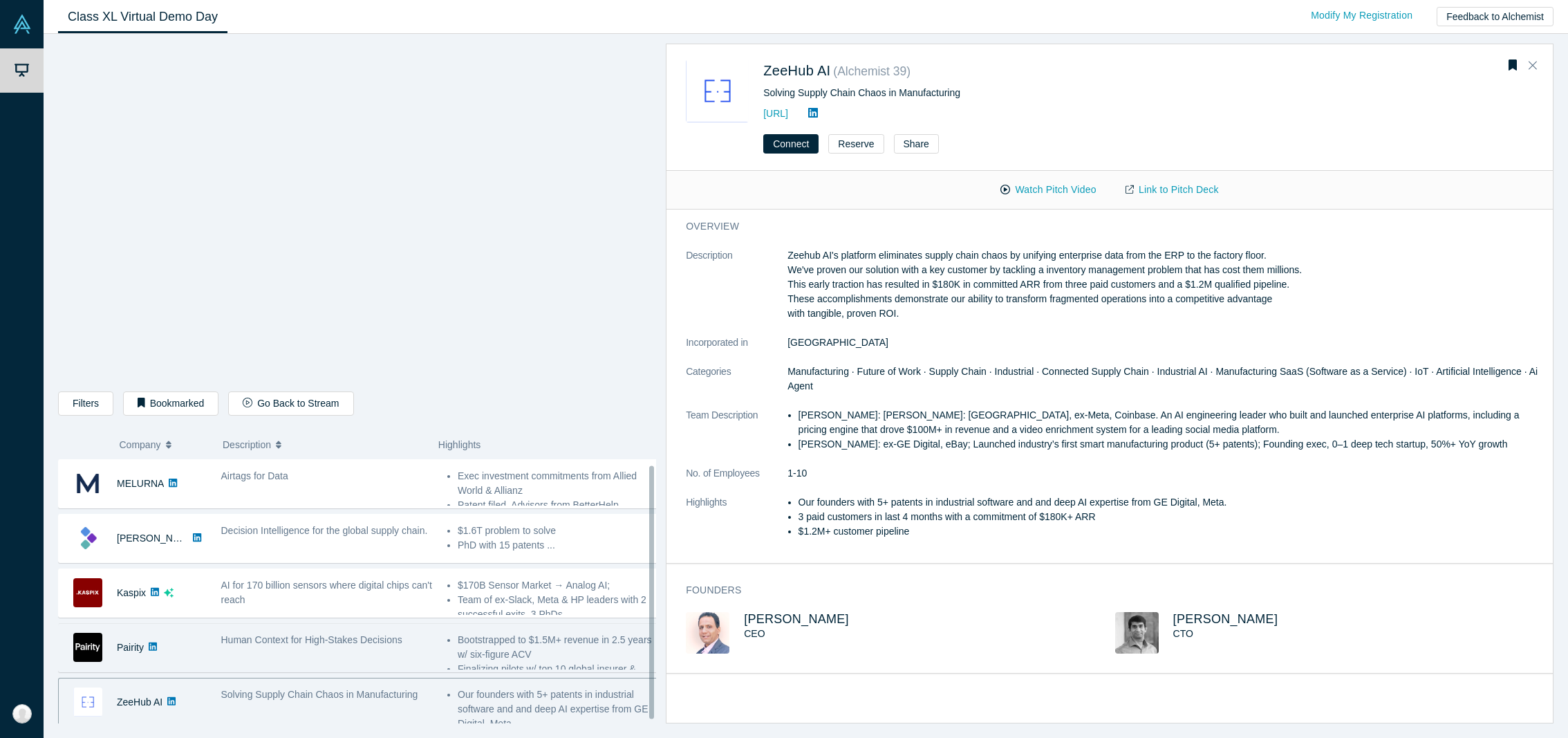
scroll to position [0, 0]
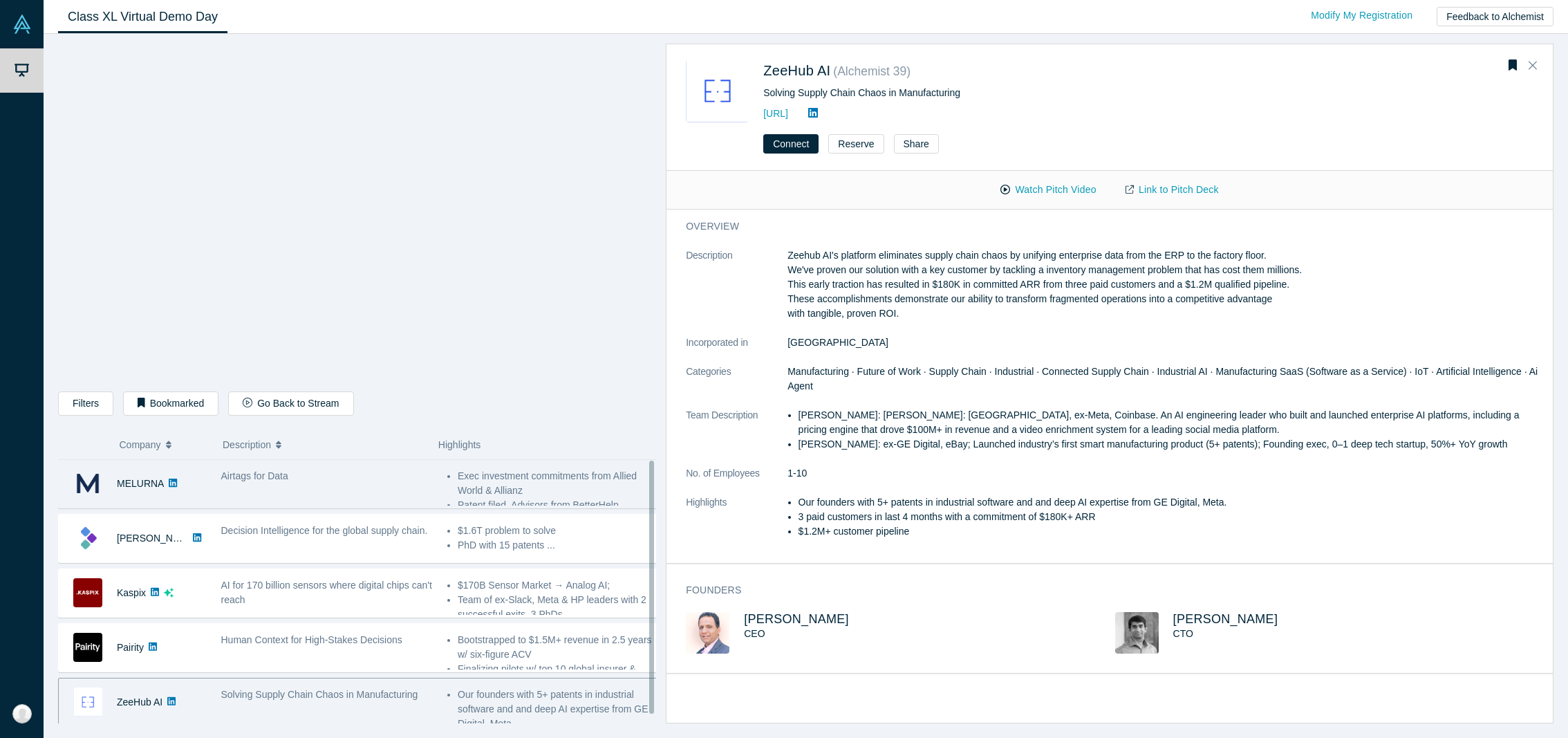
click at [325, 501] on div "Airtags for Data" at bounding box center [327, 484] width 226 height 44
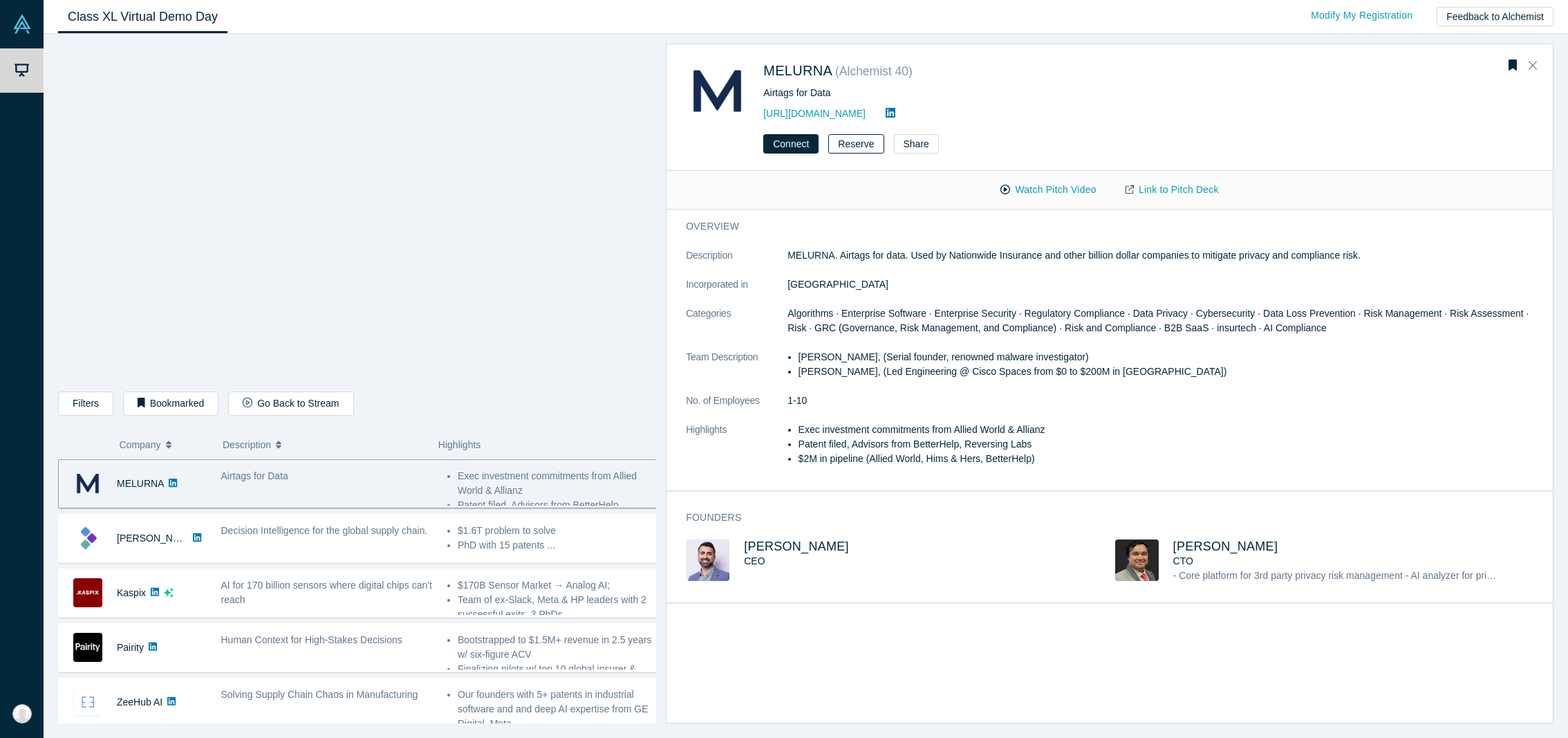
click at [862, 150] on button "Reserve" at bounding box center [856, 144] width 56 height 19
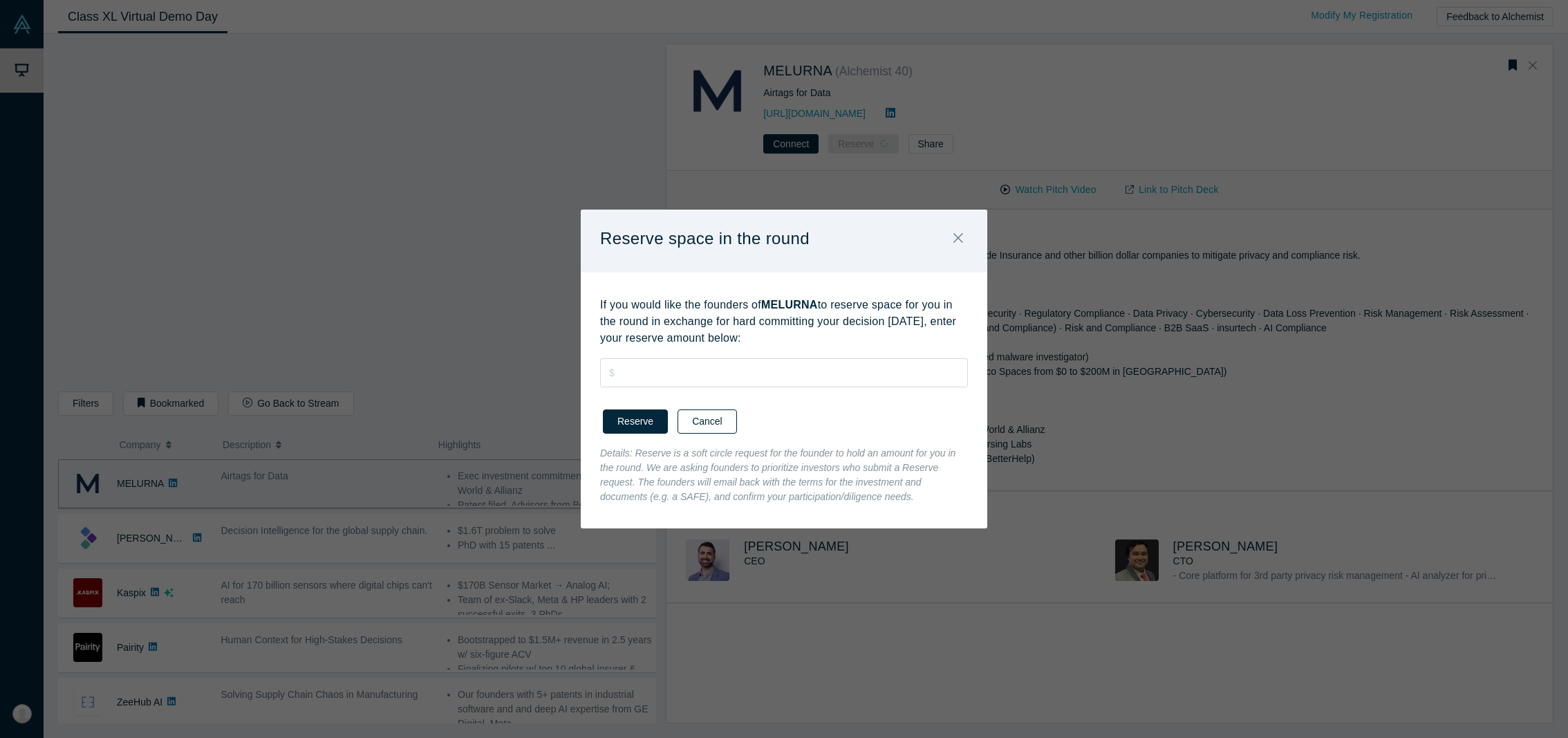
click at [715, 423] on button "Cancel" at bounding box center [707, 421] width 60 height 24
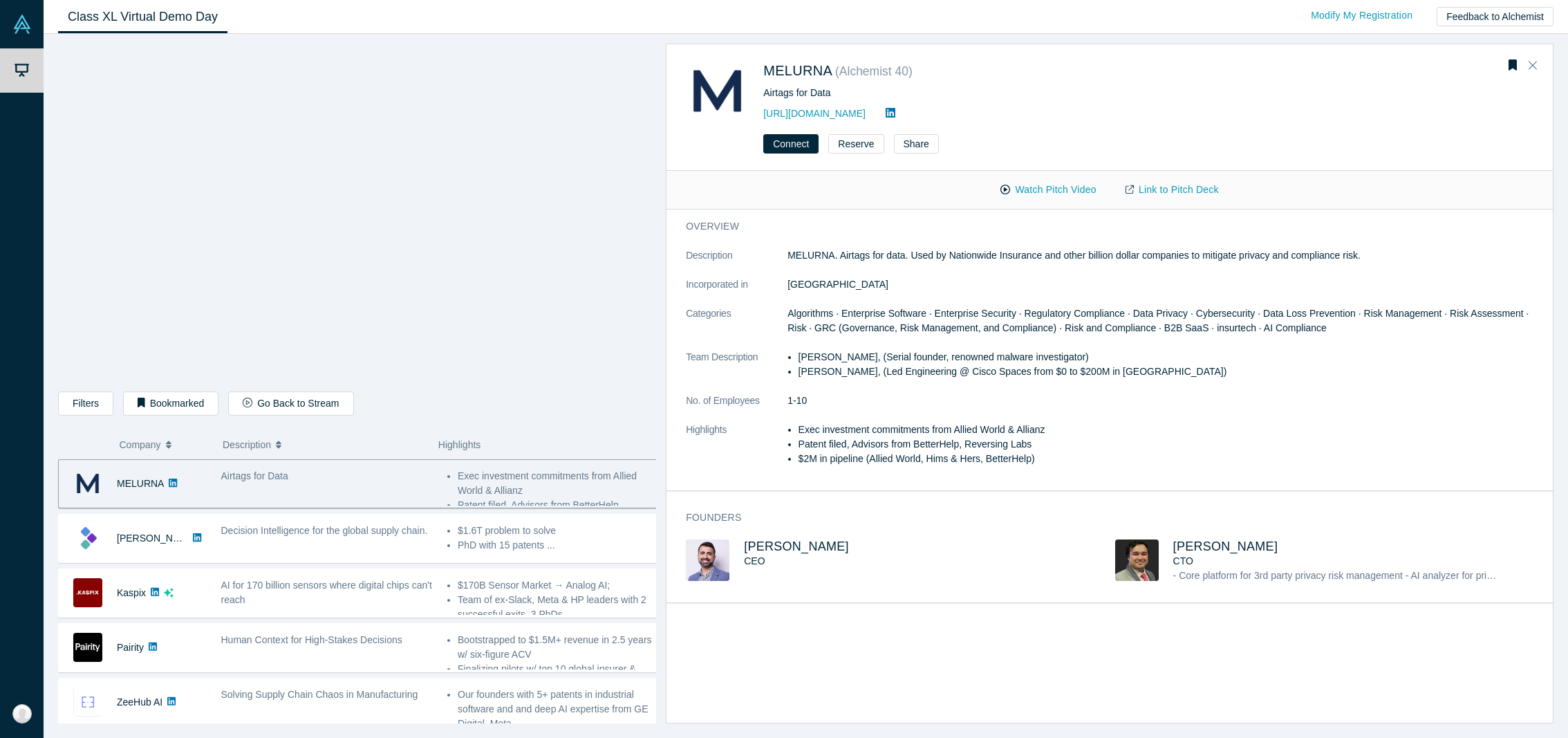
click at [1049, 387] on dl "Description MELURNA. Airtags for data. Used by Nationwide Insurance and other b…" at bounding box center [1115, 365] width 858 height 232
click at [1535, 64] on icon "Close" at bounding box center [1533, 65] width 8 height 8
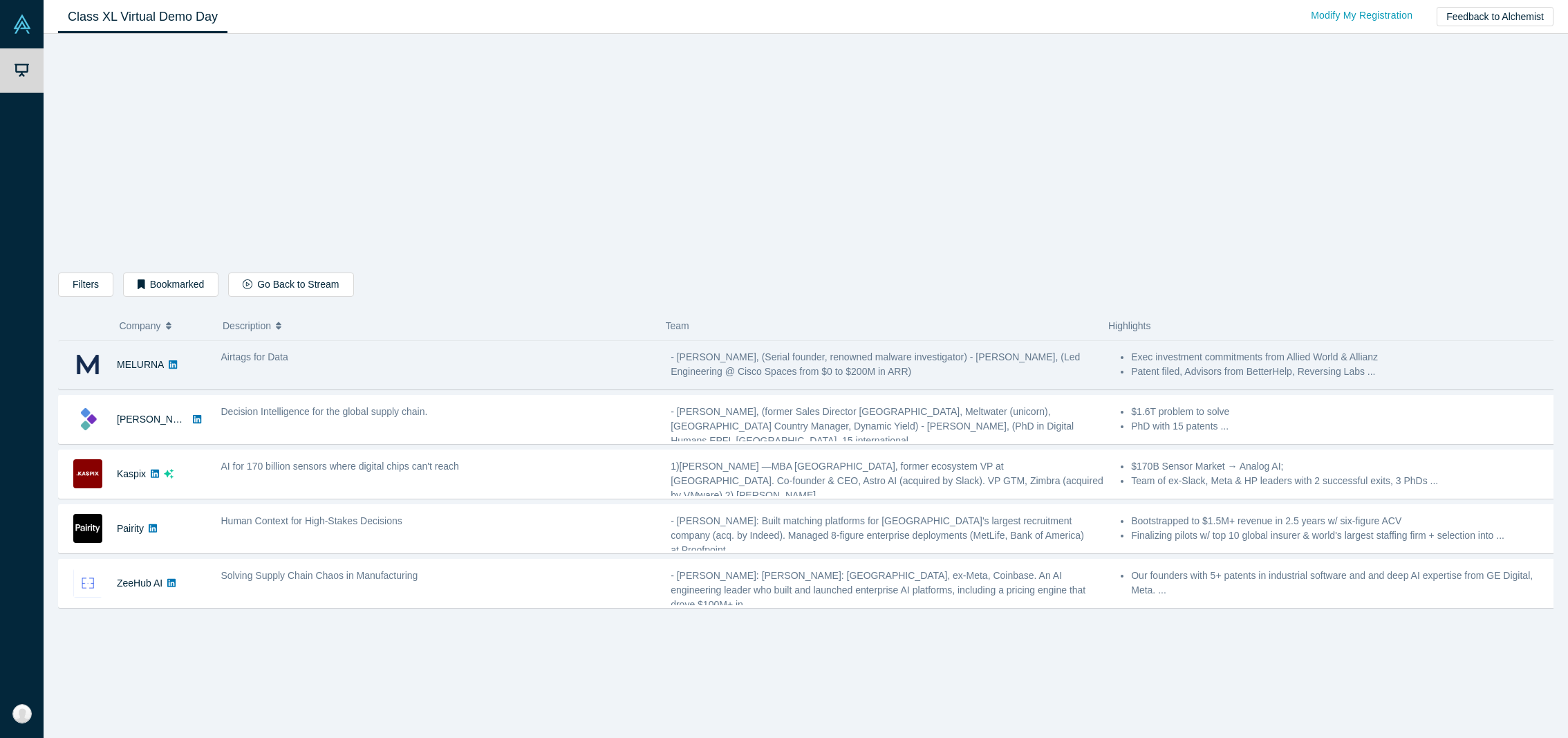
click at [281, 371] on div "Airtags for Data" at bounding box center [439, 365] width 450 height 44
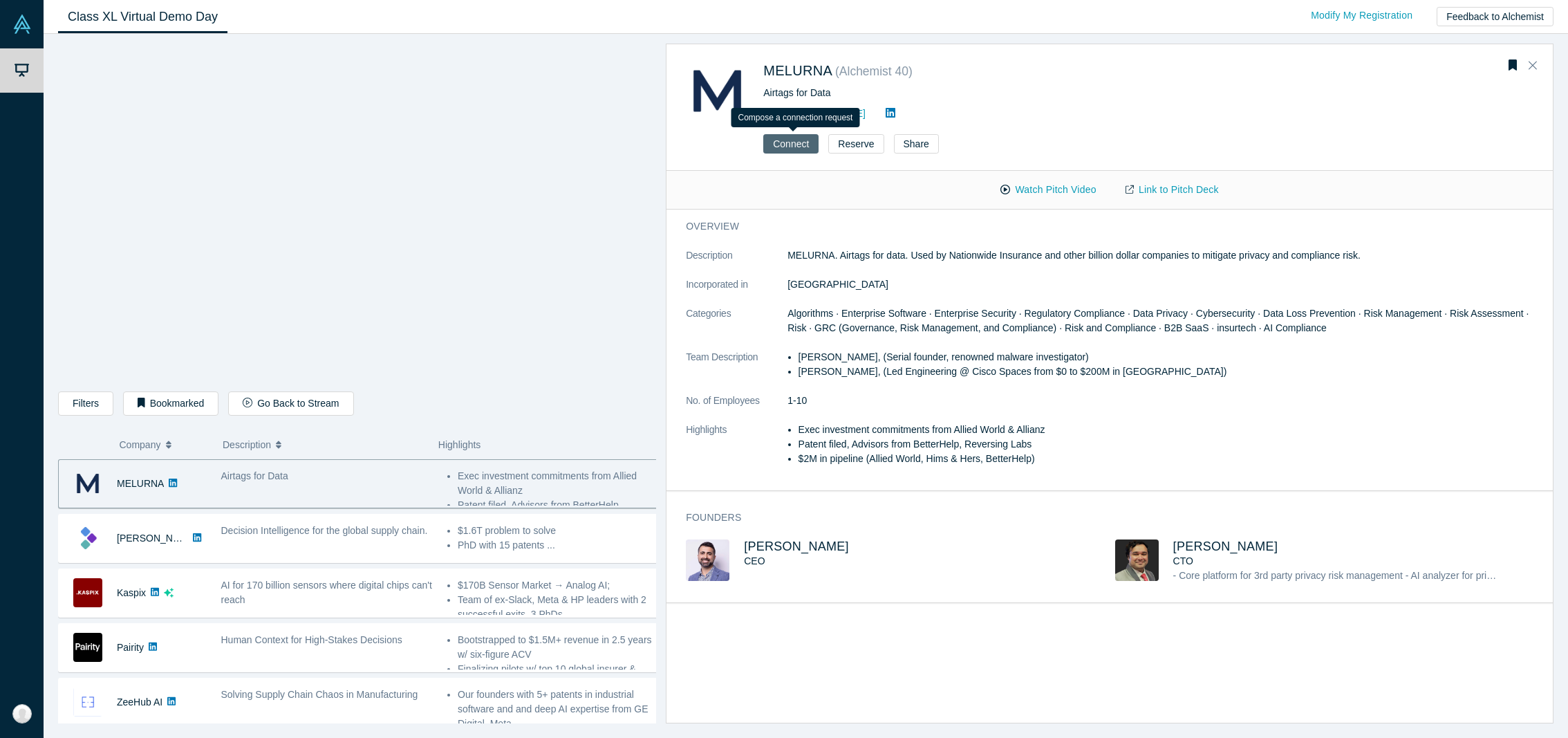
click at [796, 146] on button "Connect" at bounding box center [790, 144] width 56 height 19
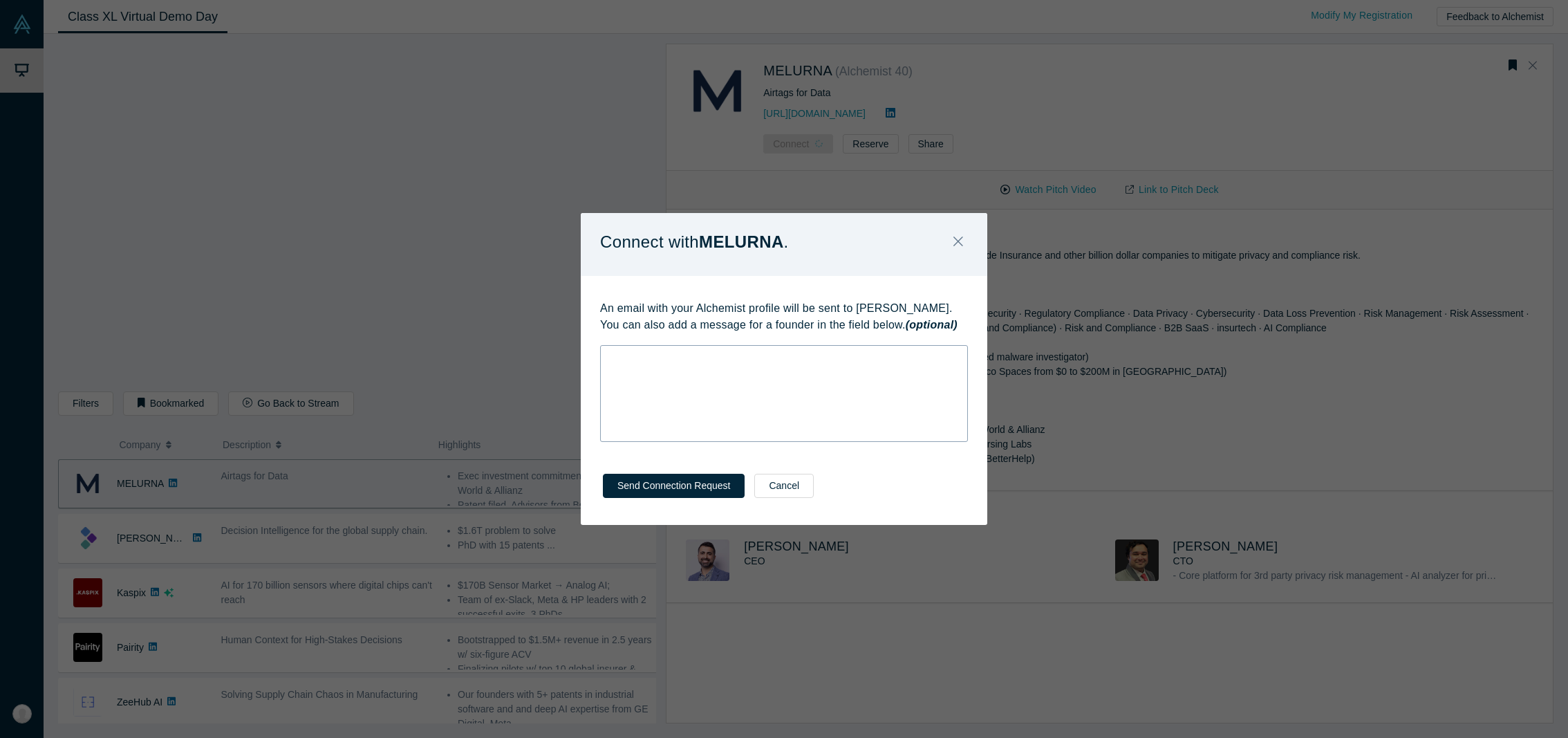
drag, startPoint x: 698, startPoint y: 486, endPoint x: 747, endPoint y: 367, distance: 128.7
click at [747, 367] on div "Connect with MELURNA . An email with your Alchemist profile will be sent to [PE…" at bounding box center [784, 369] width 407 height 312
click at [690, 390] on div "rdw-wrapper" at bounding box center [784, 394] width 368 height 97
drag, startPoint x: 818, startPoint y: 379, endPoint x: 598, endPoint y: 377, distance: 220.0
click at [598, 377] on div "An email with your Alchemist profile will be sent to [PERSON_NAME]. You can als…" at bounding box center [784, 366] width 407 height 181
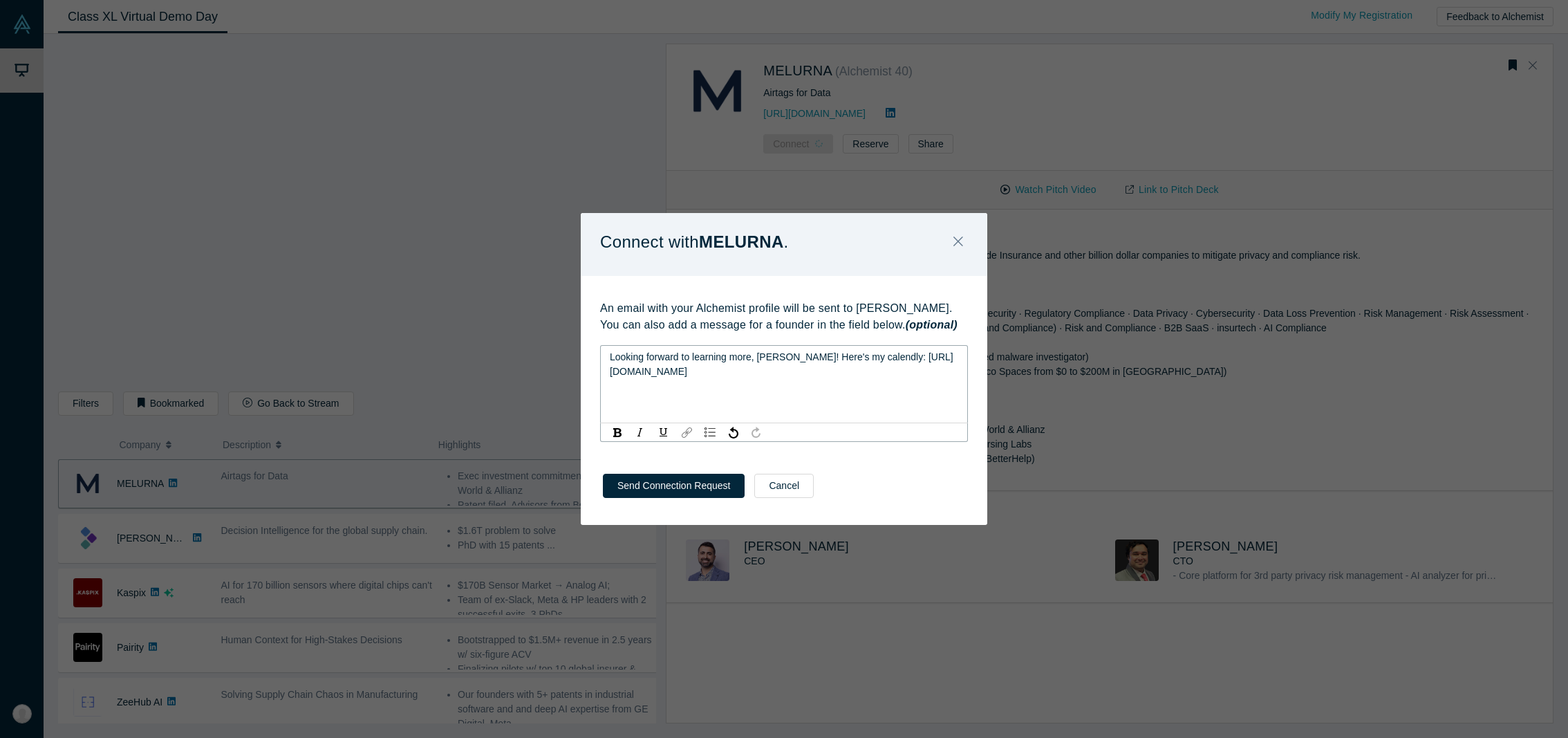
click at [686, 430] on img "rdw-link-control" at bounding box center [686, 432] width 10 height 10
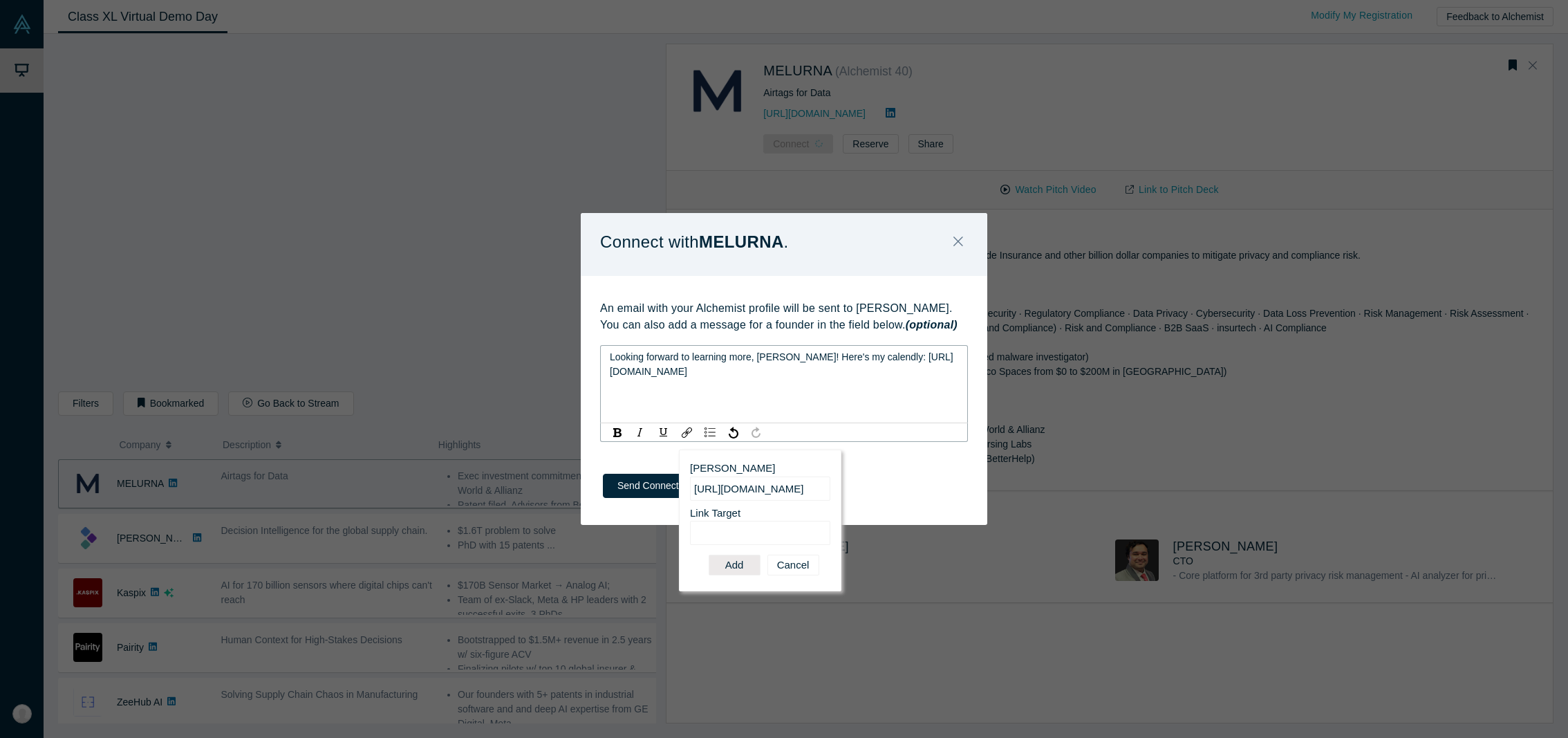
click at [738, 536] on input "Link Target" at bounding box center [760, 532] width 140 height 24
paste input "[URL][DOMAIN_NAME]"
type input "[URL][DOMAIN_NAME]"
click at [741, 569] on button "Add" at bounding box center [735, 565] width 52 height 21
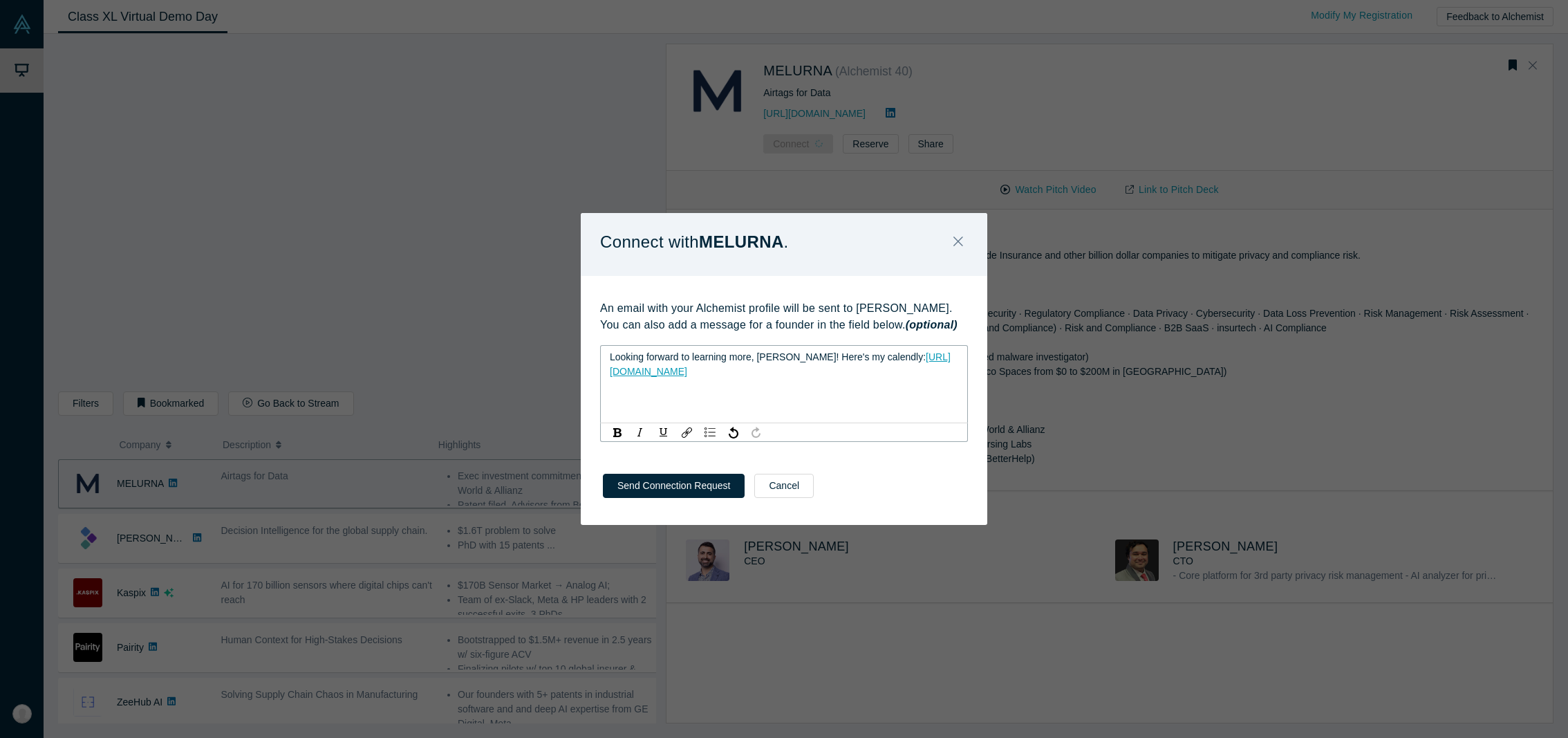
click at [836, 385] on div "Looking forward to learning more, [PERSON_NAME]! Here's my calendly: [URL][DOMA…" at bounding box center [784, 384] width 368 height 78
drag, startPoint x: 808, startPoint y: 378, endPoint x: 461, endPoint y: 319, distance: 352.0
click at [461, 319] on div "Connect with MELURNA . An email with your Alchemist profile will be sent to [PE…" at bounding box center [784, 369] width 1568 height 738
click at [860, 385] on div "Looking forward to learning more, [PERSON_NAME]! Here's my calendly: [URL][DOMA…" at bounding box center [784, 384] width 368 height 78
click at [838, 390] on div "Looking forward to learning more, [PERSON_NAME]! Here's my calendly: [URL][DOMA…" at bounding box center [784, 394] width 368 height 97
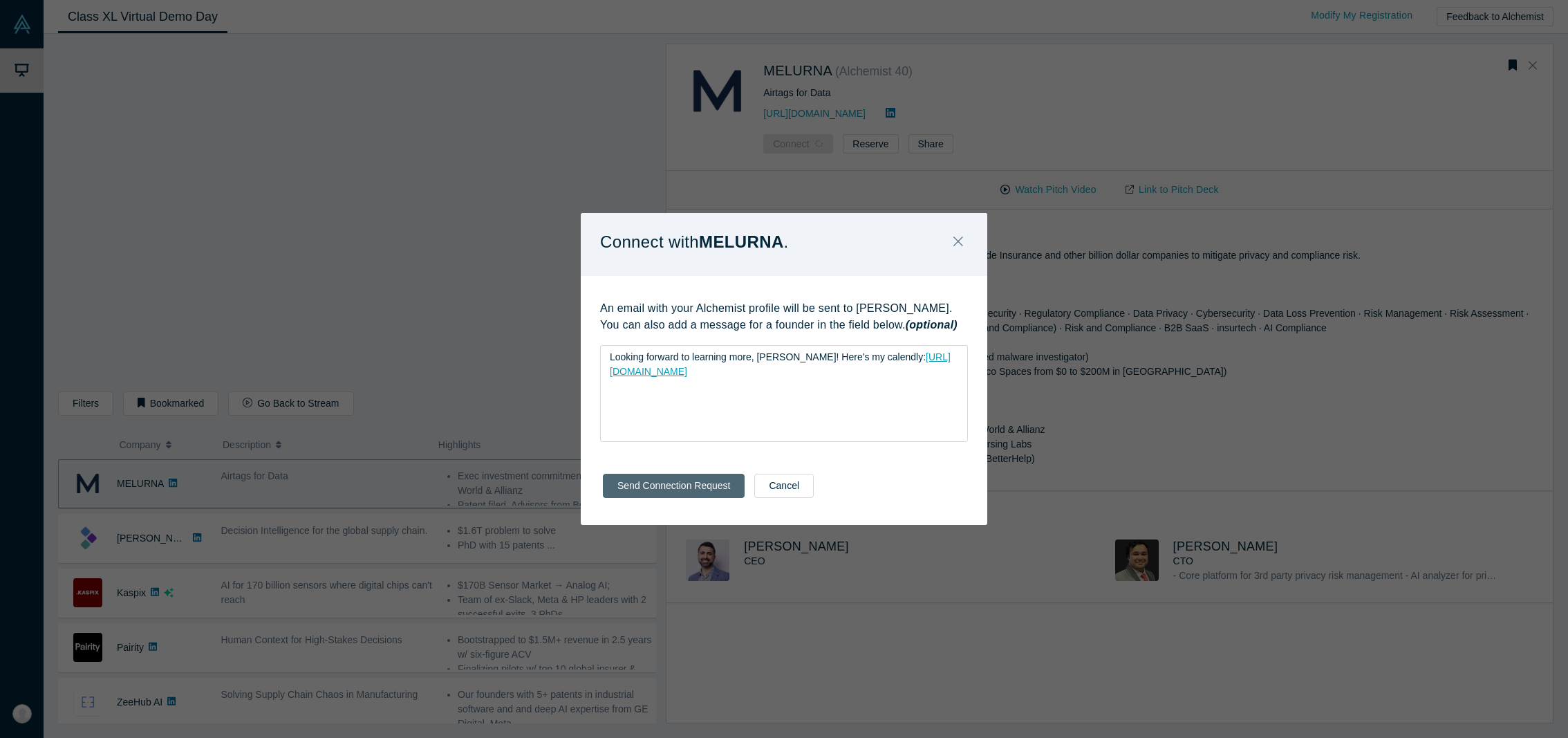
click at [707, 490] on button "Send Connection Request" at bounding box center [673, 486] width 142 height 24
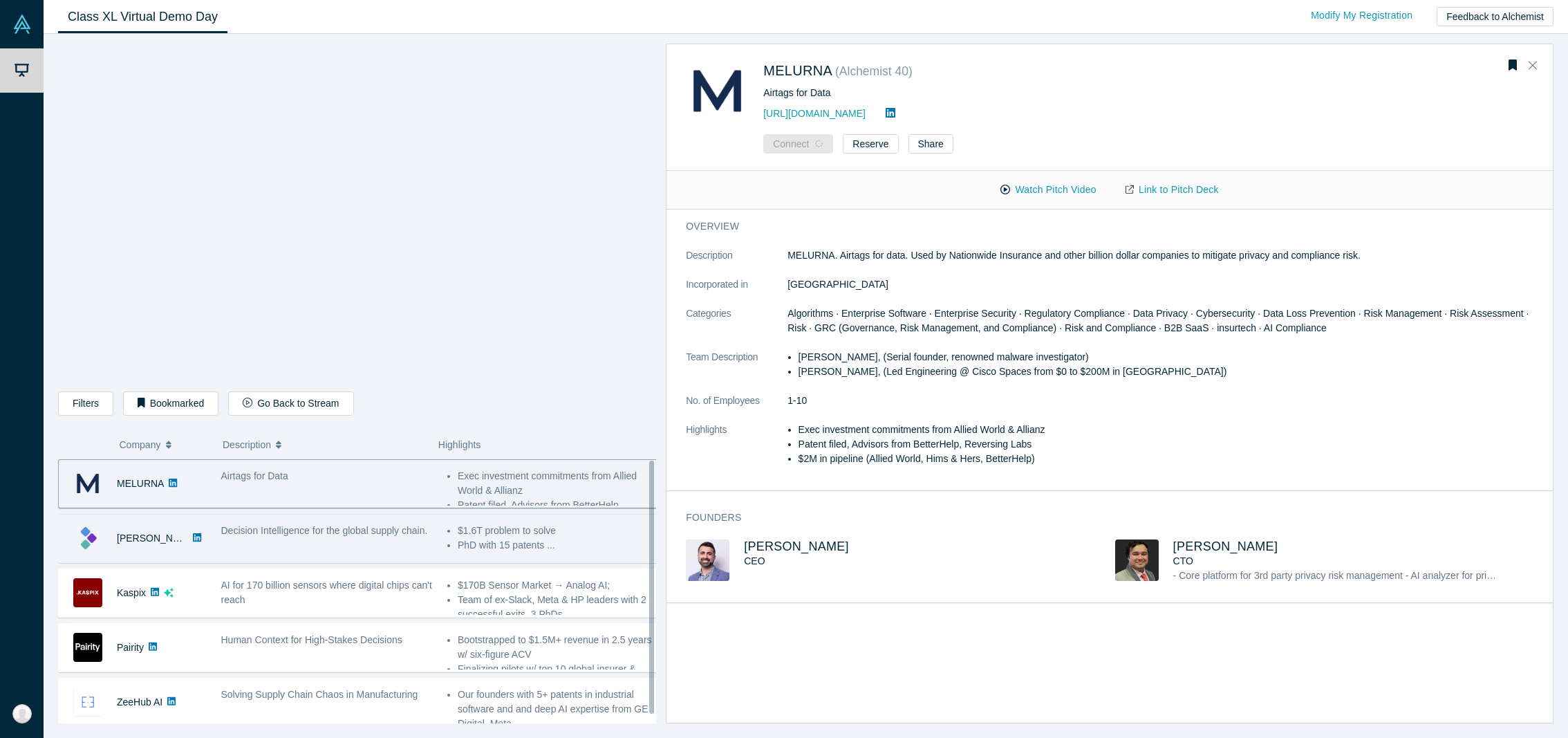
click at [288, 538] on div "Decision Intelligence for the global supply chain." at bounding box center [327, 531] width 211 height 15
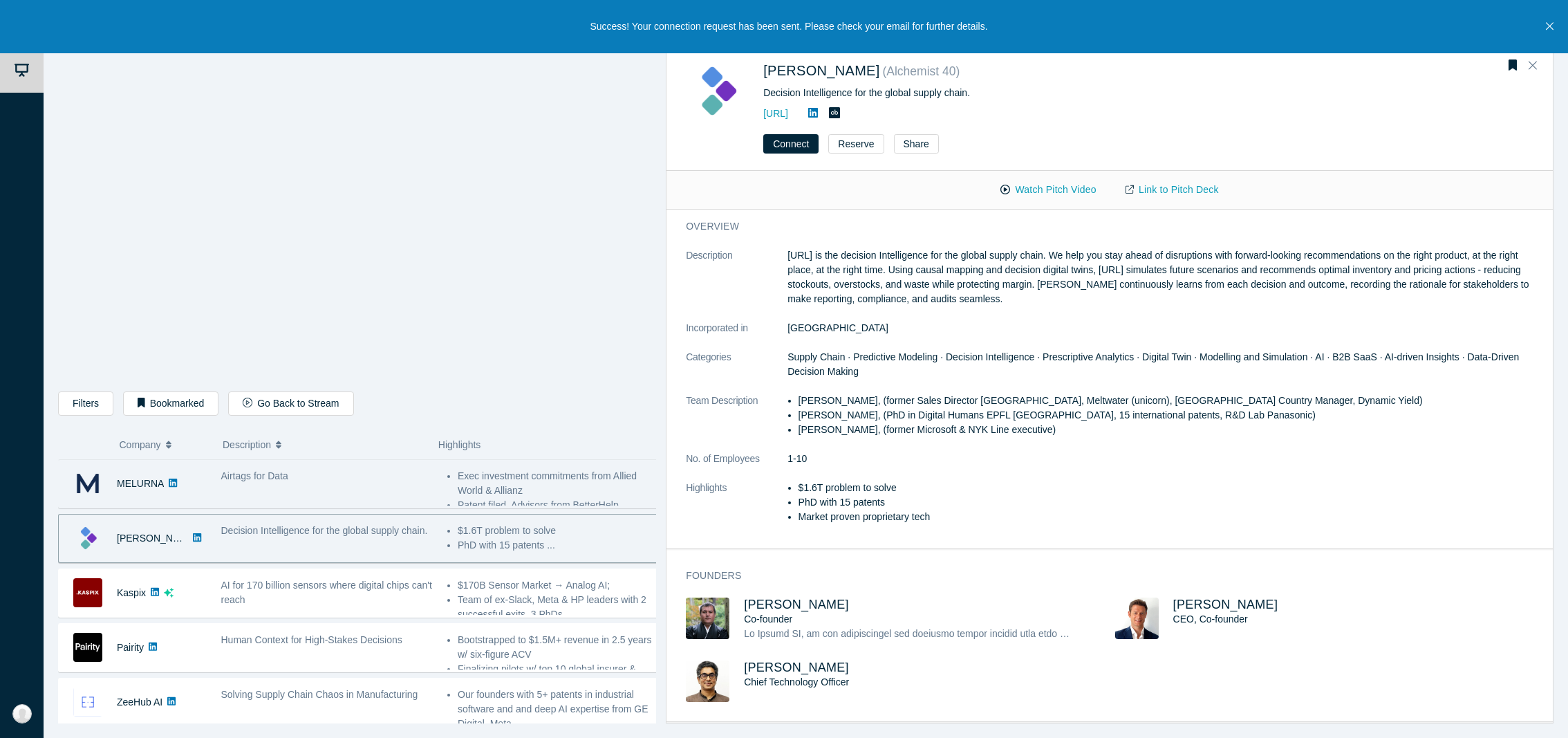
click at [361, 486] on div "Airtags for Data" at bounding box center [327, 484] width 226 height 44
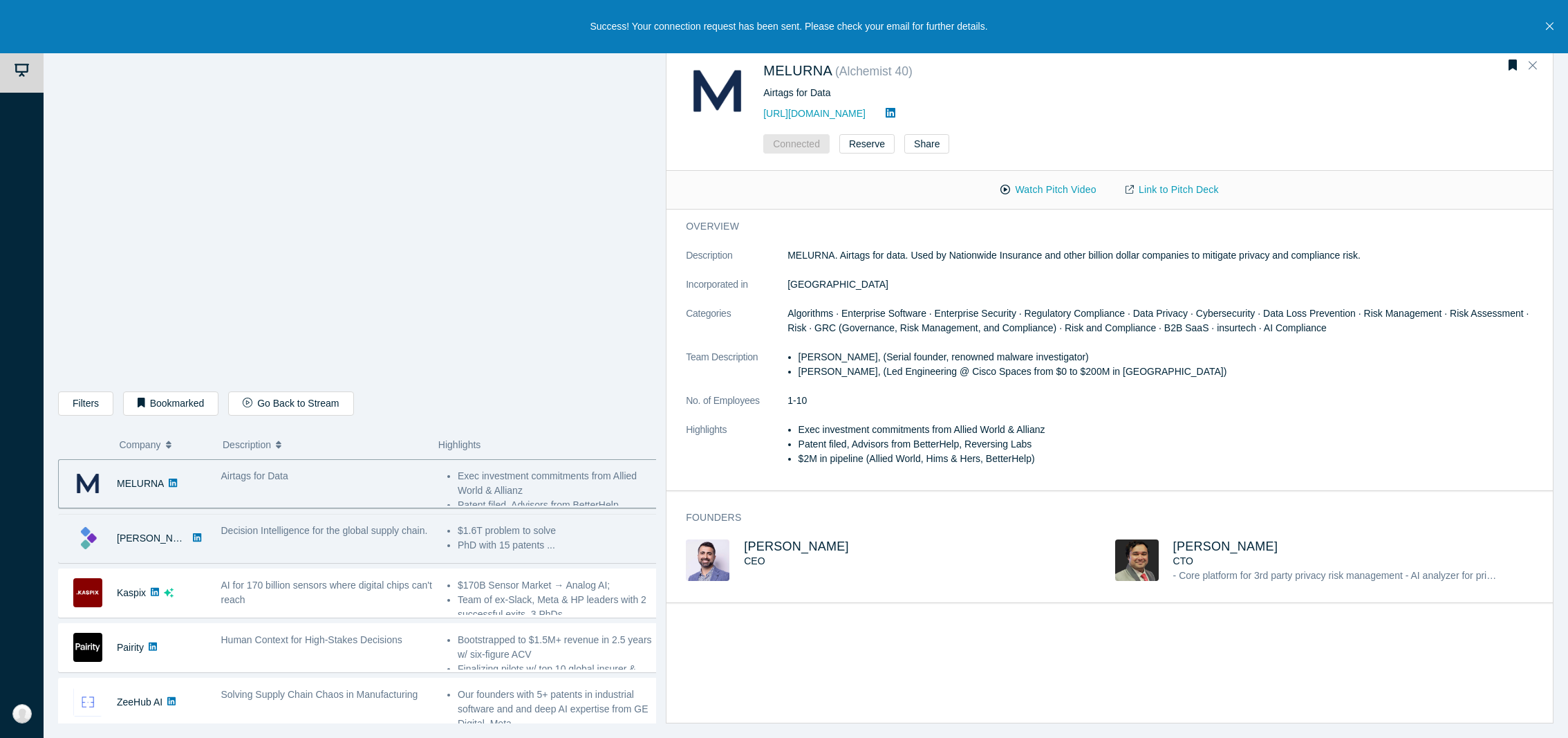
click at [355, 536] on span "Decision Intelligence for the global supply chain." at bounding box center [324, 531] width 206 height 11
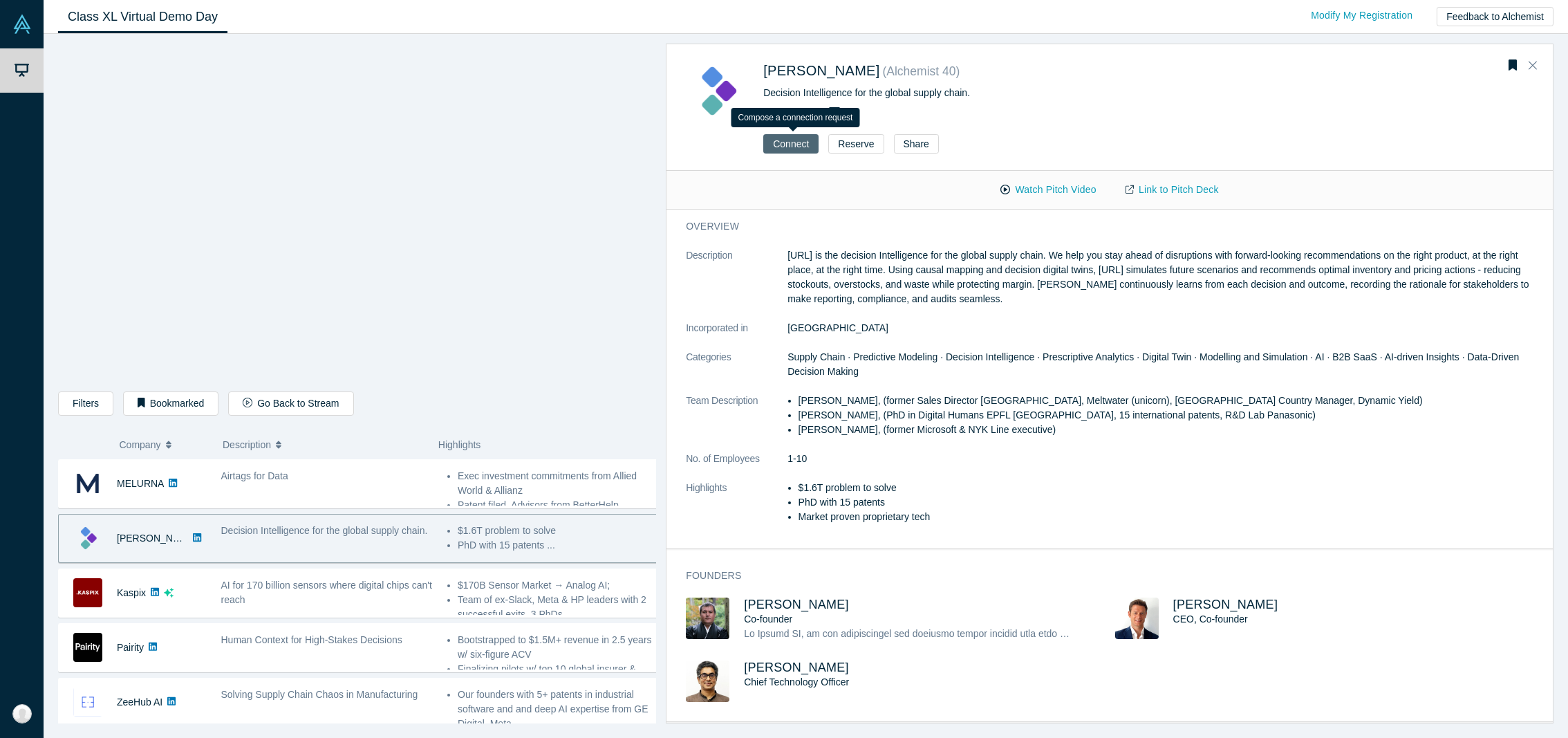
click at [789, 148] on button "Connect" at bounding box center [790, 144] width 56 height 19
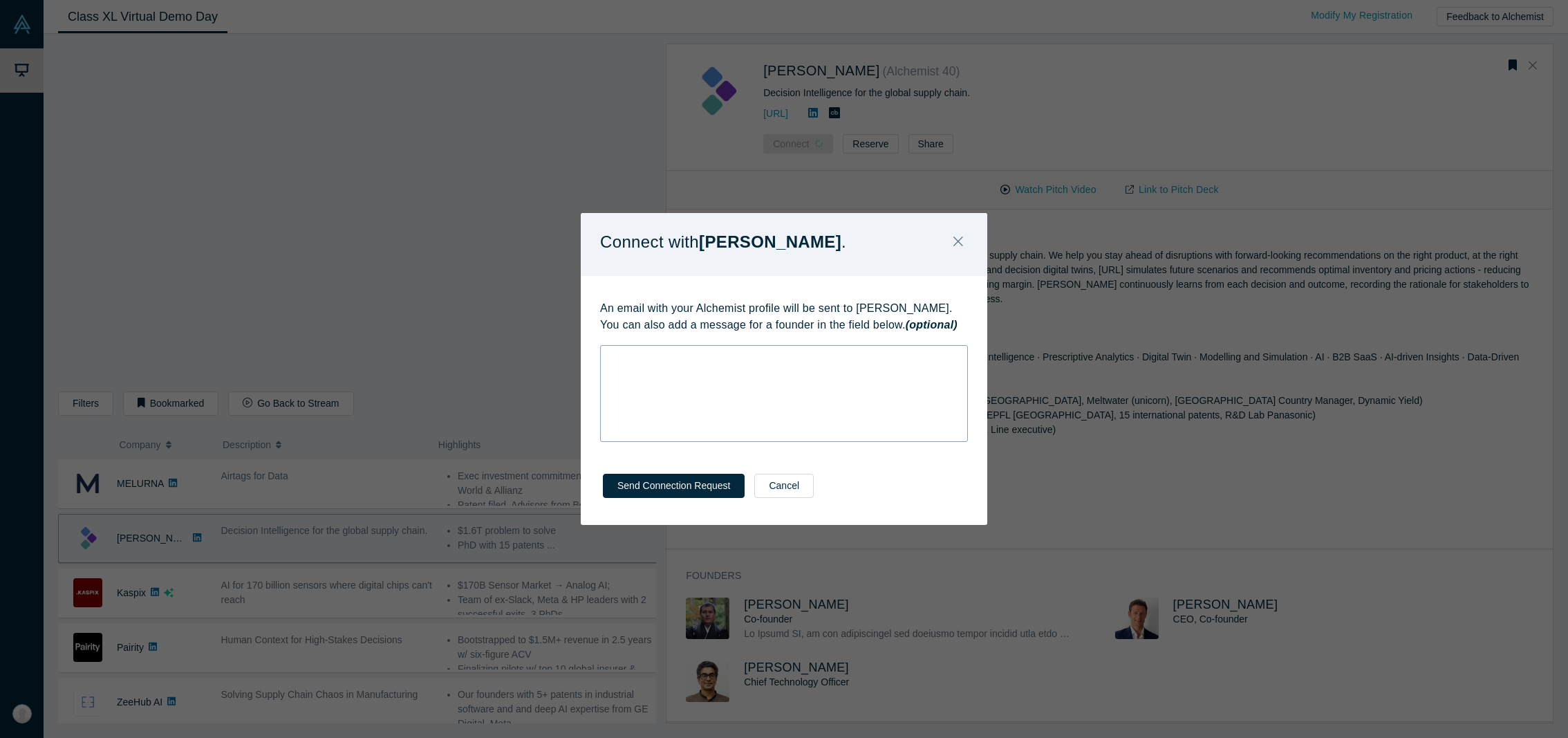
click at [812, 407] on div "rdw-wrapper" at bounding box center [784, 394] width 368 height 97
paste div "rdw-editor"
drag, startPoint x: 757, startPoint y: 360, endPoint x: 778, endPoint y: 361, distance: 21.0
click at [778, 361] on span "Looking forward to learning more, [PERSON_NAME]! Here'" at bounding box center [736, 356] width 254 height 11
drag, startPoint x: 803, startPoint y: 376, endPoint x: 515, endPoint y: 370, distance: 288.1
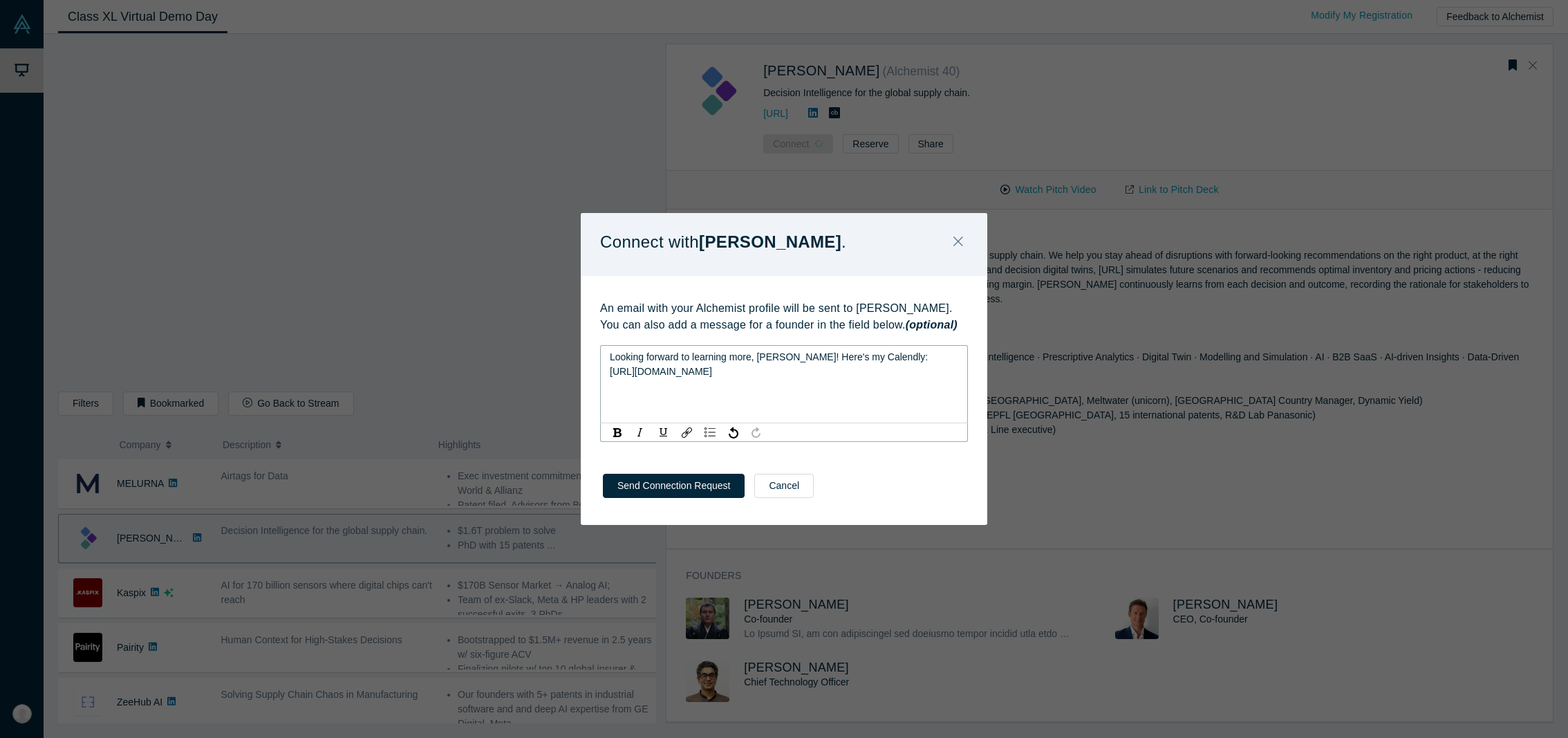
click at [515, 370] on div "Connect with [PERSON_NAME] . An email with your Alchemist profile will be sent …" at bounding box center [784, 369] width 1568 height 738
click at [683, 432] on img "rdw-link-control" at bounding box center [686, 432] width 10 height 10
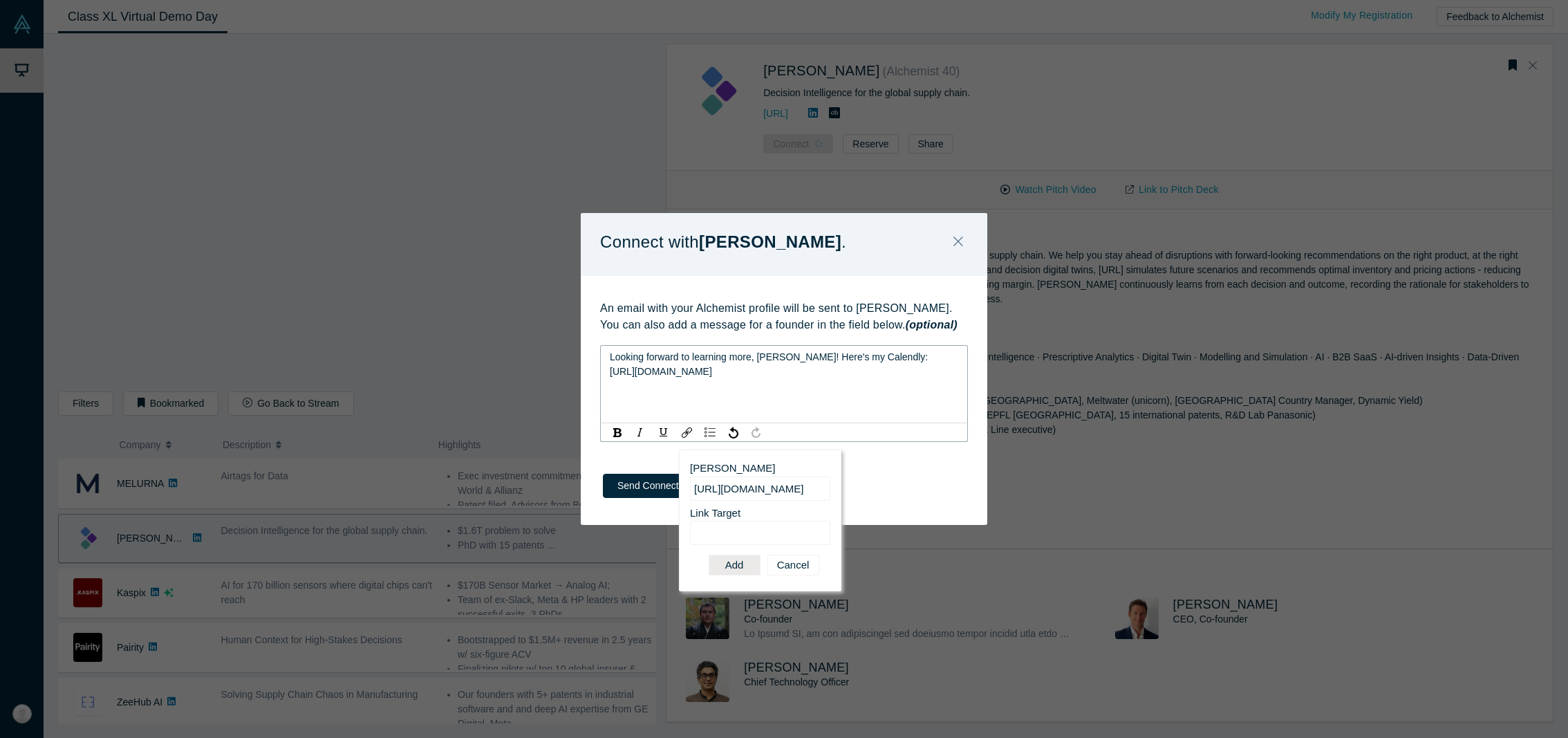
click at [738, 525] on input "Link Target" at bounding box center [760, 532] width 140 height 24
type input "[URL][DOMAIN_NAME]"
click at [735, 535] on input "[URL][DOMAIN_NAME]" at bounding box center [760, 532] width 140 height 24
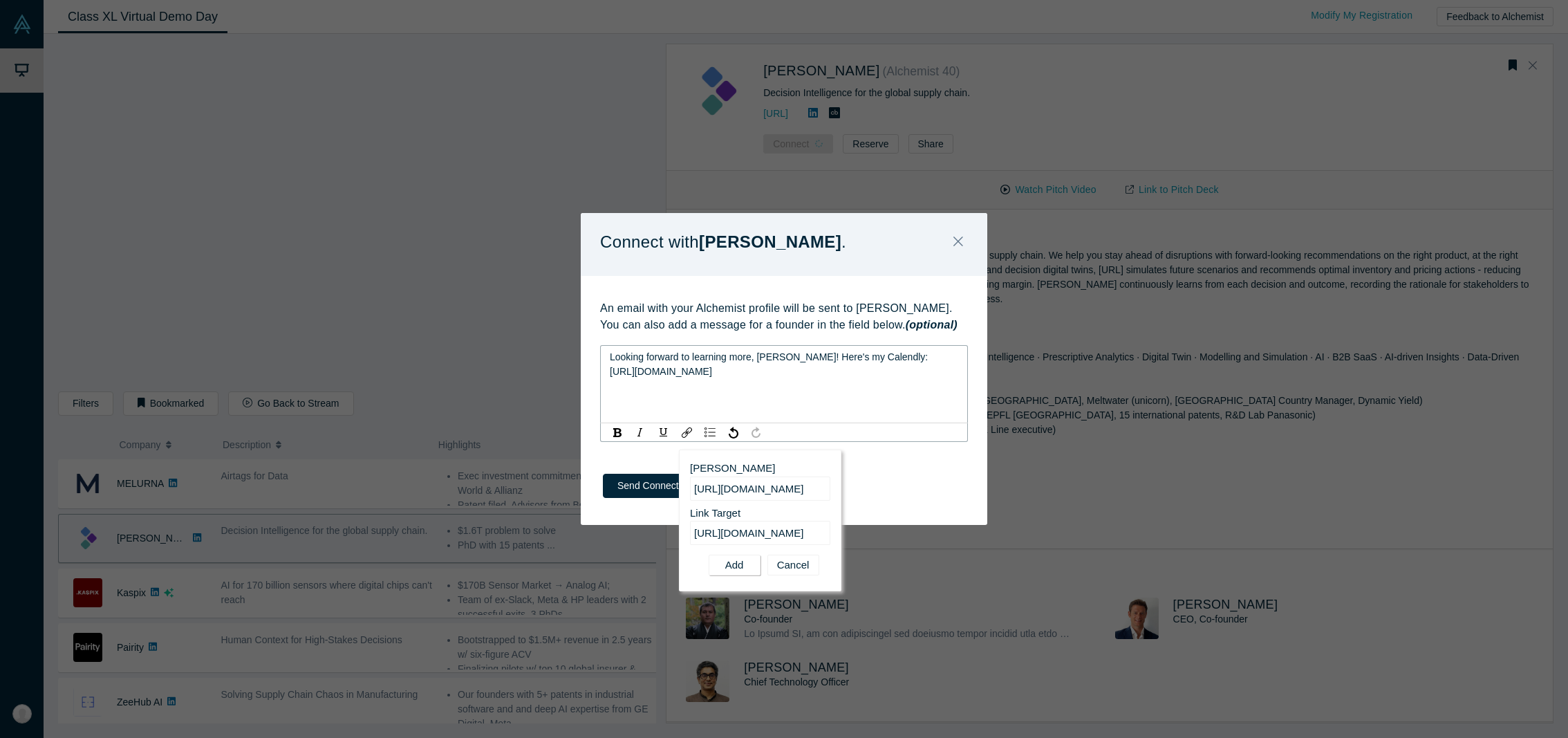
click at [735, 564] on button "Add" at bounding box center [735, 565] width 52 height 21
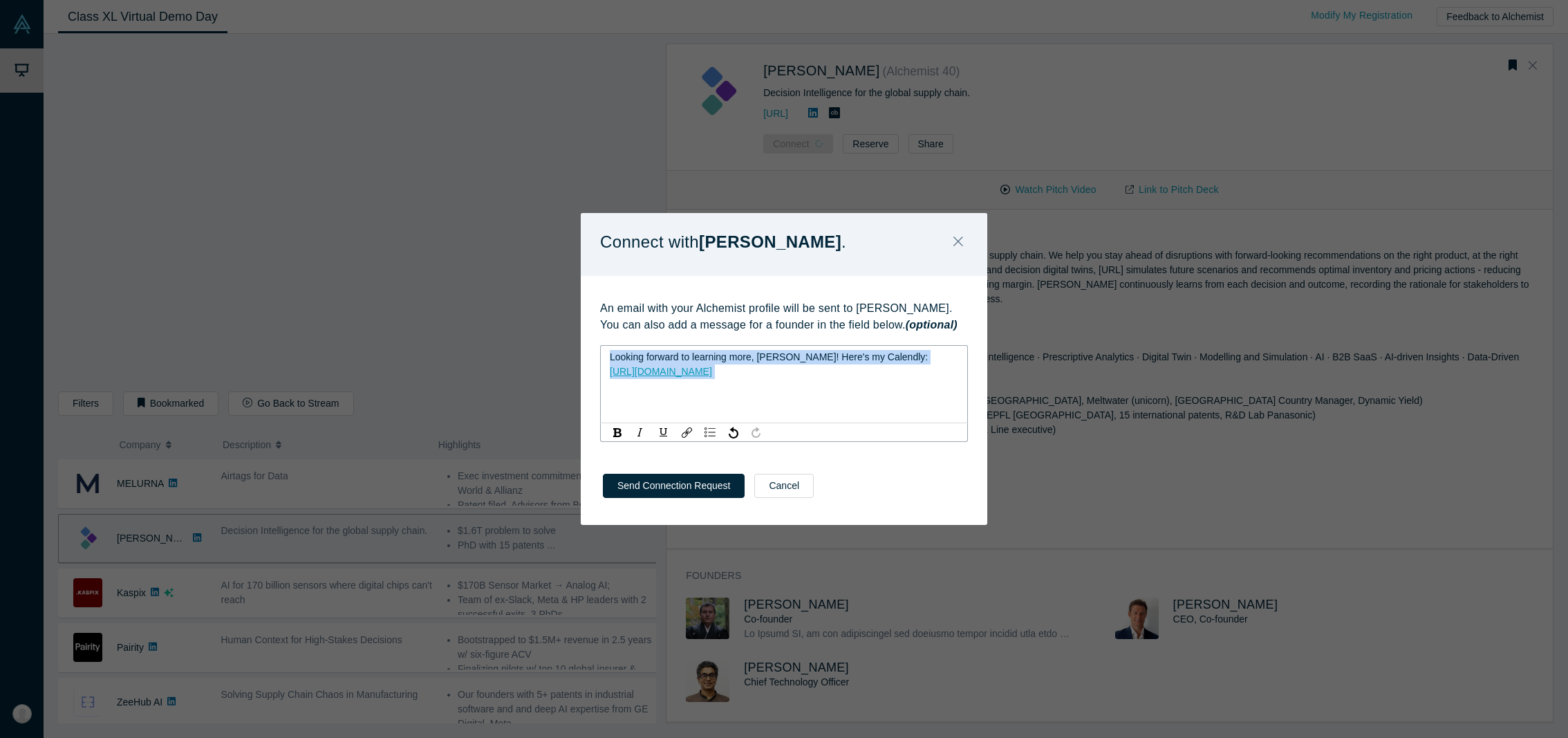
drag, startPoint x: 766, startPoint y: 368, endPoint x: 579, endPoint y: 327, distance: 191.4
click at [579, 327] on div "Connect with [PERSON_NAME] . An email with your Alchemist profile will be sent …" at bounding box center [784, 369] width 1568 height 738
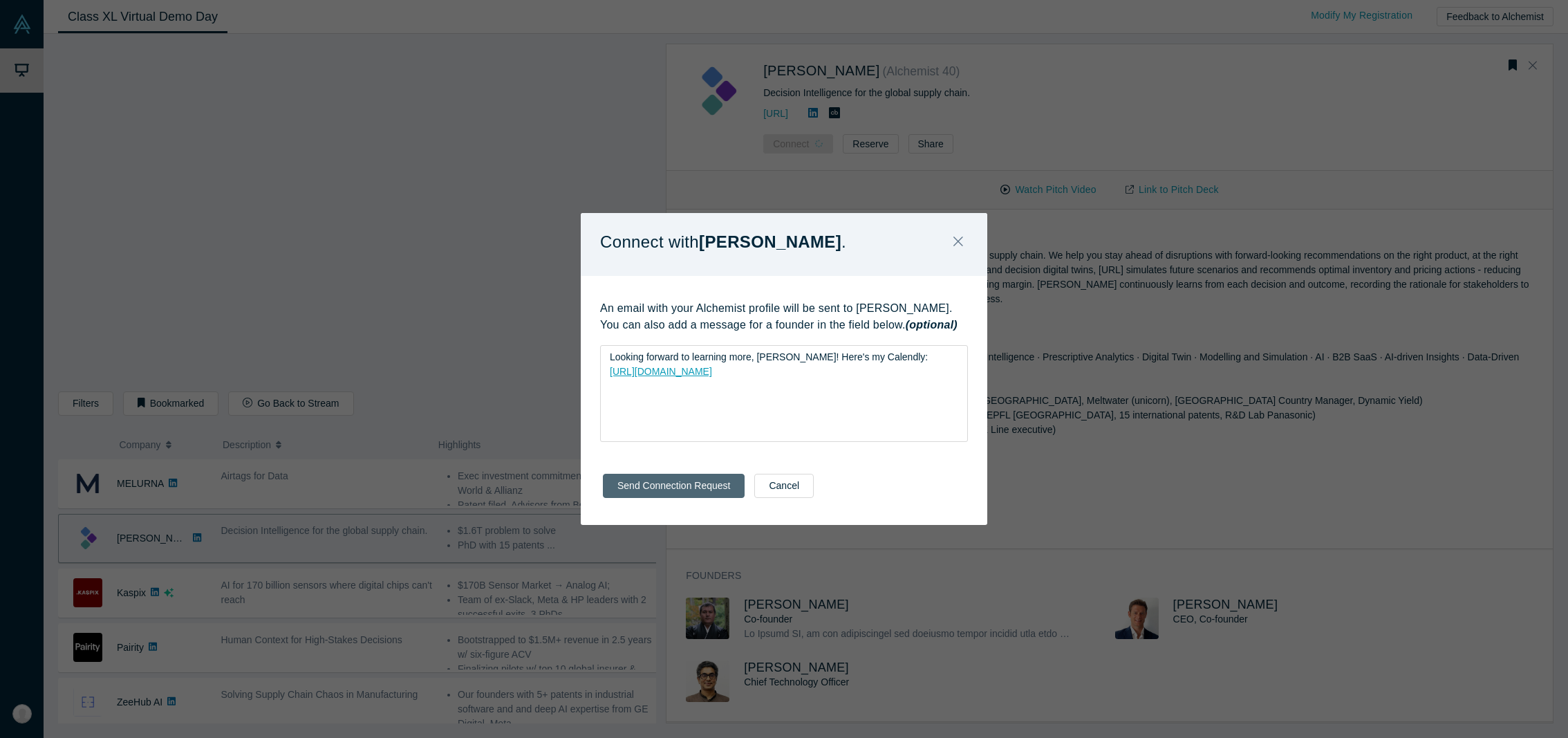
click at [690, 490] on button "Send Connection Request" at bounding box center [673, 486] width 142 height 24
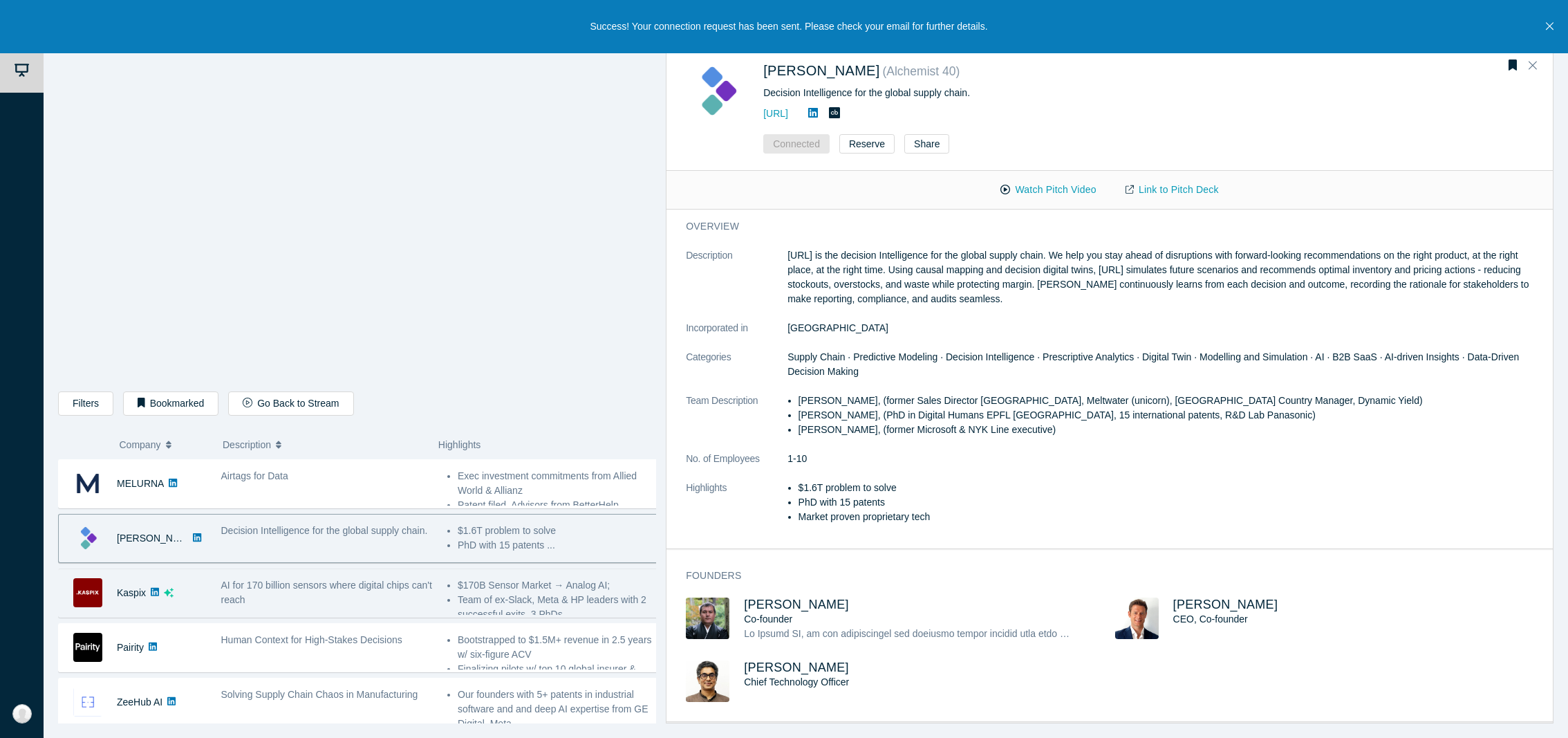
click at [356, 590] on div "AI for 170 billion sensors where digital chips can't reach" at bounding box center [327, 593] width 211 height 29
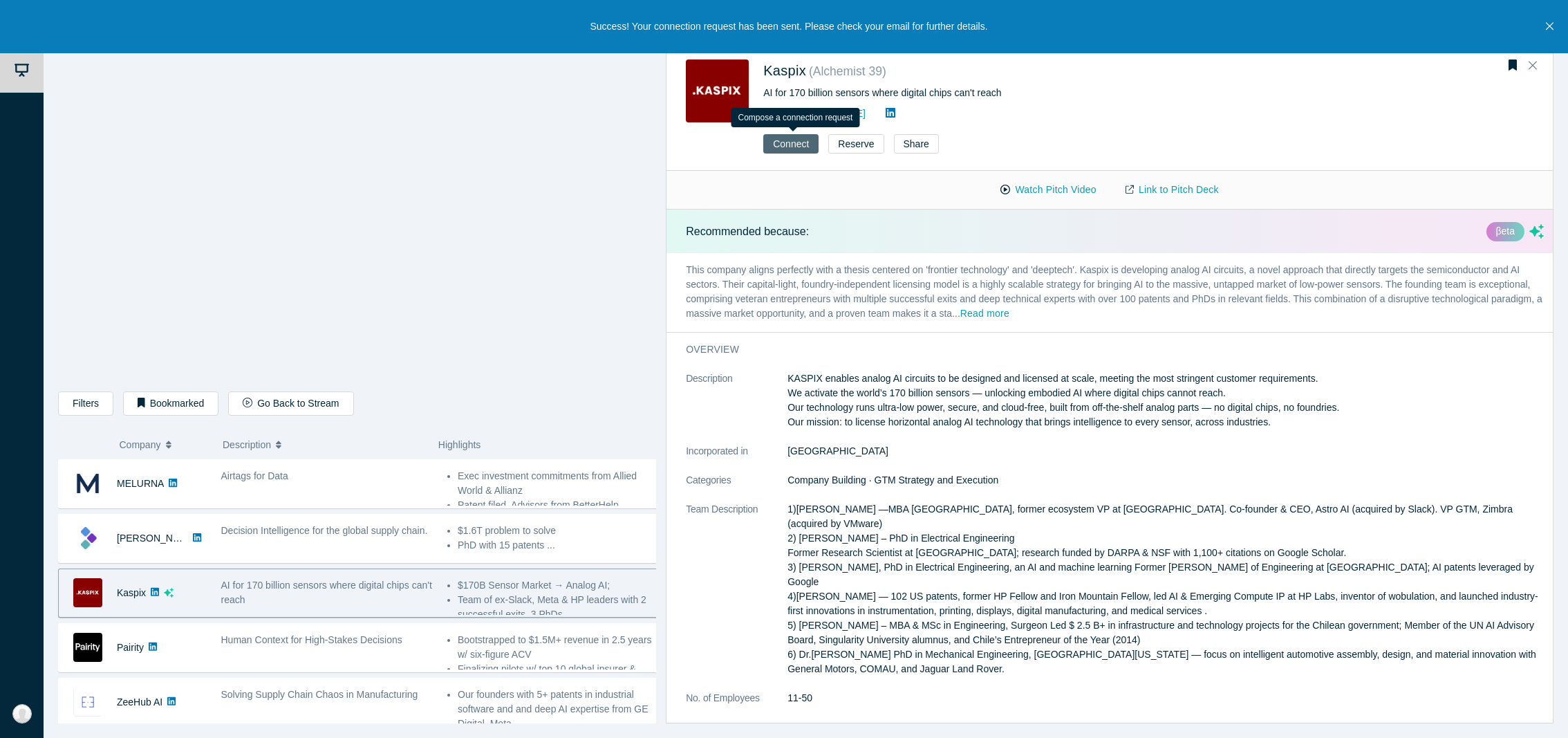
click at [781, 145] on button "Connect" at bounding box center [790, 144] width 56 height 19
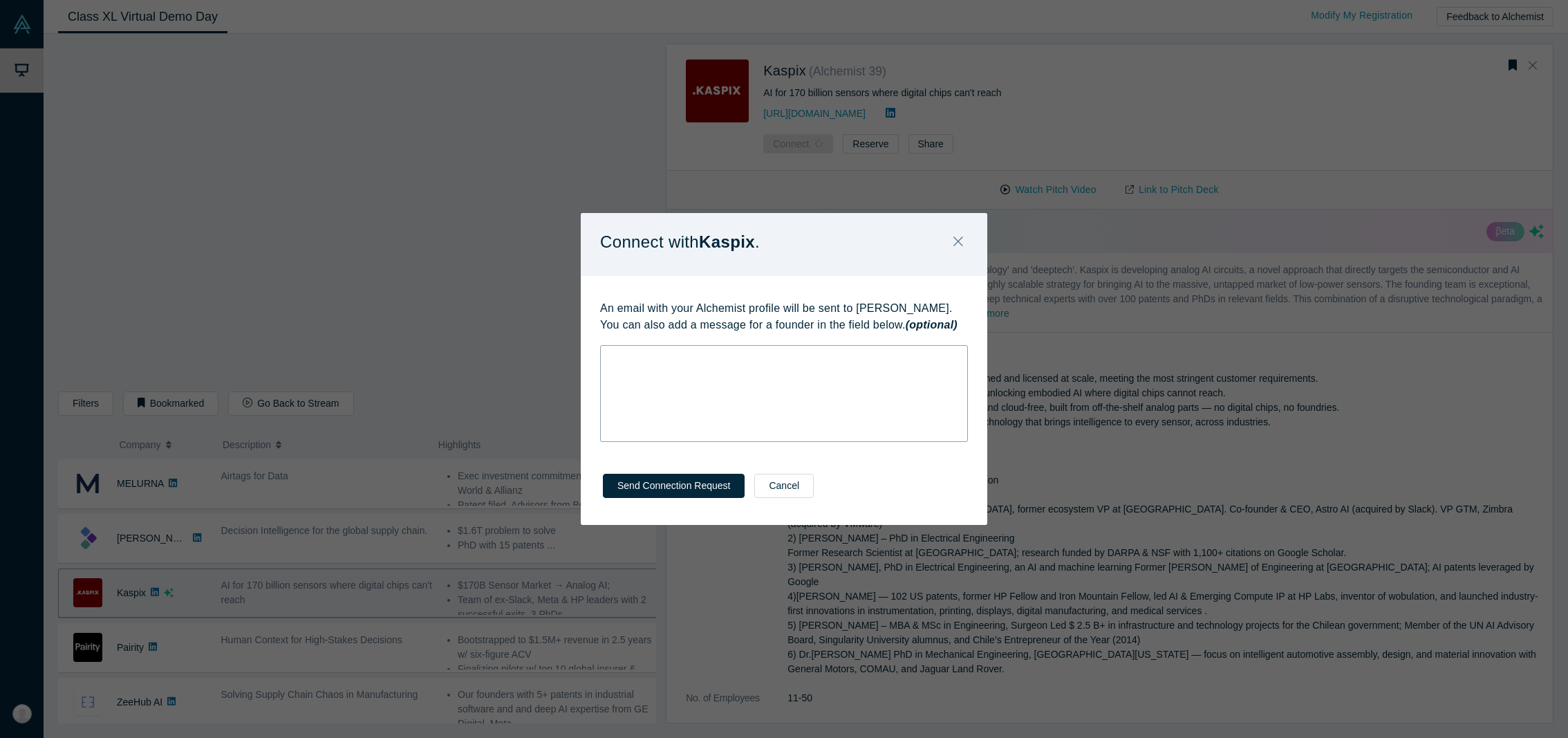
click at [704, 396] on div "rdw-wrapper" at bounding box center [784, 394] width 368 height 97
drag, startPoint x: 782, startPoint y: 373, endPoint x: 760, endPoint y: 374, distance: 22.0
click at [760, 374] on span "Looking forward to learning more, [PERSON_NAME]! Here's my Calendly:" at bounding box center [769, 371] width 318 height 11
click at [610, 375] on span "Looking forward to learning more, [PERSON_NAME]! Here's my Calendly:" at bounding box center [769, 371] width 318 height 11
drag, startPoint x: 862, startPoint y: 309, endPoint x: 947, endPoint y: 313, distance: 85.1
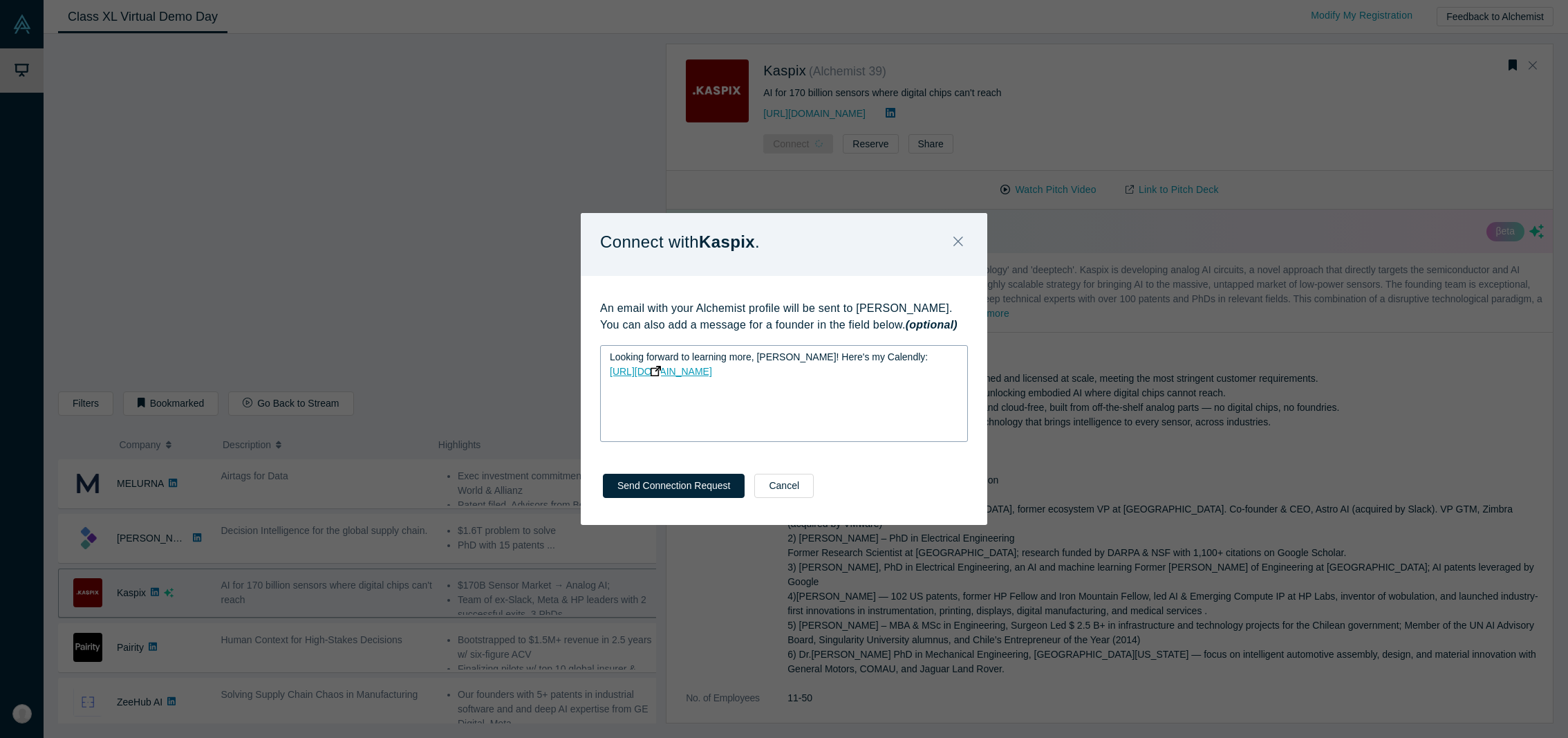
click at [947, 313] on p "An email with your Alchemist profile will be sent to [PERSON_NAME]. You can als…" at bounding box center [784, 316] width 368 height 33
drag, startPoint x: 852, startPoint y: 379, endPoint x: 503, endPoint y: 325, distance: 353.2
click at [503, 325] on div "Connect with Kaspix . An email with your Alchemist profile will be sent to [PER…" at bounding box center [784, 369] width 1568 height 738
click at [685, 488] on button "Send Connection Request" at bounding box center [673, 486] width 142 height 24
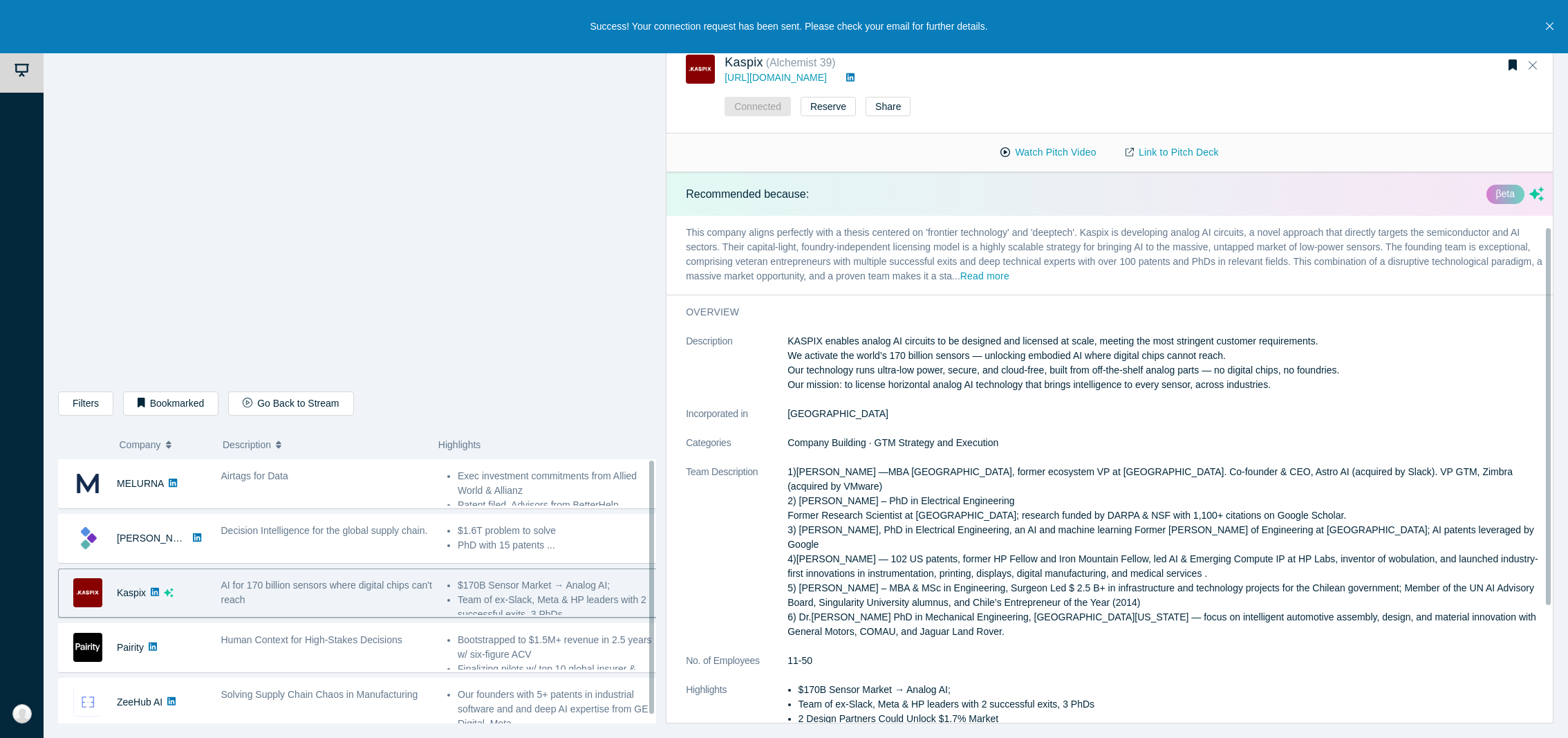
scroll to position [172, 0]
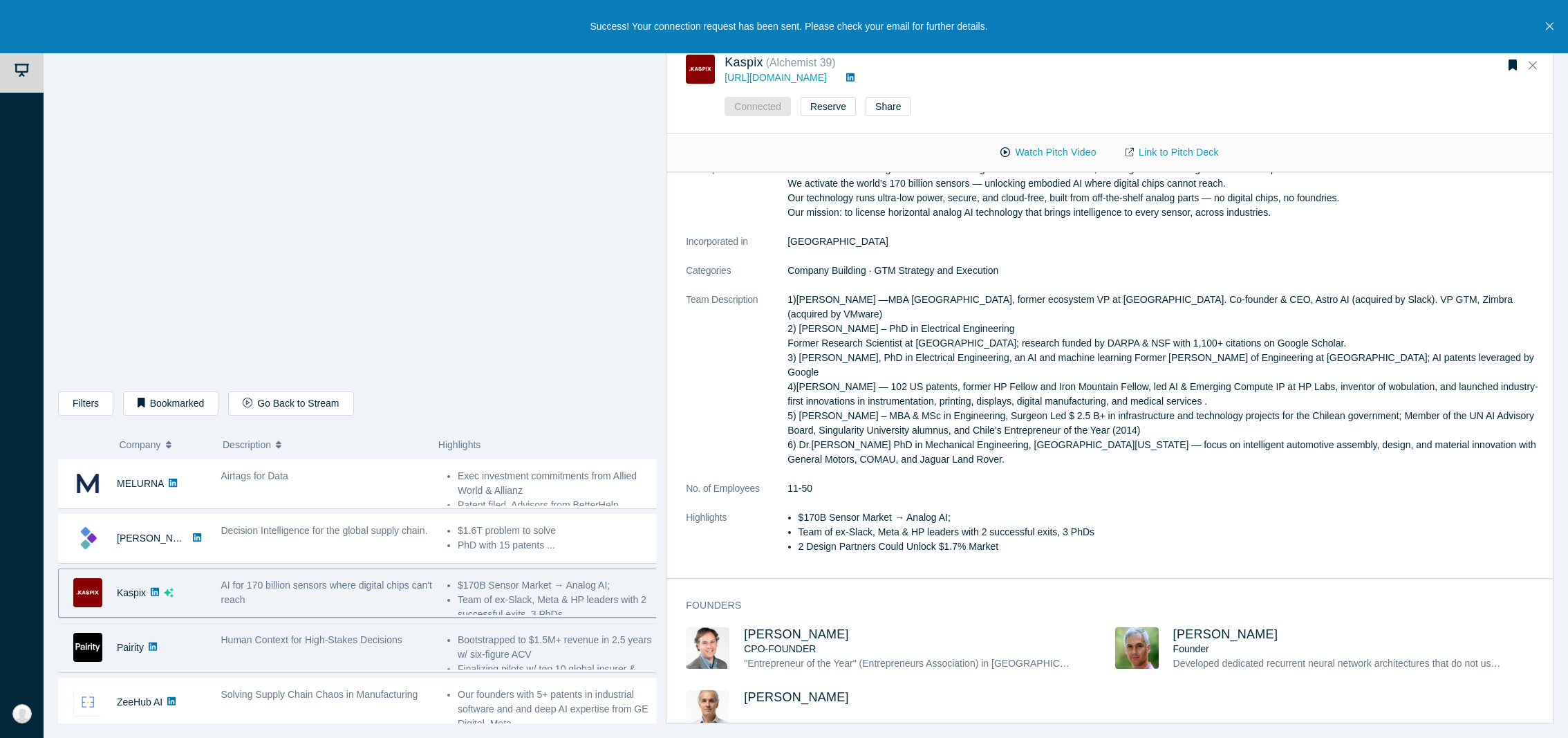
click at [399, 644] on span "Human Context for High-Stakes Decisions" at bounding box center [311, 640] width 181 height 11
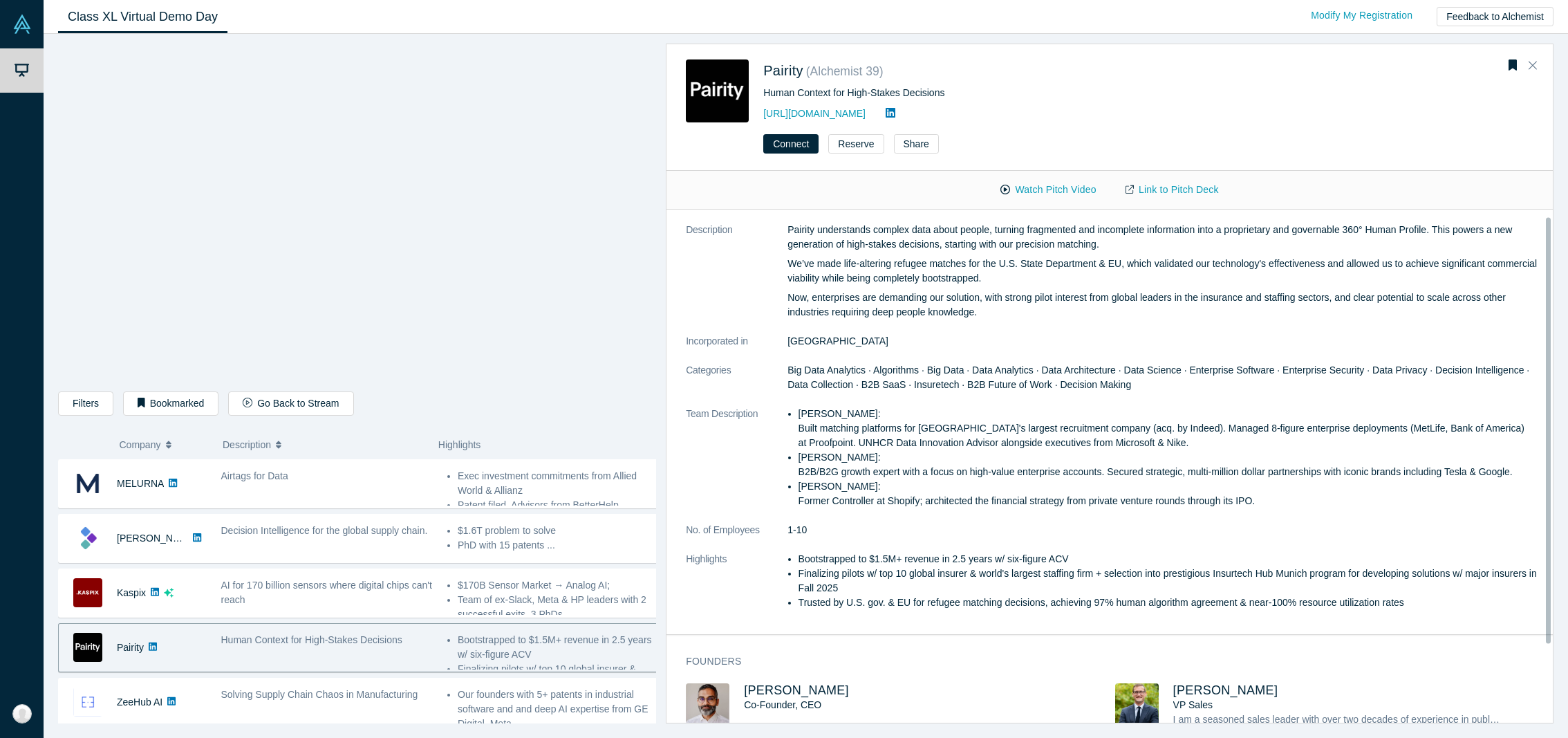
scroll to position [0, 0]
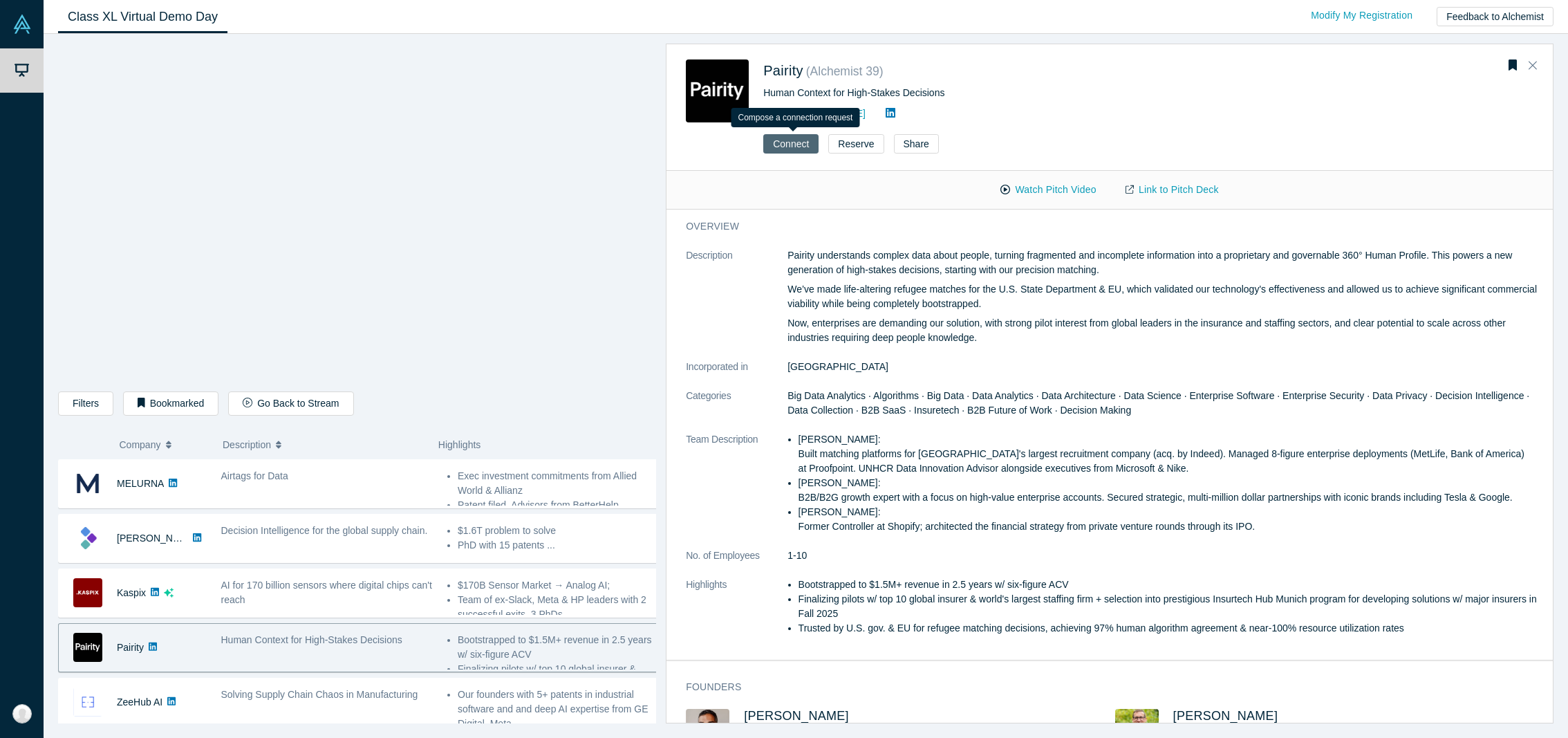
click at [777, 140] on button "Connect" at bounding box center [790, 144] width 56 height 19
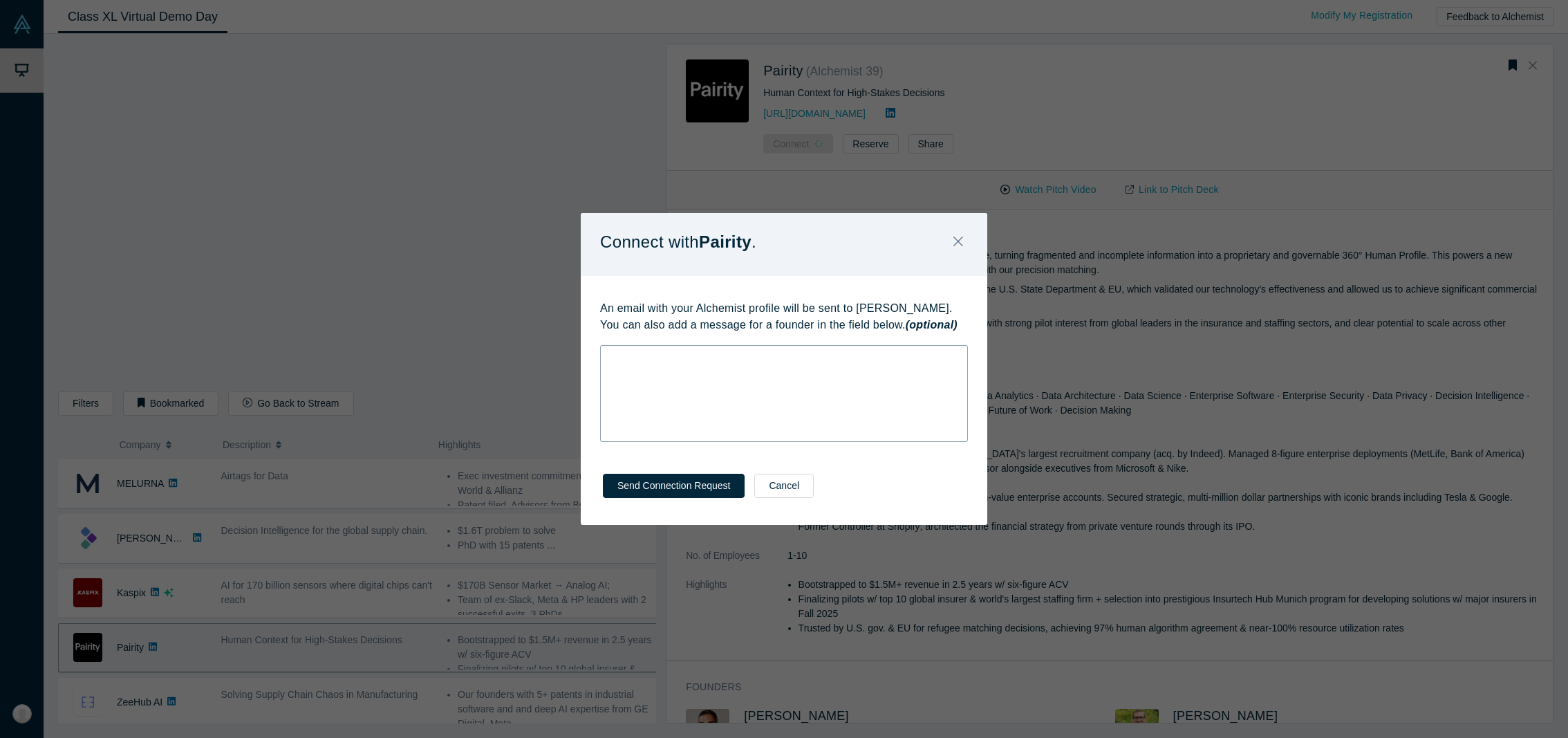
click at [791, 375] on div "rdw-wrapper" at bounding box center [784, 394] width 368 height 97
drag, startPoint x: 788, startPoint y: 373, endPoint x: 757, endPoint y: 377, distance: 31.3
click at [757, 377] on span "Looking forward to learning more, [PERSON_NAME]! Here's my Calendly:" at bounding box center [769, 371] width 318 height 11
drag, startPoint x: 611, startPoint y: 373, endPoint x: 604, endPoint y: 348, distance: 26.0
click at [604, 348] on div "Looking forward to learning more, [PERSON_NAME]! Here's my Calendly: [URL][DOMA…" at bounding box center [784, 384] width 368 height 78
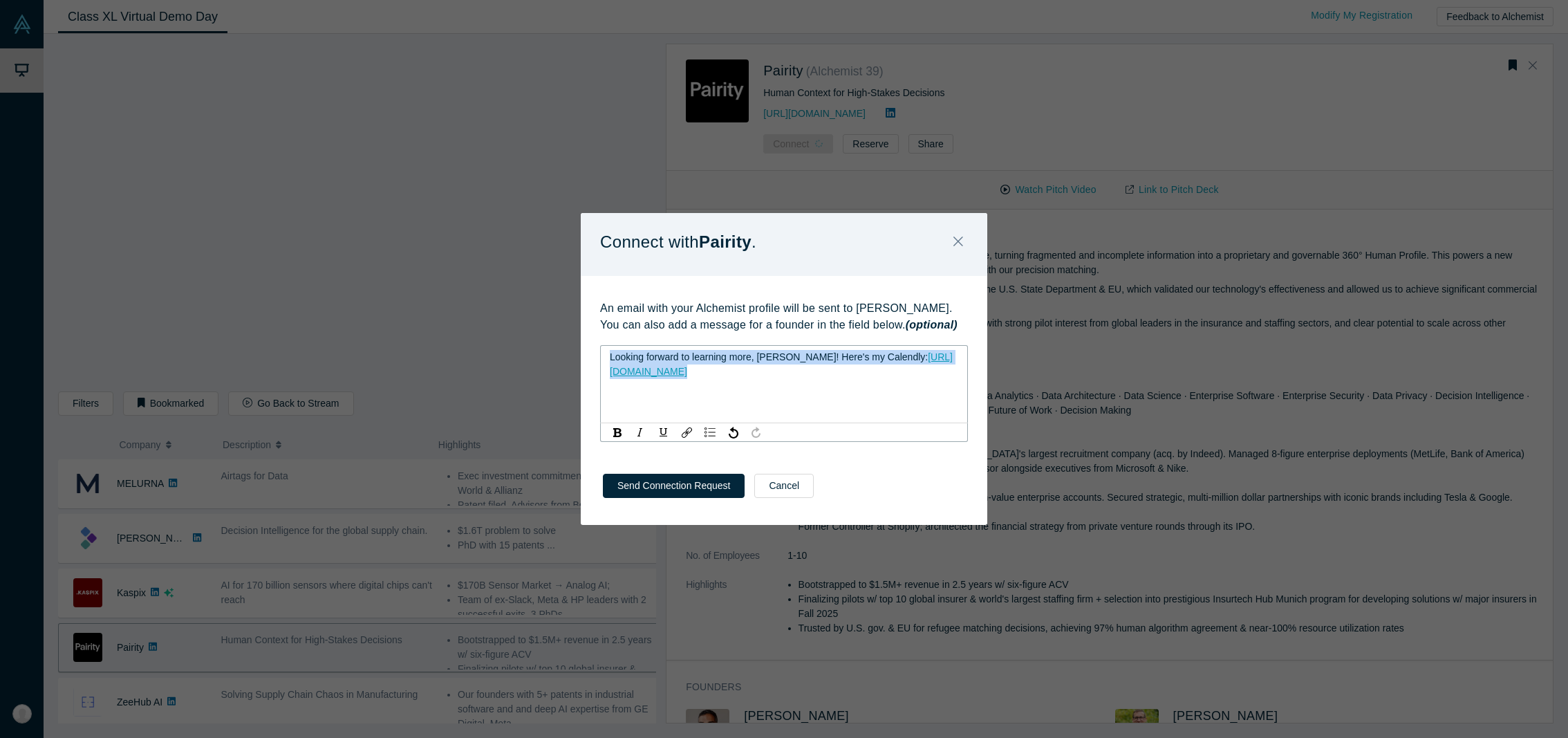
drag, startPoint x: 812, startPoint y: 377, endPoint x: 510, endPoint y: 332, distance: 305.3
click at [510, 332] on div "Connect with Pairity . An email with your Alchemist profile will be sent to [PE…" at bounding box center [784, 369] width 1568 height 738
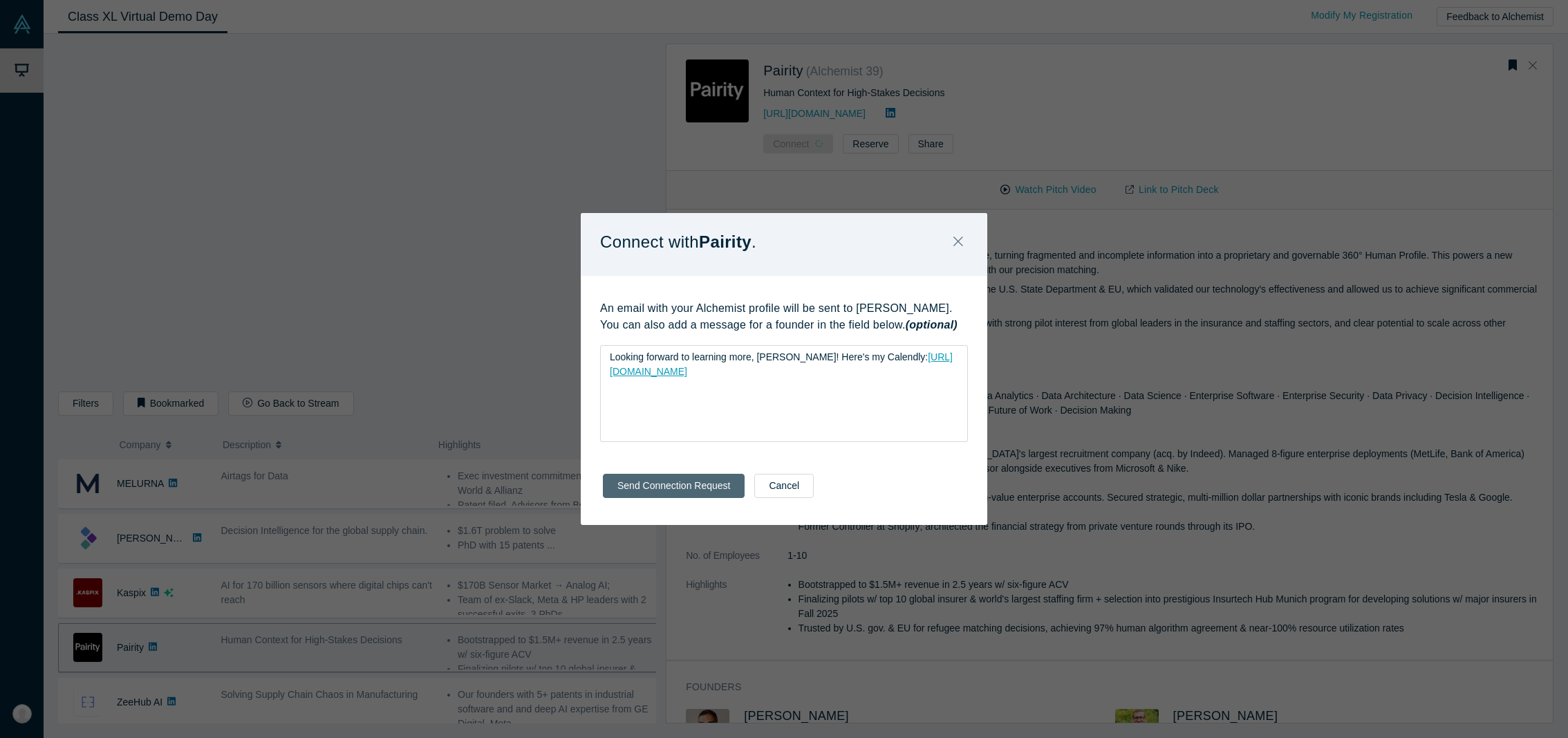
click at [672, 491] on button "Send Connection Request" at bounding box center [673, 486] width 142 height 24
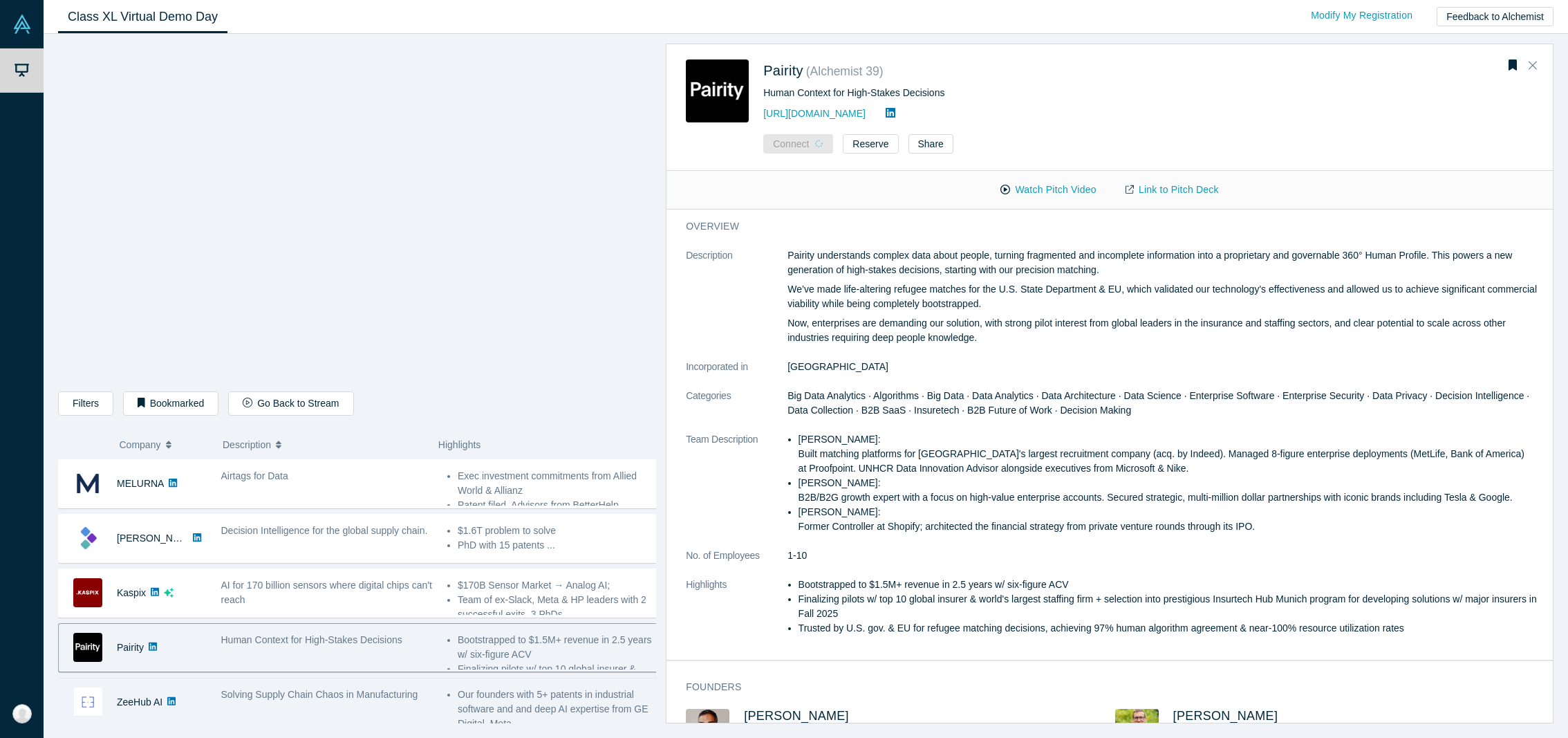
click at [321, 708] on div "Solving Supply Chain Chaos in Manufacturing" at bounding box center [327, 702] width 226 height 44
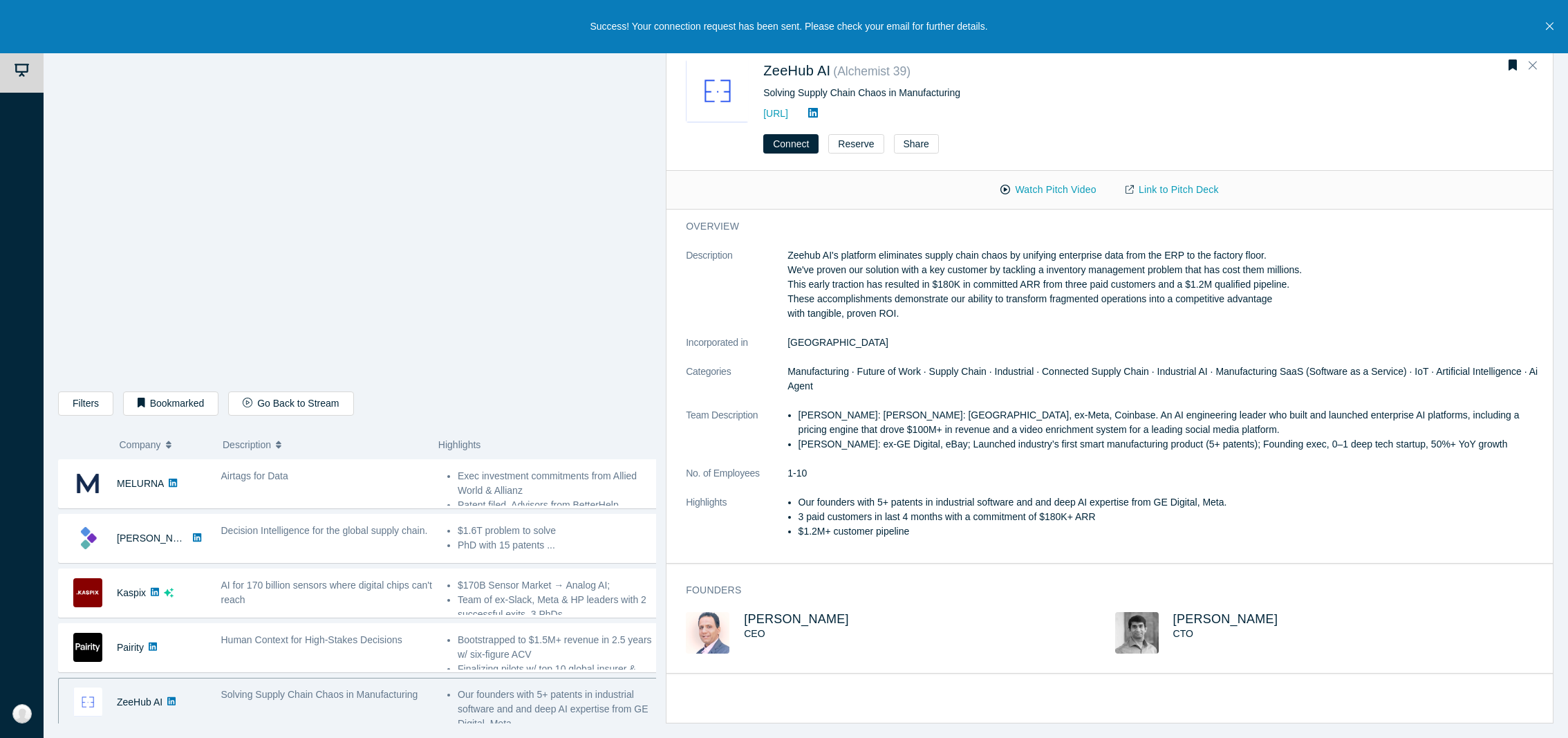
click at [319, 704] on div "Solving Supply Chain Chaos in Manufacturing" at bounding box center [327, 702] width 226 height 44
click at [799, 149] on button "Connect" at bounding box center [790, 144] width 56 height 19
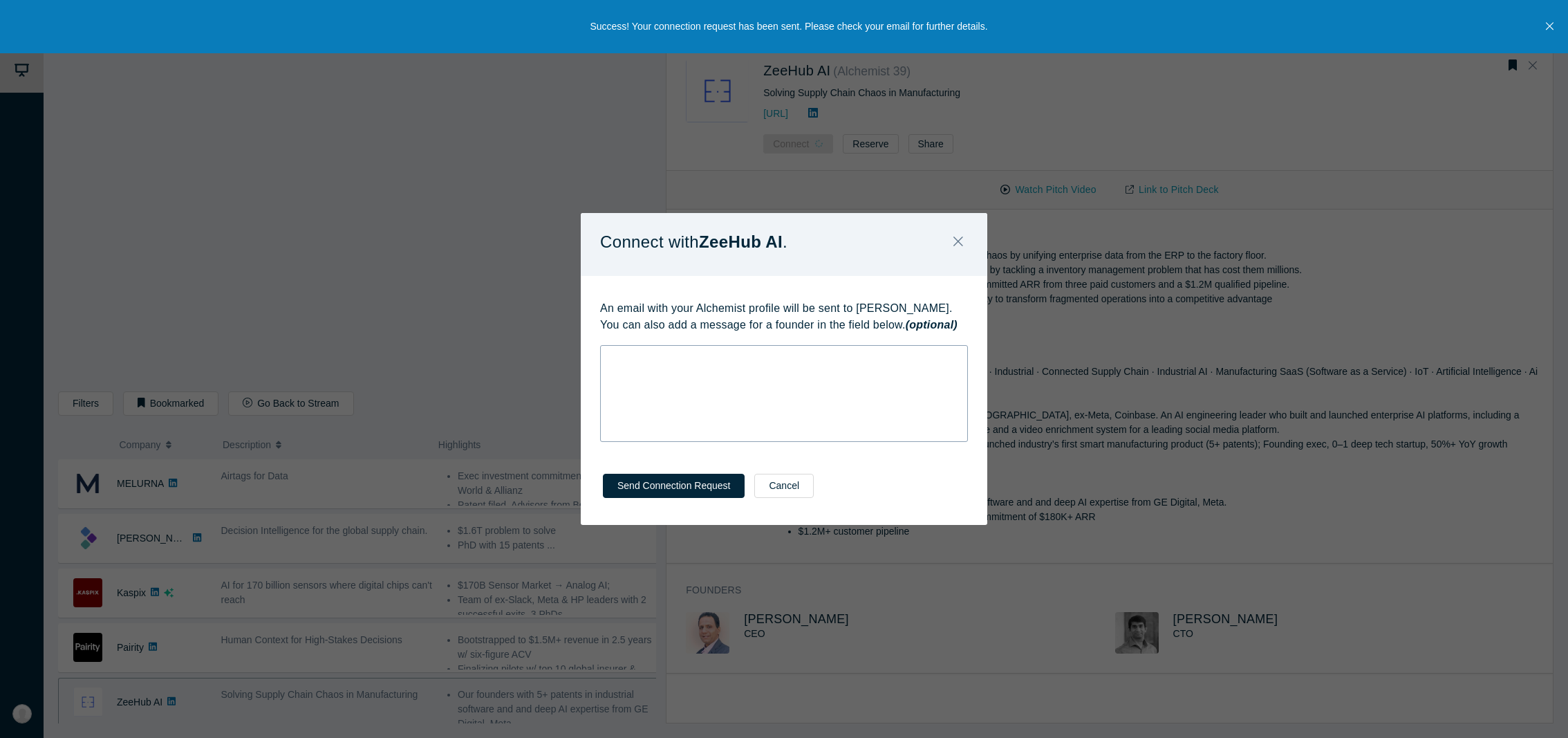
click at [790, 391] on div "rdw-wrapper" at bounding box center [784, 394] width 368 height 97
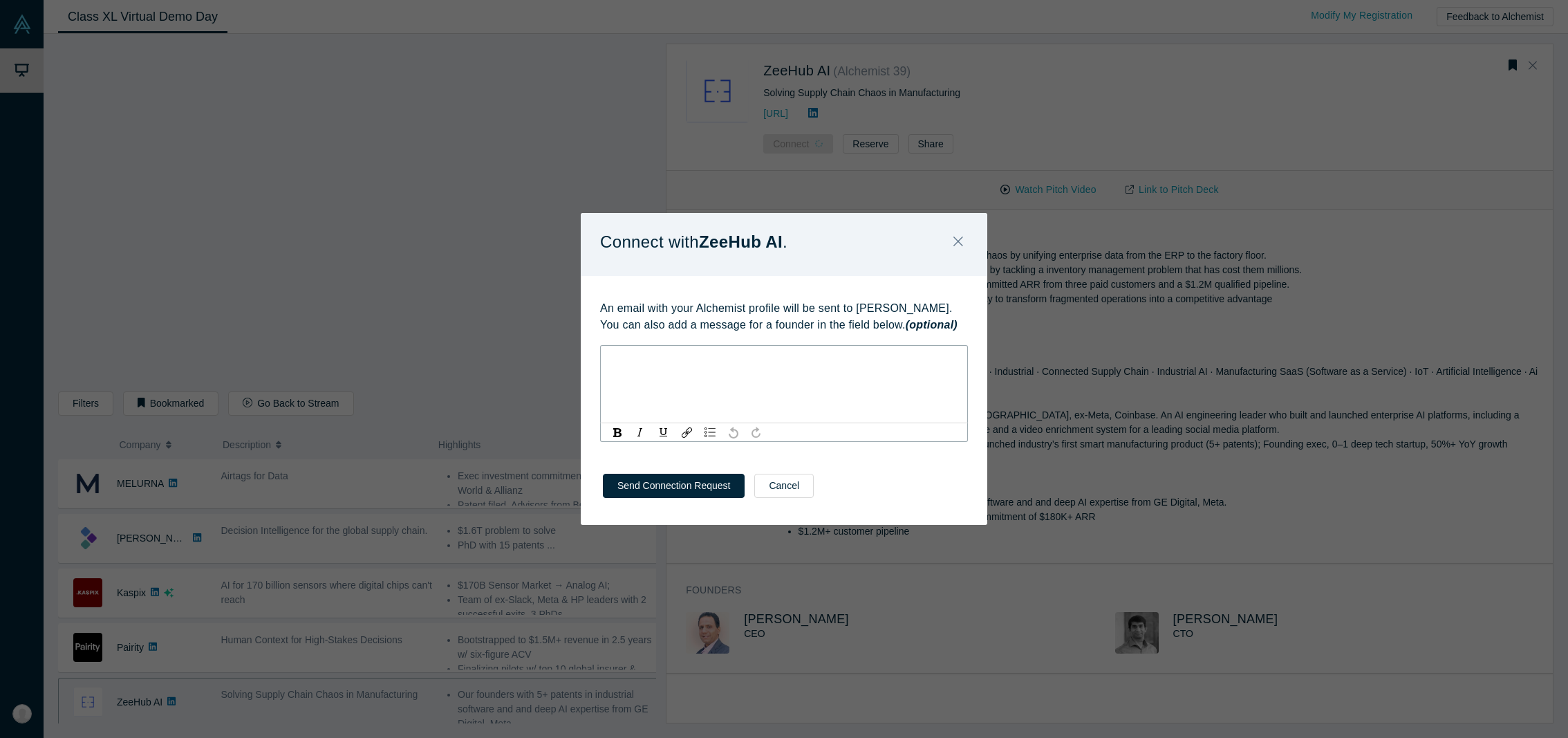
paste div "rdw-editor"
drag, startPoint x: 760, startPoint y: 358, endPoint x: 786, endPoint y: 363, distance: 26.5
click at [786, 363] on div "Looking forward to learning more, [PERSON_NAME]! Here's my Calendly: [URL][DOMA…" at bounding box center [784, 365] width 349 height 29
drag, startPoint x: 865, startPoint y: 311, endPoint x: 928, endPoint y: 311, distance: 63.0
click at [928, 311] on p "An email with your Alchemist profile will be sent to [PERSON_NAME]. You can als…" at bounding box center [784, 316] width 368 height 33
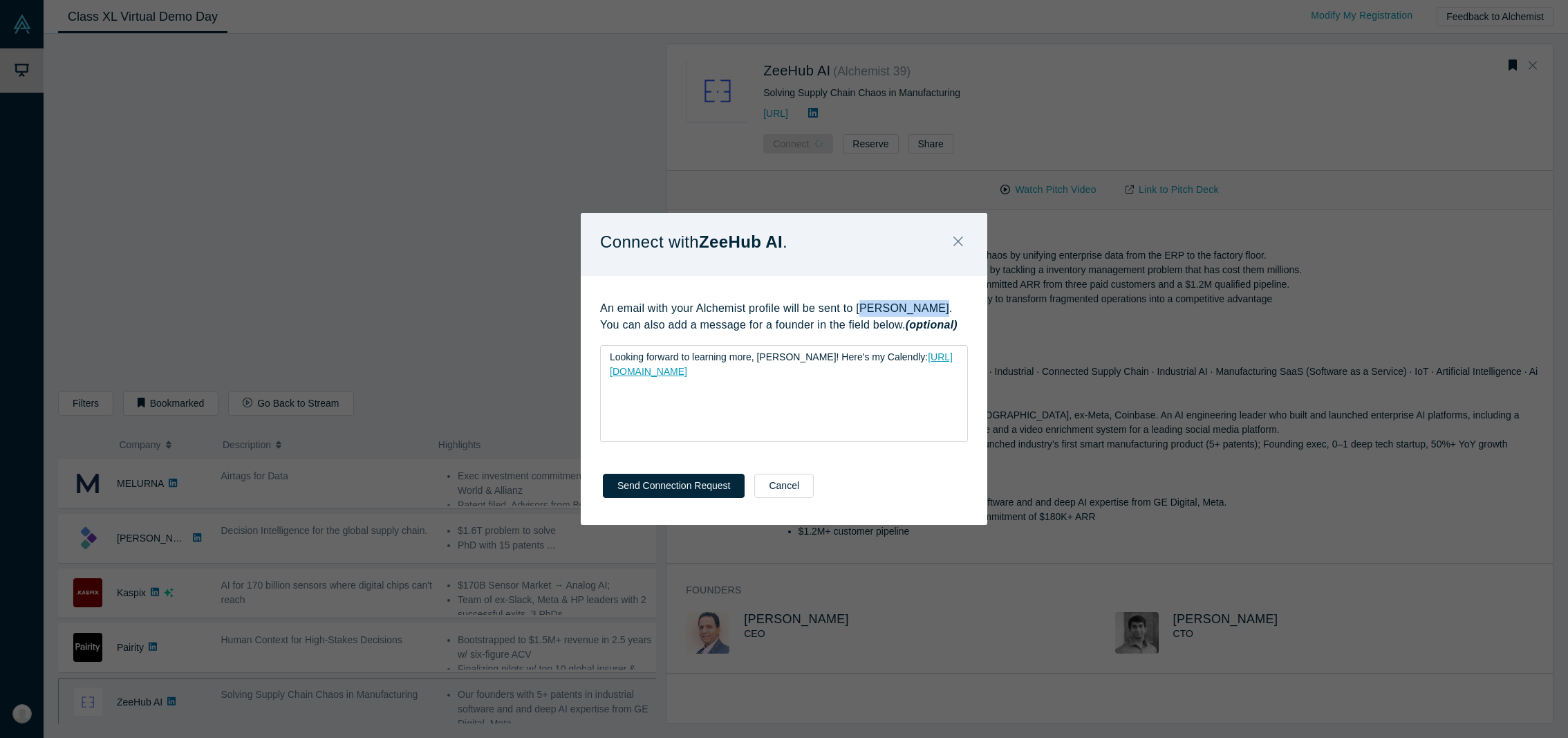
click at [917, 311] on p "An email with your Alchemist profile will be sent to [PERSON_NAME]. You can als…" at bounding box center [784, 316] width 368 height 33
click at [914, 310] on p "An email with your Alchemist profile will be sent to [PERSON_NAME]. You can als…" at bounding box center [784, 316] width 368 height 33
drag, startPoint x: 917, startPoint y: 310, endPoint x: 859, endPoint y: 312, distance: 58.0
click at [859, 312] on p "An email with your Alchemist profile will be sent to [PERSON_NAME]. You can als…" at bounding box center [784, 316] width 368 height 33
click at [868, 378] on div "Looking forward to learning more, [PERSON_NAME]! Here's my Calendly: [URL][DOMA…" at bounding box center [784, 365] width 349 height 29
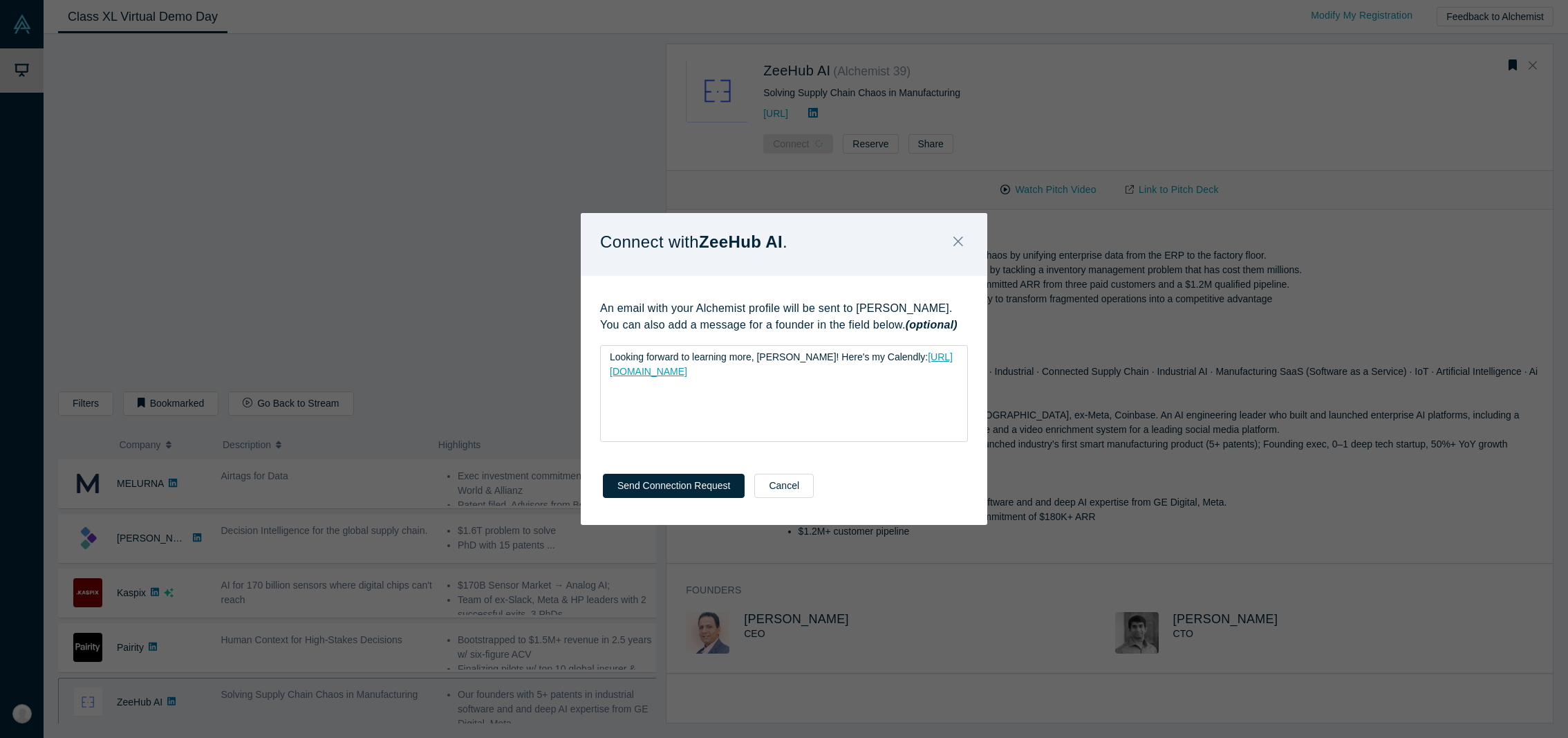
click at [635, 501] on div "Send Connection Request Cancel" at bounding box center [784, 490] width 407 height 69
click at [646, 491] on button "Send Connection Request" at bounding box center [673, 486] width 142 height 24
